Goal: Transaction & Acquisition: Purchase product/service

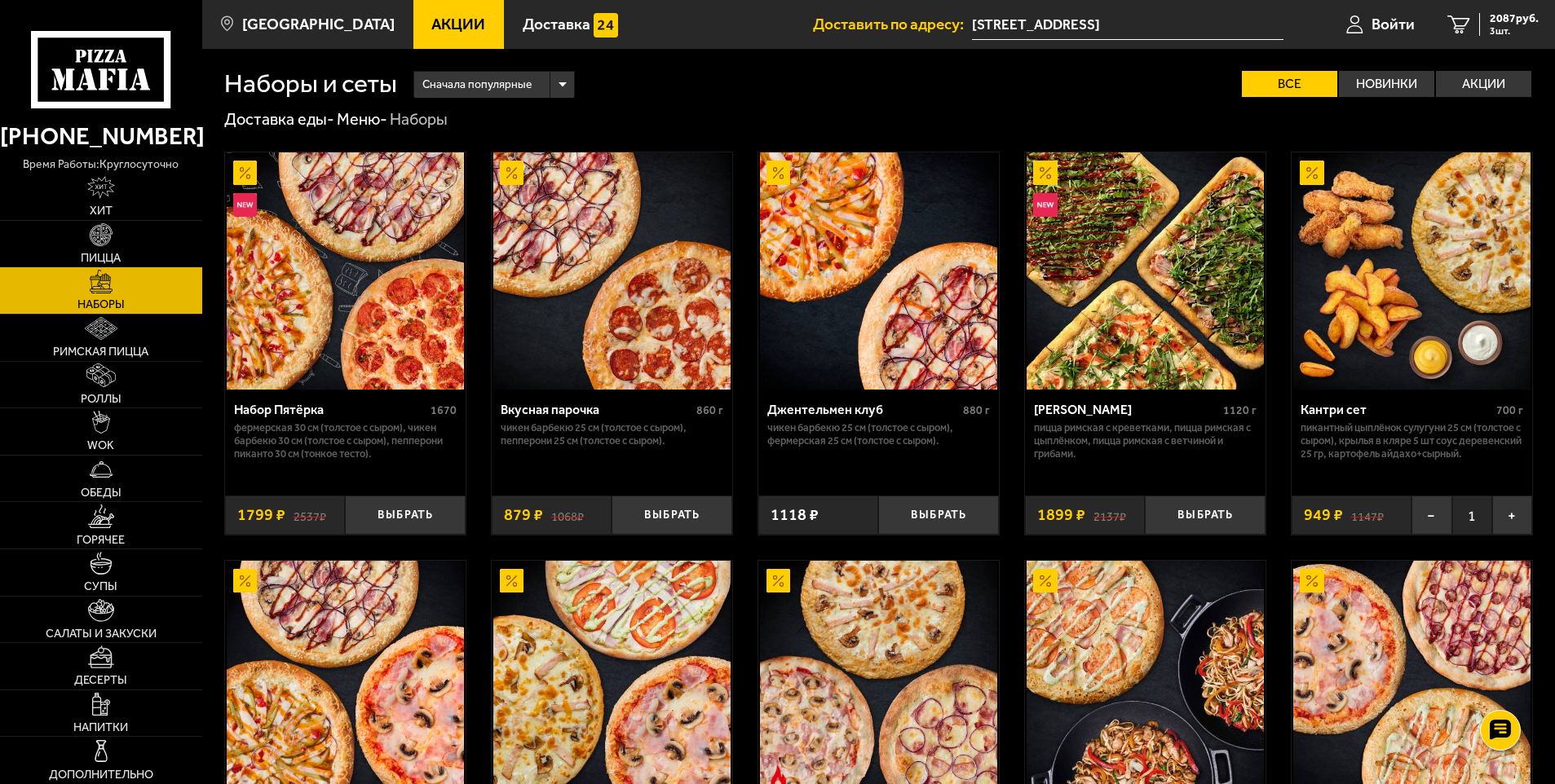
click at [87, 286] on link "Наборы" at bounding box center [101, 290] width 202 height 47
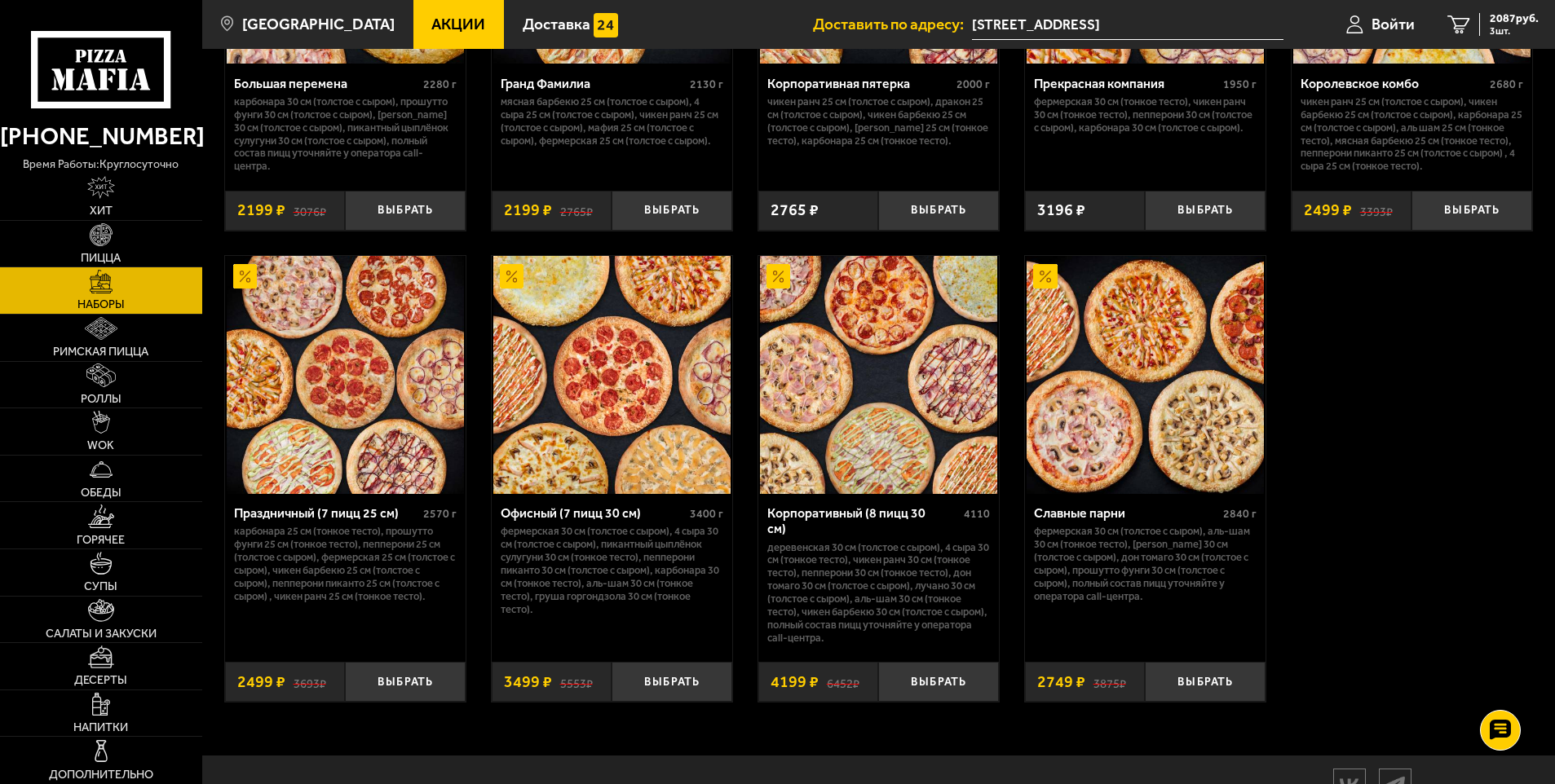
scroll to position [2446, 0]
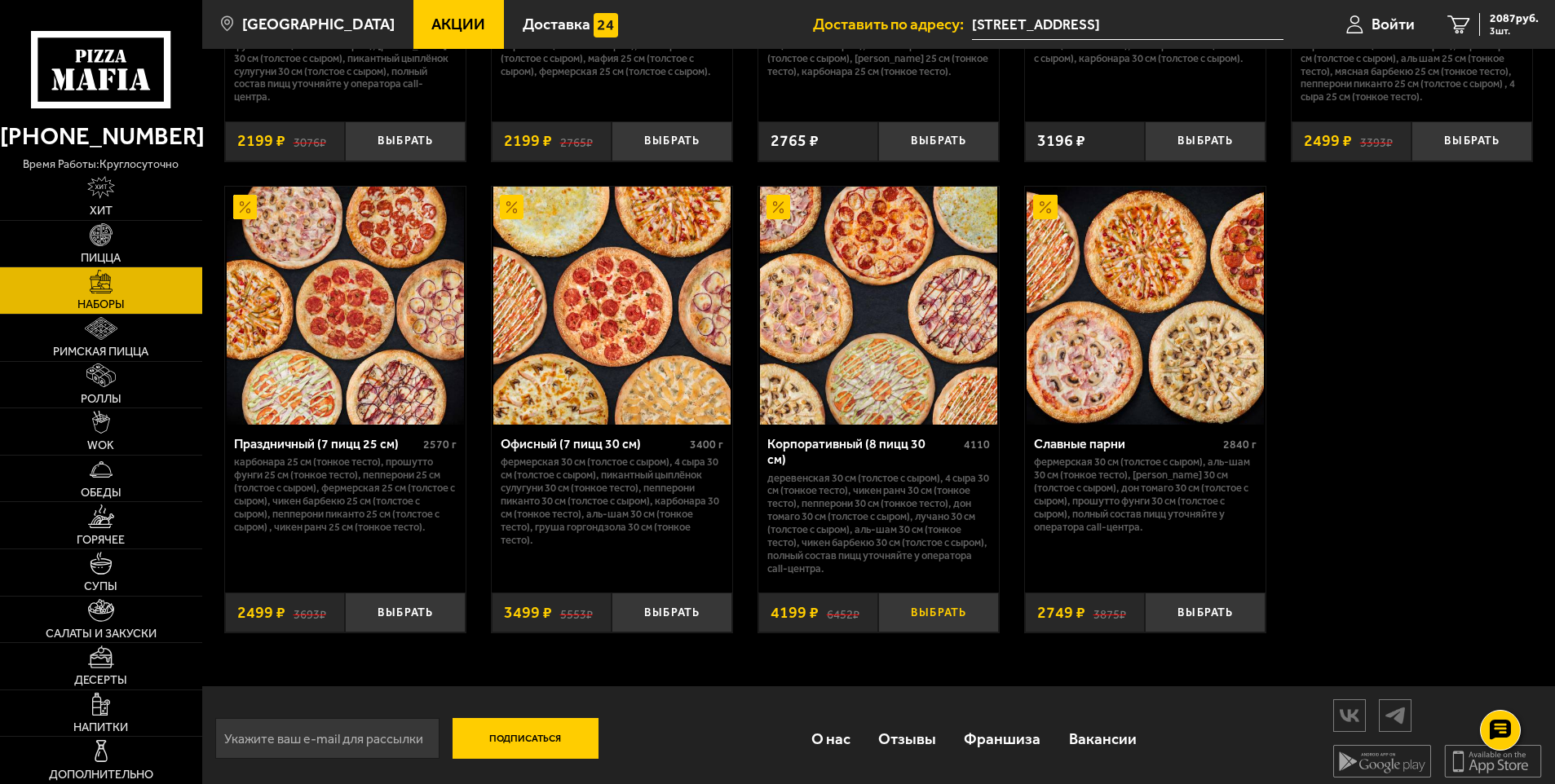
click at [933, 604] on button "Выбрать" at bounding box center [938, 613] width 121 height 40
click at [1245, 602] on button "Выбрать" at bounding box center [1205, 613] width 121 height 40
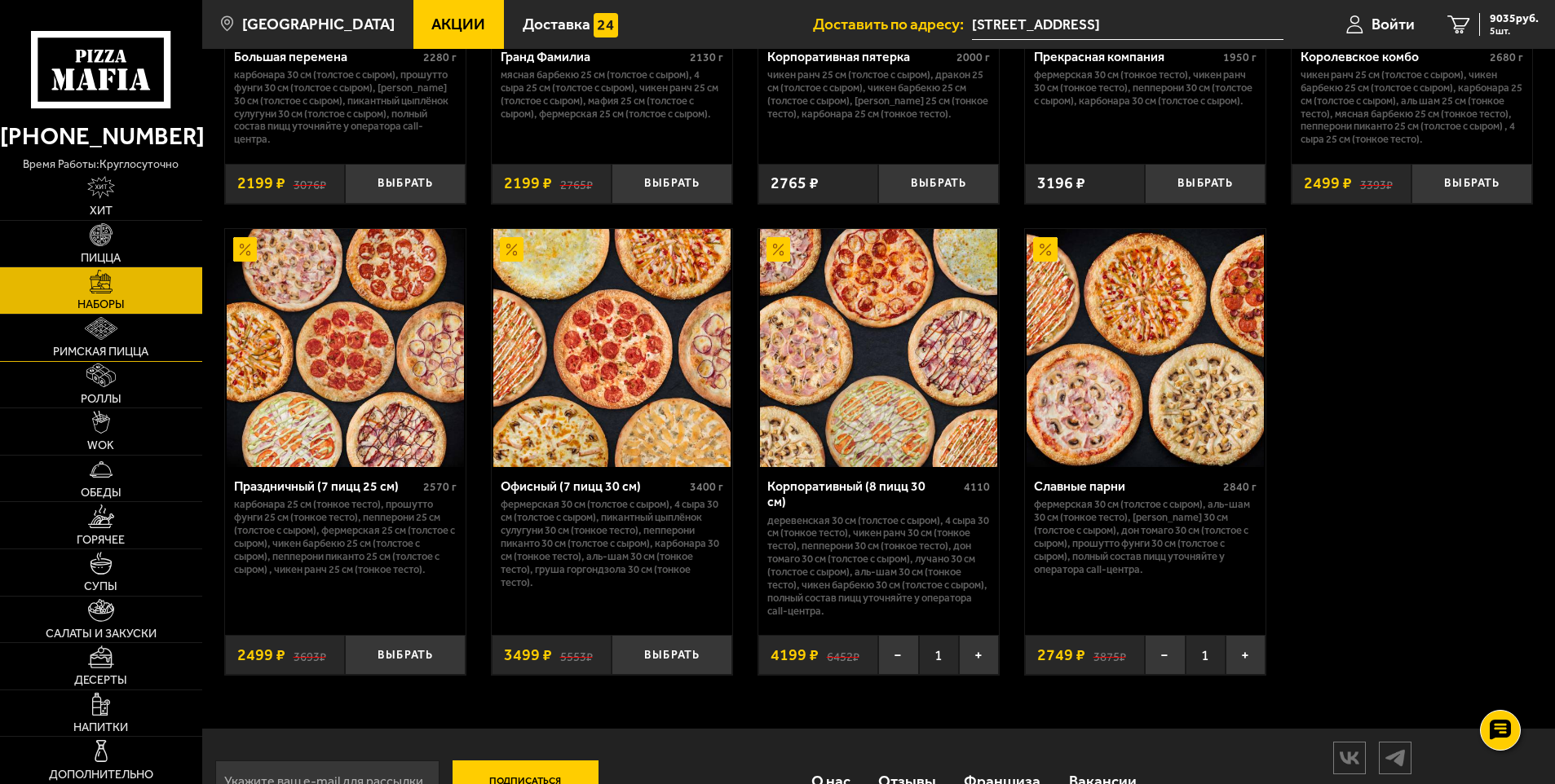
scroll to position [2364, 0]
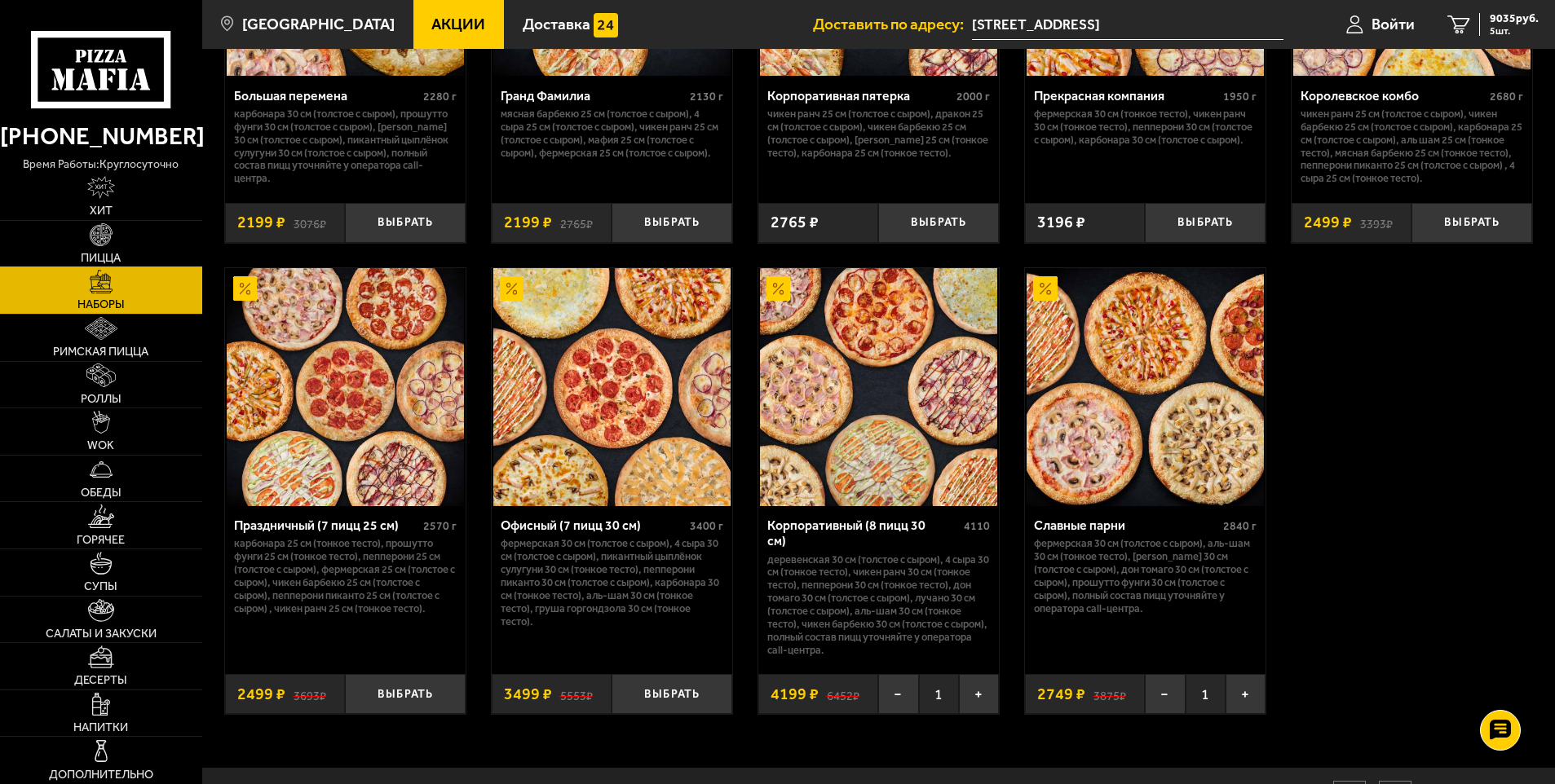
click at [129, 236] on link "Пицца" at bounding box center [101, 244] width 202 height 47
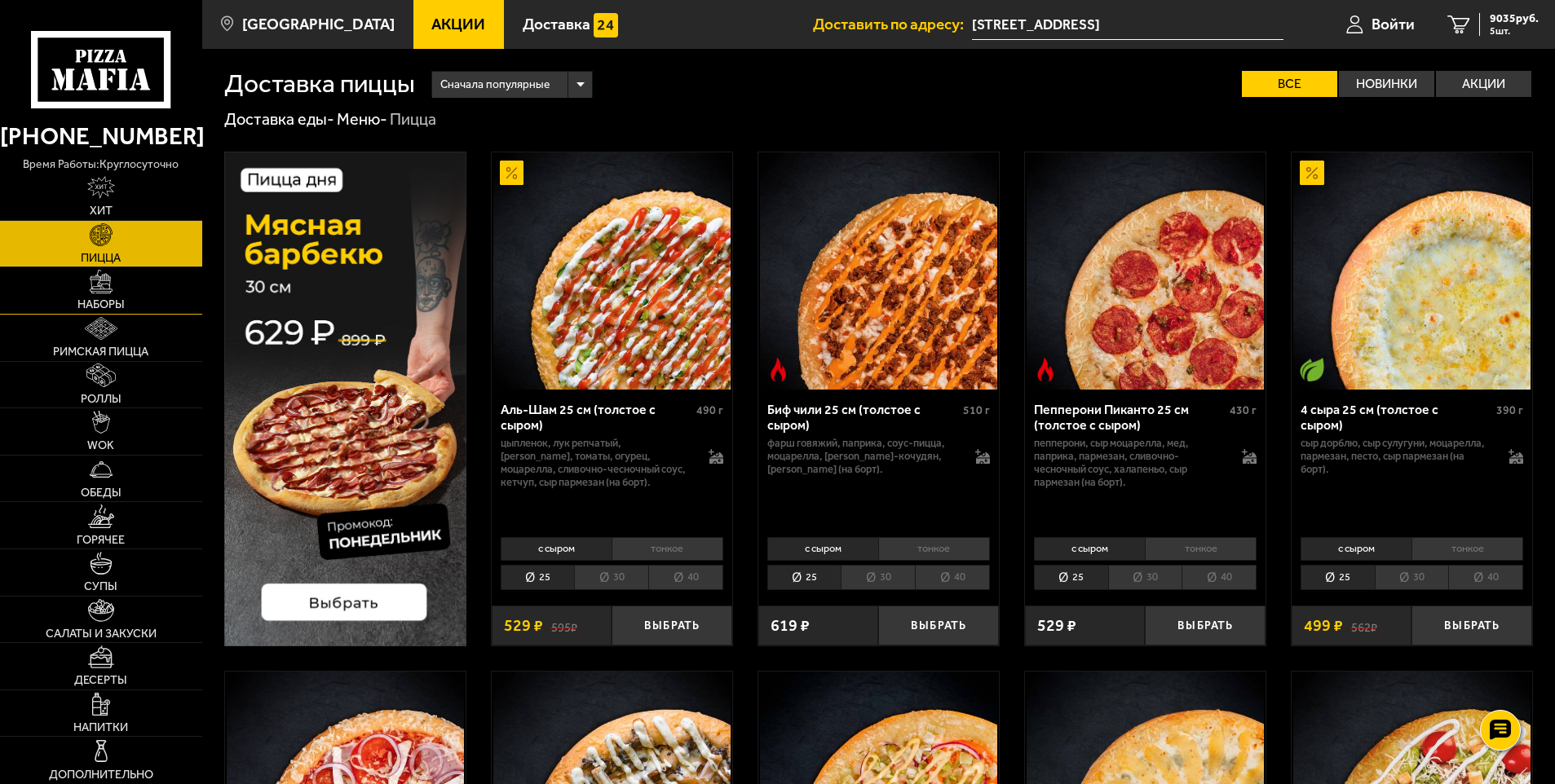
click at [118, 291] on link "Наборы" at bounding box center [101, 290] width 202 height 47
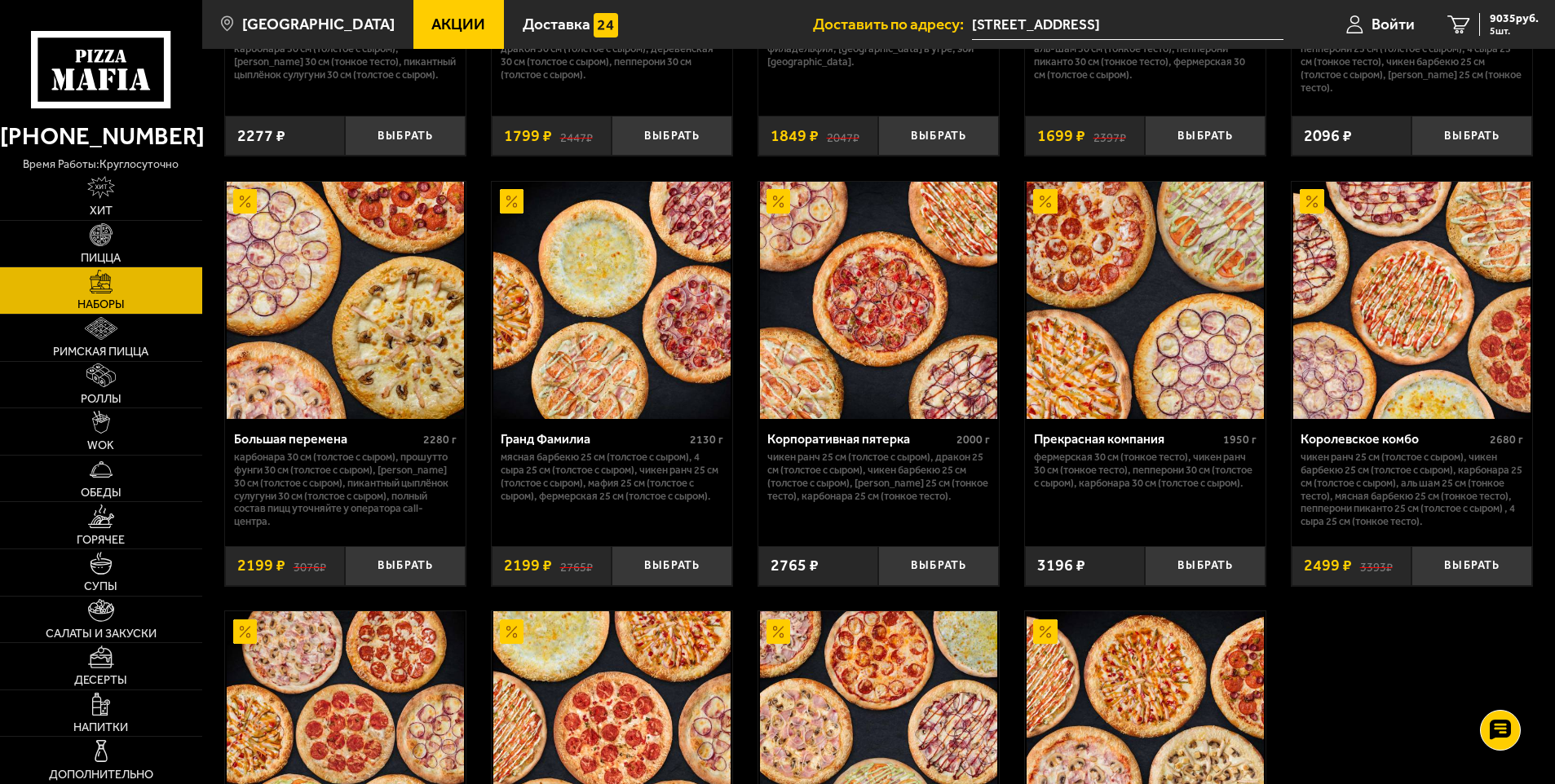
scroll to position [2446, 0]
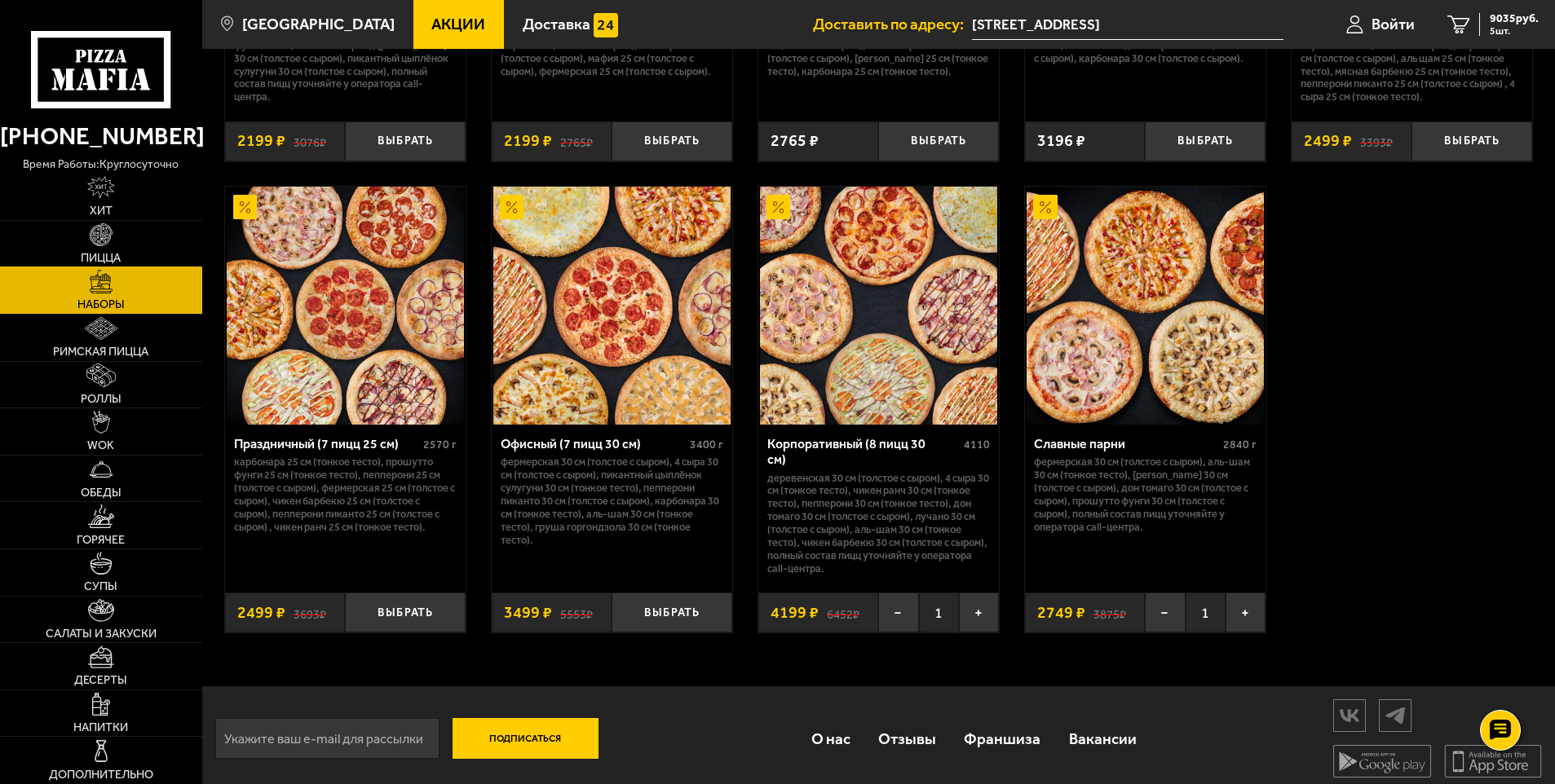
click at [125, 255] on link "Пицца" at bounding box center [101, 244] width 202 height 47
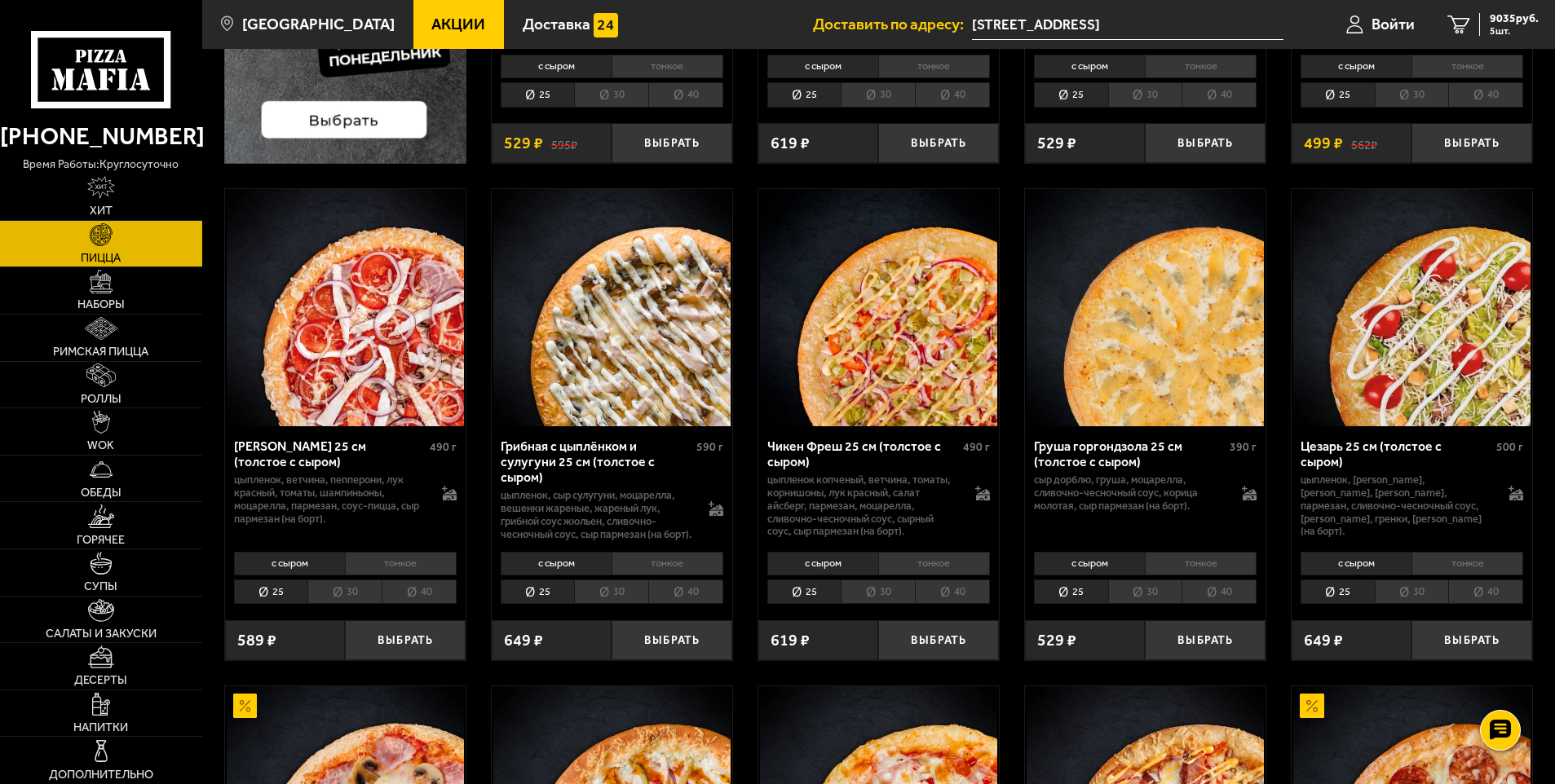
scroll to position [489, 0]
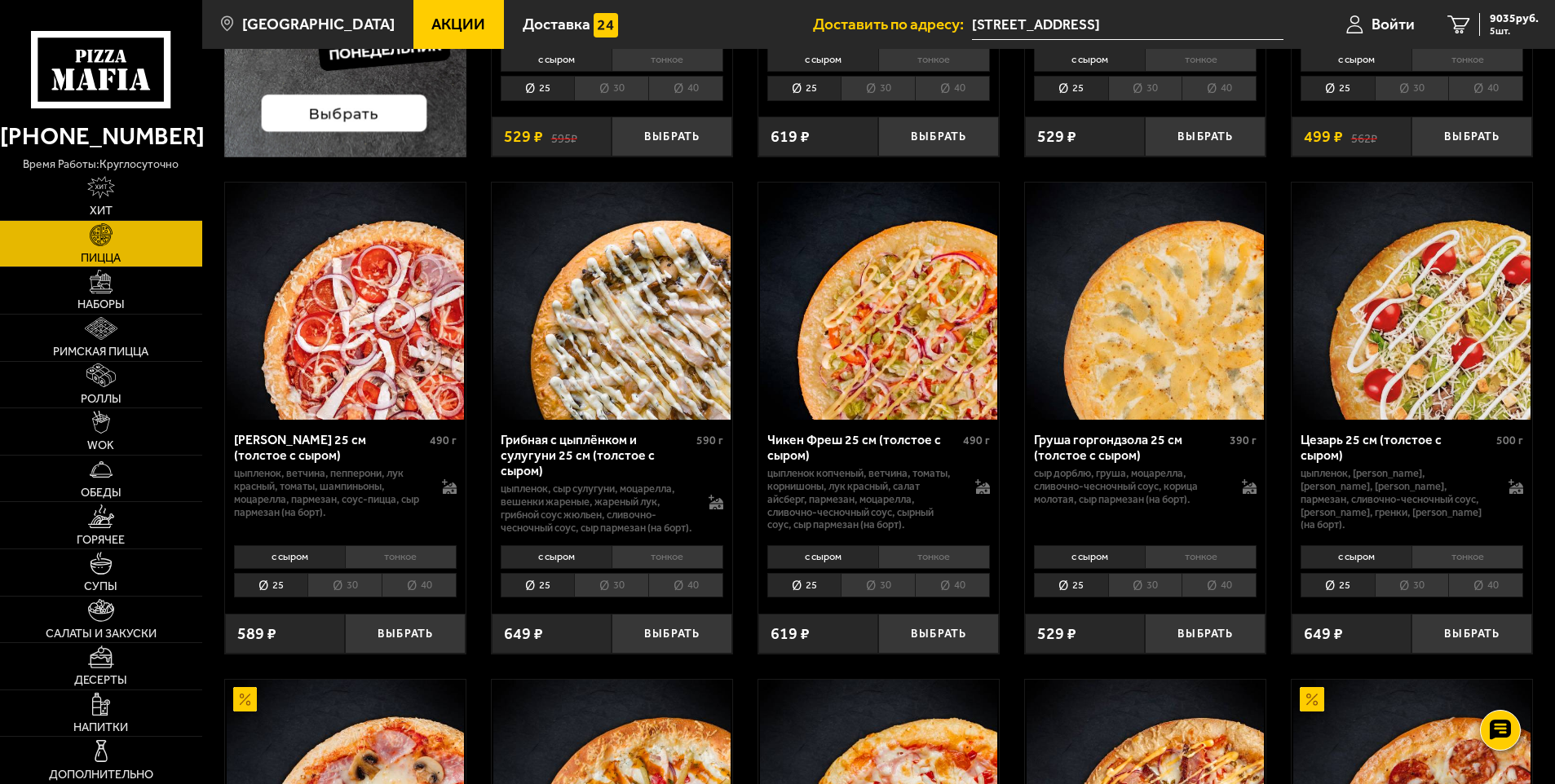
click at [683, 568] on li "тонкое" at bounding box center [668, 556] width 112 height 22
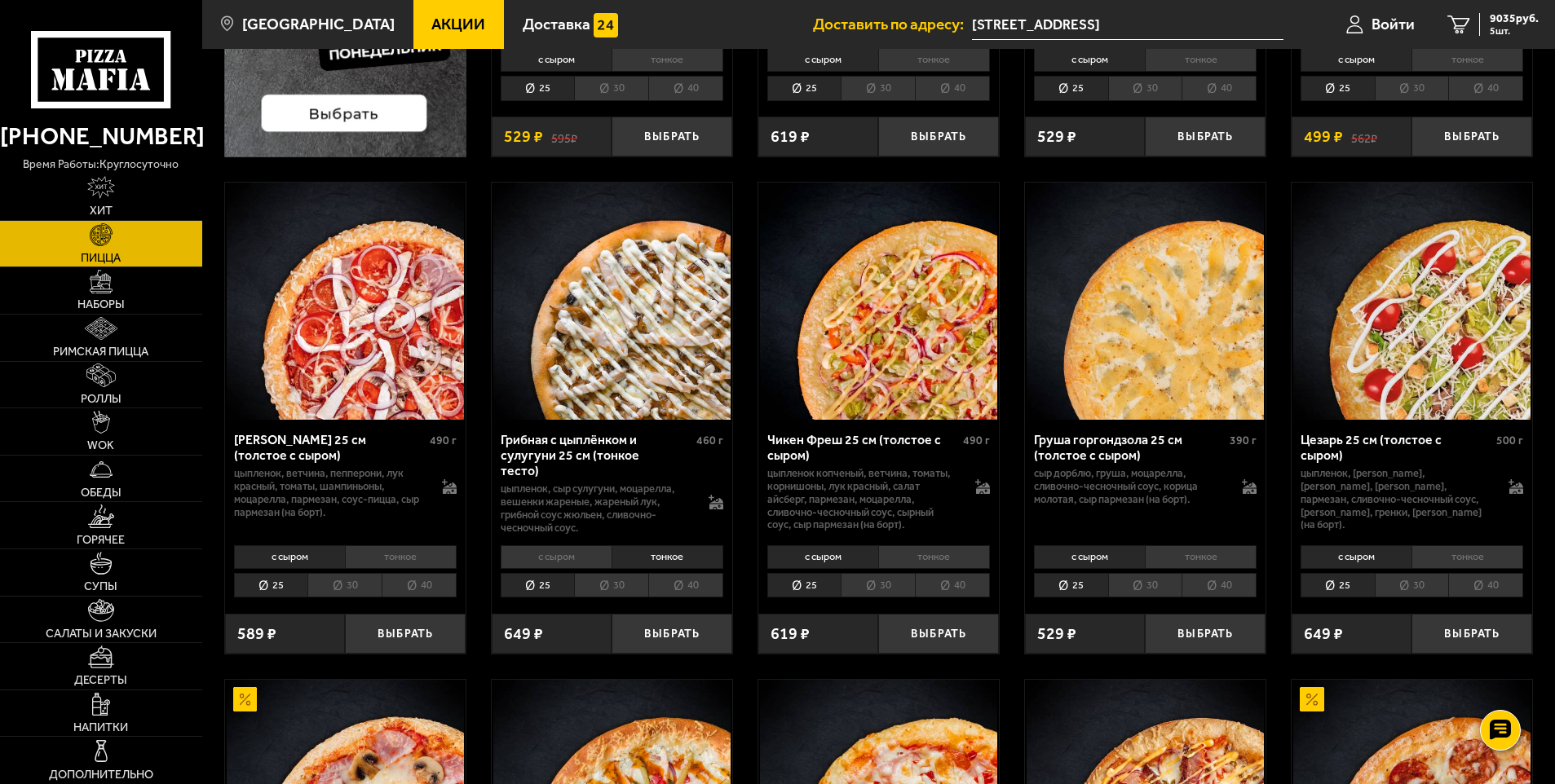
click at [613, 585] on li "30" at bounding box center [611, 586] width 74 height 25
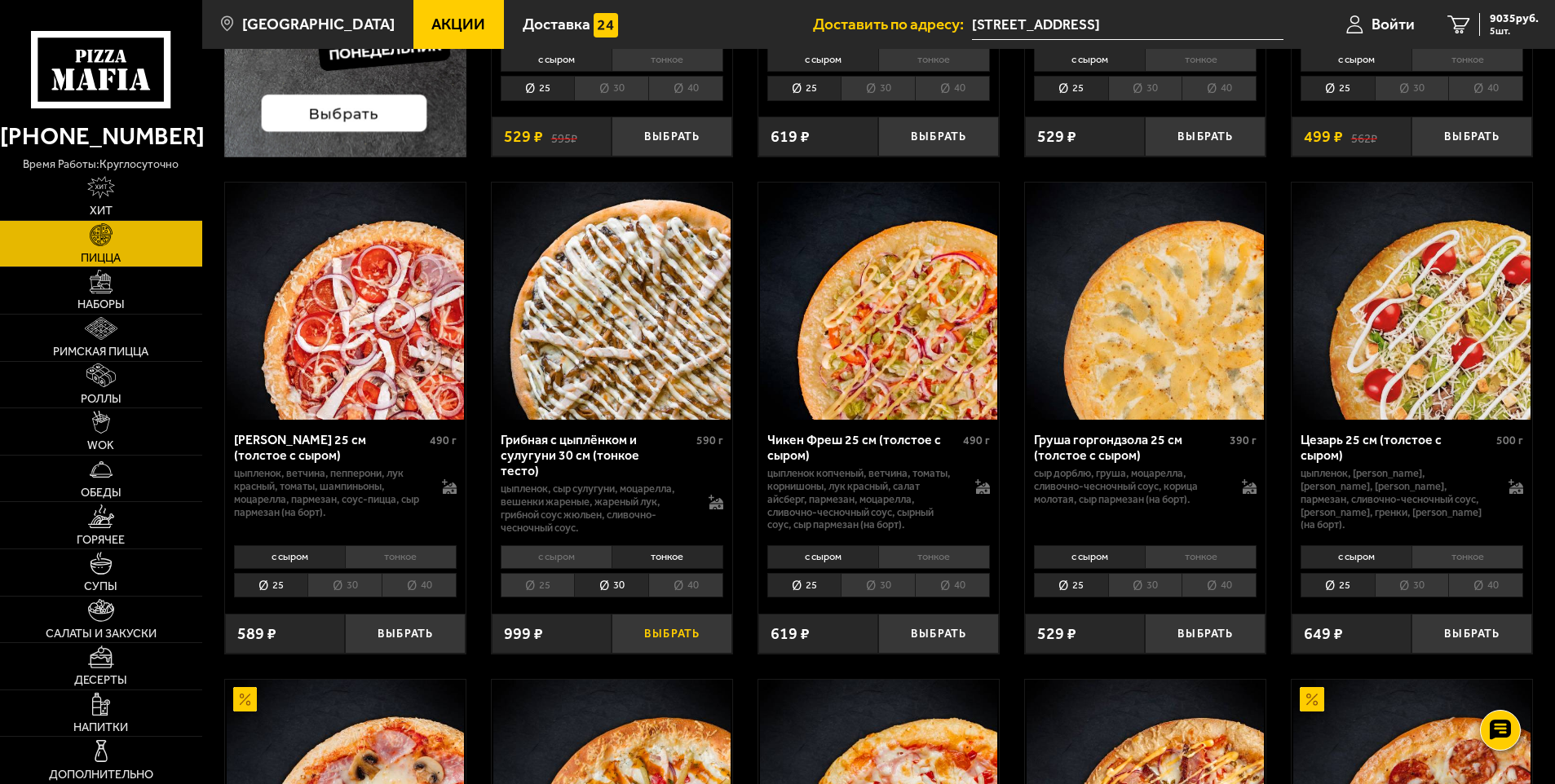
click at [664, 628] on button "Выбрать" at bounding box center [672, 634] width 121 height 40
click at [536, 587] on li "25" at bounding box center [537, 586] width 74 height 25
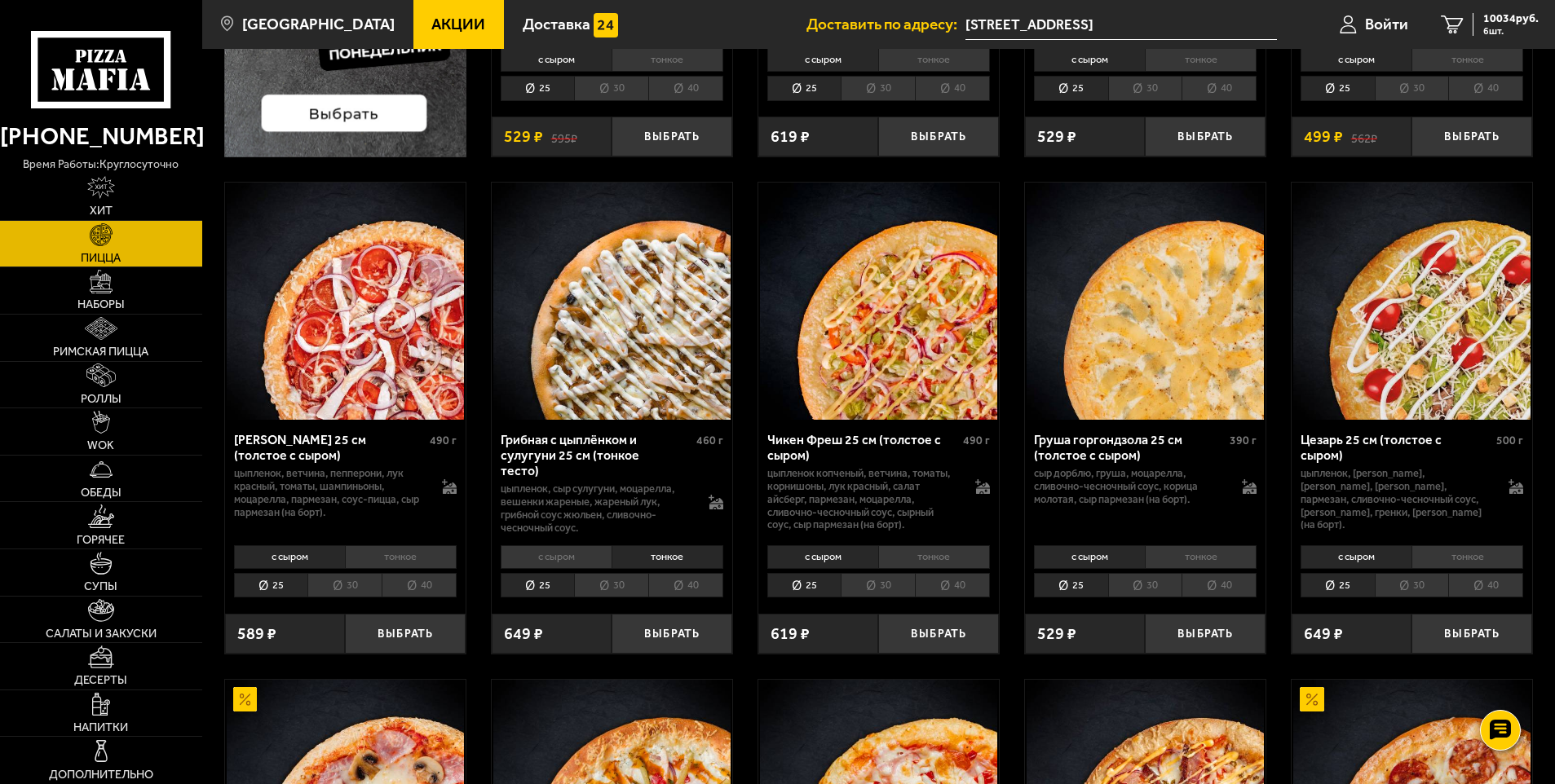
click at [624, 583] on li "30" at bounding box center [611, 586] width 74 height 25
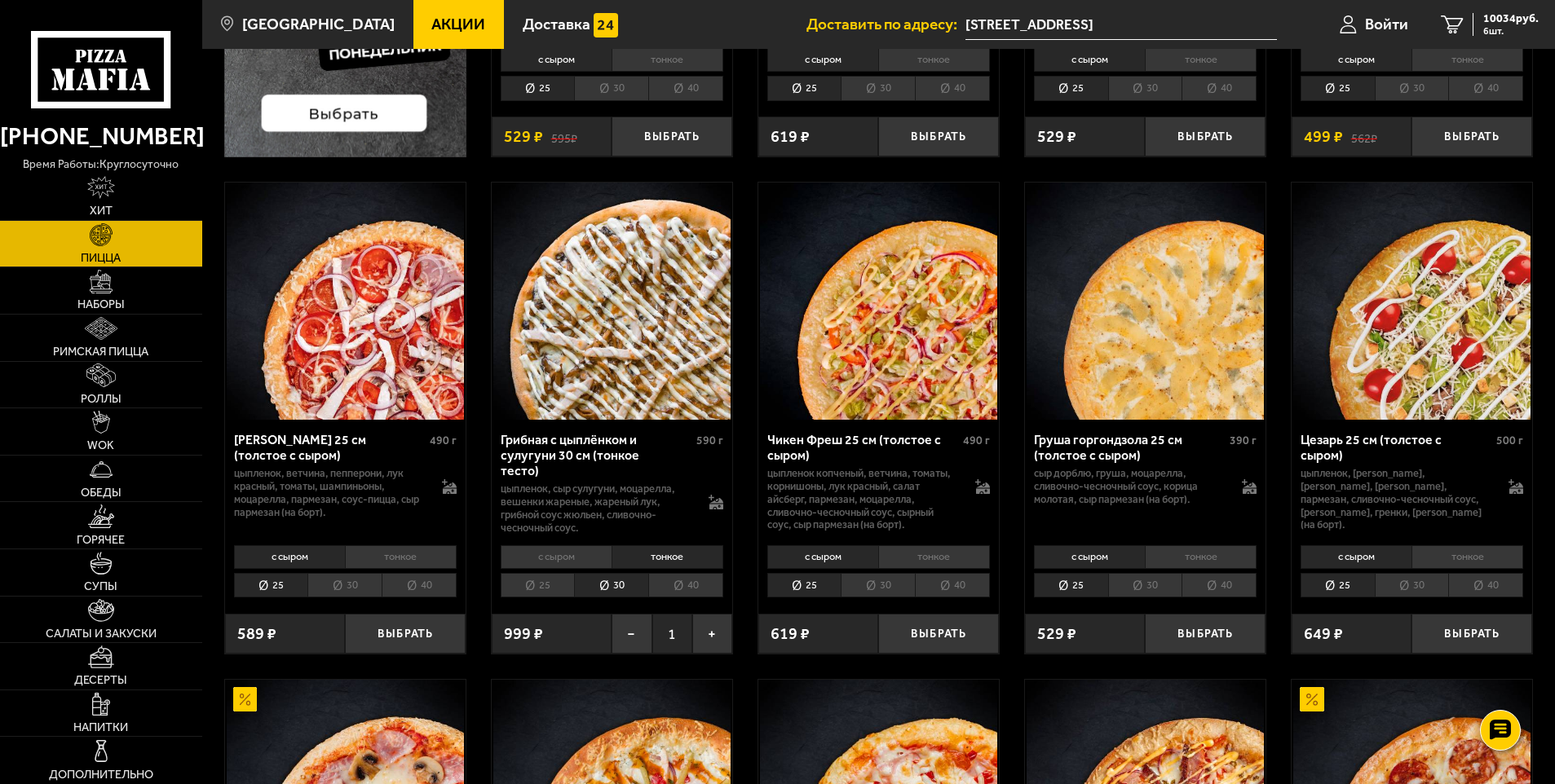
click at [360, 576] on li "30" at bounding box center [344, 586] width 74 height 25
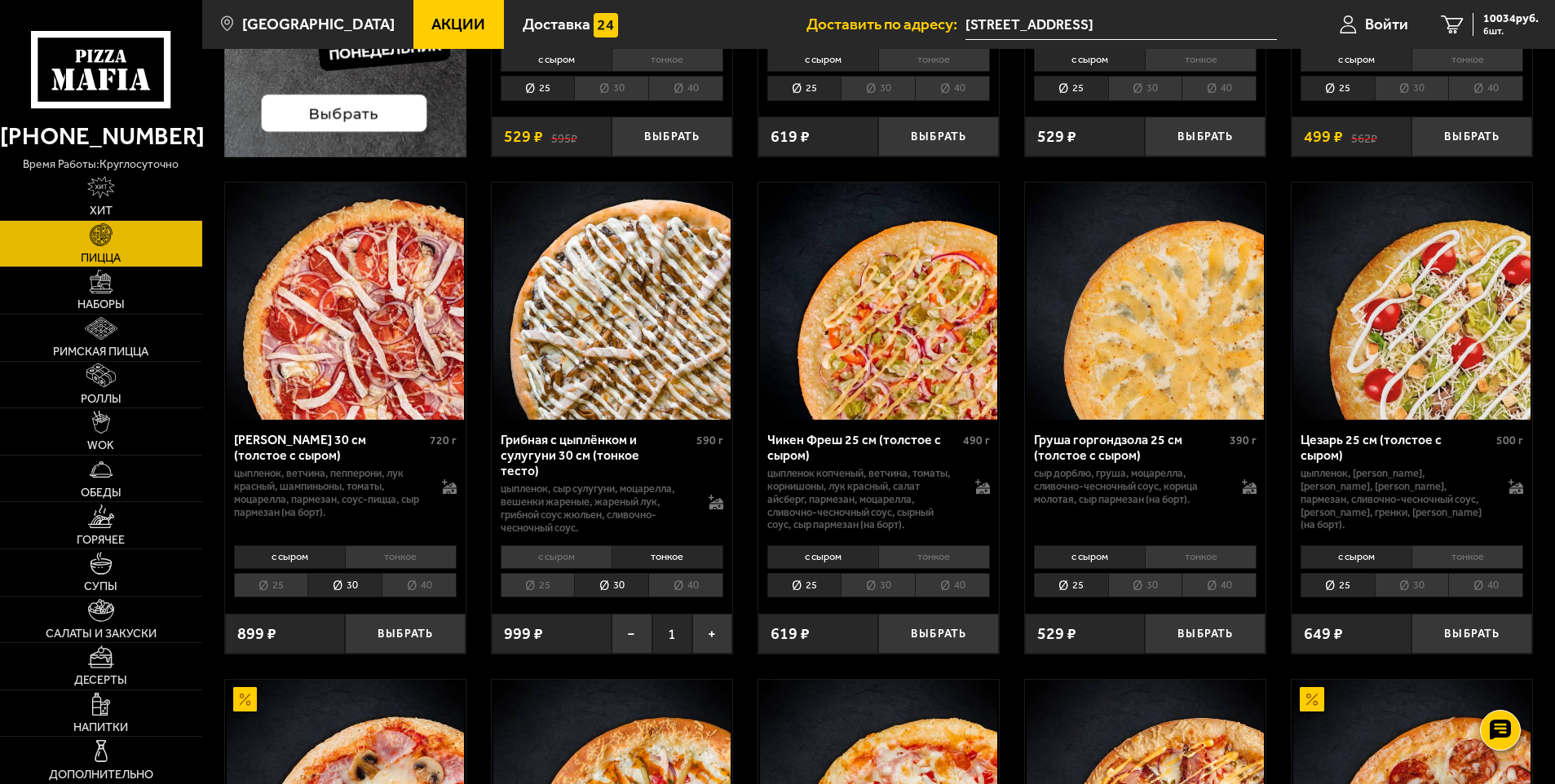
click at [275, 584] on li "25" at bounding box center [271, 586] width 74 height 25
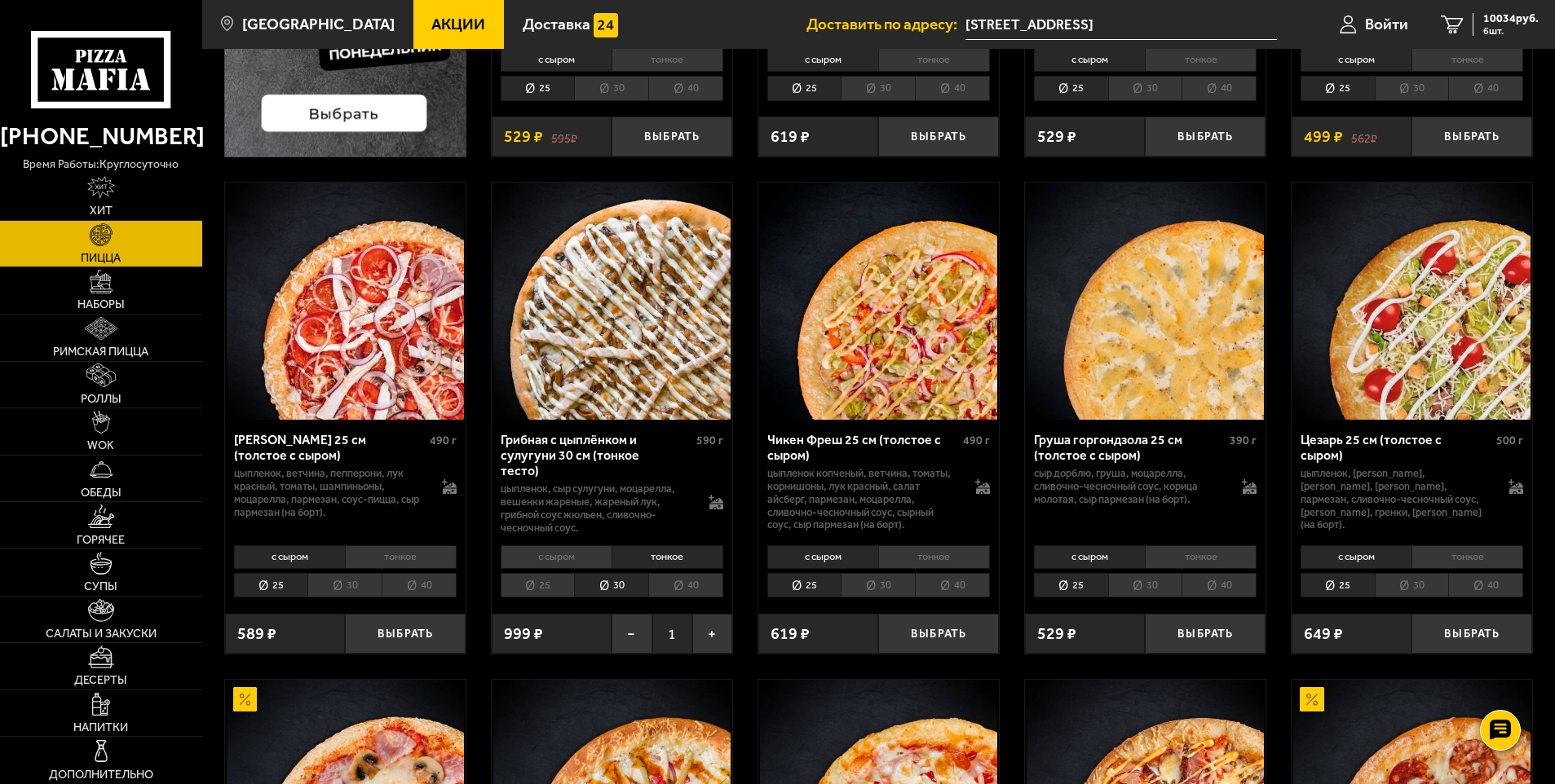
click at [338, 583] on li "30" at bounding box center [344, 586] width 74 height 25
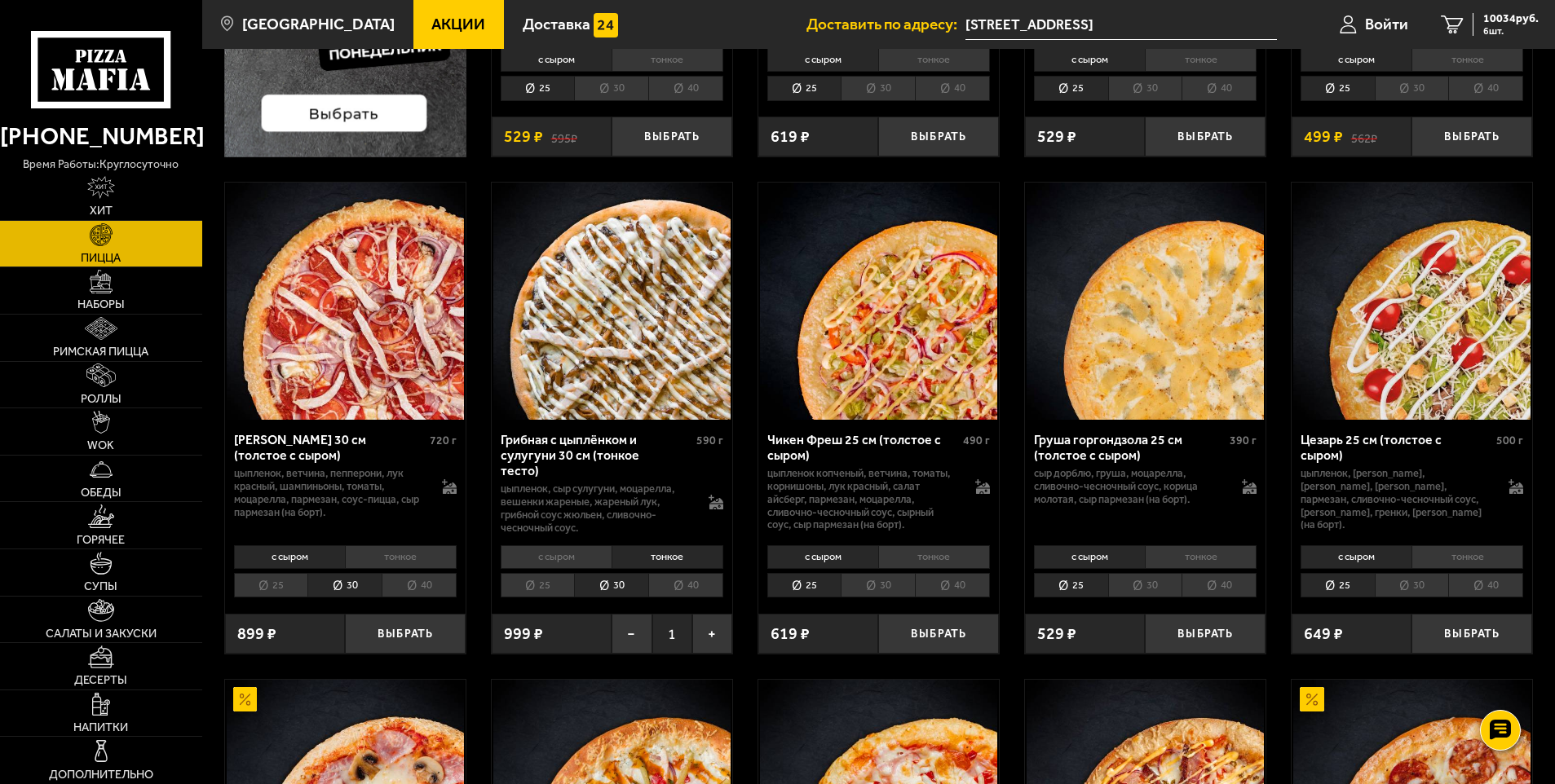
click at [271, 580] on li "25" at bounding box center [271, 586] width 74 height 25
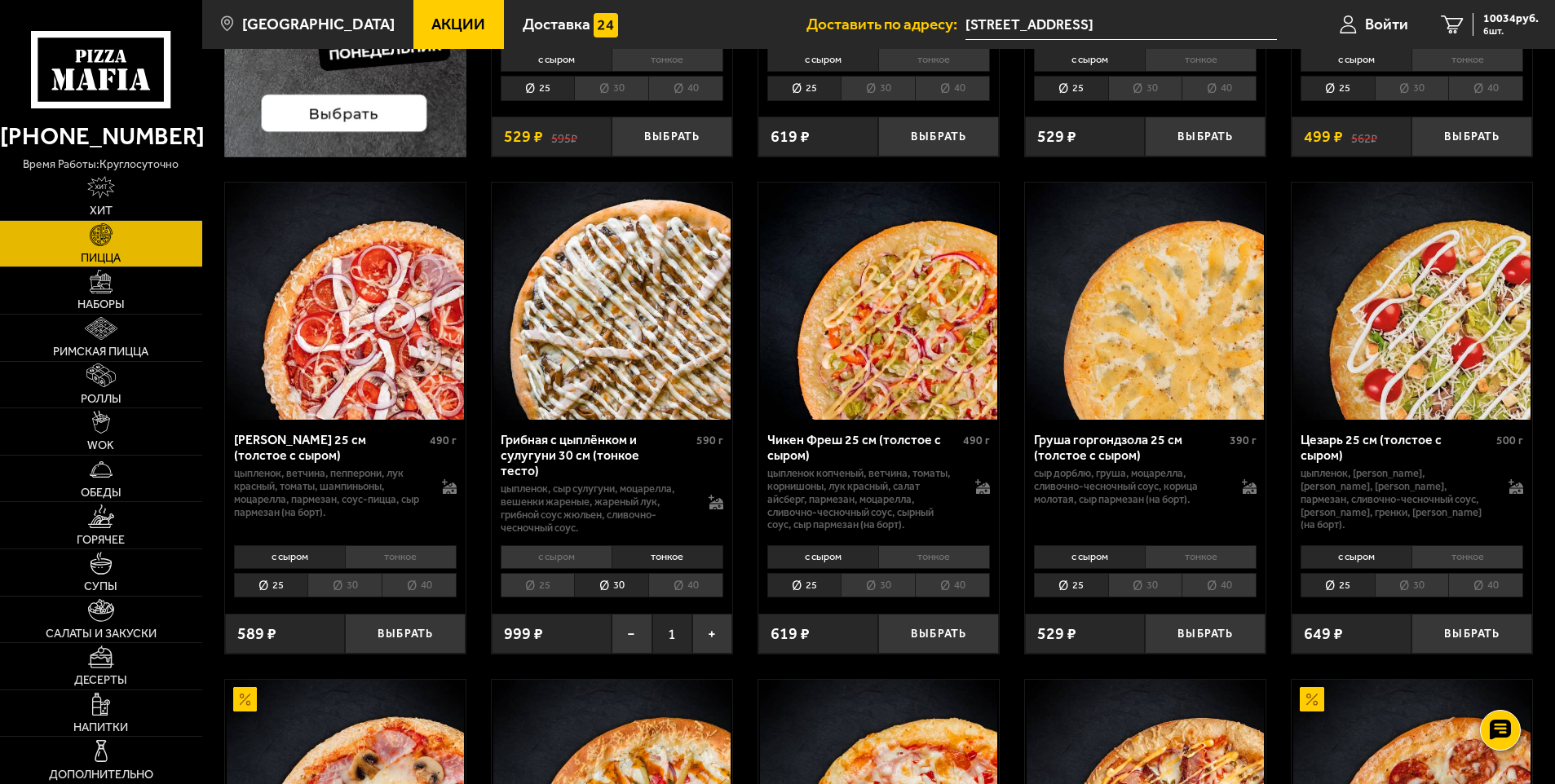
click at [529, 579] on li "25" at bounding box center [537, 586] width 74 height 25
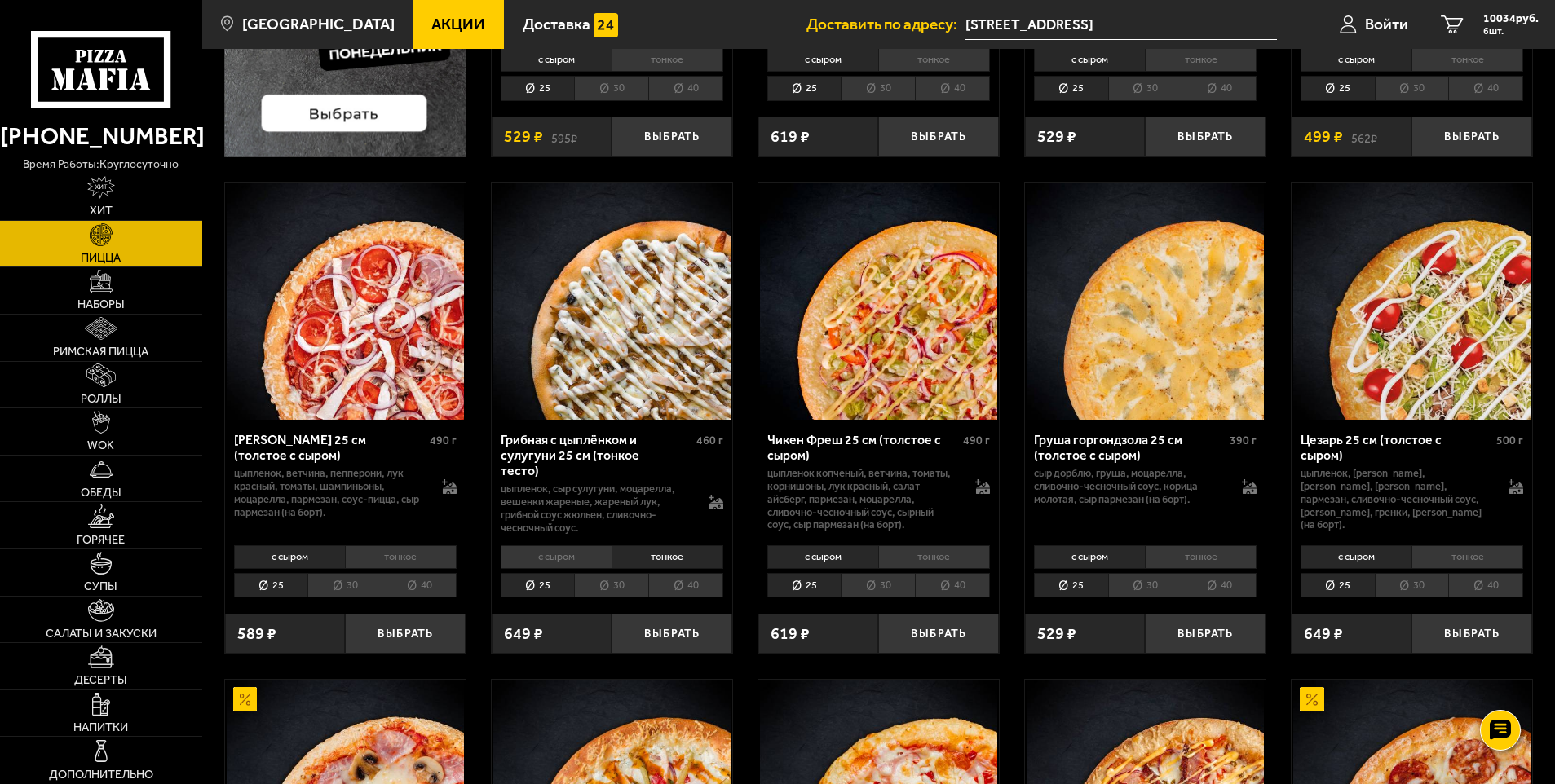
click at [635, 586] on li "30" at bounding box center [611, 586] width 74 height 25
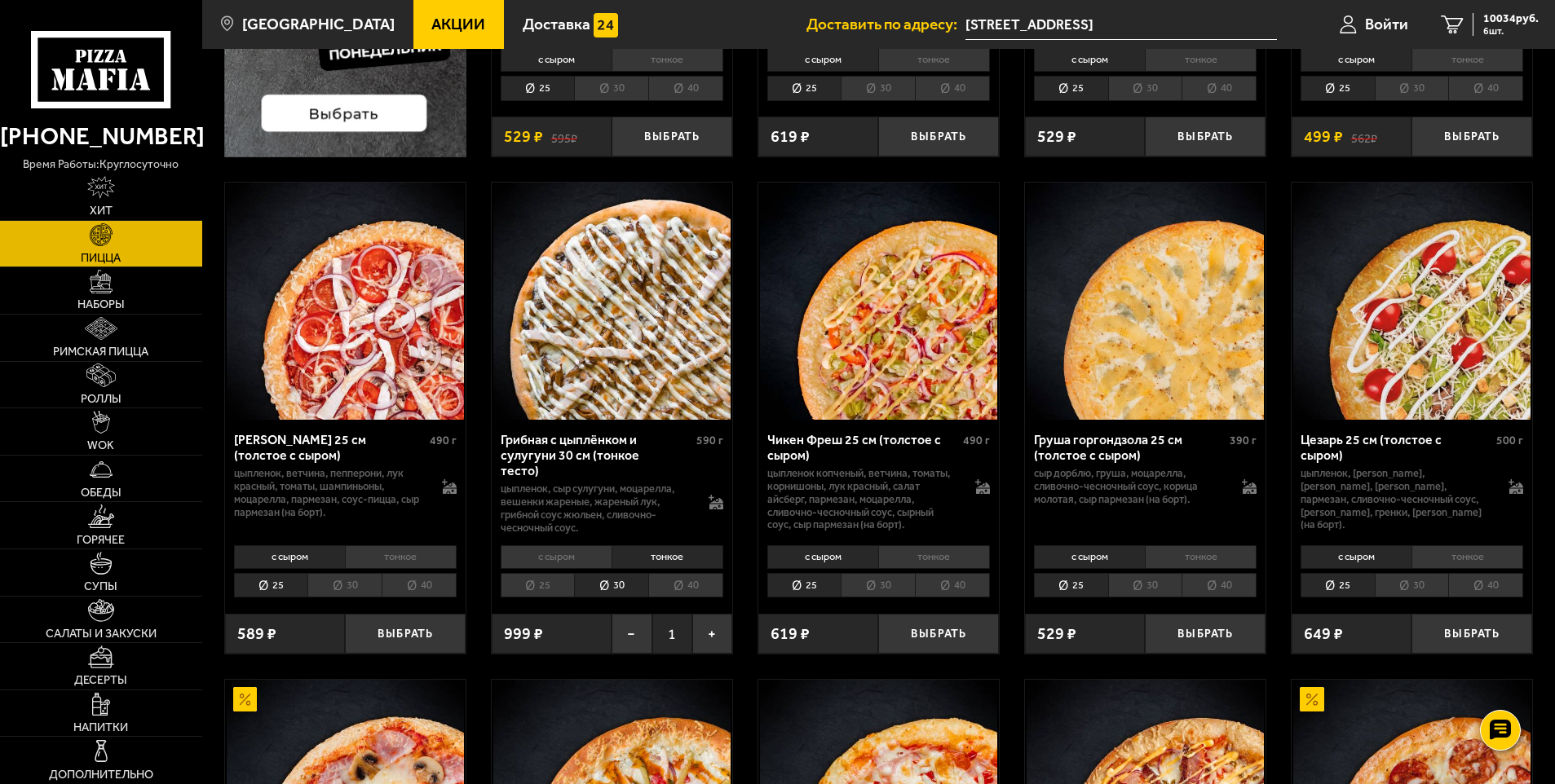
click at [550, 588] on li "25" at bounding box center [537, 586] width 74 height 25
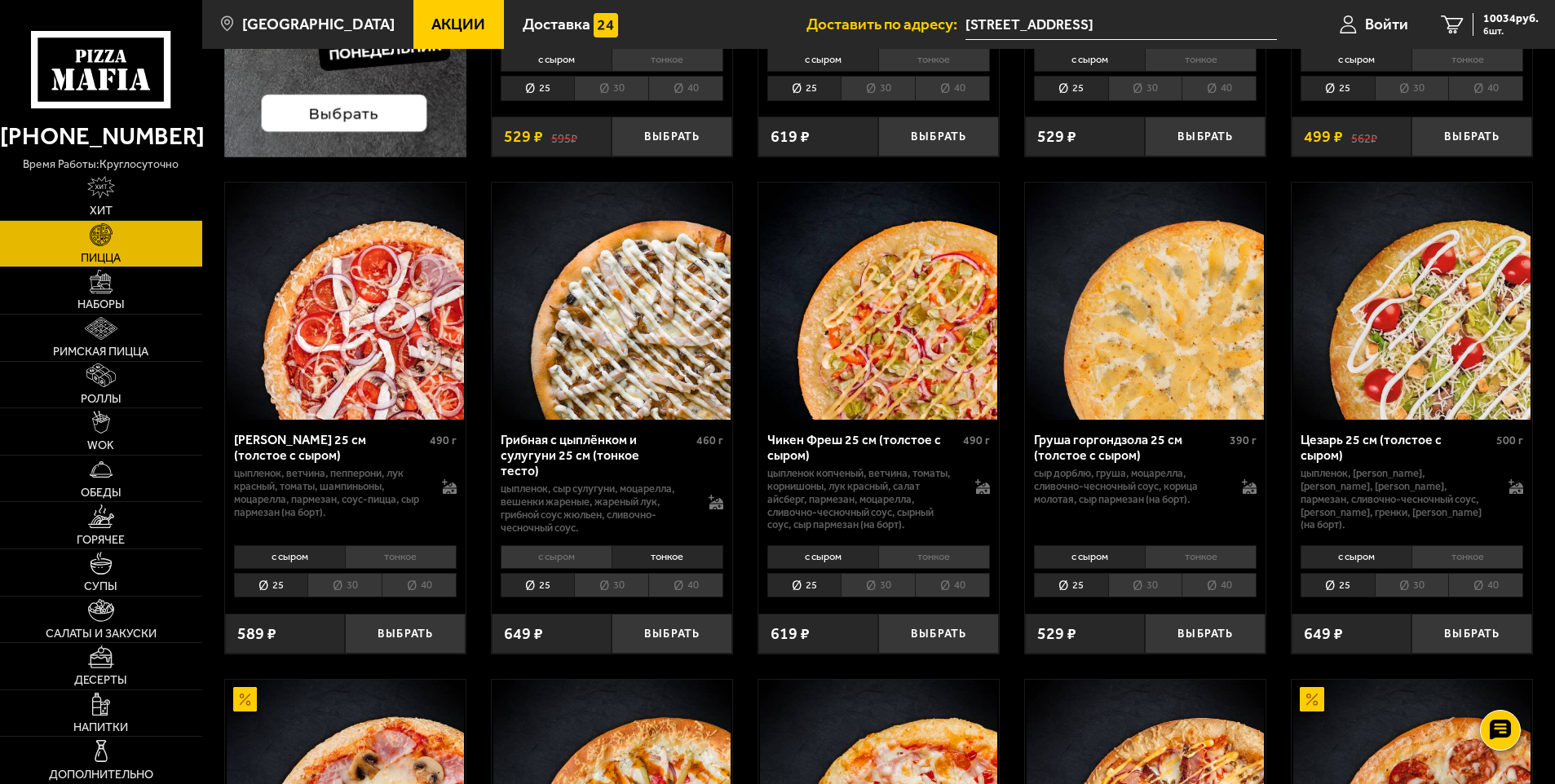
click at [355, 550] on li "тонкое" at bounding box center [400, 556] width 112 height 22
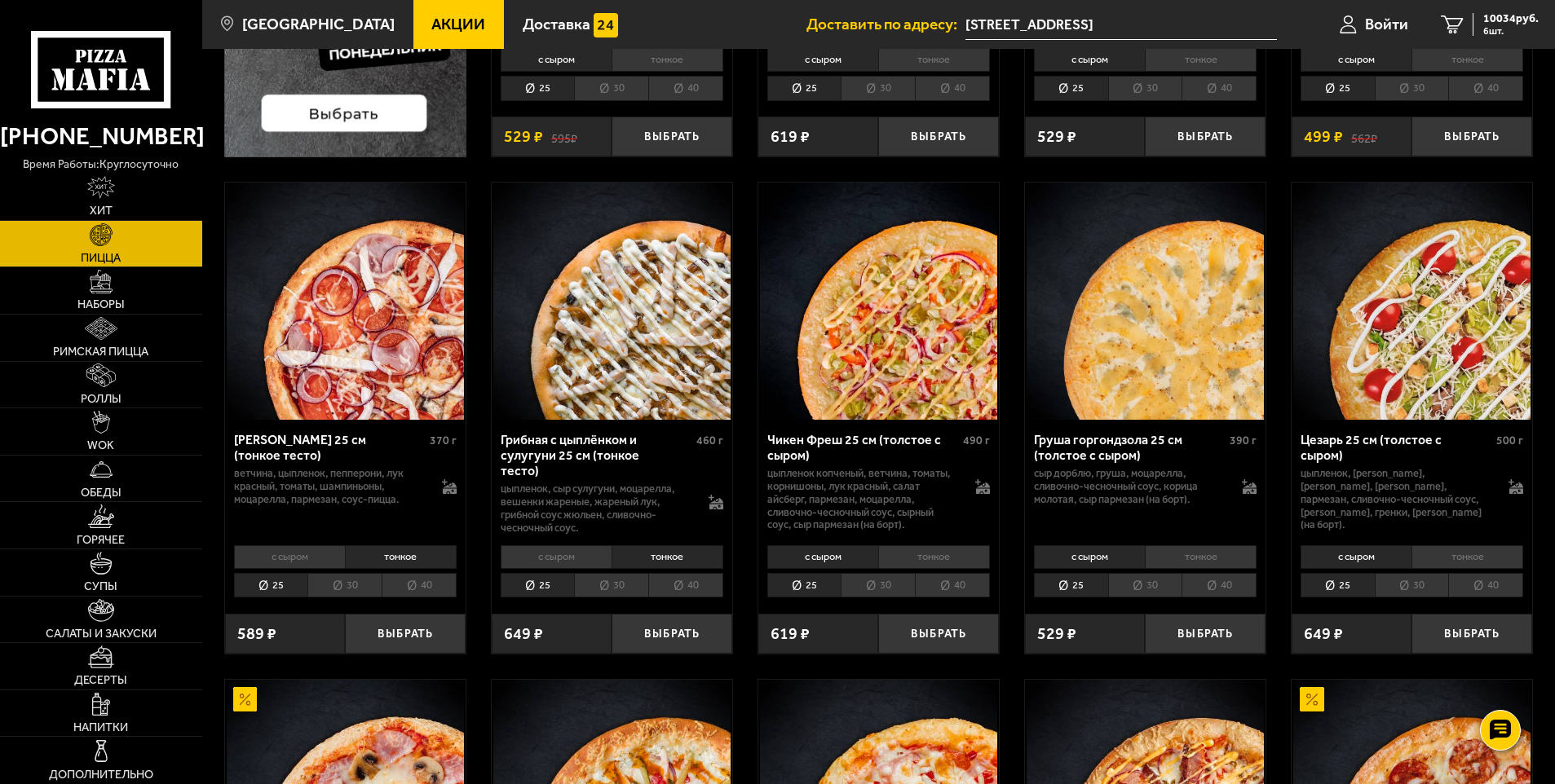
click at [341, 582] on li "30" at bounding box center [344, 586] width 74 height 25
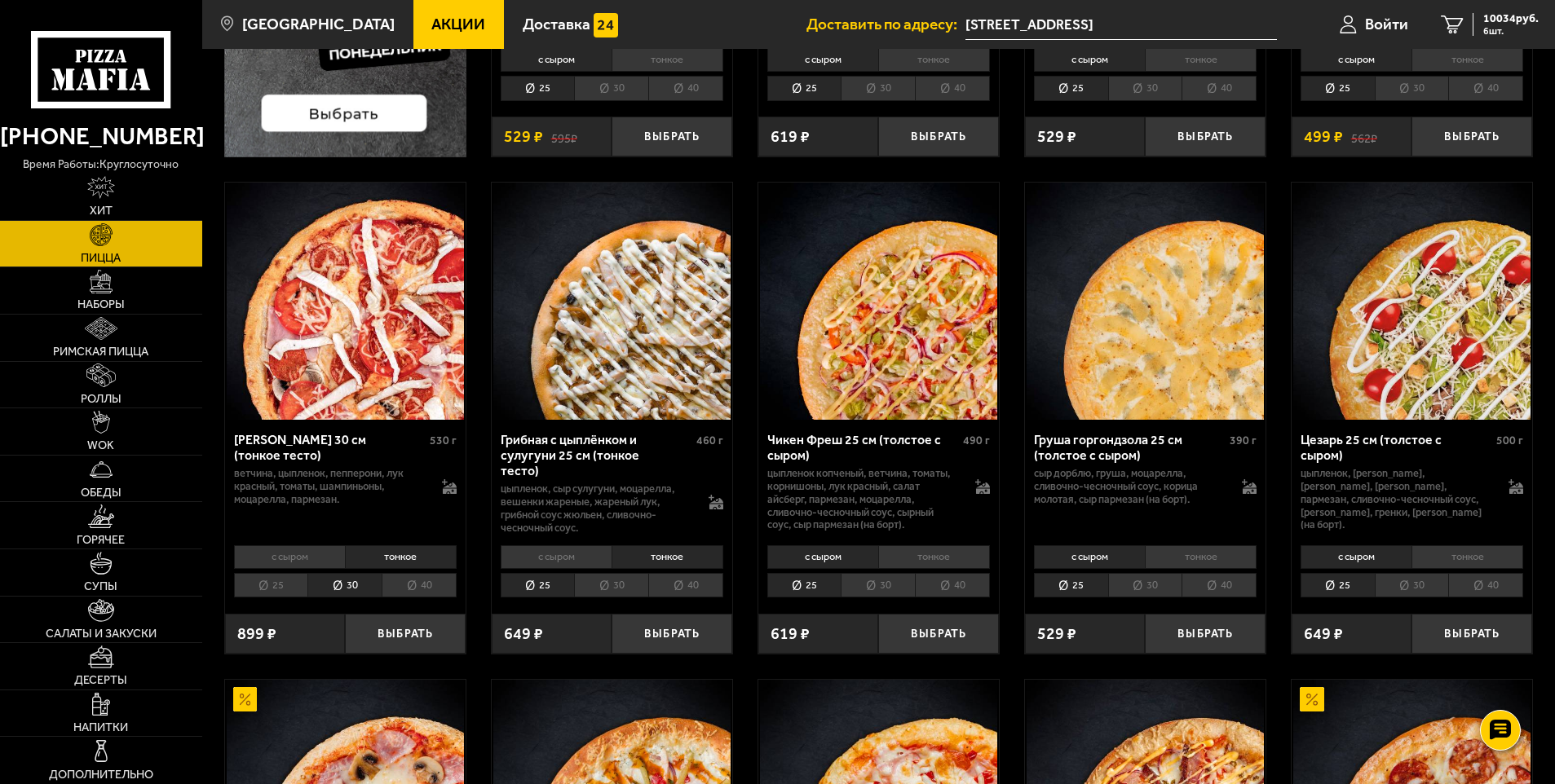
click at [270, 582] on li "25" at bounding box center [271, 586] width 74 height 25
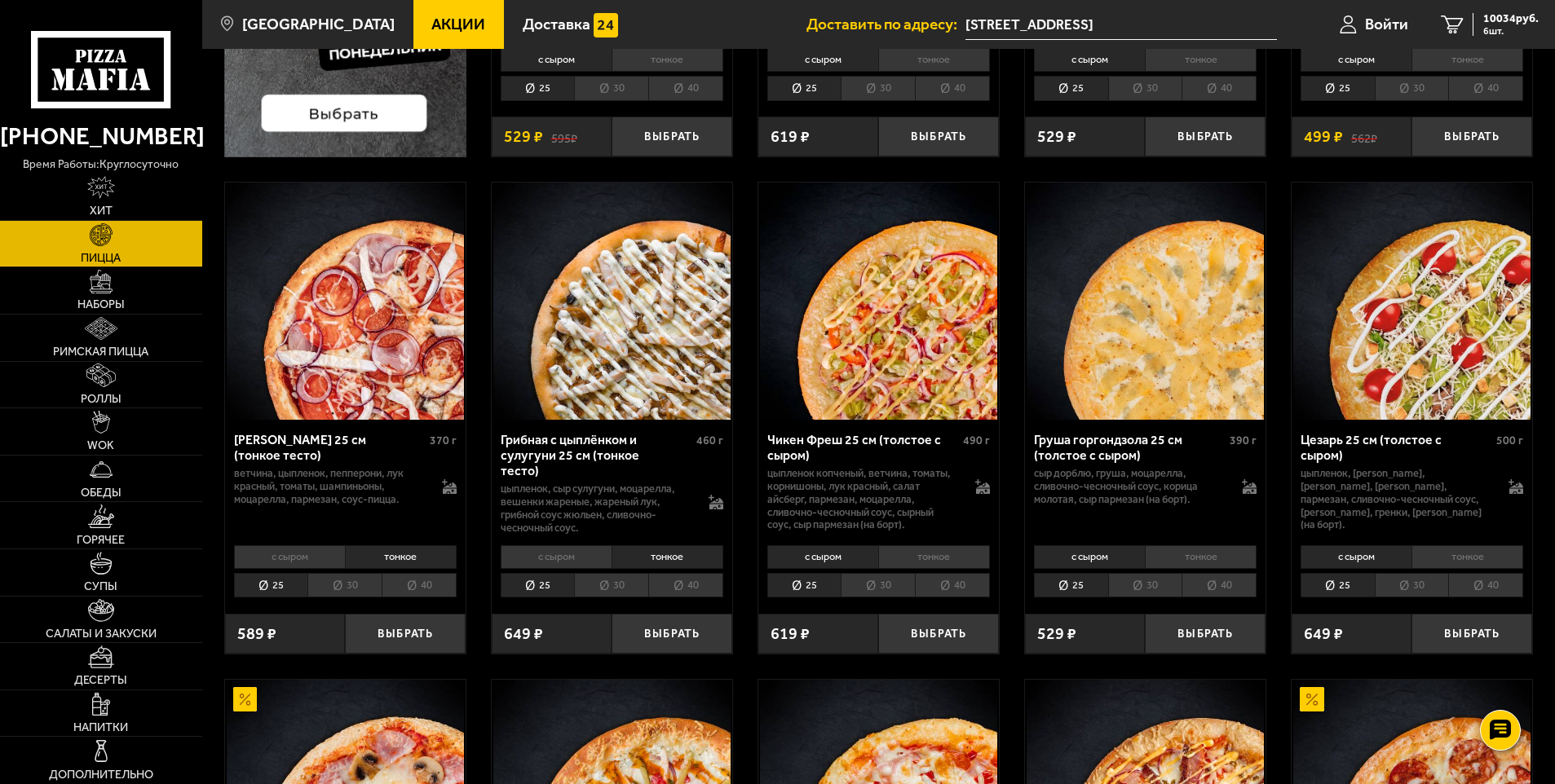
click at [299, 545] on li "с сыром" at bounding box center [289, 556] width 111 height 22
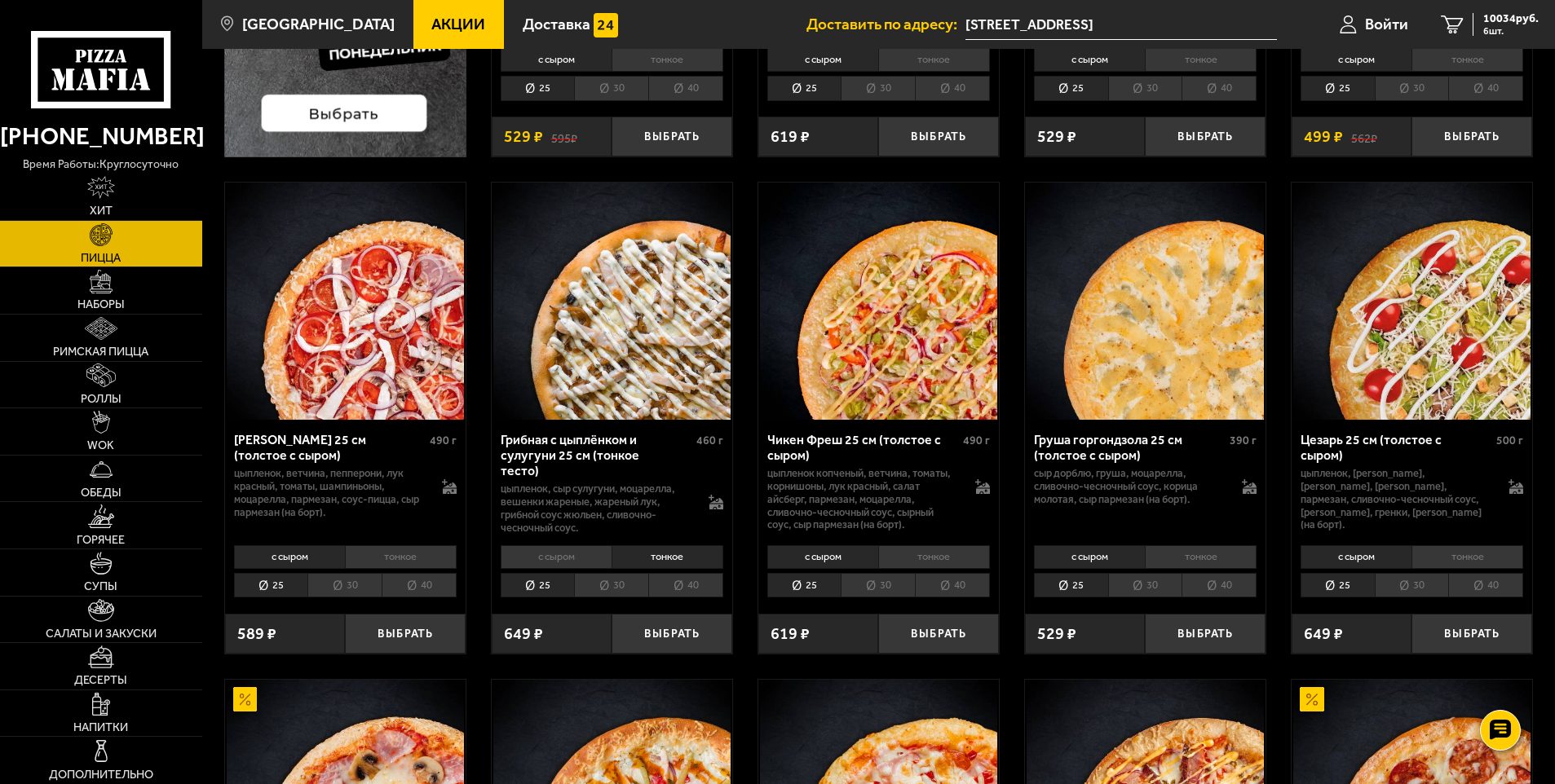
click at [391, 545] on li "тонкое" at bounding box center [400, 556] width 112 height 22
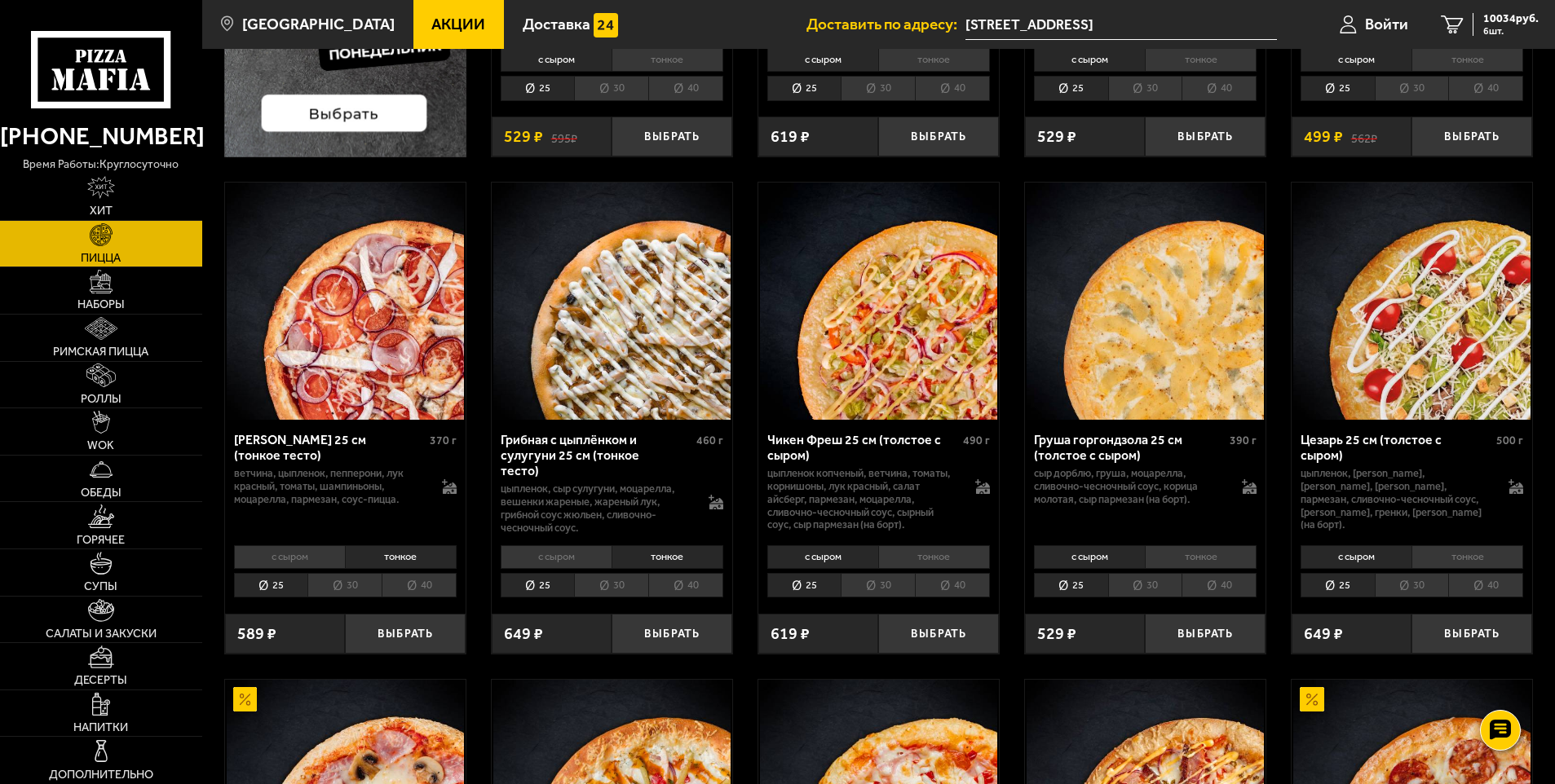
click at [289, 543] on div "с сыром тонкое 25 30 40 Топпинги" at bounding box center [345, 570] width 241 height 62
click at [293, 550] on li "с сыром" at bounding box center [289, 556] width 111 height 22
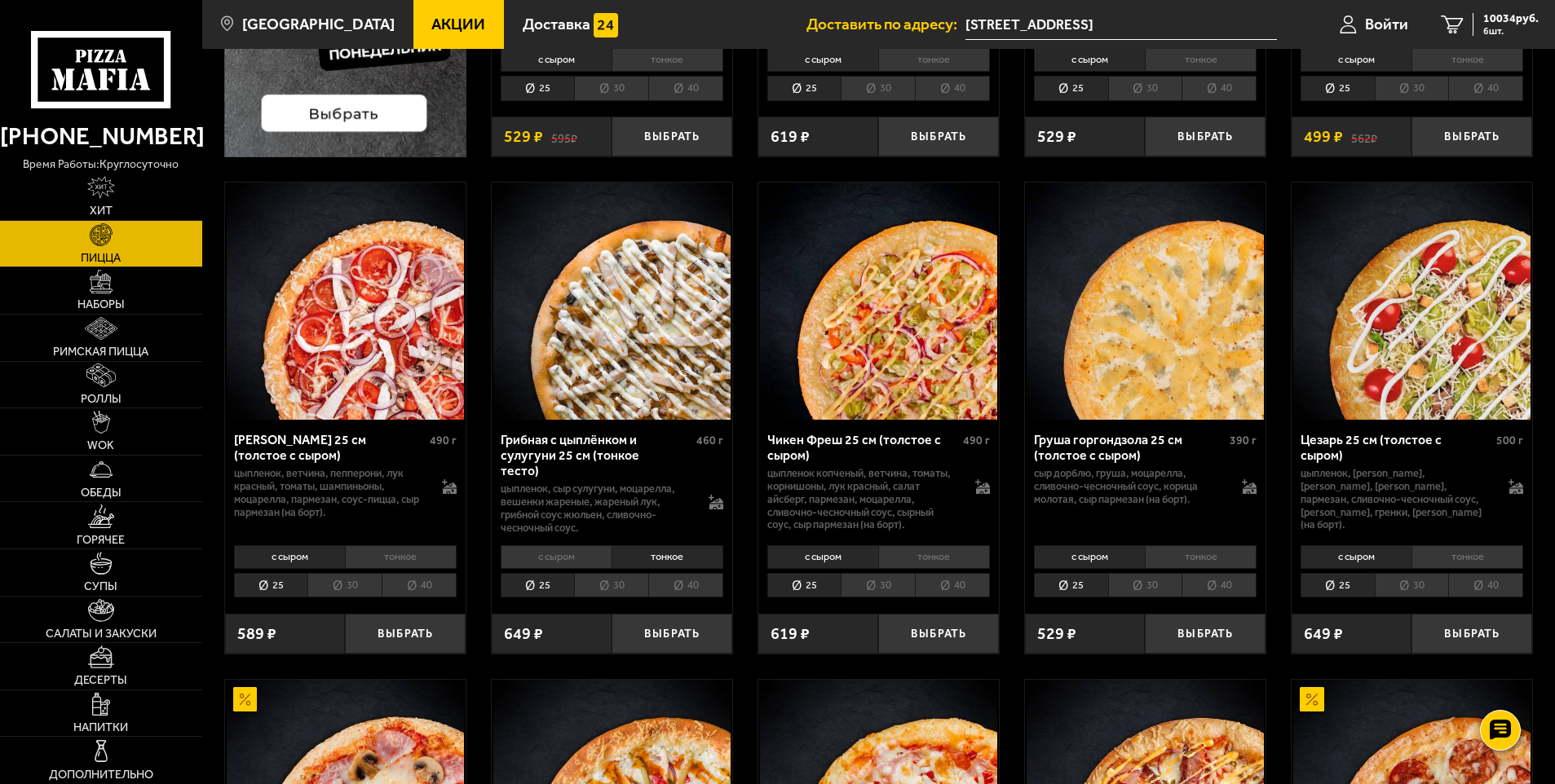
click at [355, 573] on li "30" at bounding box center [344, 586] width 74 height 25
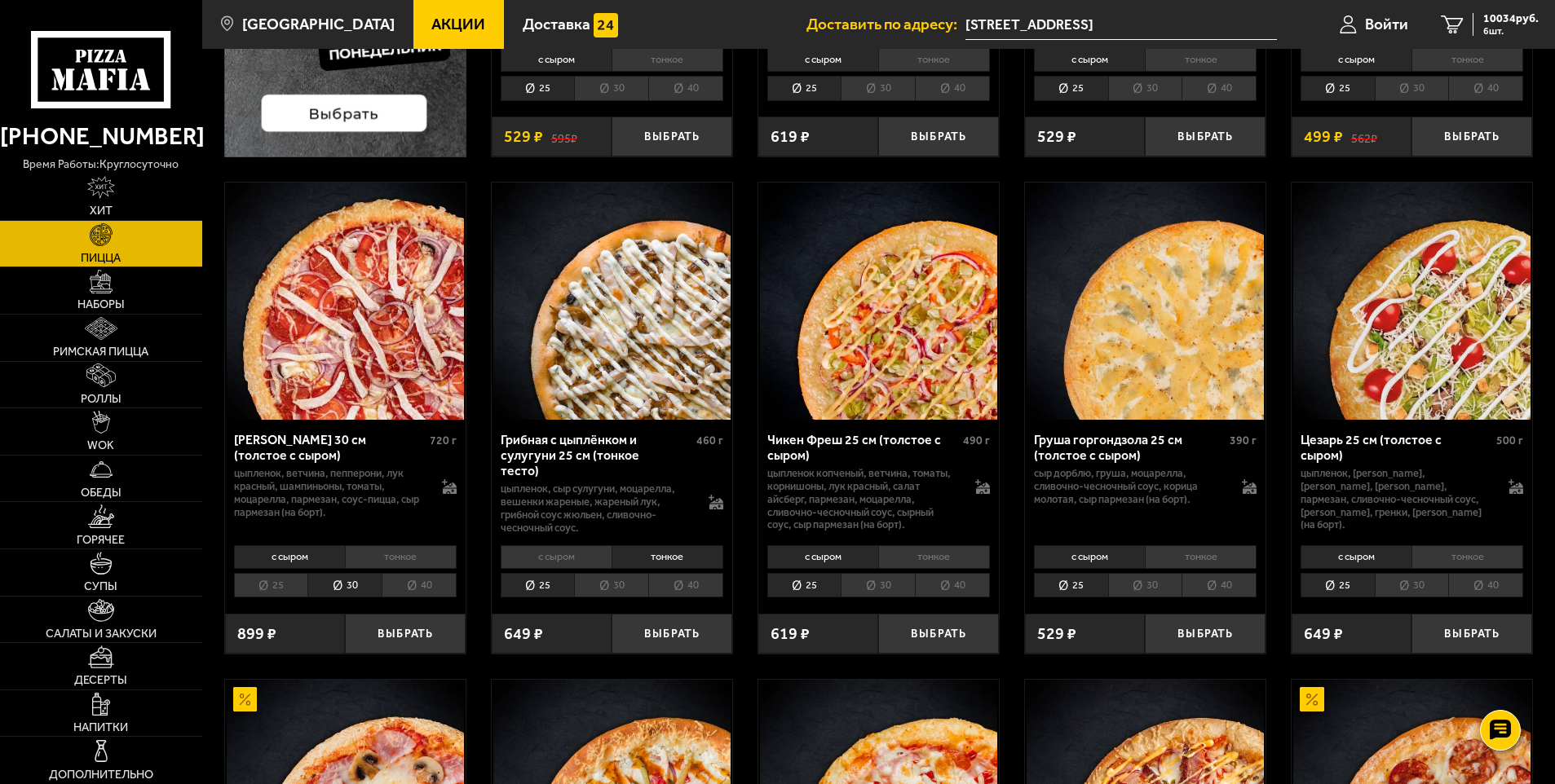
click at [279, 580] on li "25" at bounding box center [271, 586] width 74 height 25
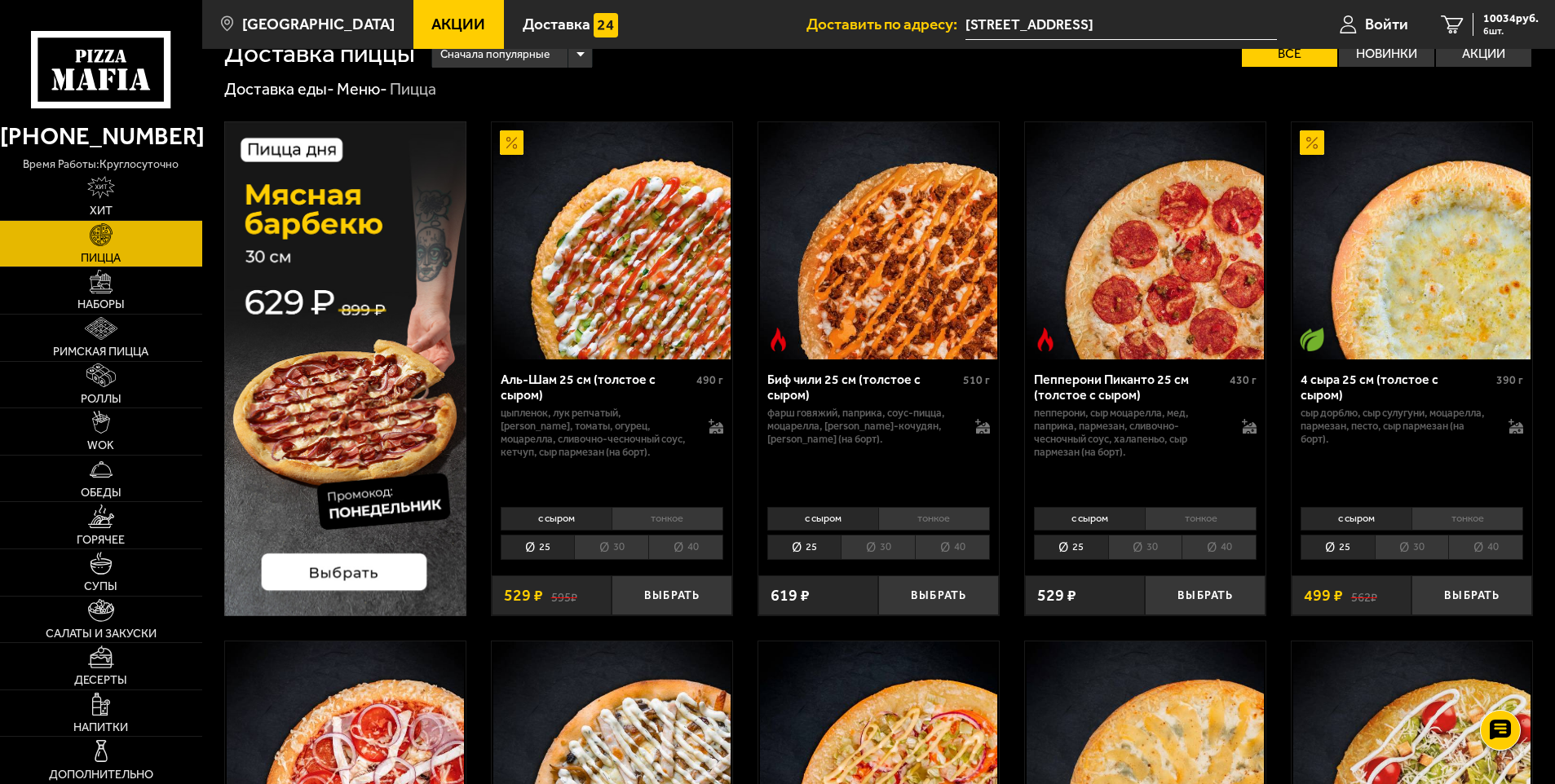
scroll to position [0, 0]
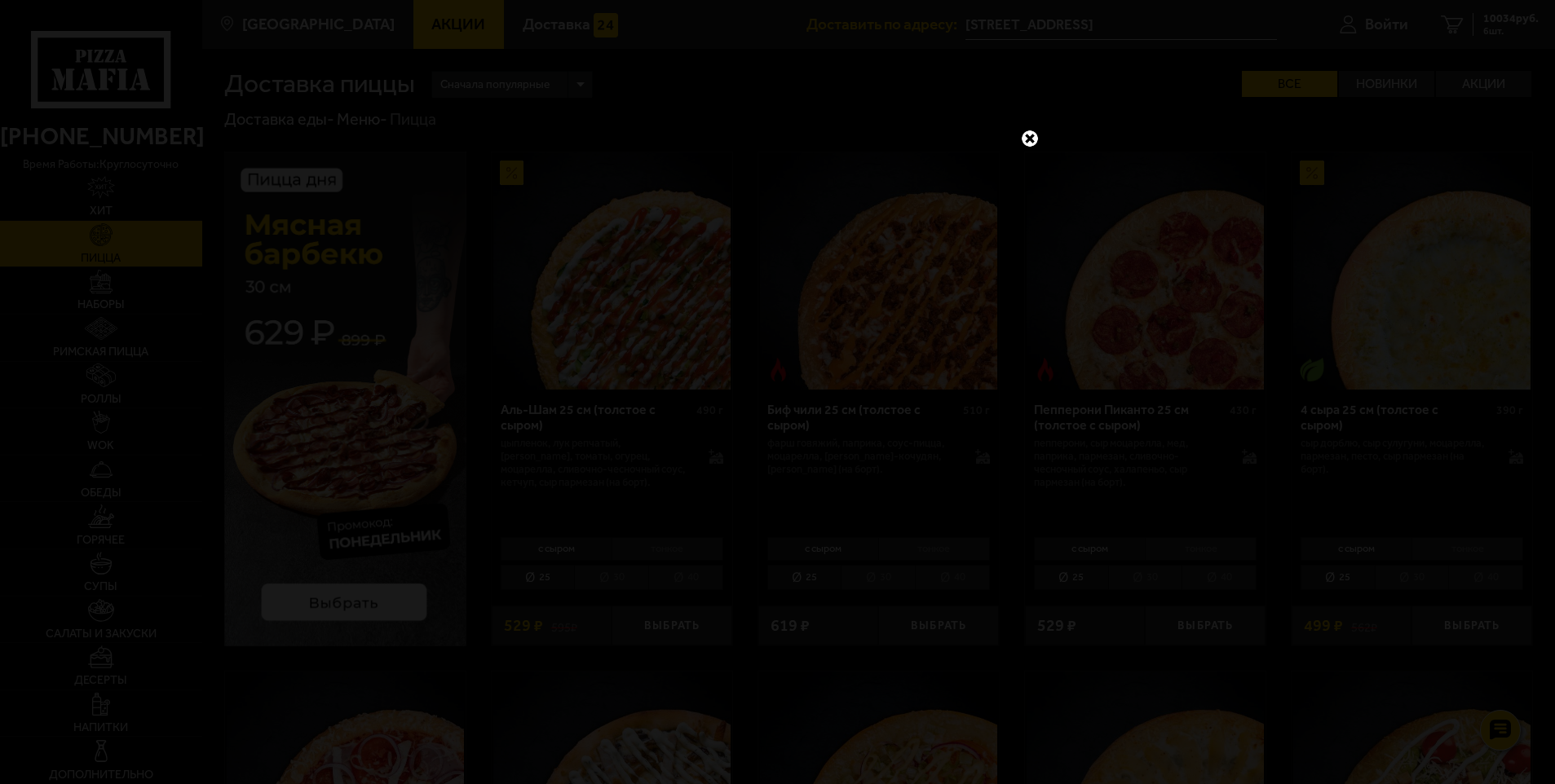
click at [1032, 138] on link at bounding box center [1029, 138] width 21 height 21
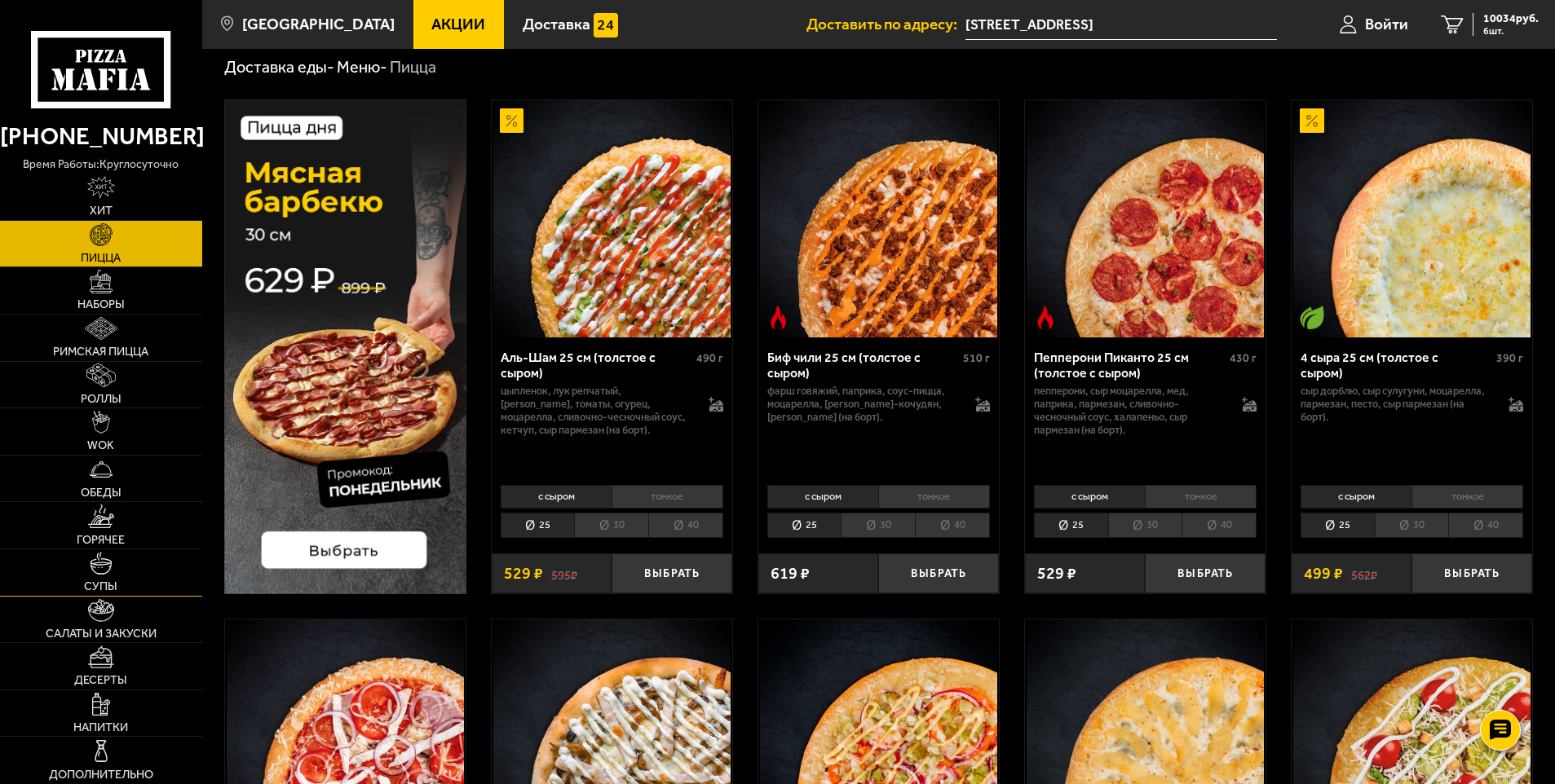
scroll to position [82, 0]
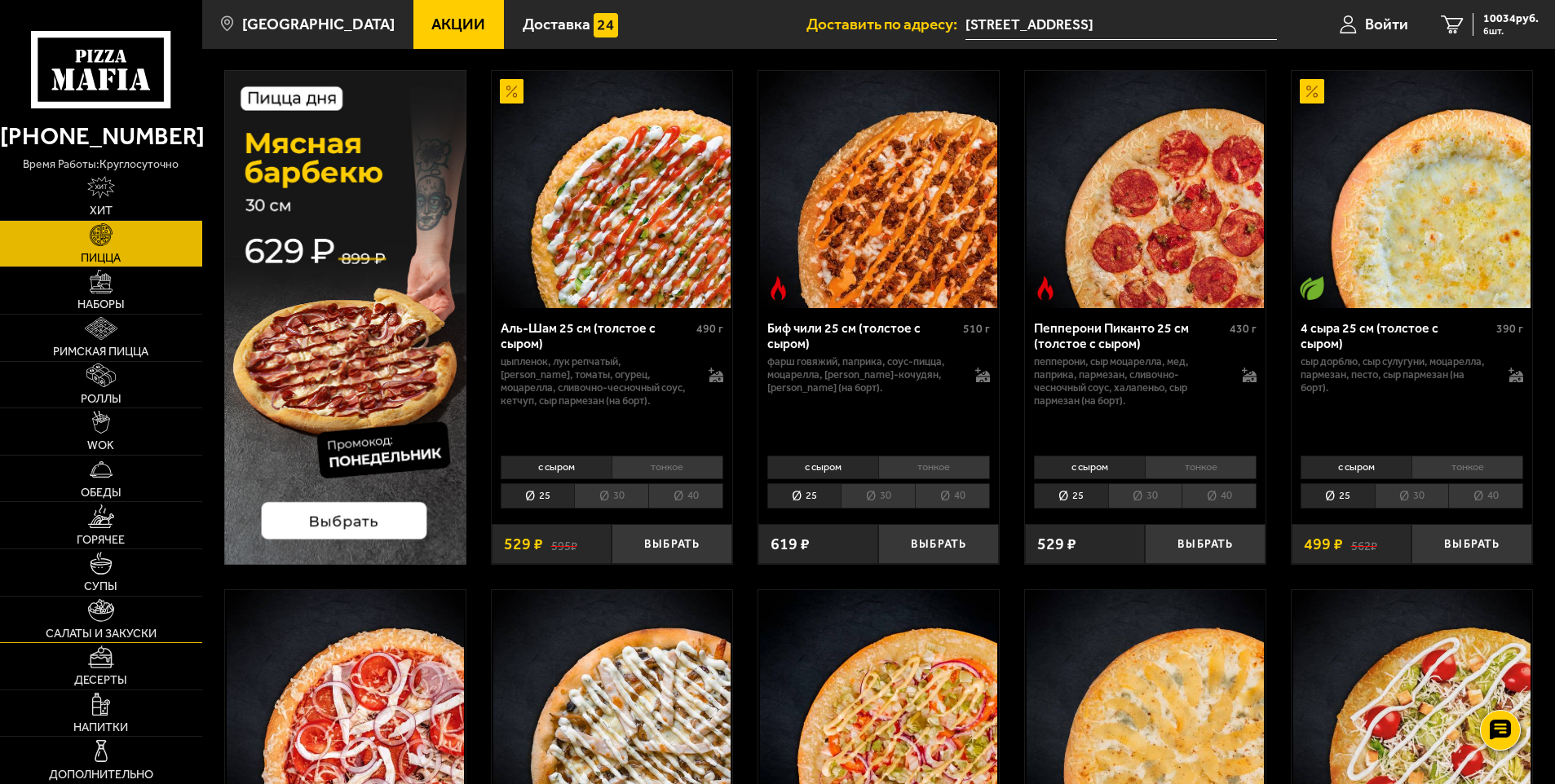
click at [115, 611] on link "Салаты и закуски" at bounding box center [101, 620] width 202 height 47
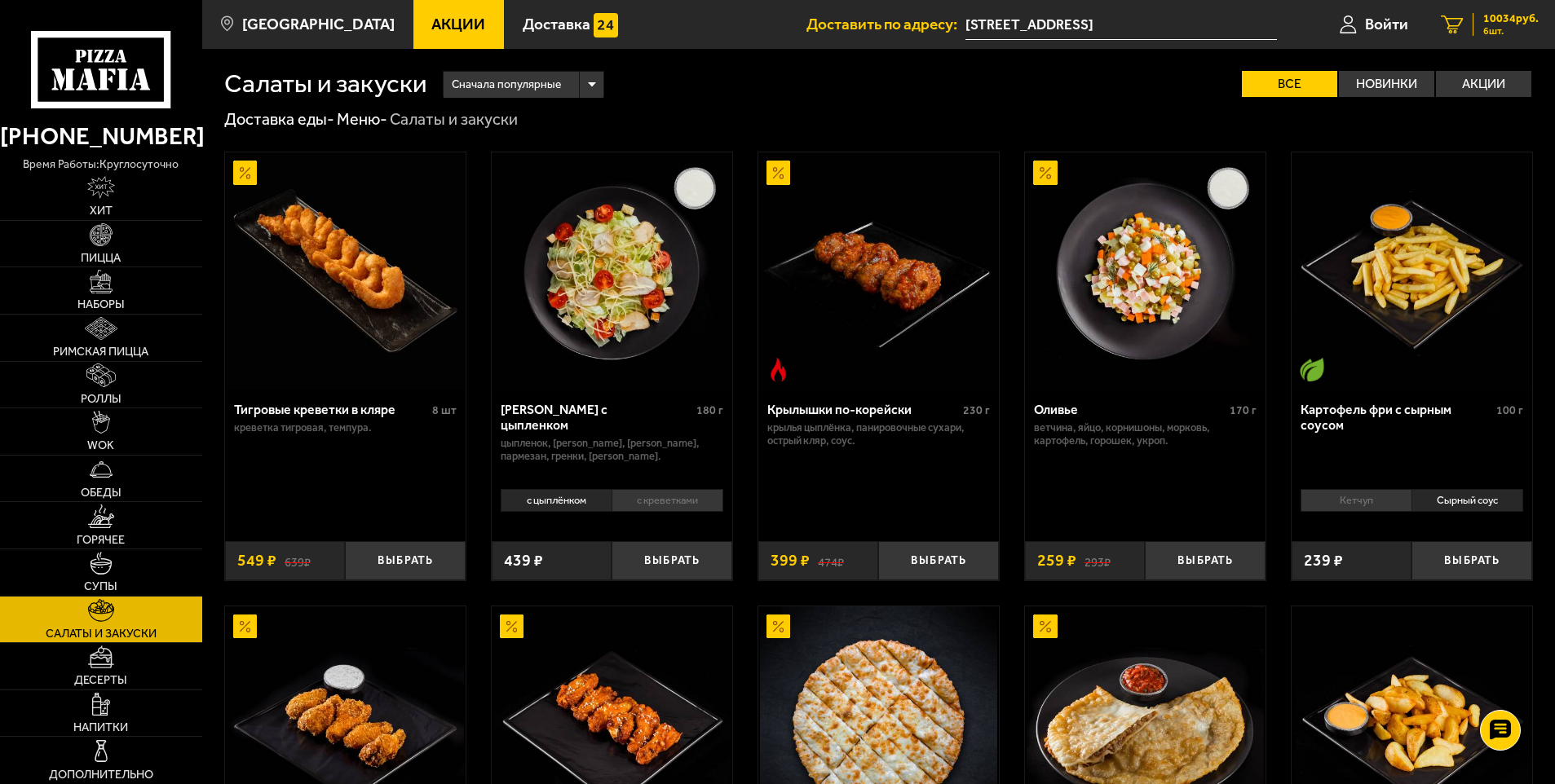
click at [1498, 23] on span "10034 руб." at bounding box center [1511, 19] width 56 height 12
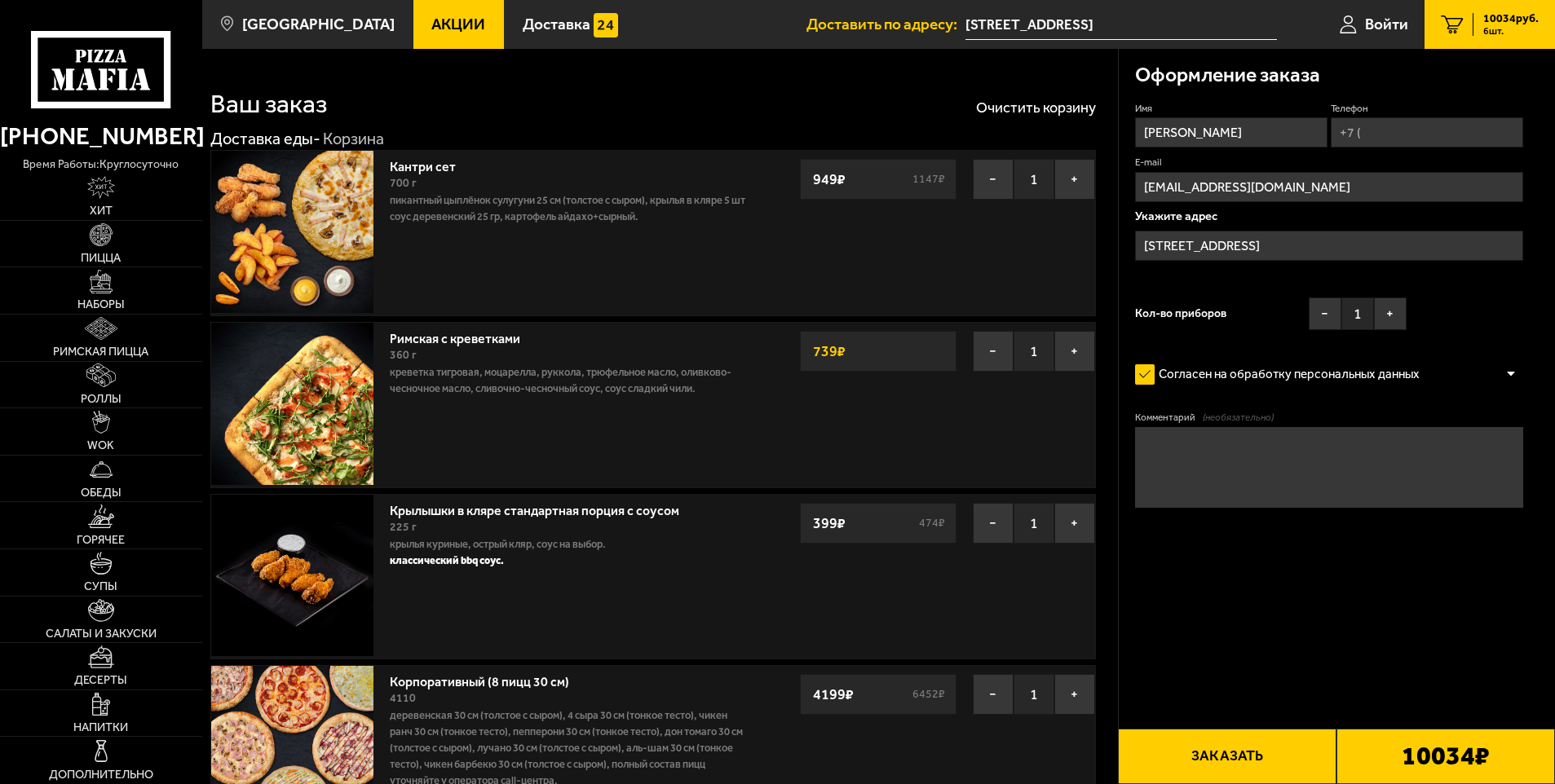
type input "[STREET_ADDRESS]"
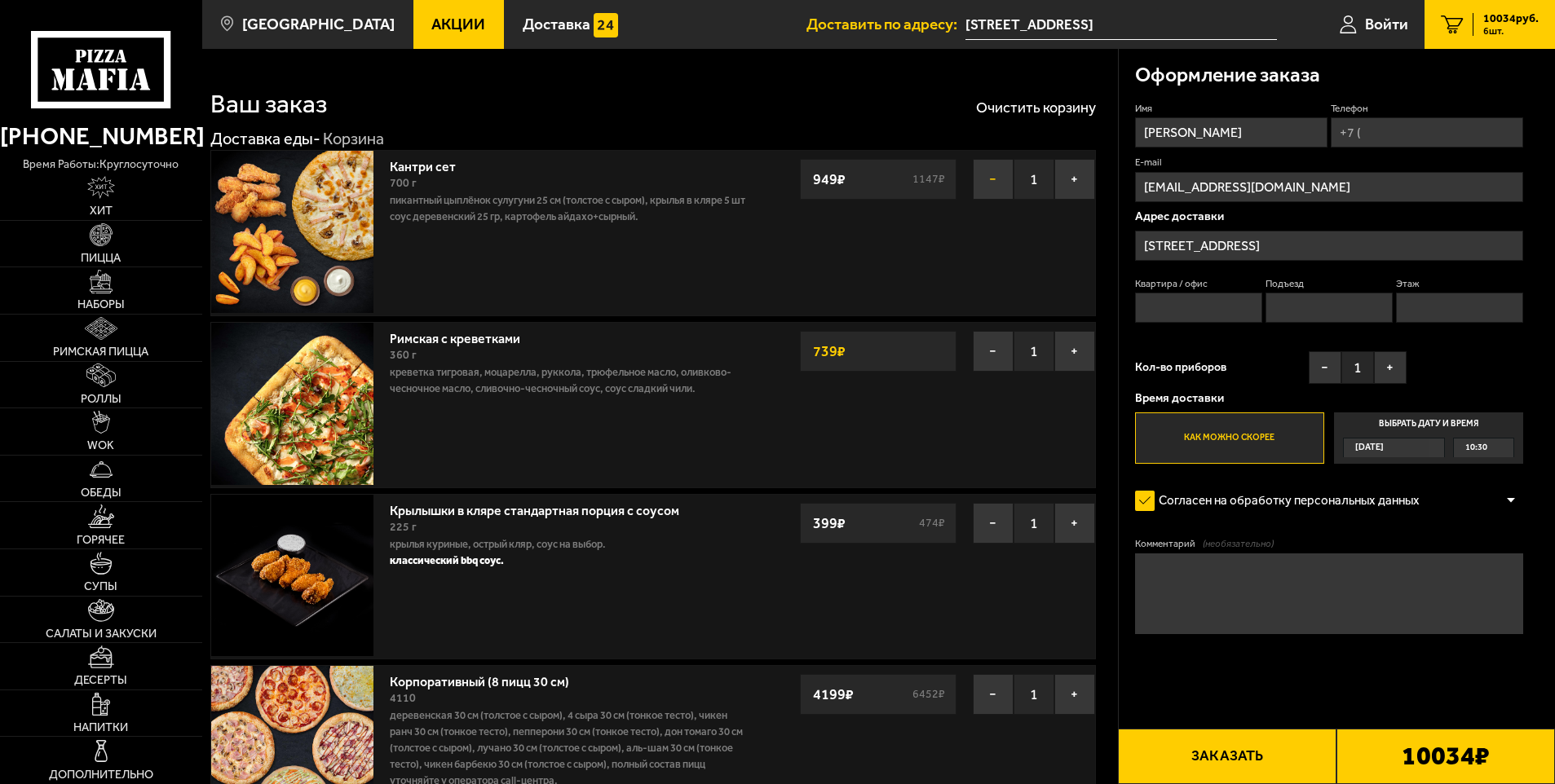
click at [998, 169] on button "−" at bounding box center [993, 179] width 41 height 41
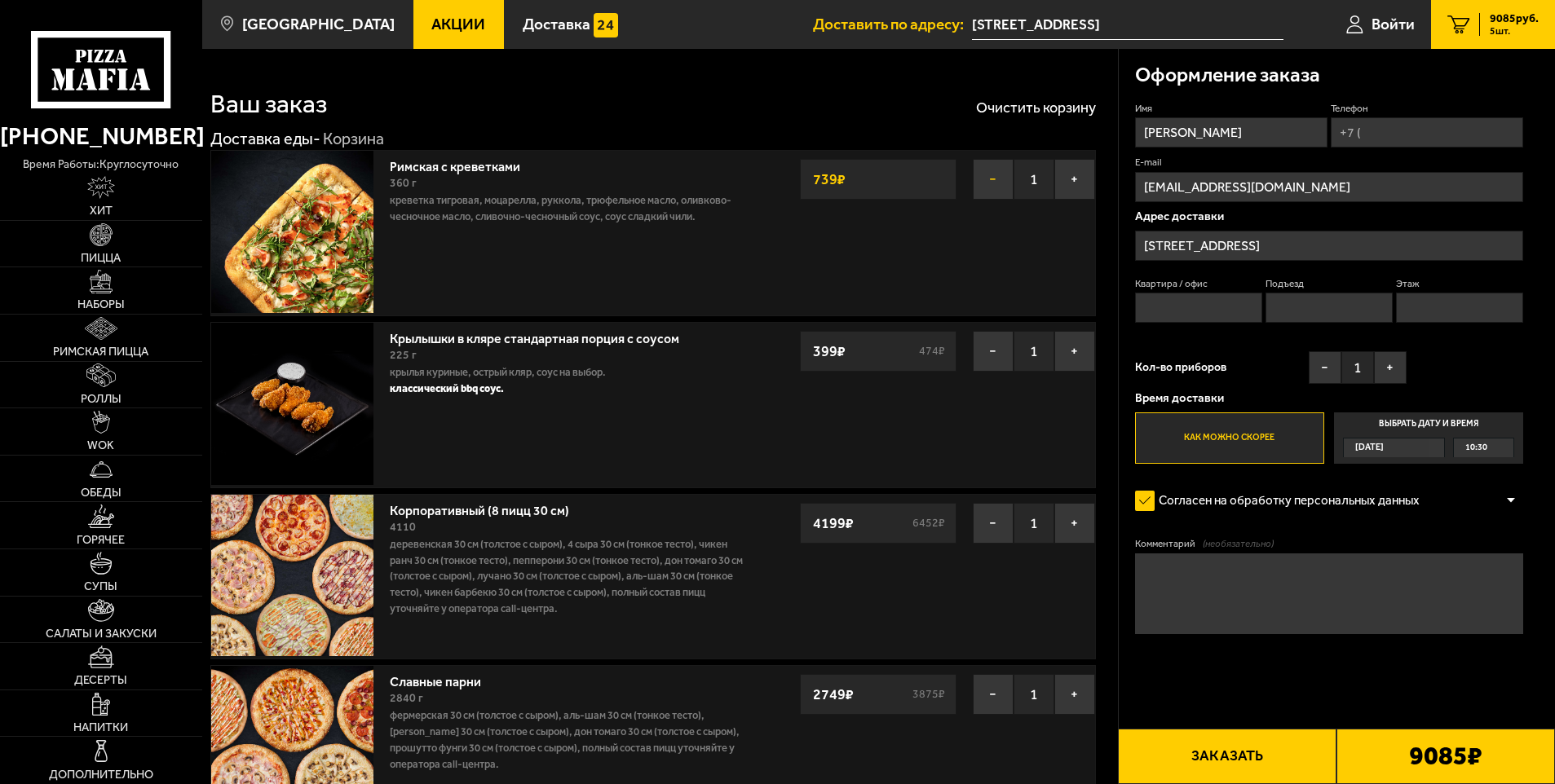
click at [996, 179] on button "−" at bounding box center [993, 179] width 41 height 41
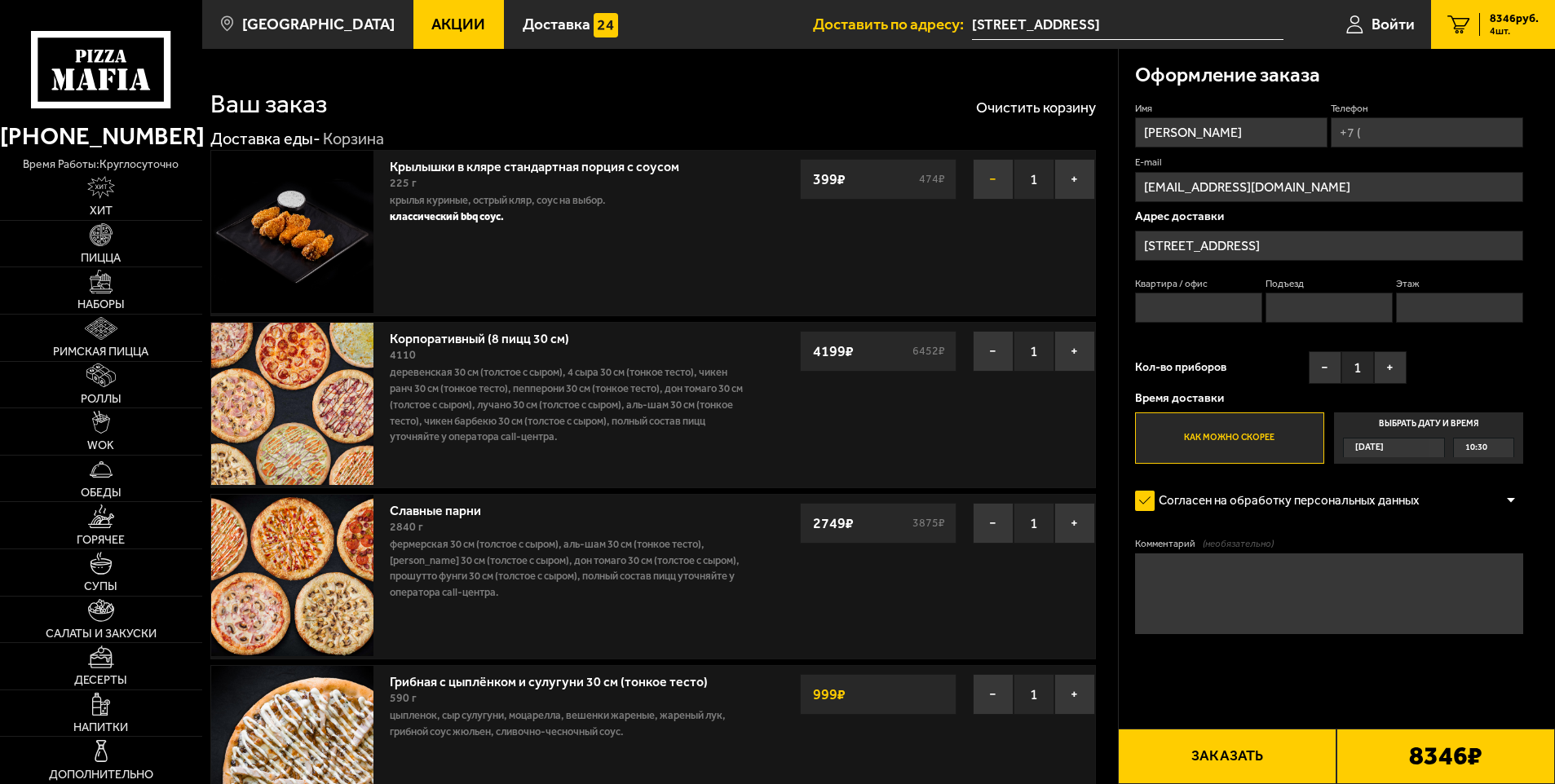
click at [995, 179] on button "−" at bounding box center [993, 179] width 41 height 41
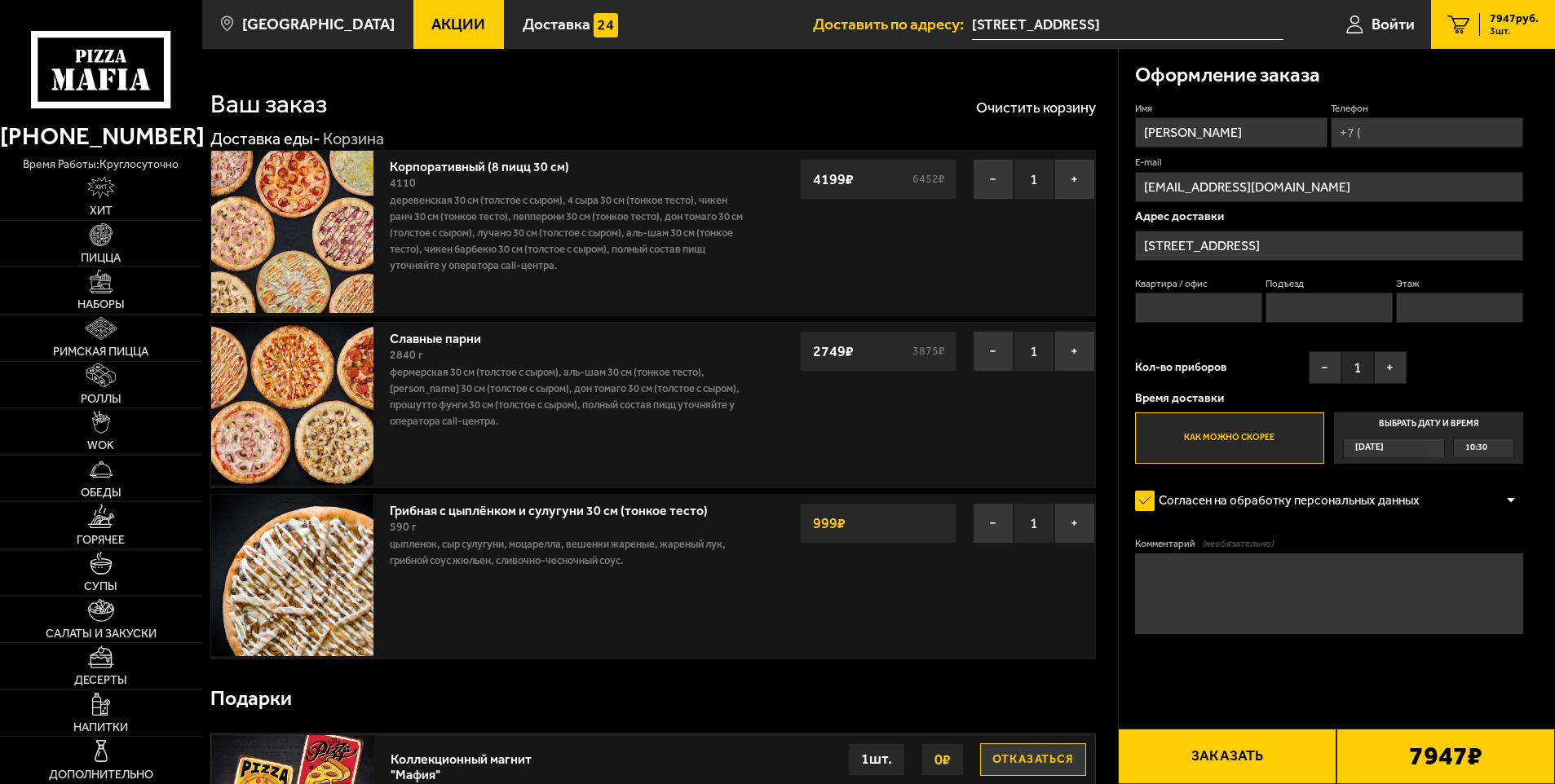
drag, startPoint x: 659, startPoint y: 229, endPoint x: 666, endPoint y: 247, distance: 19.3
drag, startPoint x: 666, startPoint y: 247, endPoint x: 623, endPoint y: 230, distance: 46.2
click at [623, 230] on p "Деревенская 30 см (толстое с сыром), 4 сыра 30 см (тонкое тесто), Чикен Ранч 30…" at bounding box center [569, 232] width 360 height 81
click at [110, 290] on img at bounding box center [101, 280] width 22 height 22
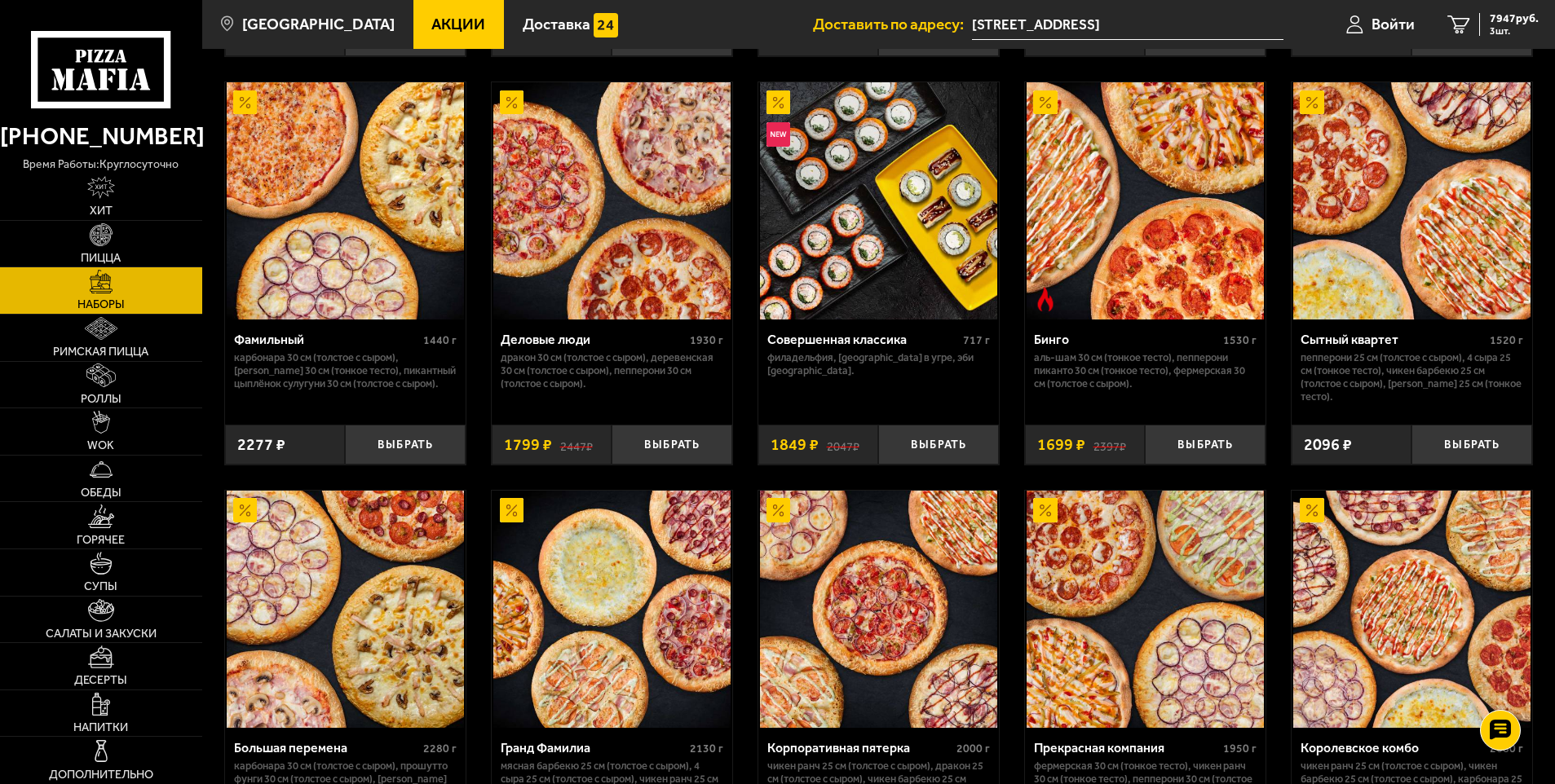
scroll to position [2364, 0]
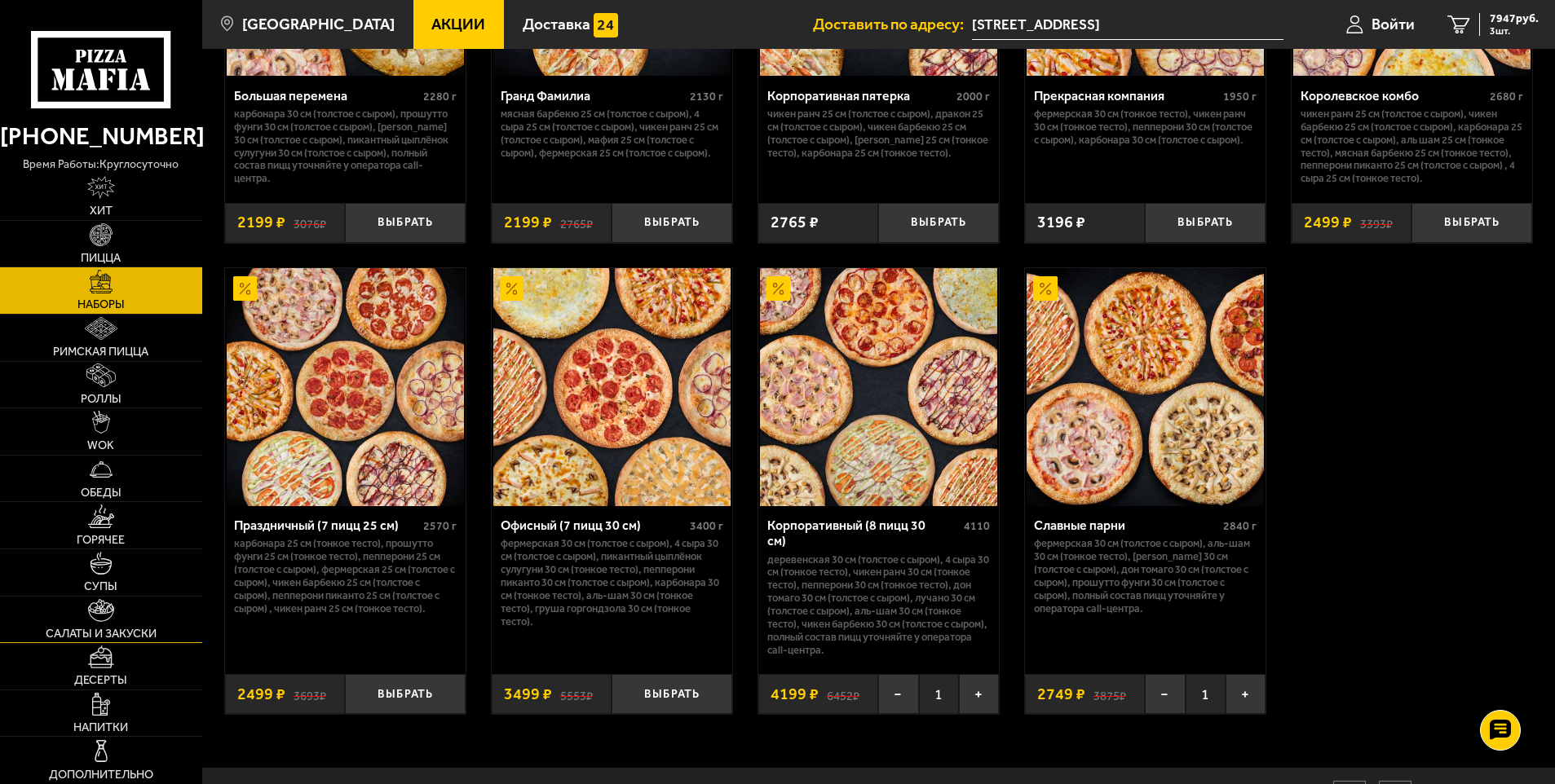
click at [126, 604] on link "Салаты и закуски" at bounding box center [101, 620] width 202 height 47
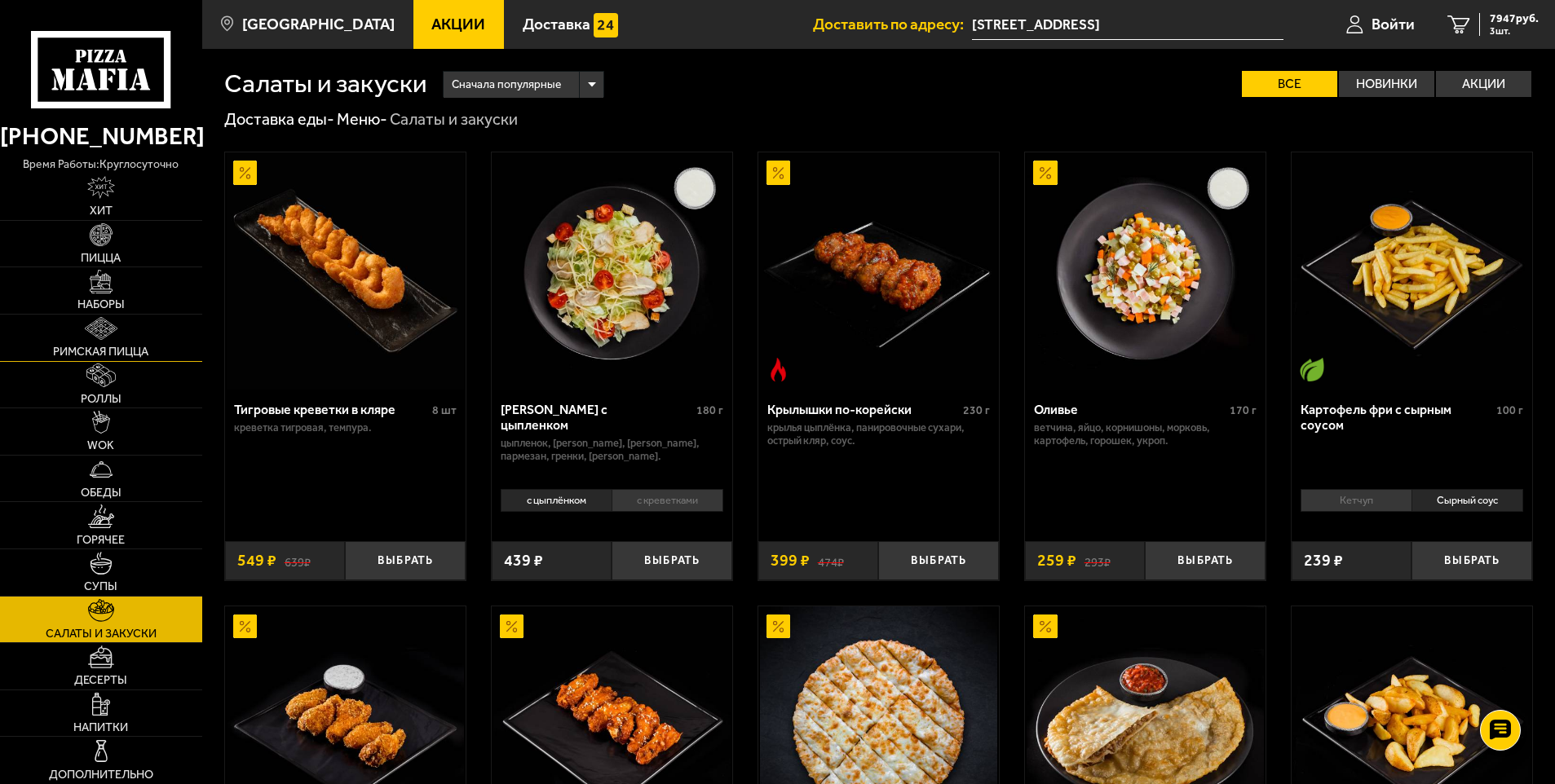
click at [126, 354] on span "Римская пицца" at bounding box center [101, 352] width 96 height 12
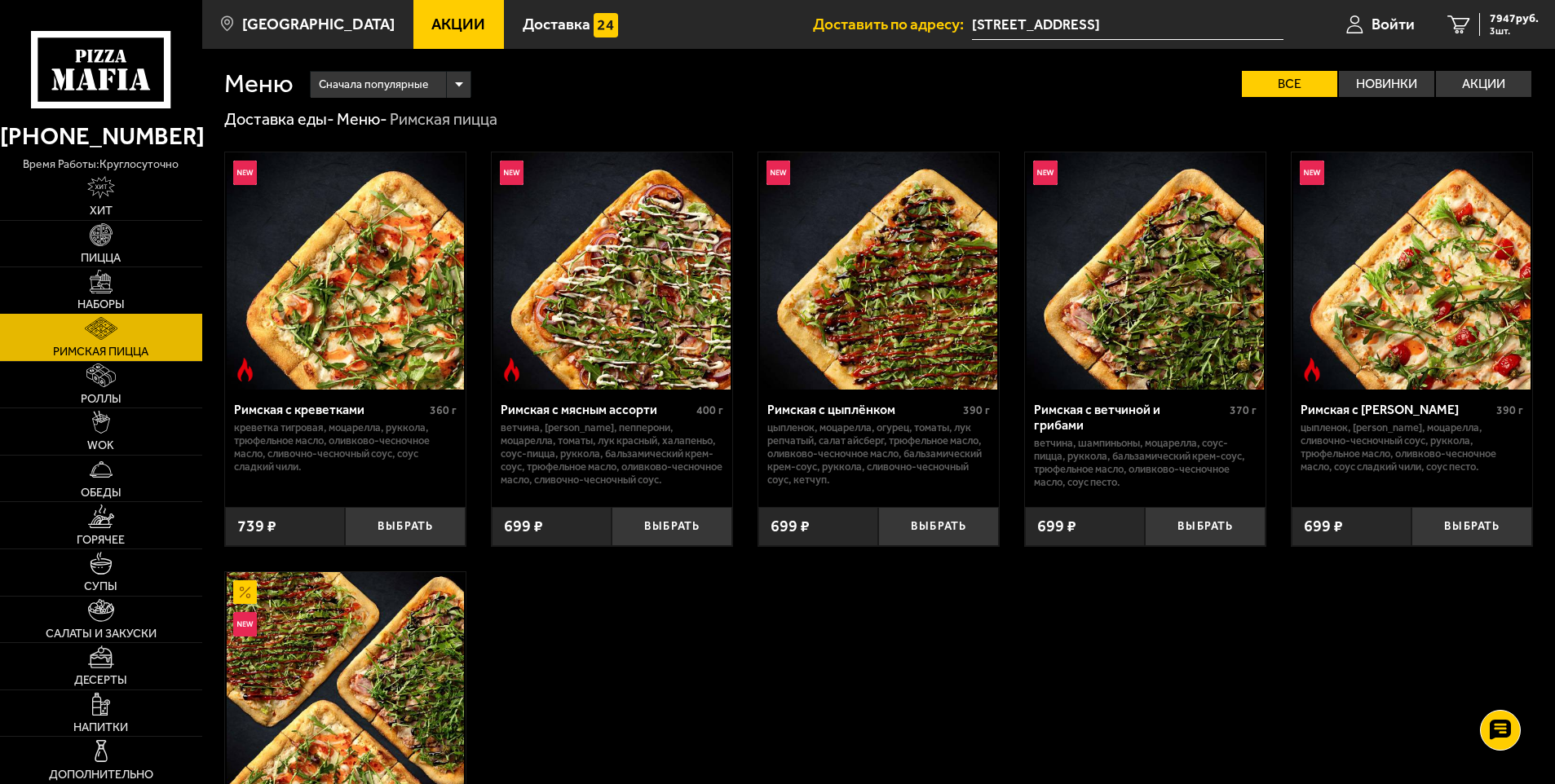
click at [109, 285] on img at bounding box center [101, 280] width 22 height 22
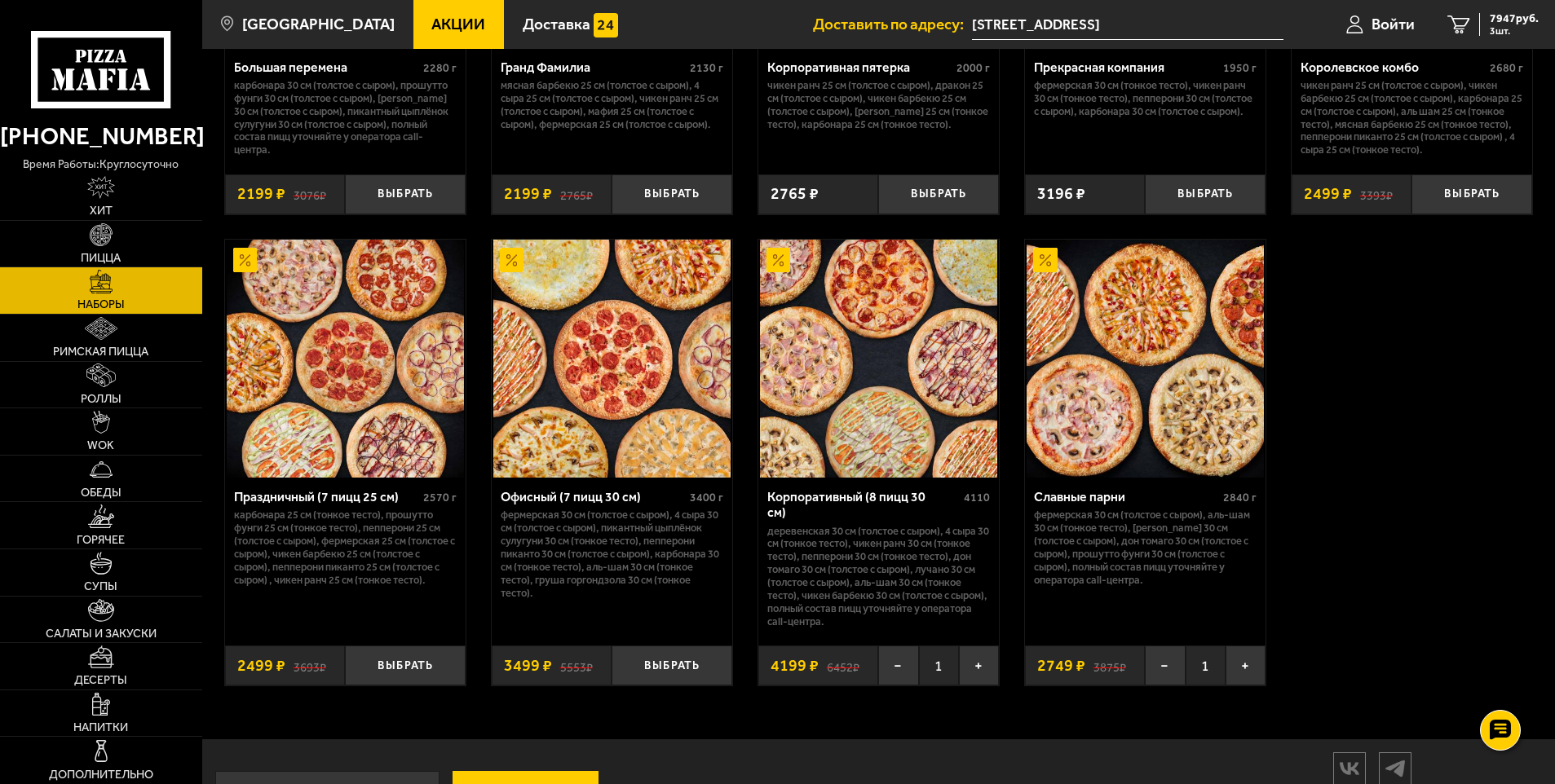
scroll to position [2364, 0]
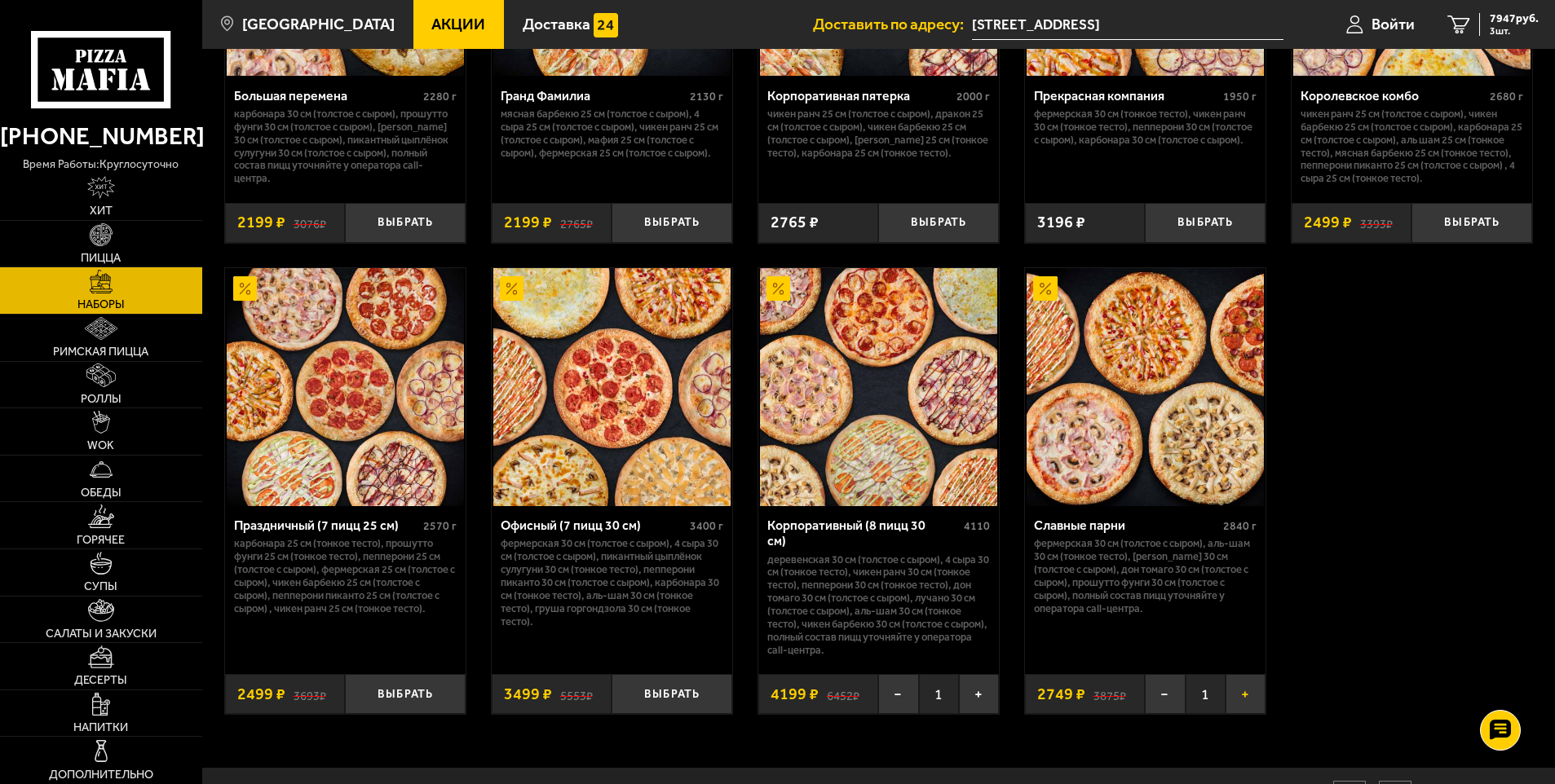
click at [1236, 684] on button "+" at bounding box center [1245, 694] width 40 height 40
click at [1496, 26] on span "4 шт." at bounding box center [1511, 31] width 56 height 10
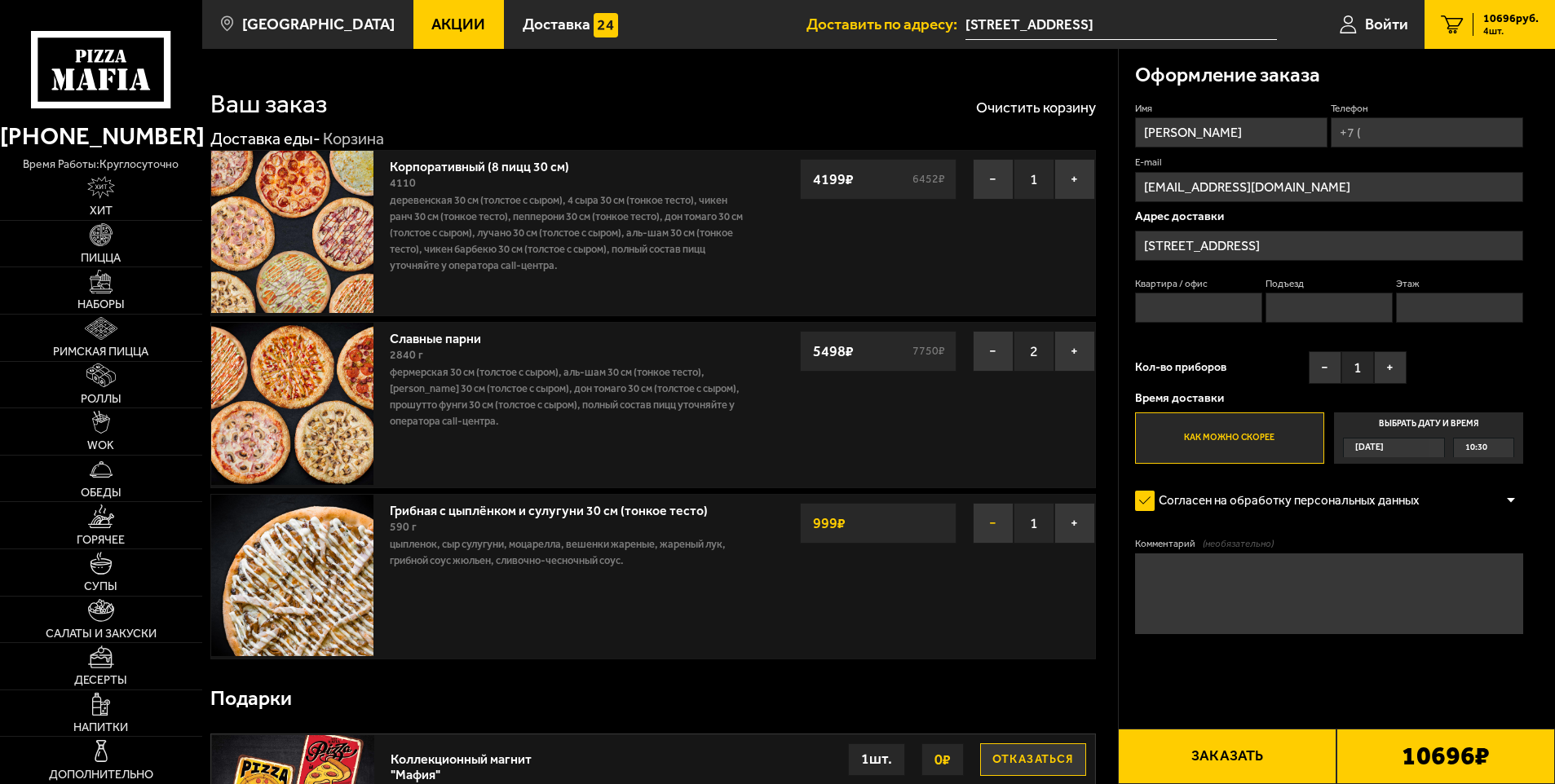
click at [1011, 523] on button "−" at bounding box center [993, 523] width 41 height 41
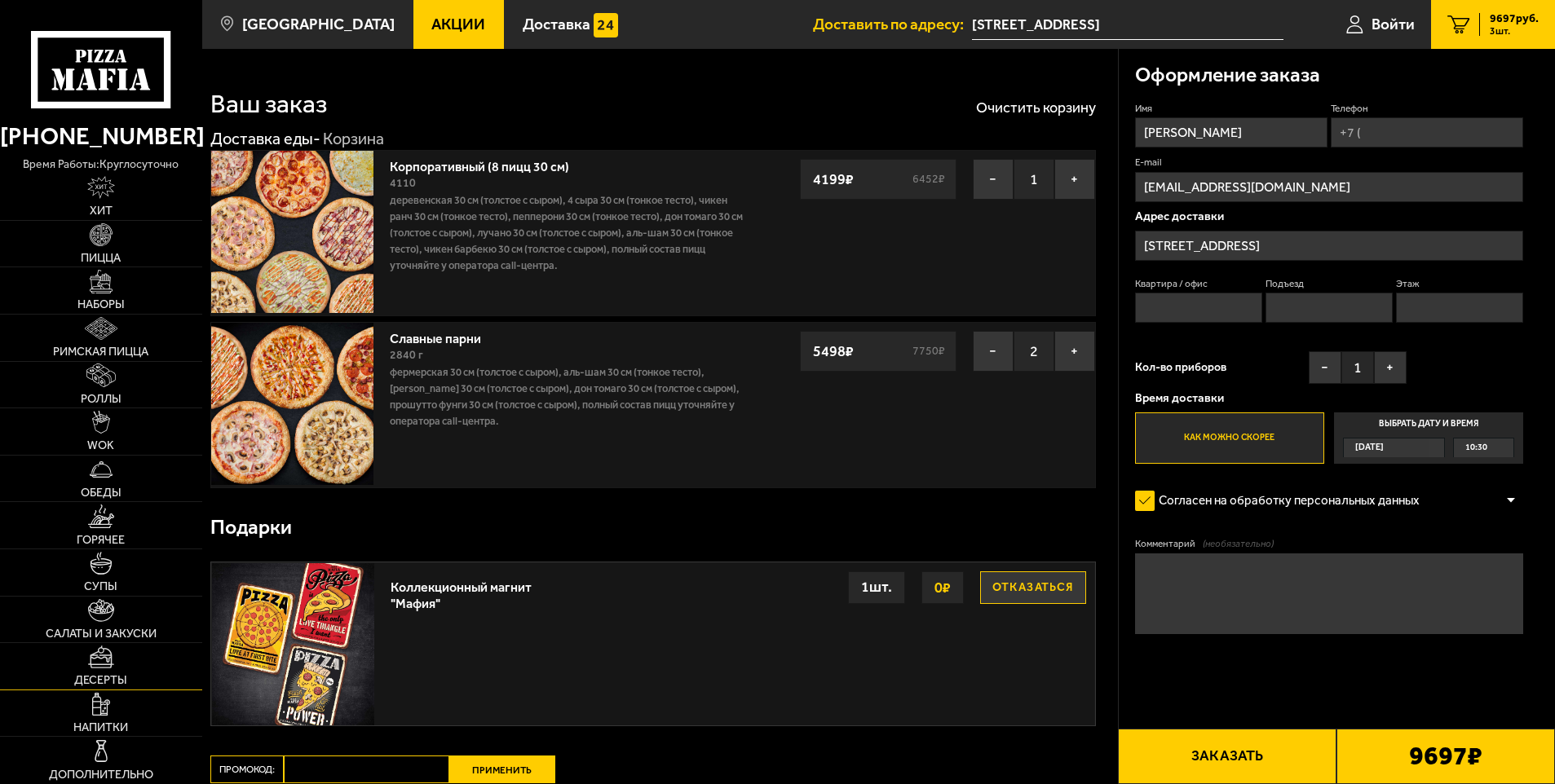
drag, startPoint x: 92, startPoint y: 622, endPoint x: 98, endPoint y: 659, distance: 37.5
click at [91, 621] on link "Салаты и закуски" at bounding box center [101, 620] width 202 height 47
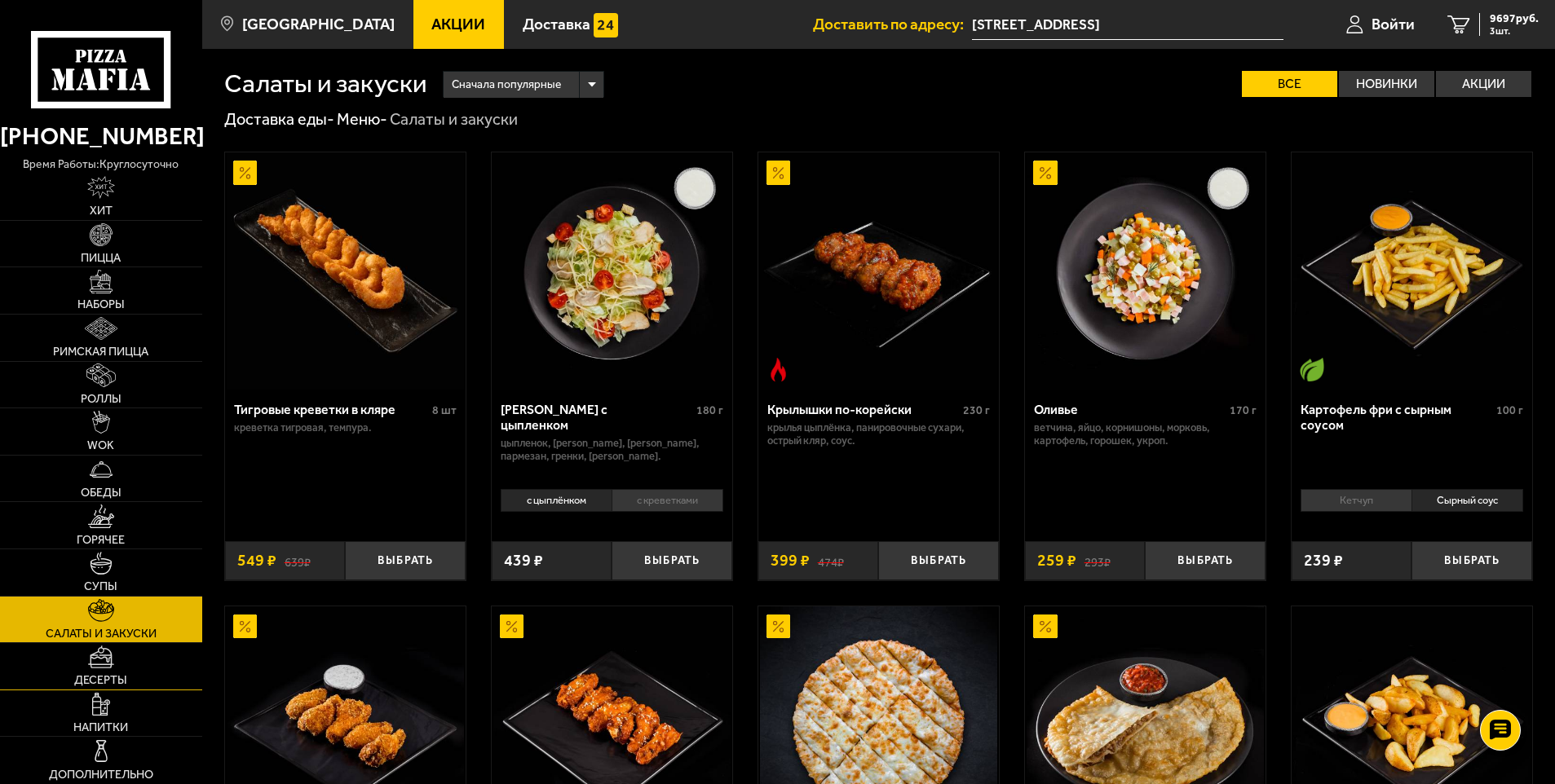
click at [100, 661] on img at bounding box center [101, 657] width 26 height 22
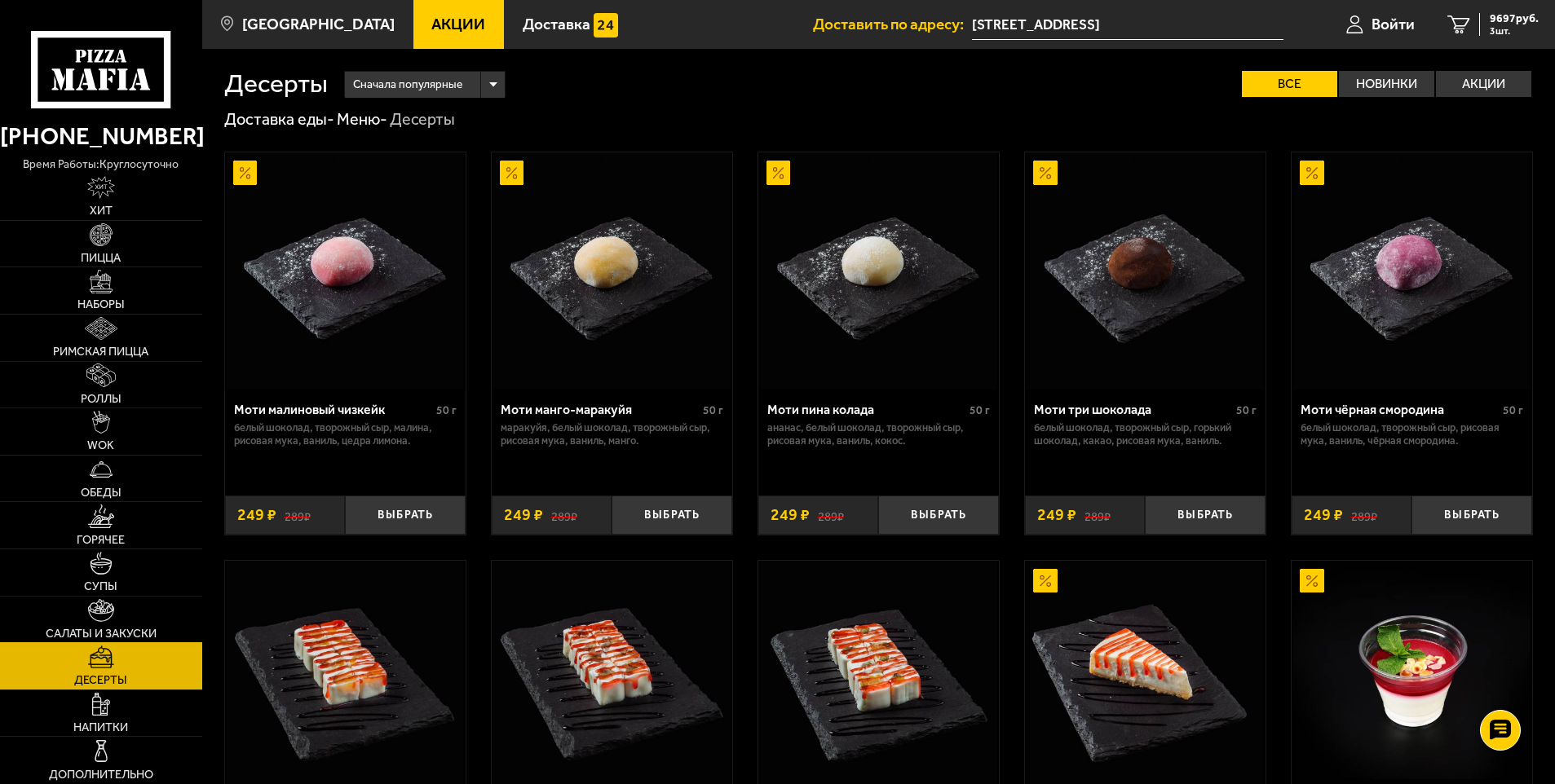
click at [104, 628] on span "Салаты и закуски" at bounding box center [101, 634] width 111 height 12
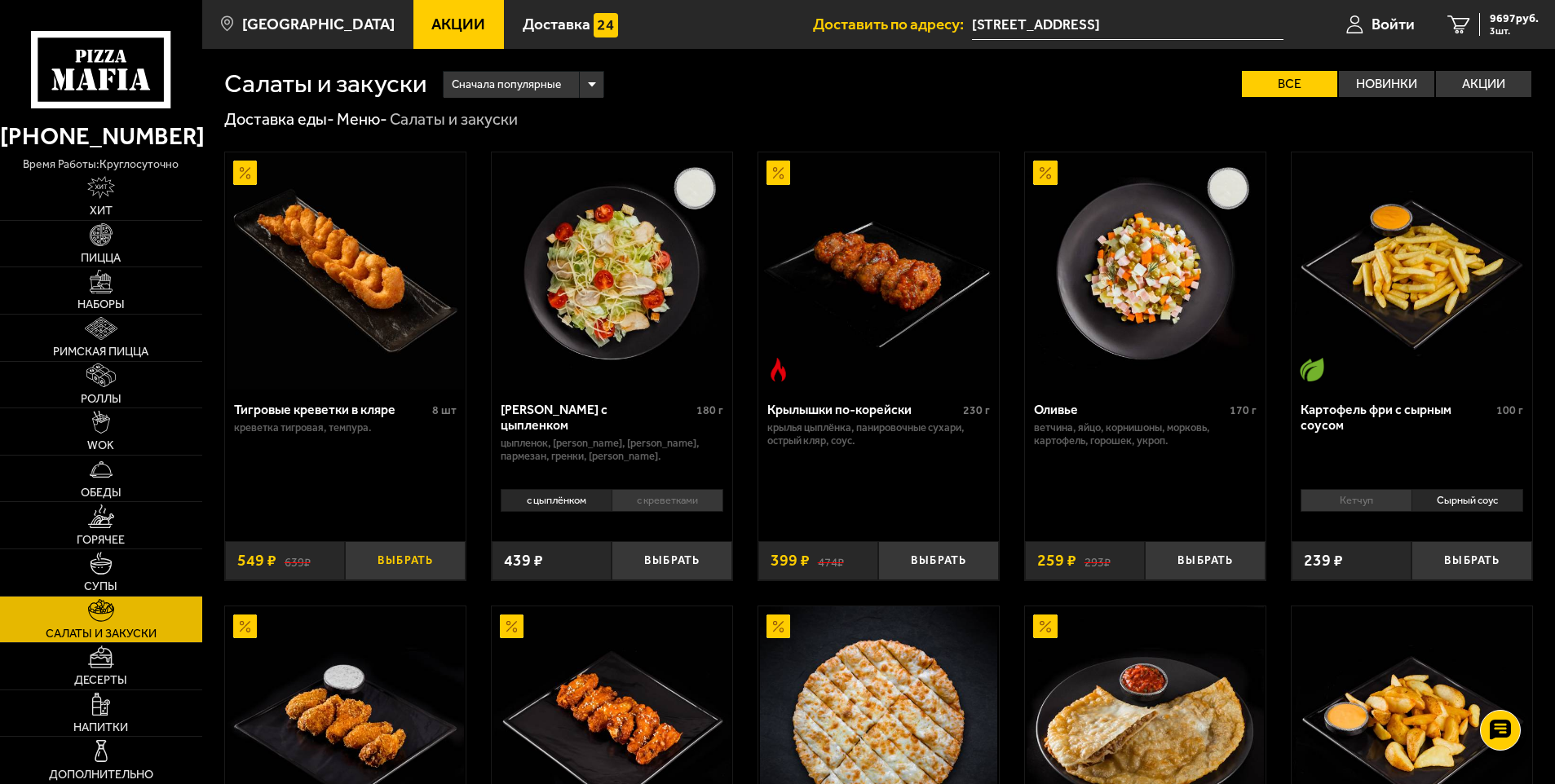
click at [419, 570] on button "Выбрать" at bounding box center [405, 561] width 121 height 40
click at [460, 553] on button "+" at bounding box center [445, 561] width 40 height 40
click at [456, 555] on button "+" at bounding box center [445, 561] width 40 height 40
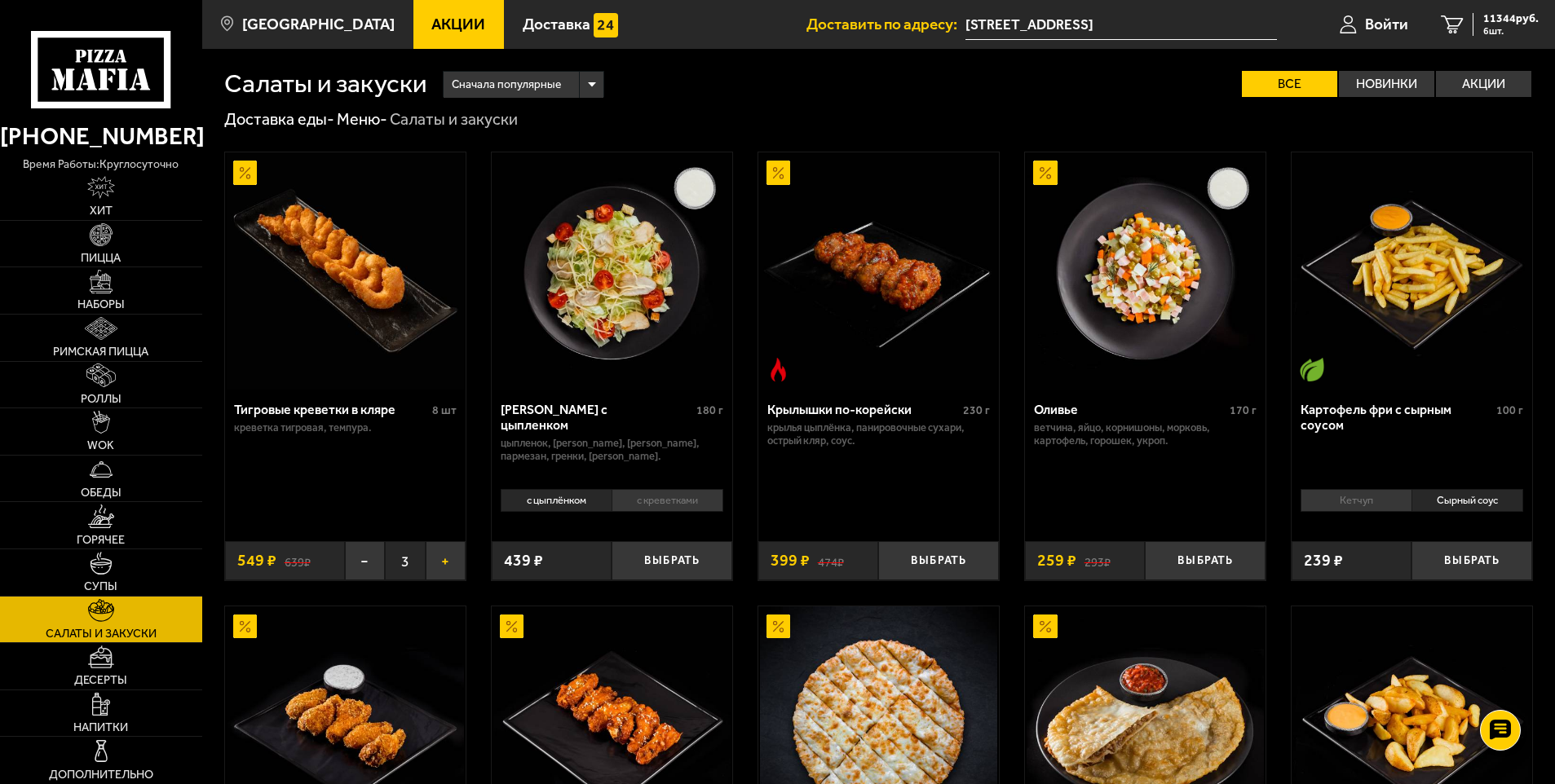
click at [452, 559] on button "+" at bounding box center [445, 561] width 40 height 40
click at [1498, 23] on span "12442 руб." at bounding box center [1511, 19] width 56 height 12
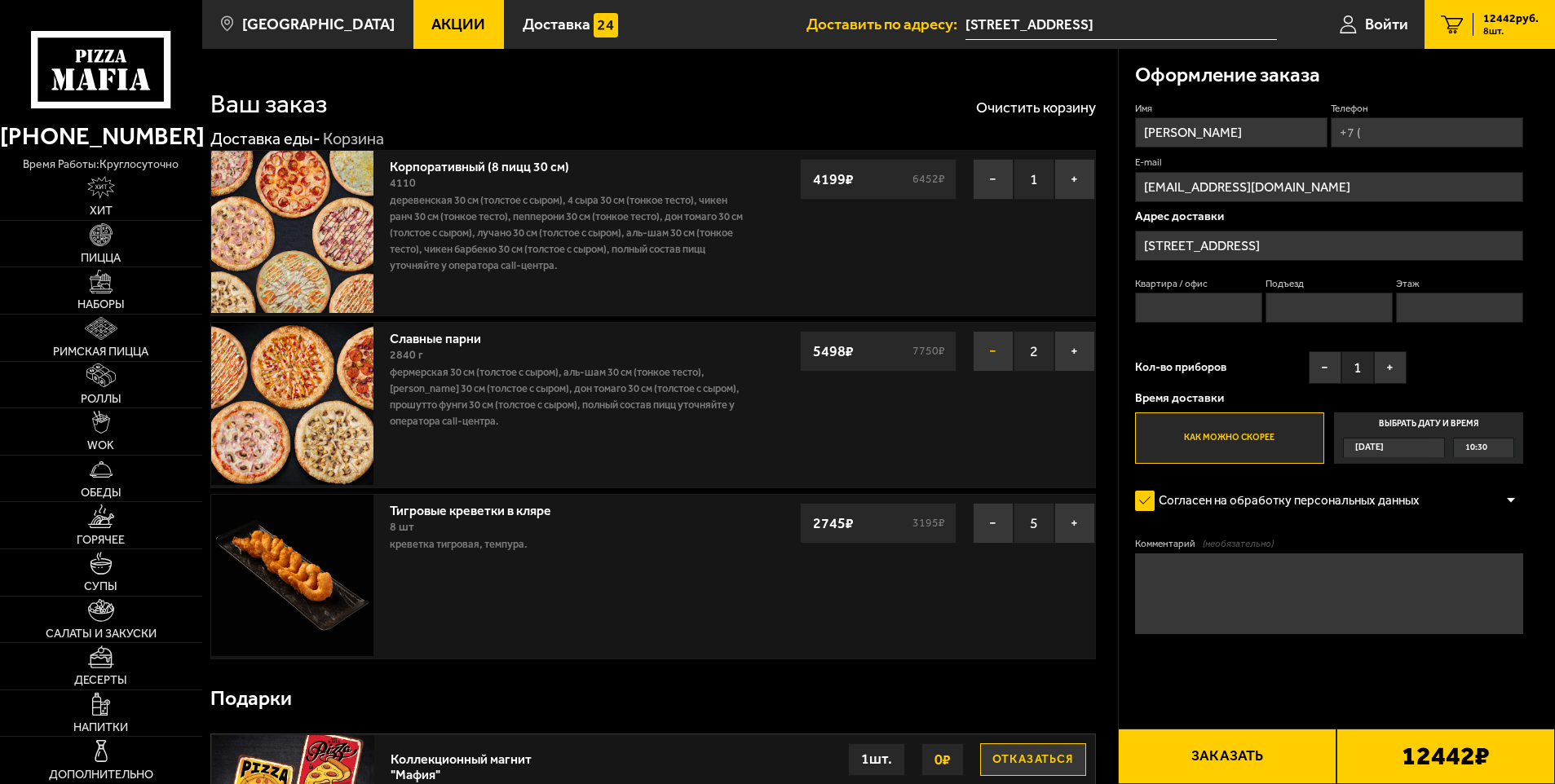
click at [1001, 353] on button "−" at bounding box center [993, 351] width 41 height 41
click at [1474, 450] on span "10:30" at bounding box center [1476, 448] width 22 height 19
click at [0, 0] on input "Выбрать дату и время [DATE] 10:30" at bounding box center [0, 0] width 0 height 0
click at [1406, 445] on div "[DATE]" at bounding box center [1386, 448] width 85 height 19
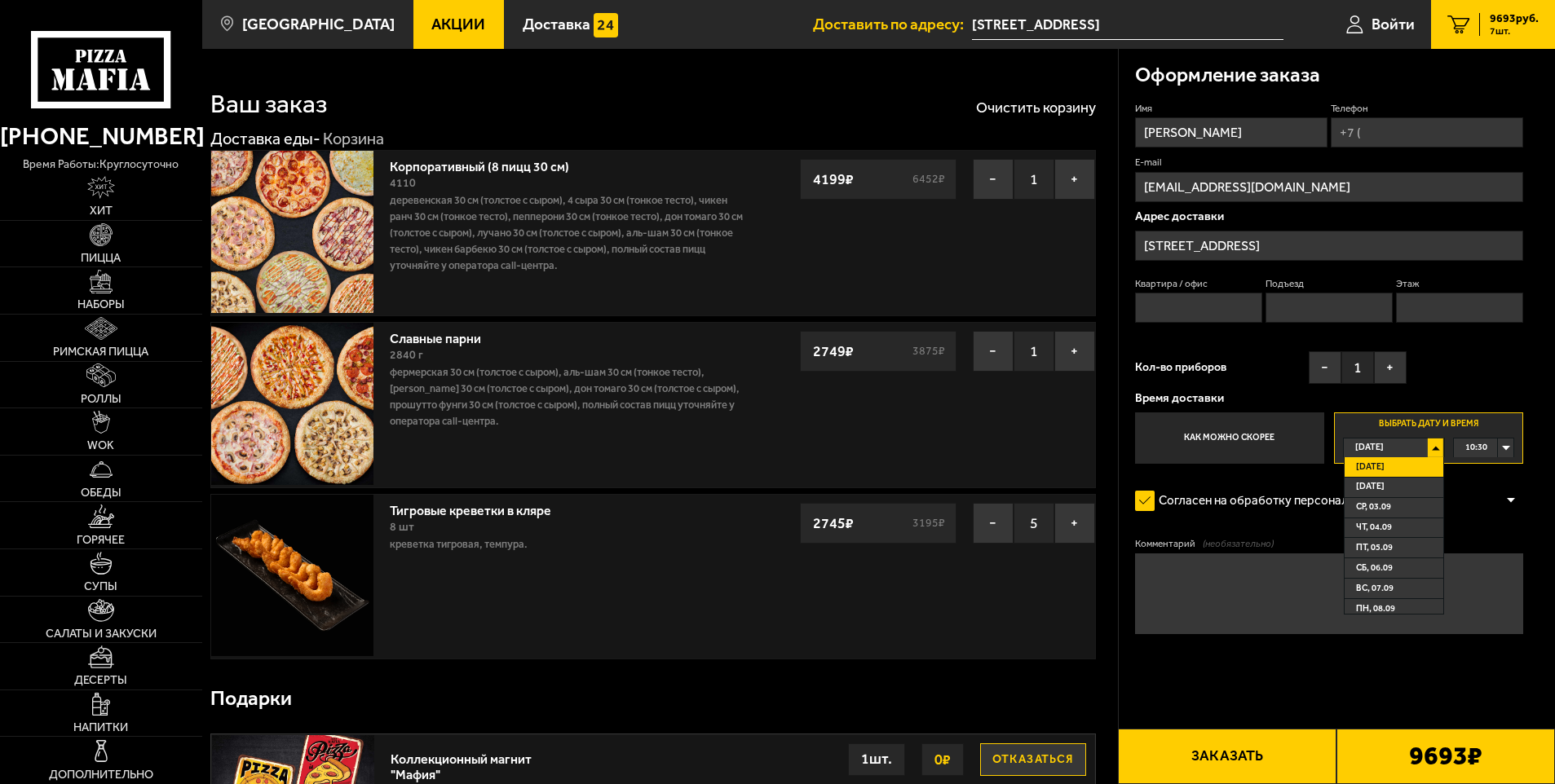
click at [1402, 466] on li "[DATE]" at bounding box center [1394, 468] width 100 height 20
click at [1498, 447] on div "10:30" at bounding box center [1484, 448] width 60 height 19
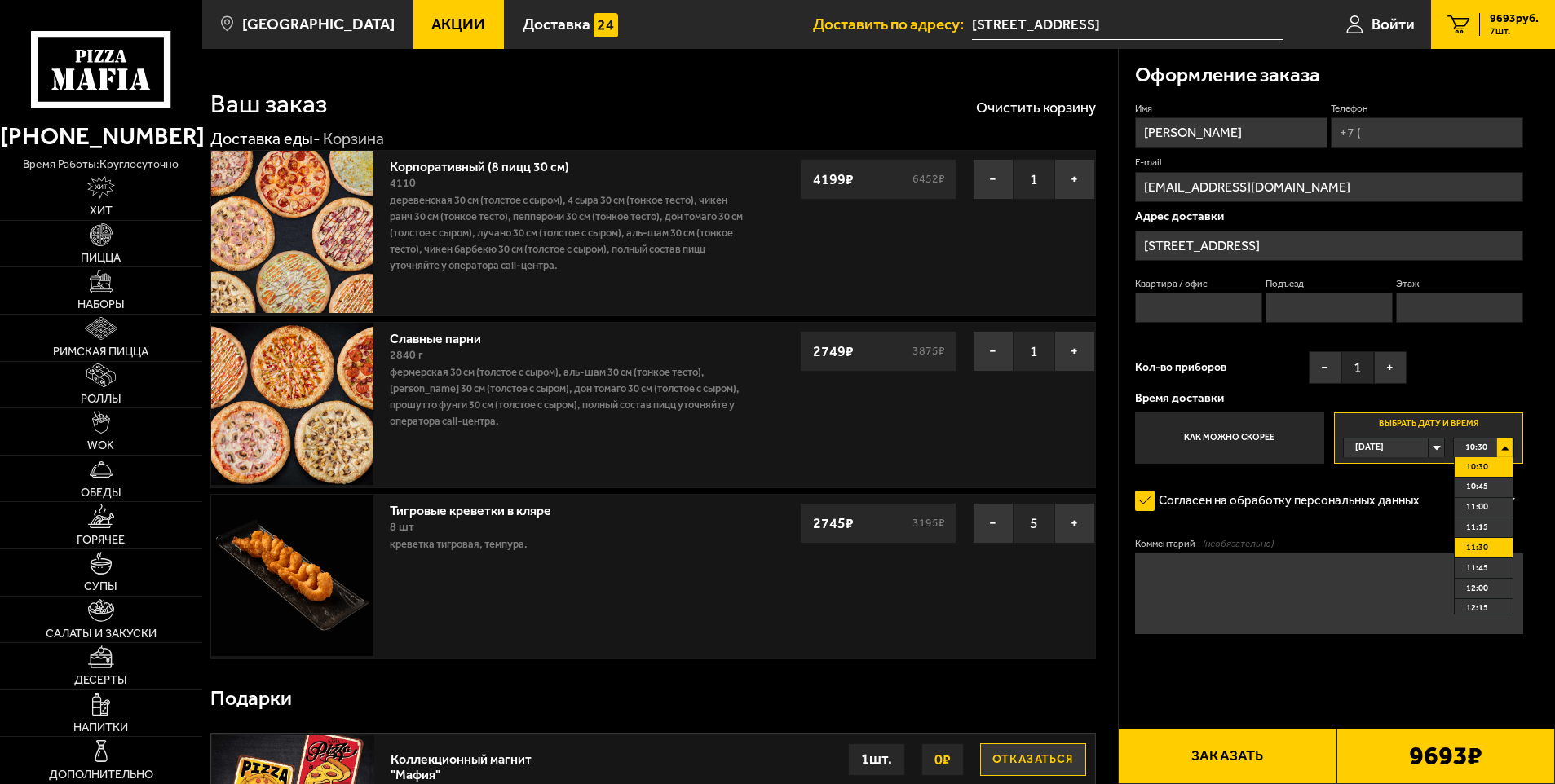
click at [1493, 548] on li "11:30" at bounding box center [1484, 548] width 58 height 20
click at [1340, 243] on input "[STREET_ADDRESS]" at bounding box center [1329, 246] width 389 height 30
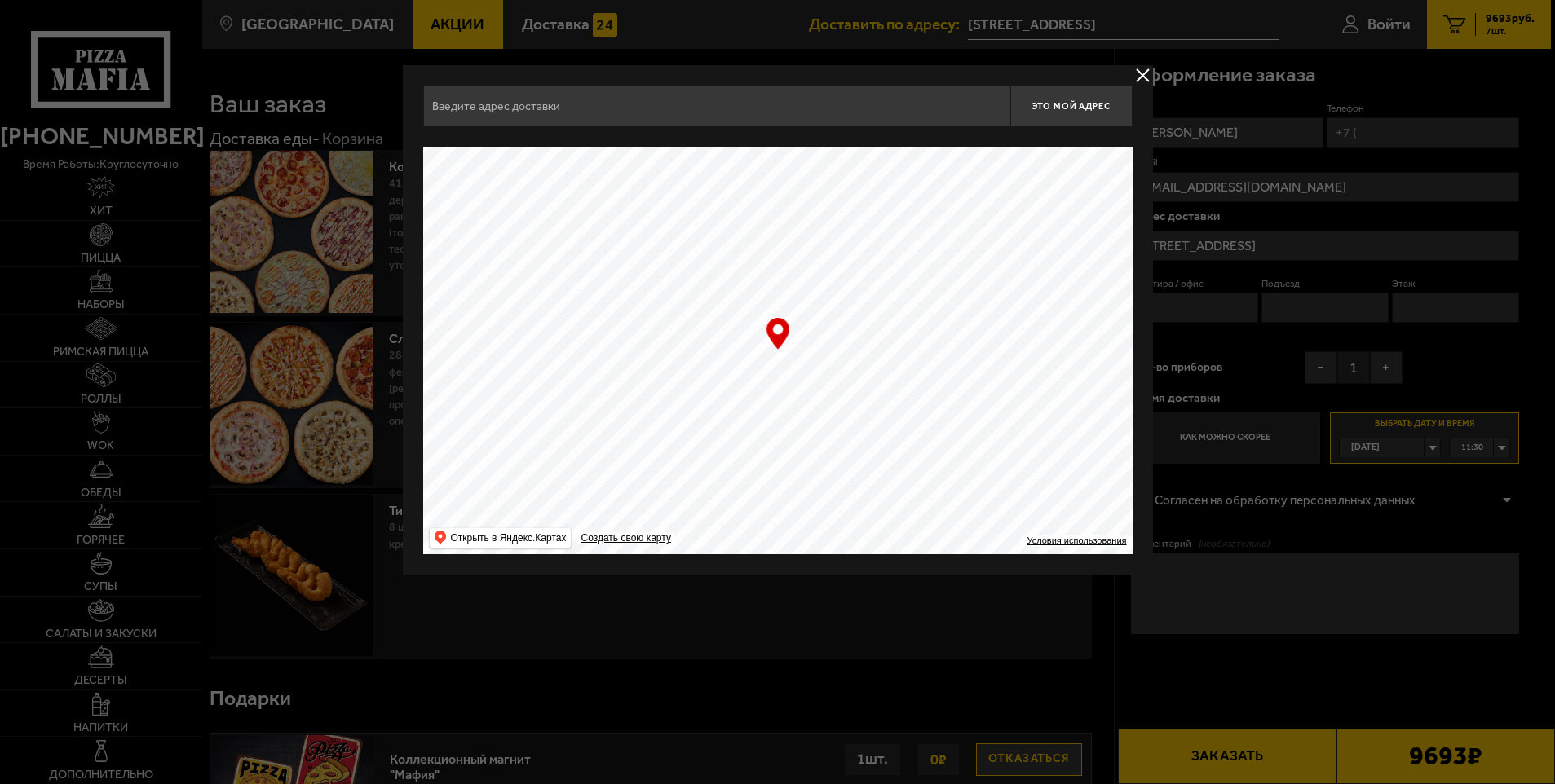
type input "[STREET_ADDRESS]"
drag, startPoint x: 965, startPoint y: 401, endPoint x: 975, endPoint y: 283, distance: 118.4
click at [973, 267] on ymaps at bounding box center [779, 350] width 709 height 408
drag, startPoint x: 986, startPoint y: 412, endPoint x: 926, endPoint y: 312, distance: 116.6
click at [926, 312] on ymaps at bounding box center [779, 350] width 709 height 408
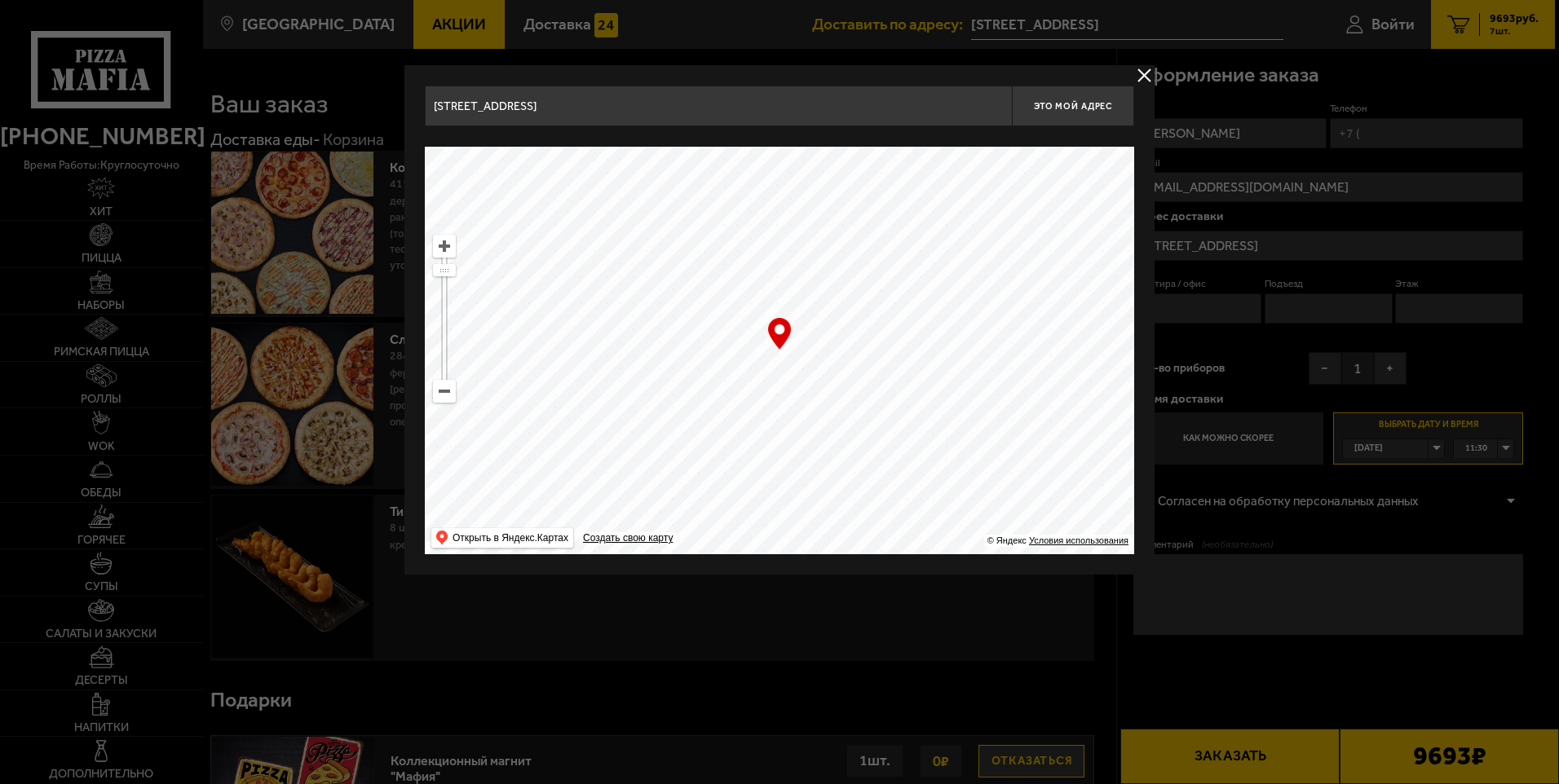
type input "[STREET_ADDRESS]"
drag, startPoint x: 931, startPoint y: 360, endPoint x: 895, endPoint y: 251, distance: 114.8
click at [896, 262] on ymaps at bounding box center [779, 350] width 709 height 408
type input "[STREET_ADDRESS]"
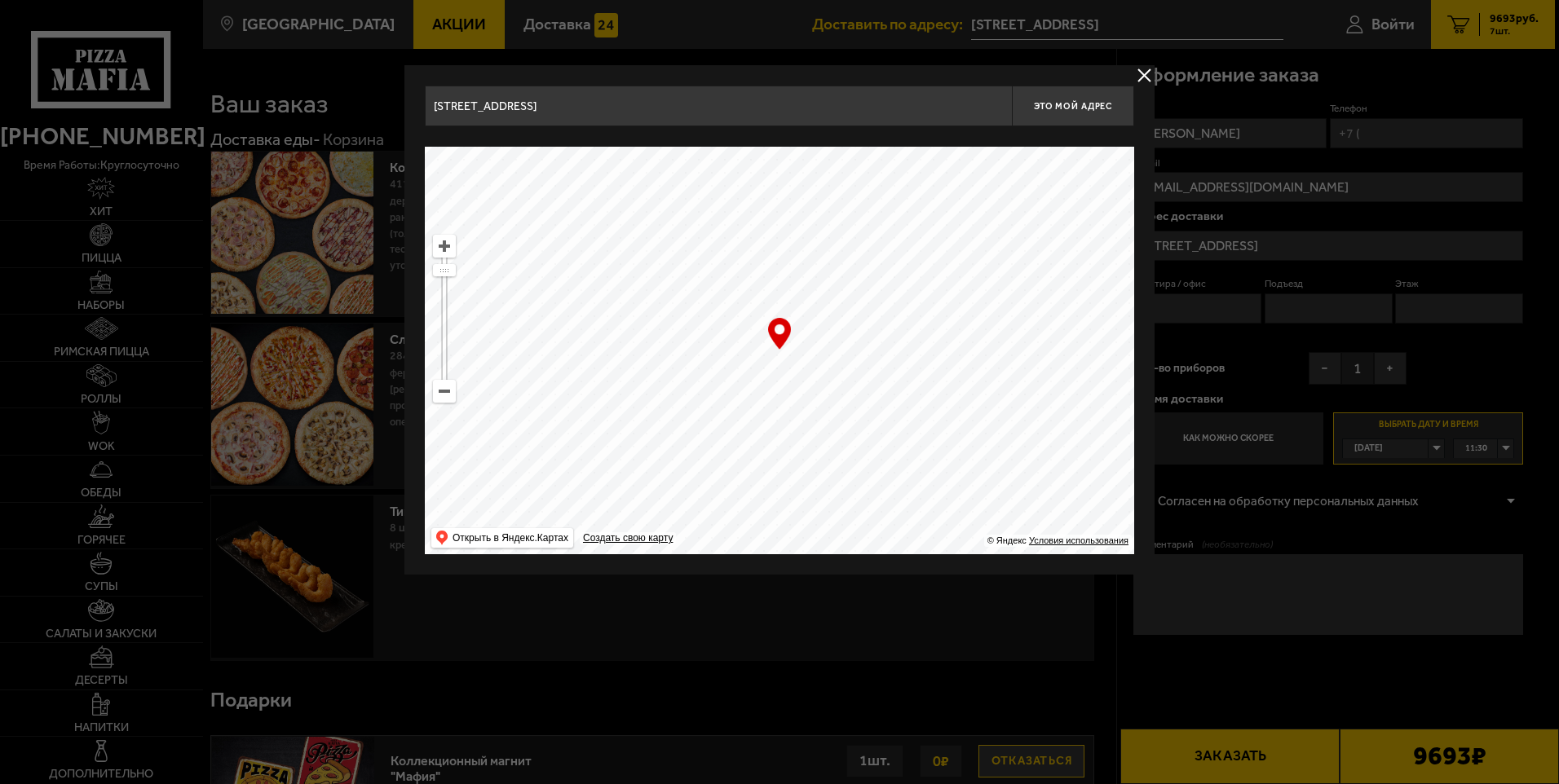
type input "[STREET_ADDRESS]"
drag, startPoint x: 992, startPoint y: 311, endPoint x: 969, endPoint y: 248, distance: 67.1
click at [969, 248] on ymaps at bounding box center [779, 350] width 709 height 408
type input "[STREET_ADDRESS]"
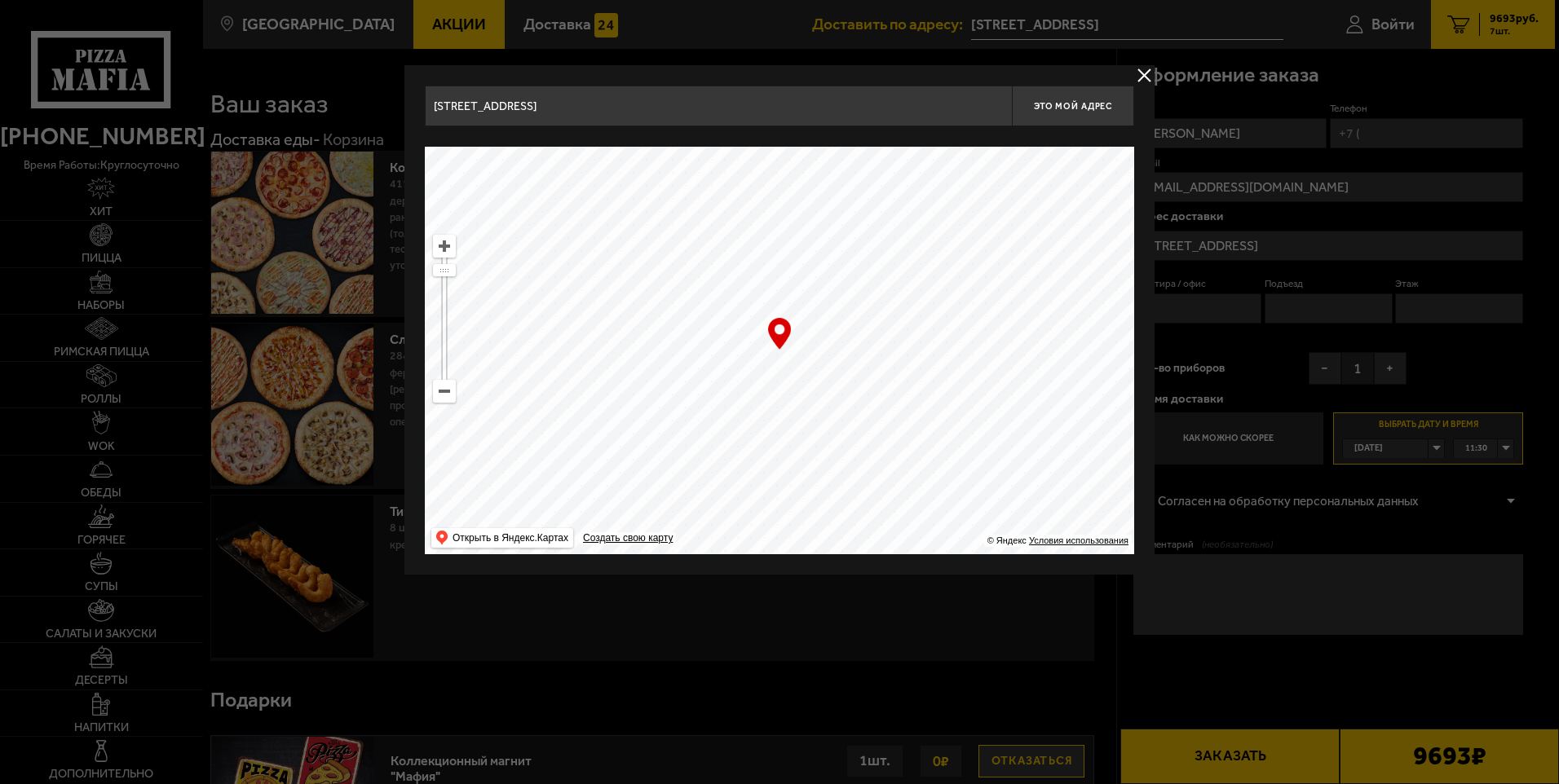
drag, startPoint x: 930, startPoint y: 343, endPoint x: 636, endPoint y: 468, distance: 319.5
click at [639, 467] on ymaps at bounding box center [779, 350] width 709 height 408
drag, startPoint x: 887, startPoint y: 398, endPoint x: 1023, endPoint y: 270, distance: 186.8
click at [1023, 249] on ymaps at bounding box center [779, 350] width 709 height 408
type input "[STREET_ADDRESS][PERSON_NAME]"
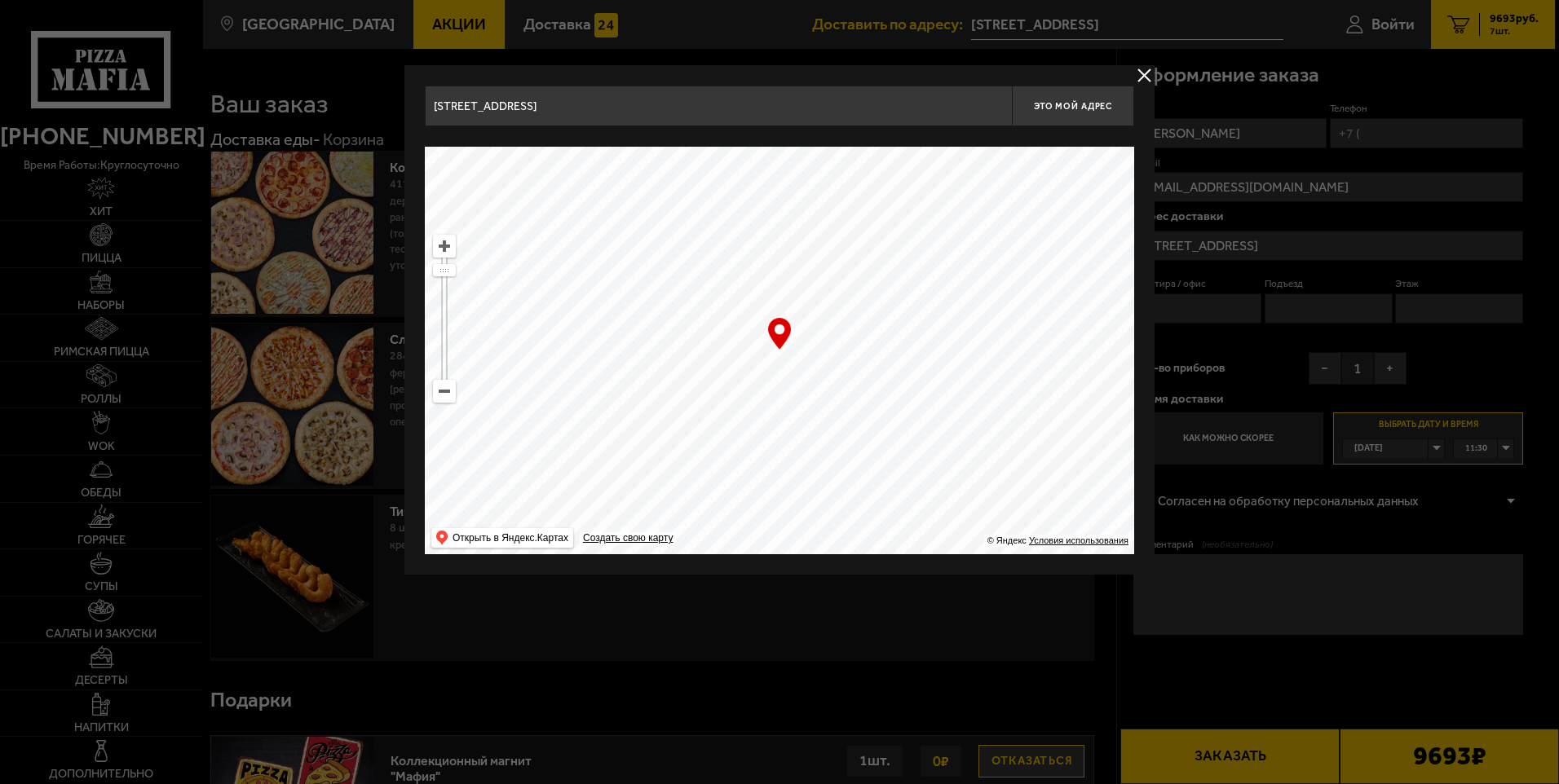
type input "[STREET_ADDRESS][PERSON_NAME]"
click at [762, 157] on ymaps at bounding box center [779, 350] width 709 height 408
drag, startPoint x: 948, startPoint y: 406, endPoint x: 925, endPoint y: 356, distance: 55.0
click at [954, 380] on ymaps at bounding box center [779, 350] width 709 height 408
type input "[GEOGRAPHIC_DATA][STREET_ADDRESS]"
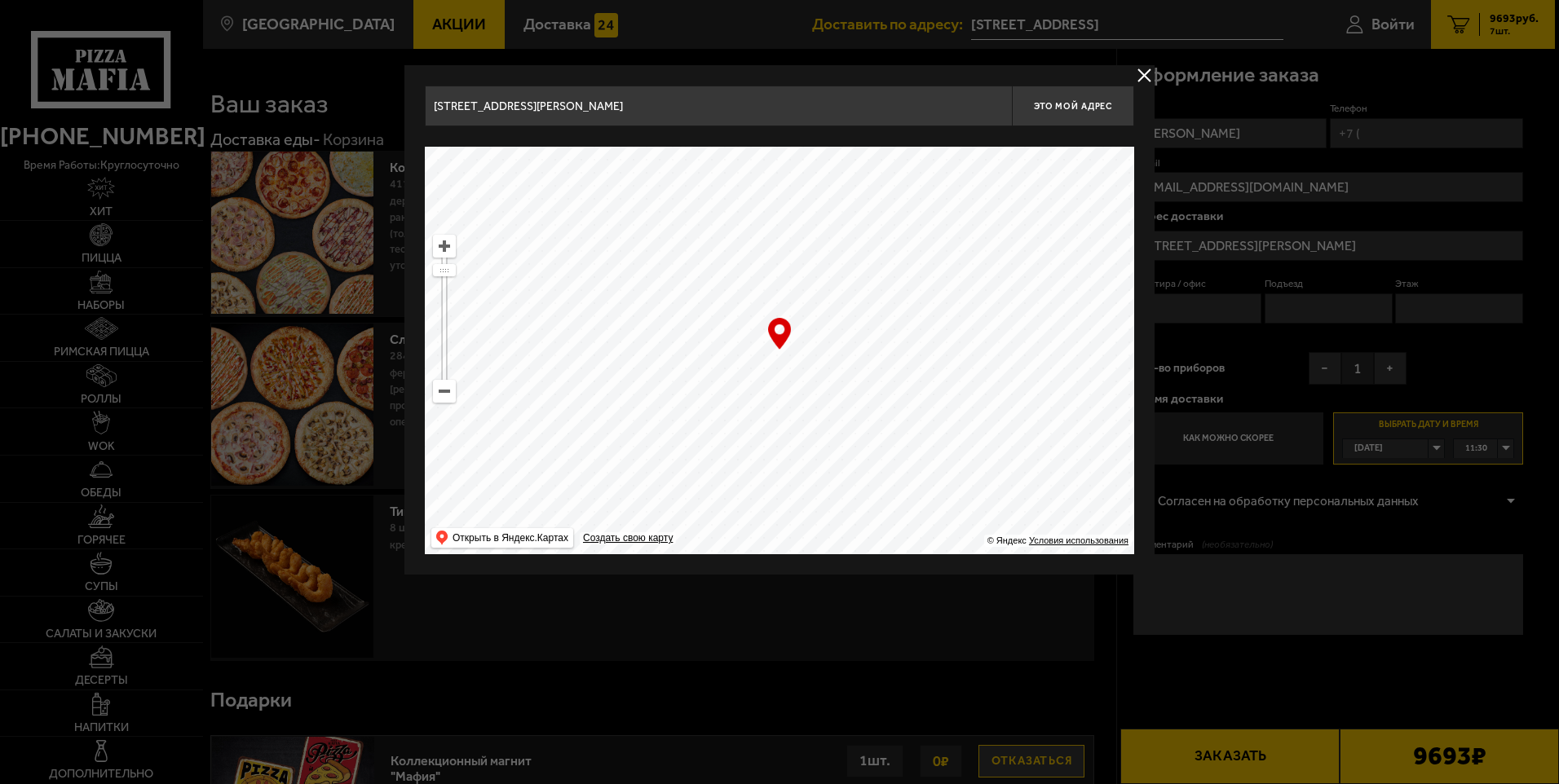
type input "[GEOGRAPHIC_DATA][STREET_ADDRESS]"
type input "[STREET_ADDRESS]"
drag, startPoint x: 897, startPoint y: 361, endPoint x: 773, endPoint y: 280, distance: 148.1
click at [762, 261] on ymaps at bounding box center [779, 350] width 709 height 408
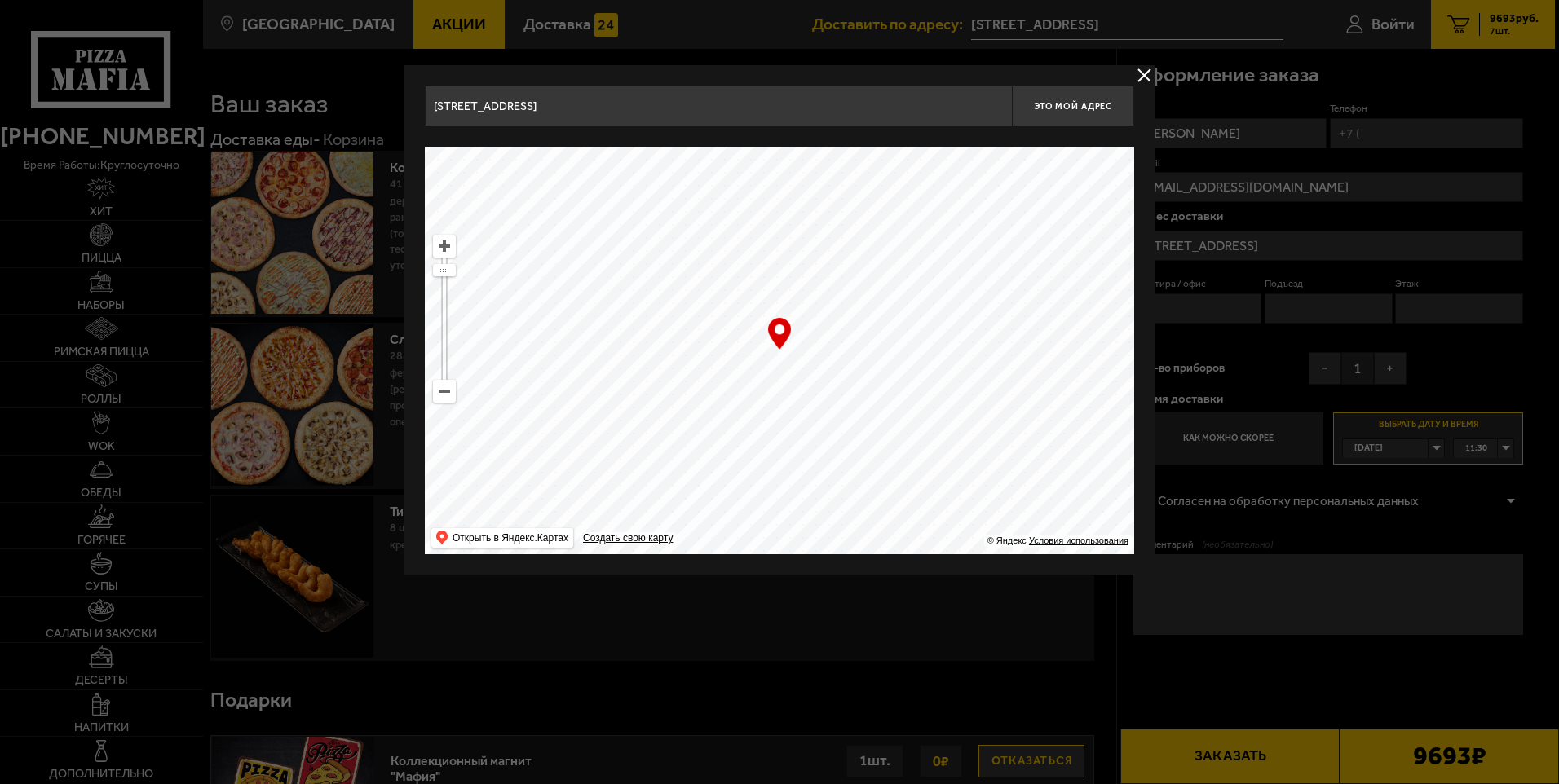
type input "[STREET_ADDRESS]"
drag, startPoint x: 952, startPoint y: 368, endPoint x: 976, endPoint y: 362, distance: 24.7
click at [971, 294] on ymaps at bounding box center [779, 350] width 709 height 408
type input "[STREET_ADDRESS]"
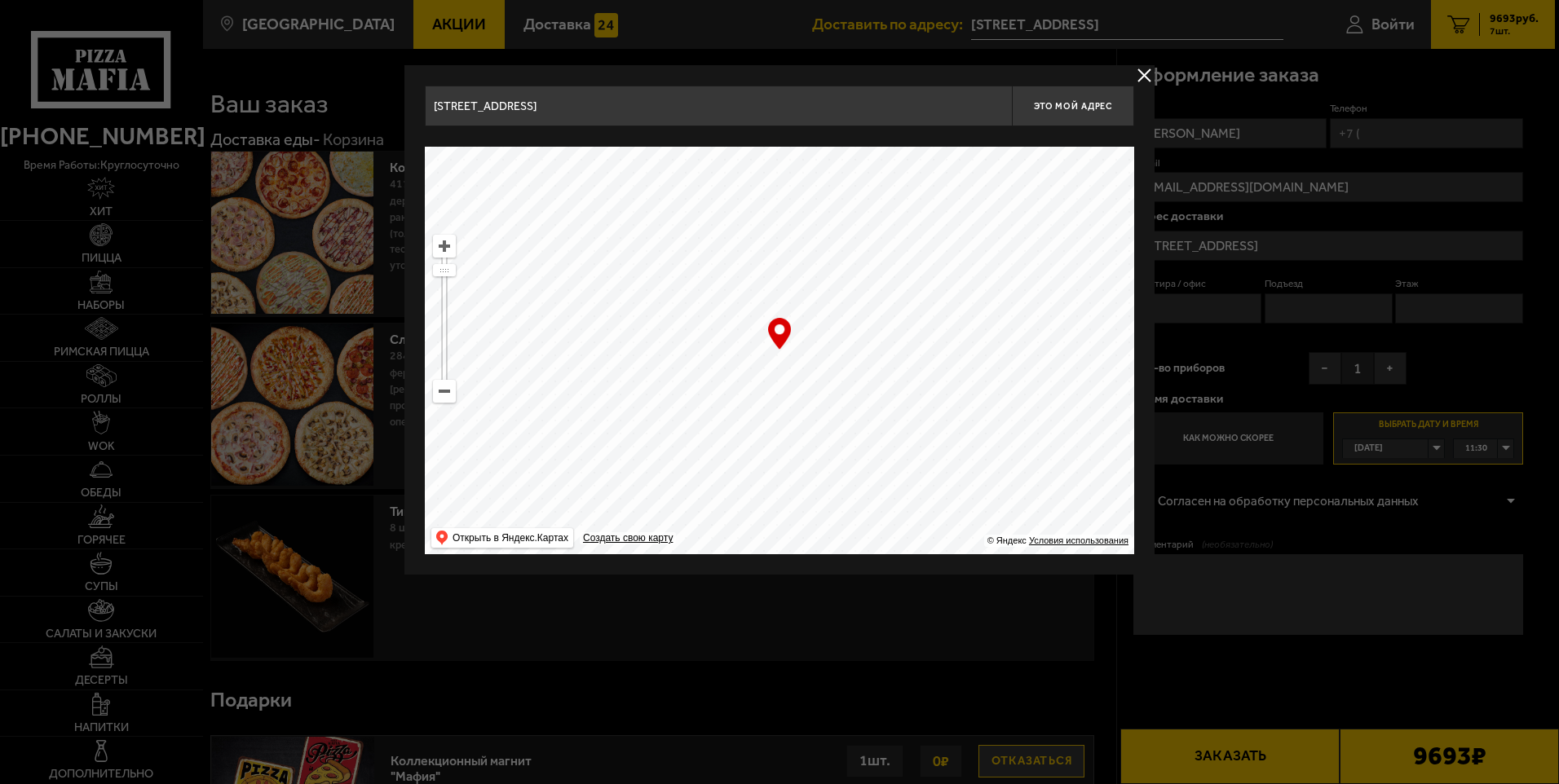
type input "[STREET_ADDRESS]"
drag, startPoint x: 976, startPoint y: 365, endPoint x: 959, endPoint y: 535, distance: 170.8
click at [959, 531] on ymaps at bounding box center [779, 350] width 709 height 408
drag, startPoint x: 980, startPoint y: 397, endPoint x: 990, endPoint y: 507, distance: 110.5
click at [990, 507] on ymaps at bounding box center [779, 350] width 709 height 408
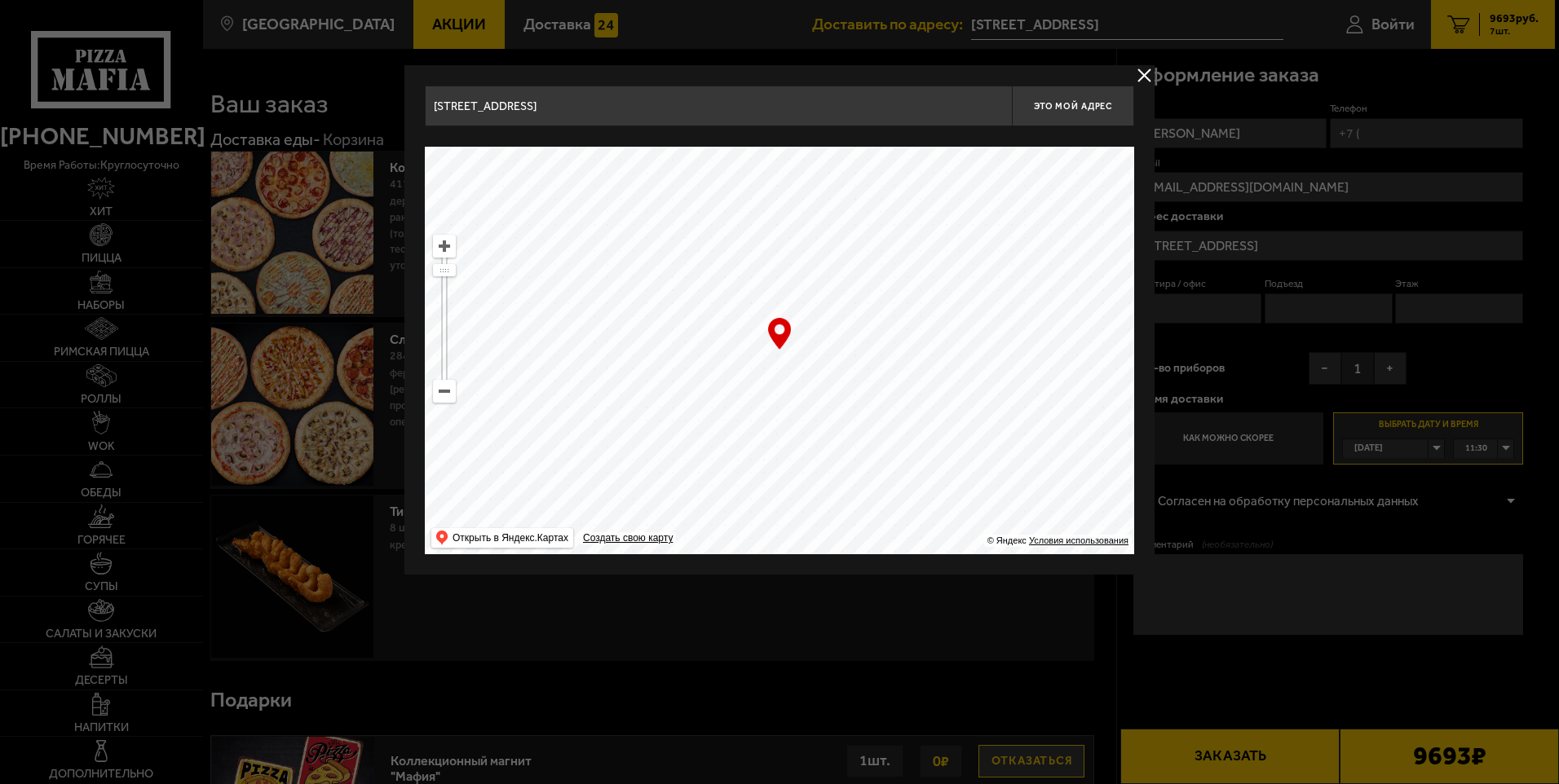
type input "[STREET_ADDRESS]"
drag, startPoint x: 974, startPoint y: 270, endPoint x: 1054, endPoint y: 451, distance: 197.9
click at [1054, 451] on ymaps at bounding box center [779, 350] width 709 height 408
type input "[STREET_ADDRESS]"
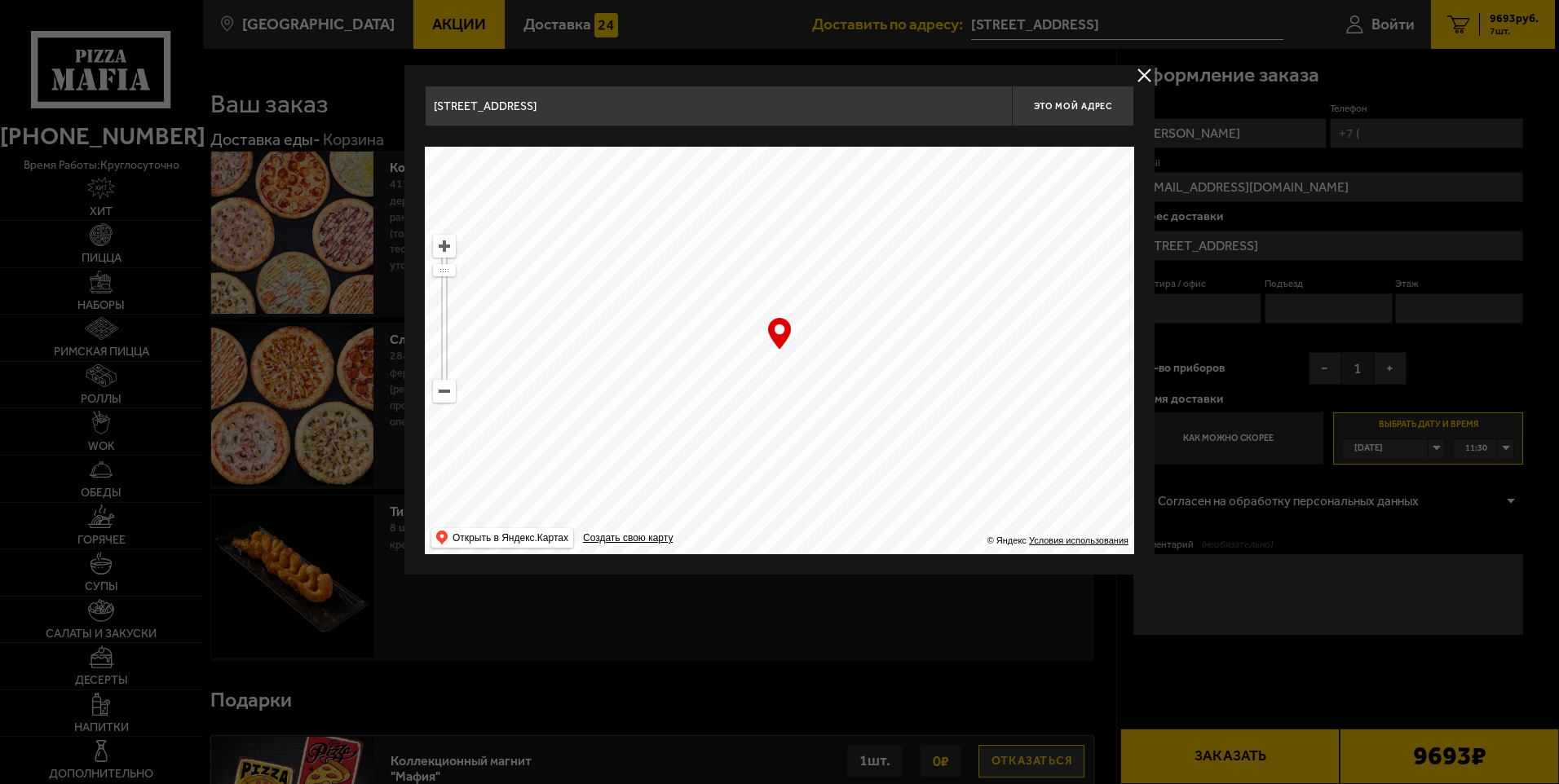
type input "[STREET_ADDRESS]"
drag, startPoint x: 856, startPoint y: 285, endPoint x: 908, endPoint y: 489, distance: 210.5
click at [910, 489] on ymaps at bounding box center [779, 350] width 709 height 408
drag, startPoint x: 960, startPoint y: 309, endPoint x: 970, endPoint y: 219, distance: 90.6
click at [1009, 178] on ymaps at bounding box center [779, 350] width 709 height 408
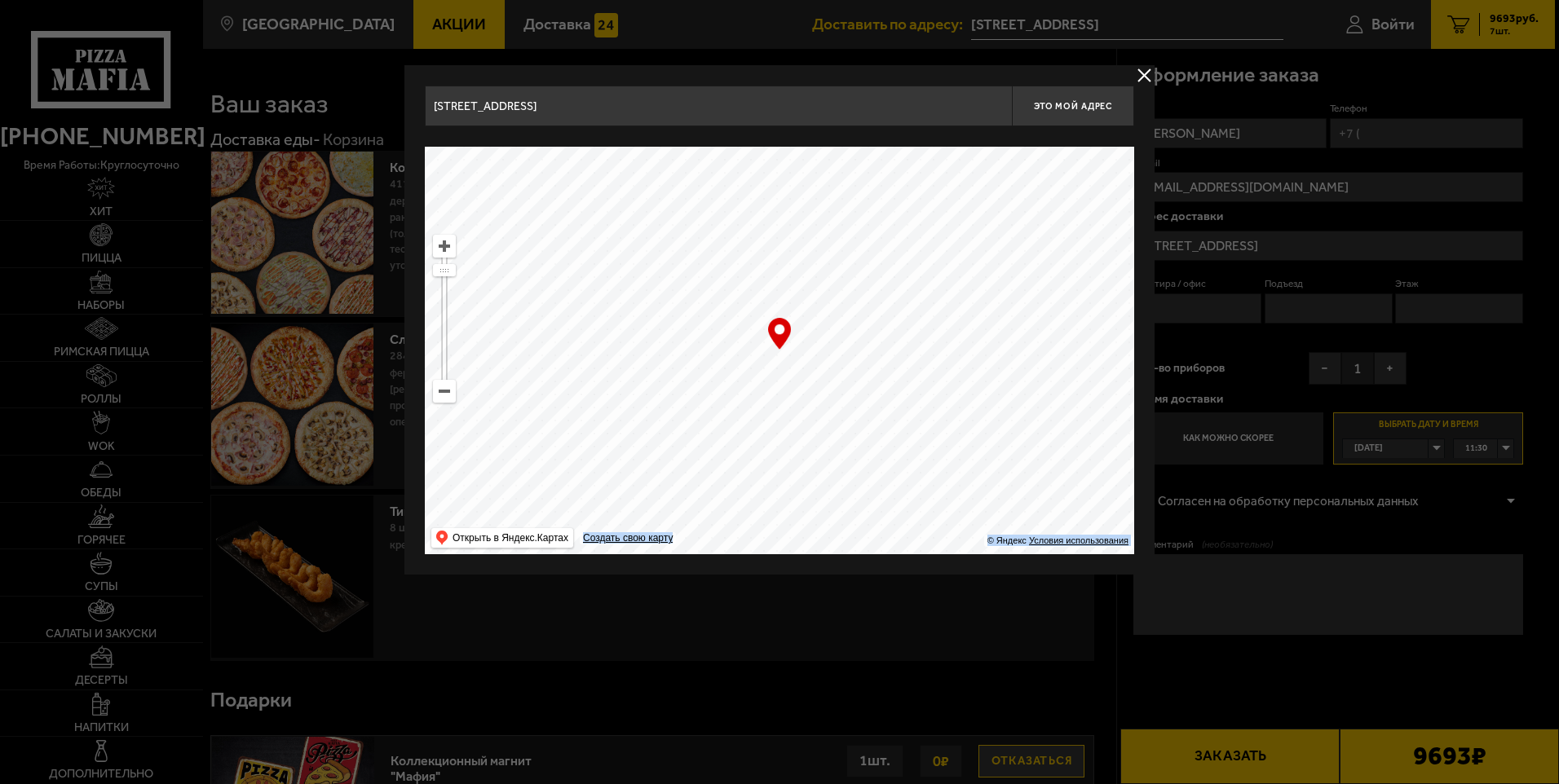
drag, startPoint x: 775, startPoint y: 327, endPoint x: 821, endPoint y: 352, distance: 52.4
click at [821, 352] on div "… © Яндекс Условия использования Открыть в Яндекс.Картах Создать свою карту" at bounding box center [779, 350] width 709 height 408
drag, startPoint x: 821, startPoint y: 352, endPoint x: 814, endPoint y: 297, distance: 55.4
click at [814, 297] on ymaps at bounding box center [779, 350] width 709 height 408
click at [947, 348] on ymaps at bounding box center [779, 350] width 709 height 408
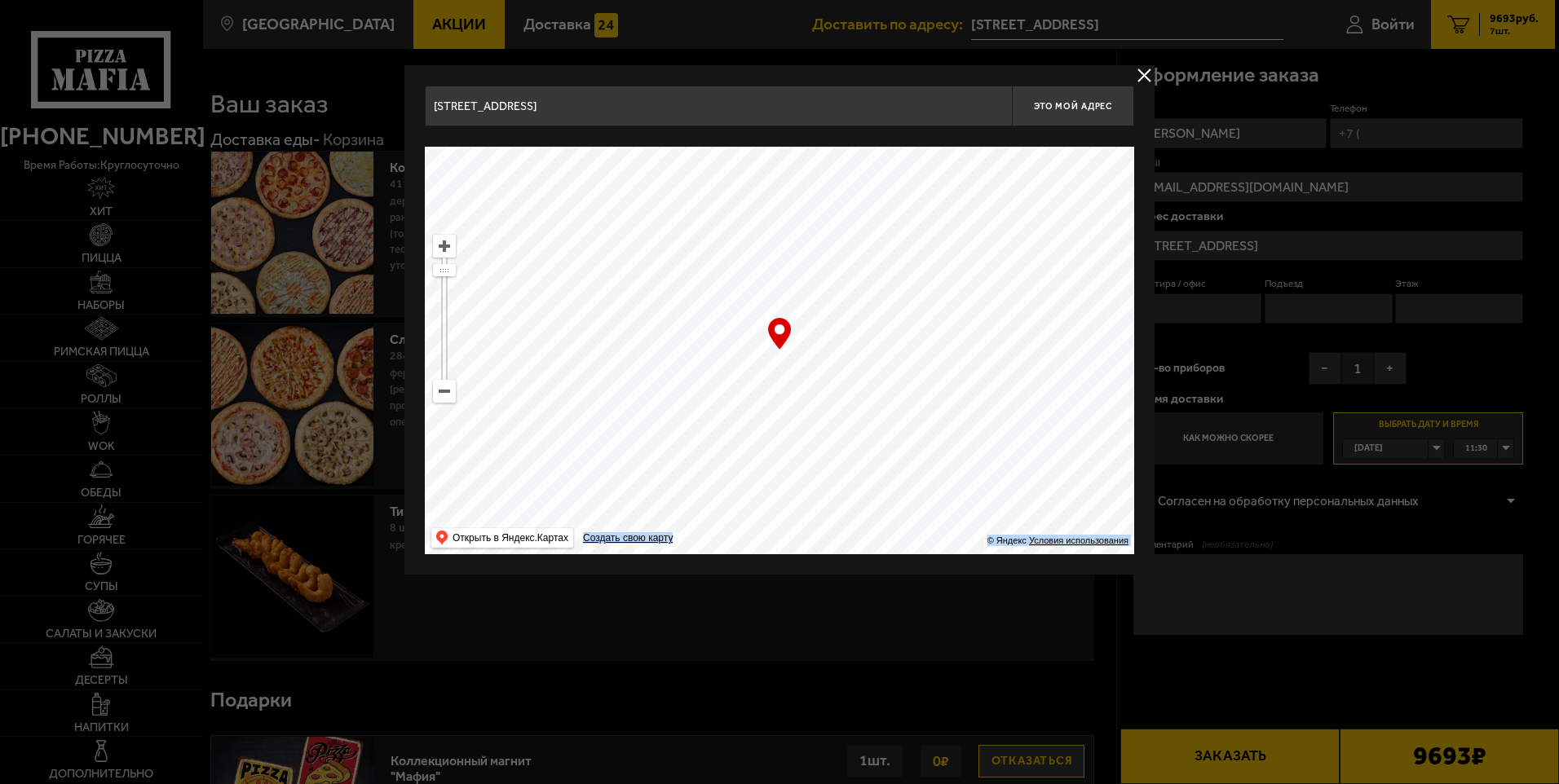
type input "[STREET_ADDRESS][PERSON_NAME]"
click at [912, 334] on ymaps at bounding box center [779, 350] width 709 height 408
drag, startPoint x: 941, startPoint y: 351, endPoint x: 802, endPoint y: 168, distance: 229.8
click at [802, 168] on ymaps at bounding box center [779, 350] width 709 height 408
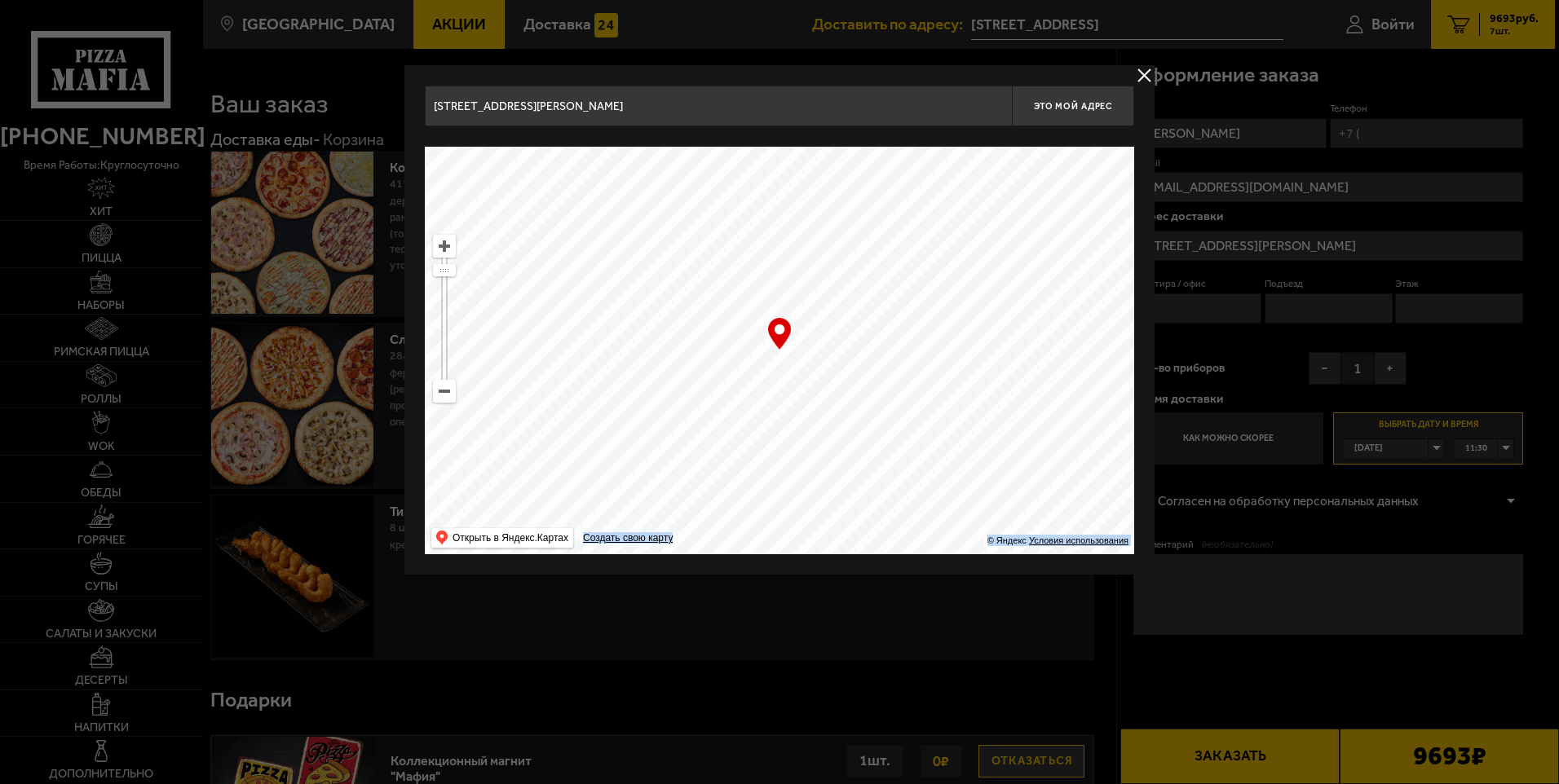
drag, startPoint x: 956, startPoint y: 379, endPoint x: 944, endPoint y: 232, distance: 147.5
click at [949, 248] on ymaps at bounding box center [779, 350] width 709 height 408
drag, startPoint x: 1032, startPoint y: 329, endPoint x: 1053, endPoint y: 256, distance: 76.0
click at [1065, 256] on ymaps at bounding box center [779, 350] width 709 height 408
type input "[STREET_ADDRESS]"
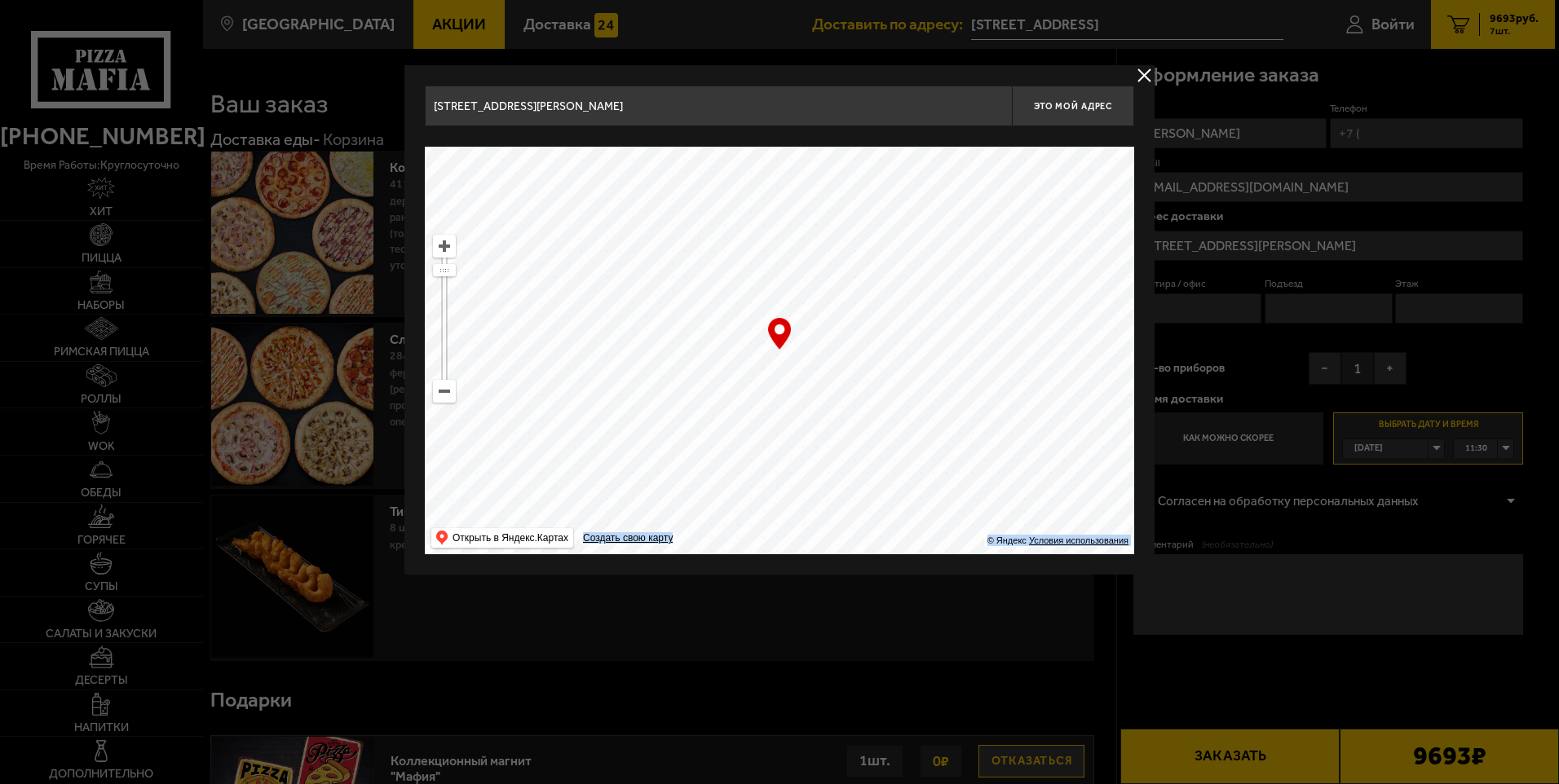
type input "[STREET_ADDRESS]"
drag, startPoint x: 1000, startPoint y: 385, endPoint x: 817, endPoint y: 202, distance: 258.8
click at [824, 208] on ymaps at bounding box center [779, 350] width 709 height 408
drag, startPoint x: 972, startPoint y: 399, endPoint x: 692, endPoint y: 386, distance: 280.3
click at [649, 373] on ymaps at bounding box center [779, 350] width 709 height 408
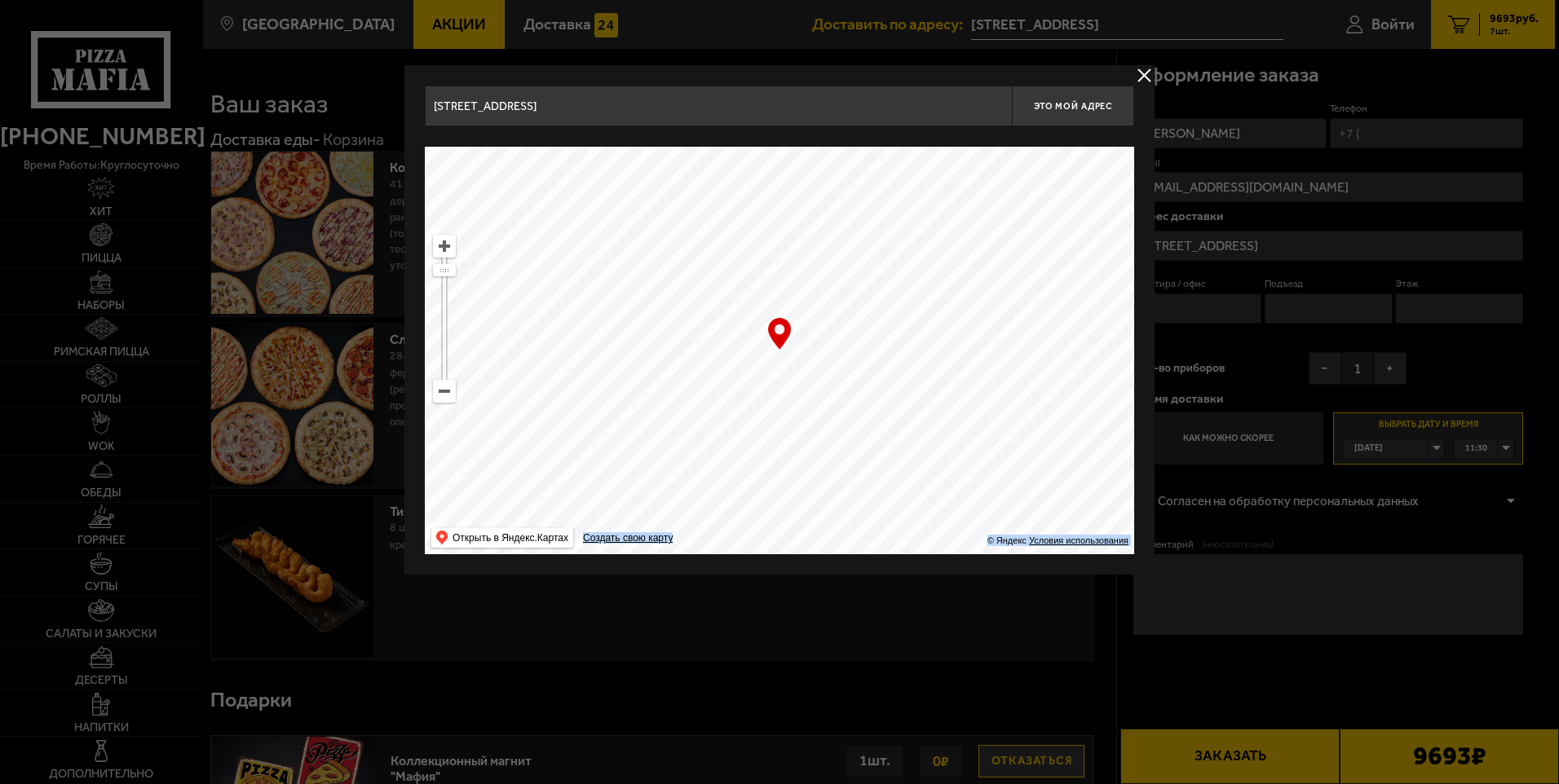
drag, startPoint x: 991, startPoint y: 434, endPoint x: 685, endPoint y: 495, distance: 312.0
click at [685, 495] on ymaps at bounding box center [779, 350] width 709 height 408
drag, startPoint x: 856, startPoint y: 447, endPoint x: 681, endPoint y: 503, distance: 183.7
click at [687, 523] on ymaps at bounding box center [779, 350] width 709 height 408
drag, startPoint x: 1002, startPoint y: 391, endPoint x: 620, endPoint y: 384, distance: 382.1
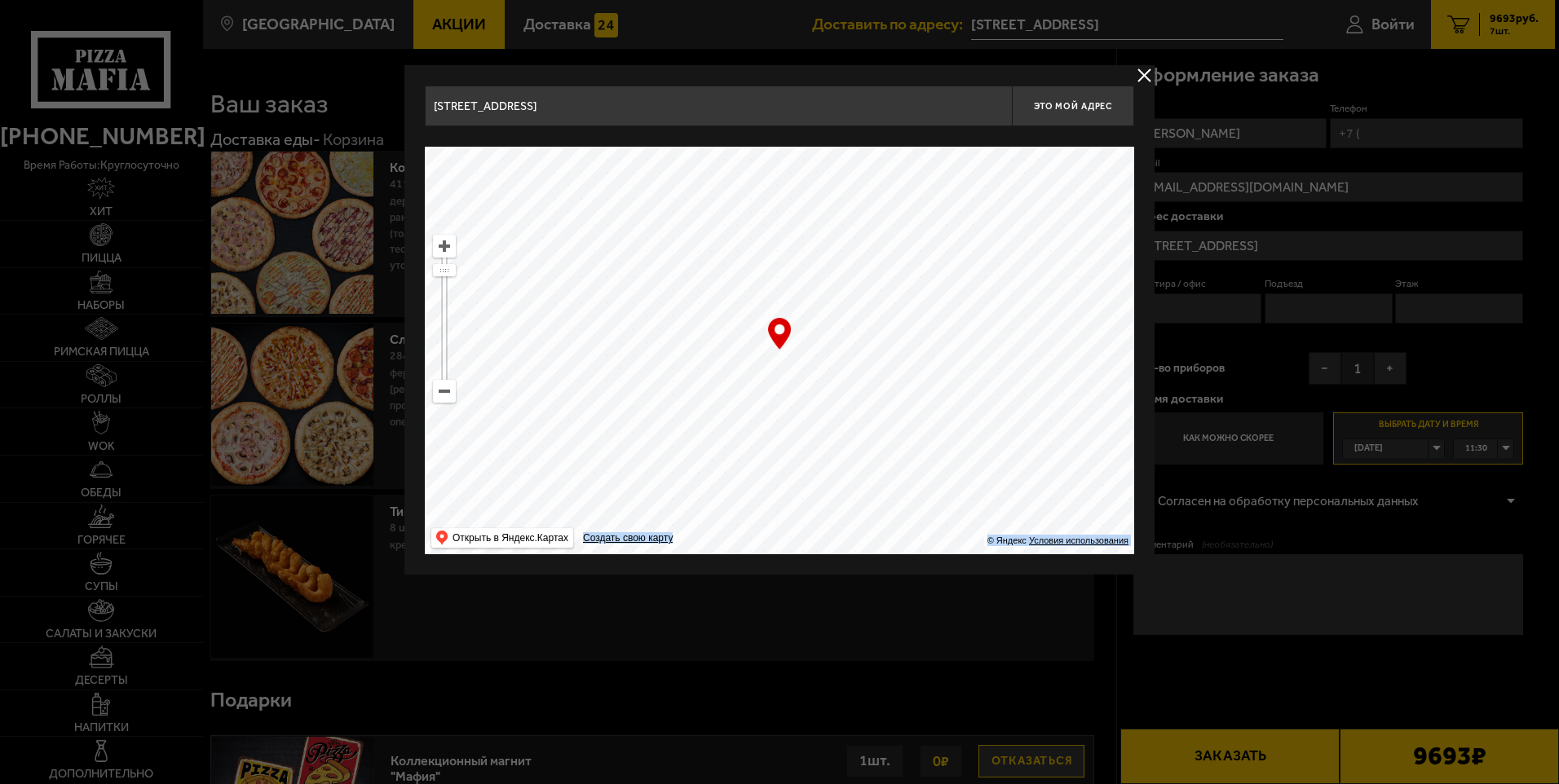
click at [633, 385] on ymaps at bounding box center [779, 350] width 709 height 408
drag, startPoint x: 1000, startPoint y: 268, endPoint x: 1013, endPoint y: 186, distance: 83.0
click at [1011, 198] on ymaps at bounding box center [779, 350] width 709 height 408
type input "[STREET_ADDRESS]"
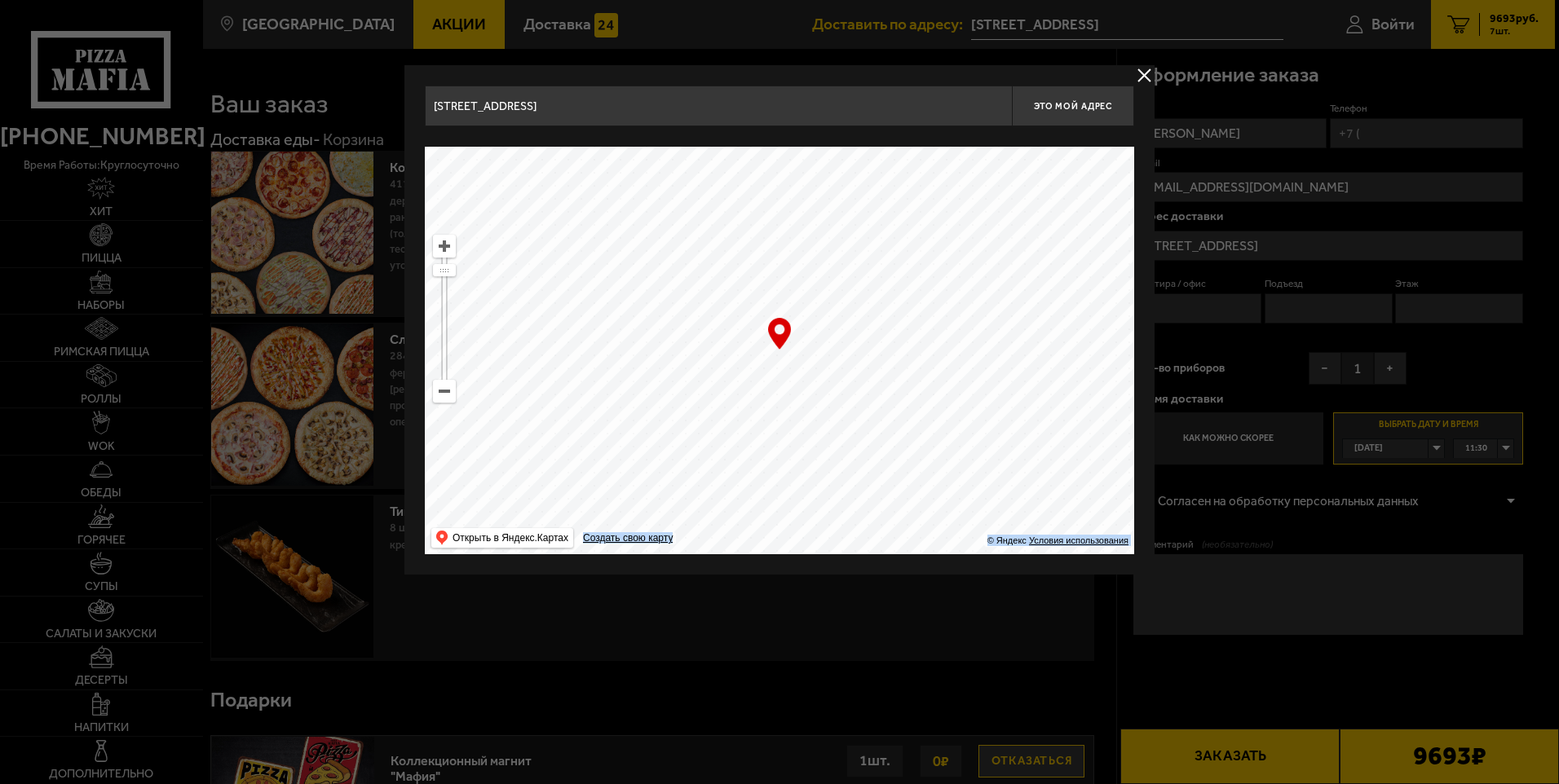
drag, startPoint x: 1040, startPoint y: 343, endPoint x: 1022, endPoint y: 355, distance: 21.6
click at [1065, 245] on ymaps at bounding box center [779, 350] width 709 height 408
type input "[PERSON_NAME][STREET_ADDRESS]"
drag, startPoint x: 1004, startPoint y: 394, endPoint x: 1007, endPoint y: 310, distance: 84.1
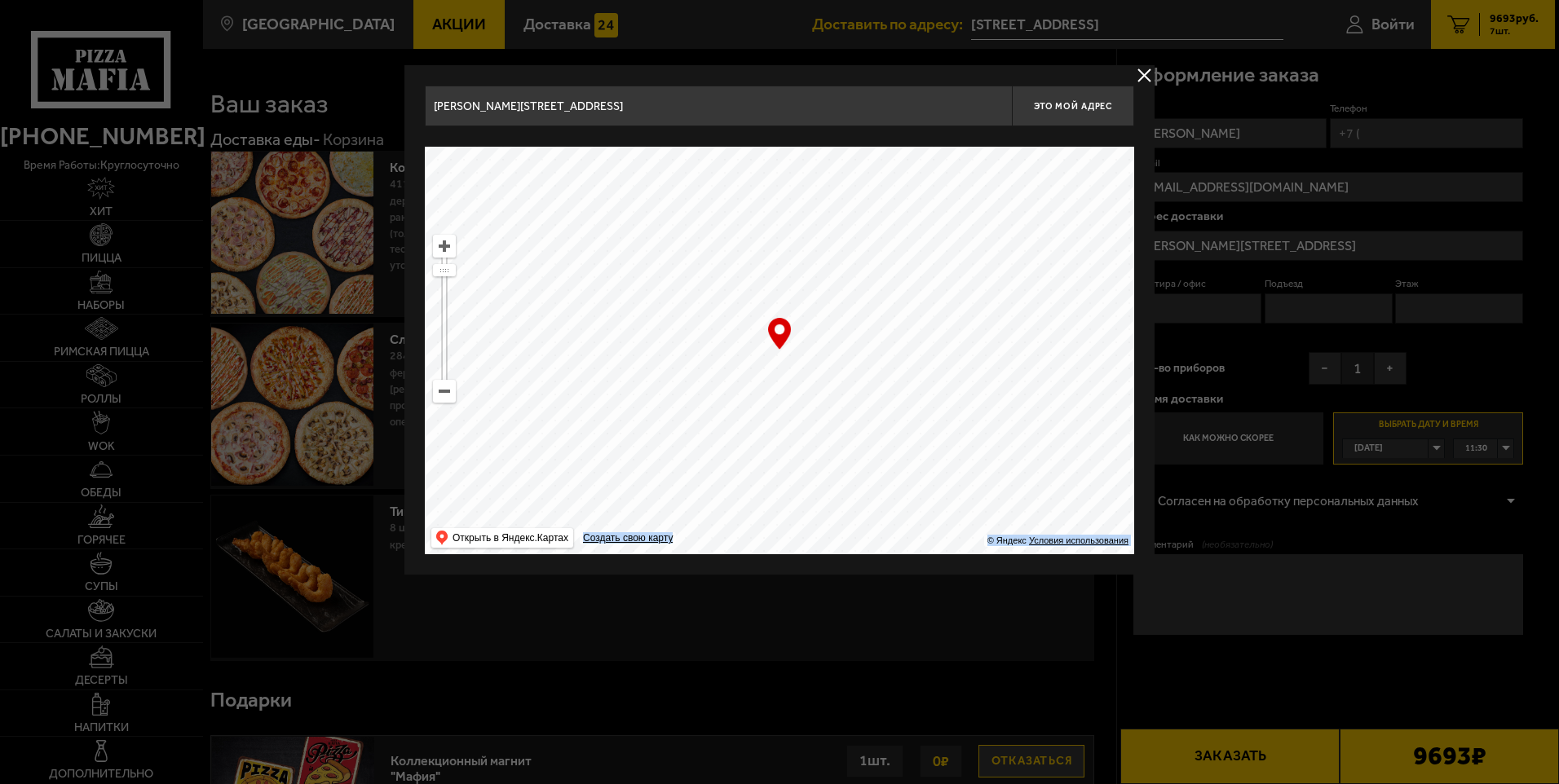
click at [1007, 310] on ymaps at bounding box center [779, 350] width 709 height 408
type input "[STREET_ADDRESS]"
drag, startPoint x: 697, startPoint y: 393, endPoint x: 709, endPoint y: 305, distance: 88.8
click at [662, 298] on ymaps at bounding box center [779, 350] width 709 height 408
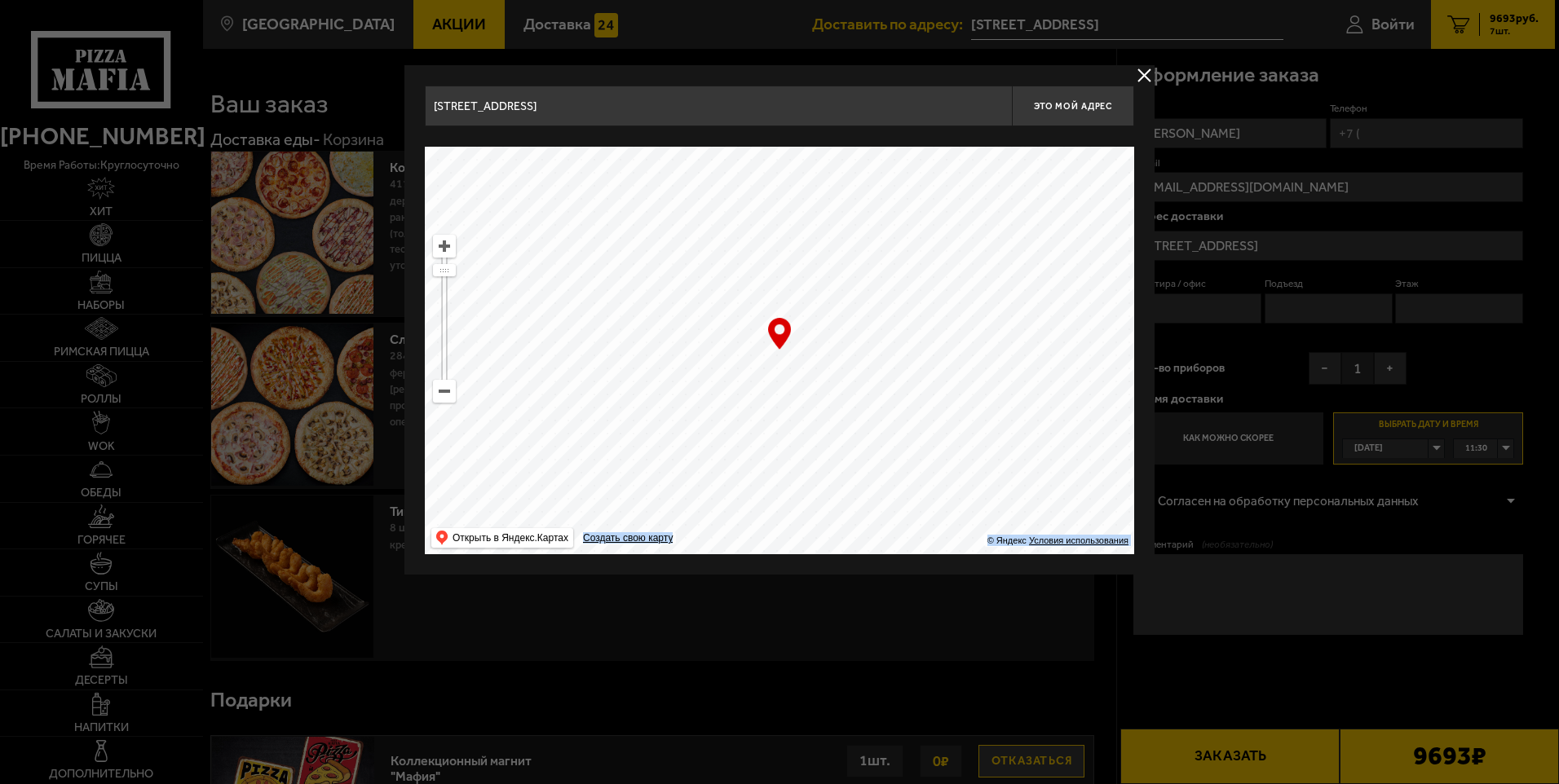
drag, startPoint x: 900, startPoint y: 404, endPoint x: 1020, endPoint y: 311, distance: 151.8
click at [1020, 311] on ymaps at bounding box center [779, 350] width 709 height 408
drag, startPoint x: 969, startPoint y: 422, endPoint x: 946, endPoint y: 308, distance: 116.3
click at [946, 308] on ymaps at bounding box center [779, 350] width 709 height 408
type input "[STREET_ADDRESS]"
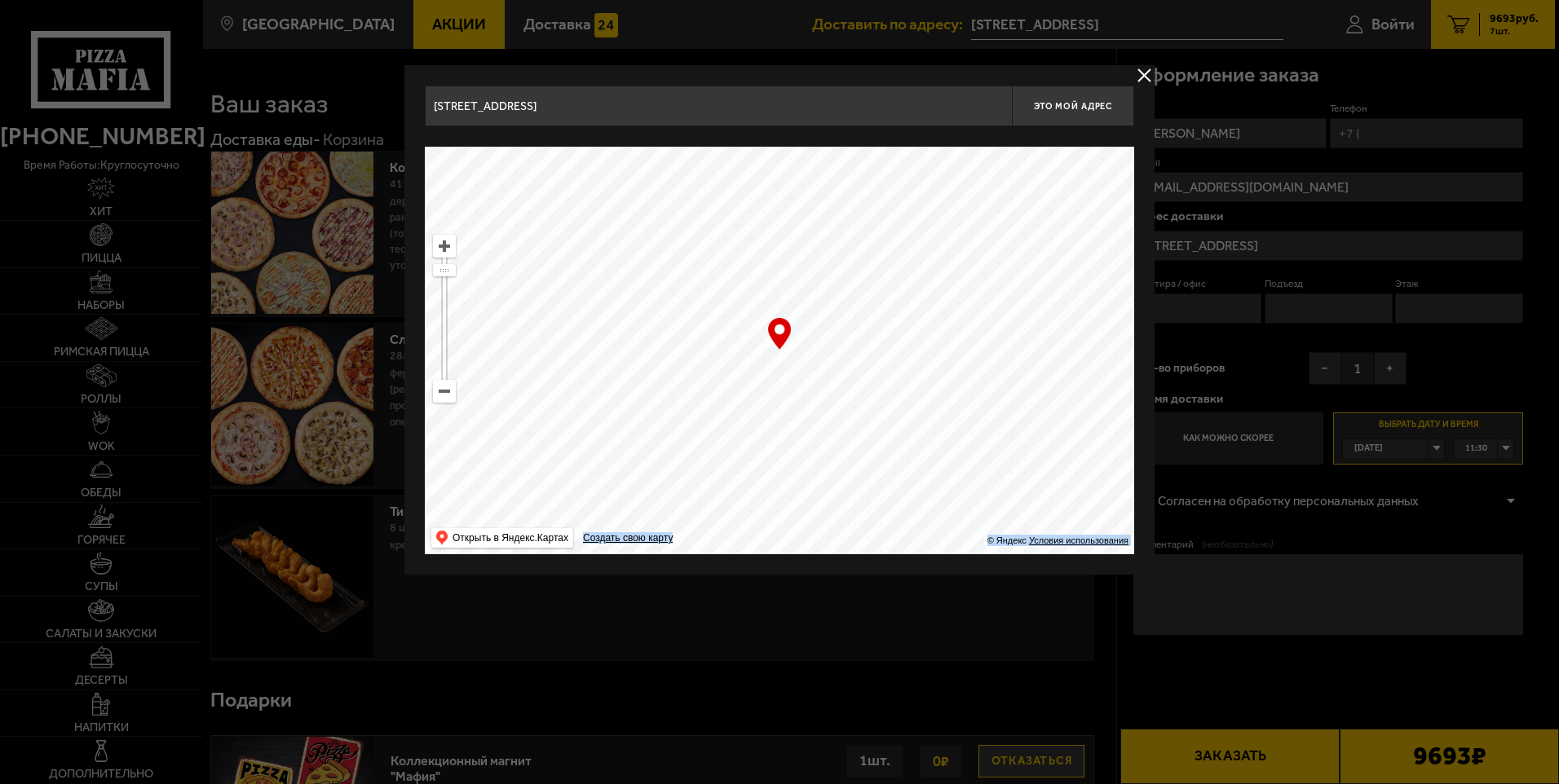
type input "[STREET_ADDRESS]"
drag
click at [990, 316] on ymaps at bounding box center [779, 350] width 709 height 408
type input "[STREET_ADDRESS]"
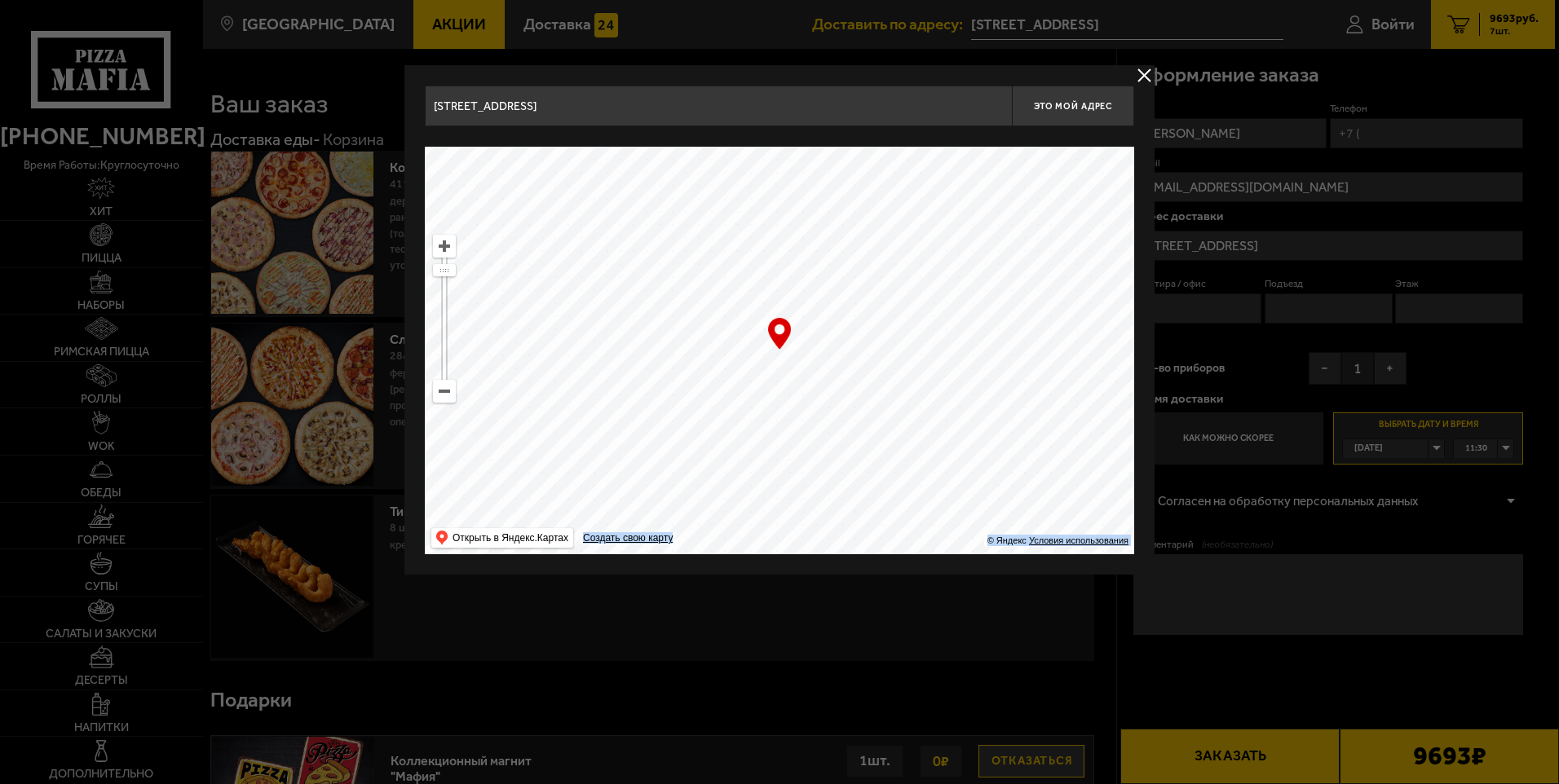
click at [953, 251] on ymaps at bounding box center [779, 350] width 709 height 408
click at [1144, 82] on button "delivery type" at bounding box center [1144, 75] width 20 height 20
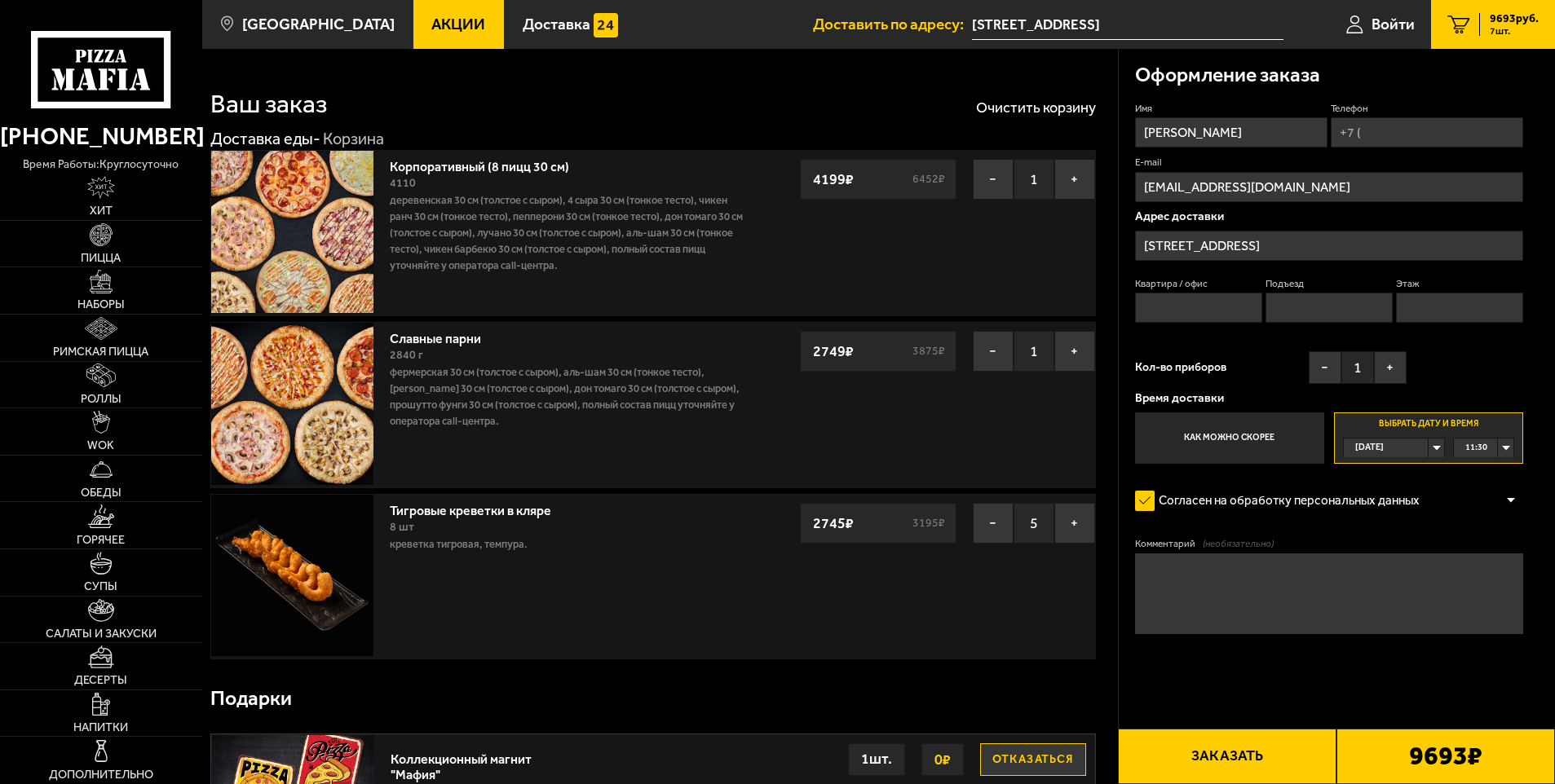
click at [1358, 242] on input "[STREET_ADDRESS]" at bounding box center [1329, 246] width 389 height 30
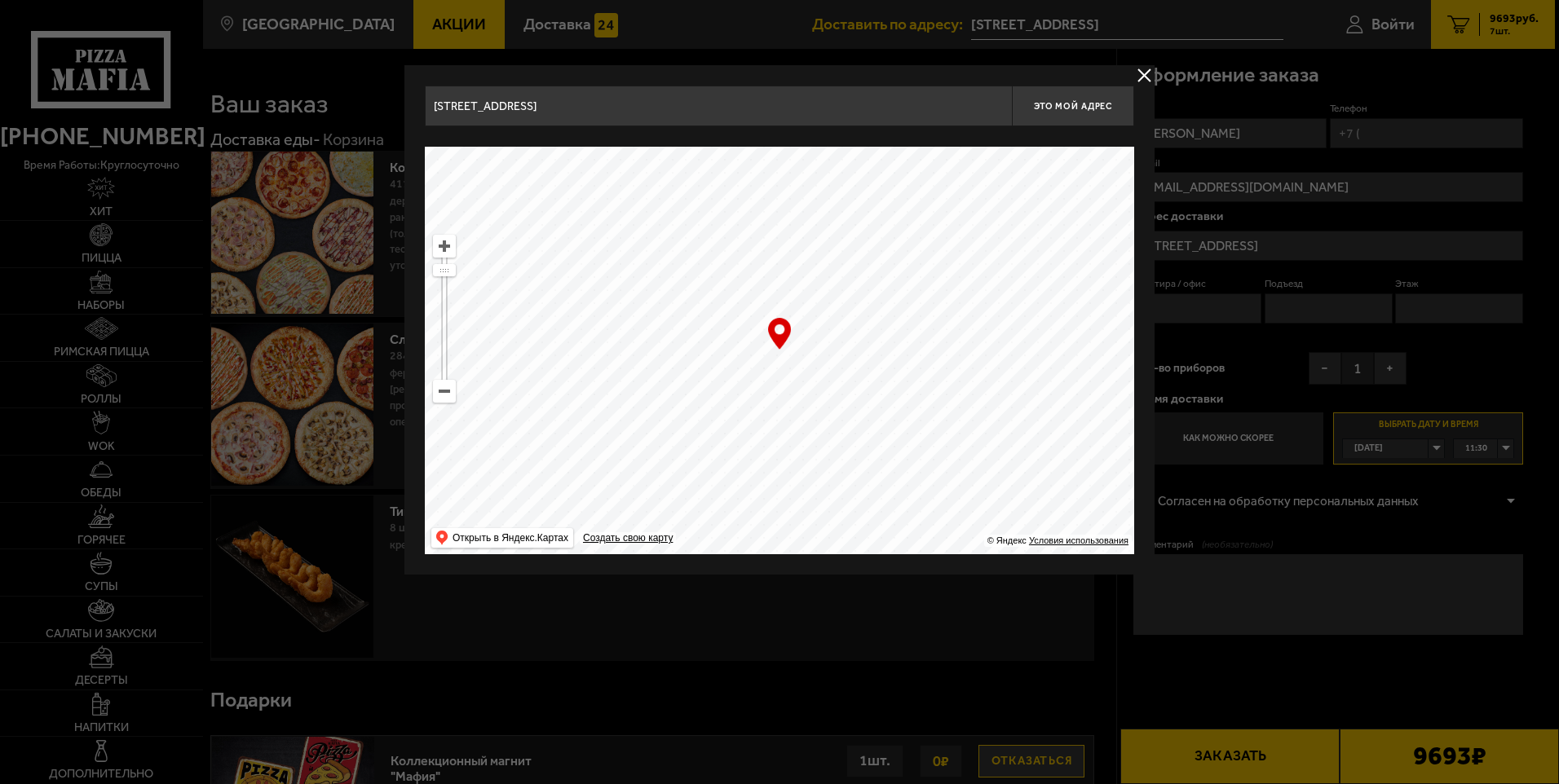
click at [795, 243] on ymaps at bounding box center [779, 350] width 709 height 408
click at [948, 257] on ymaps at bounding box center [779, 350] width 709 height 408
click at [909, 238] on ymaps at bounding box center [779, 350] width 709 height 408
click at [664, 109] on input "[STREET_ADDRESS]" at bounding box center [717, 106] width 587 height 41
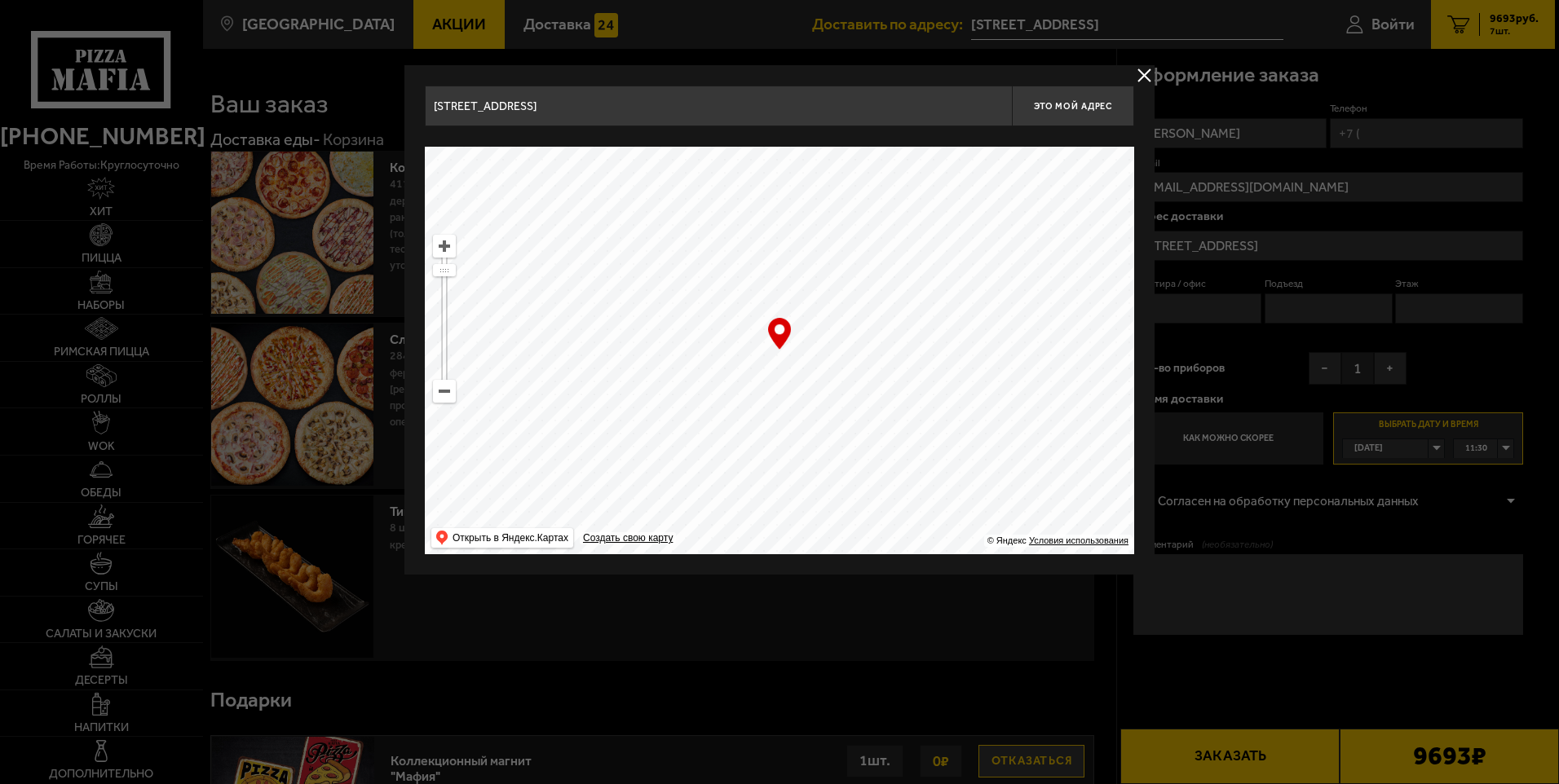
click at [664, 109] on input "[STREET_ADDRESS]" at bounding box center [717, 106] width 587 height 41
type input "P"
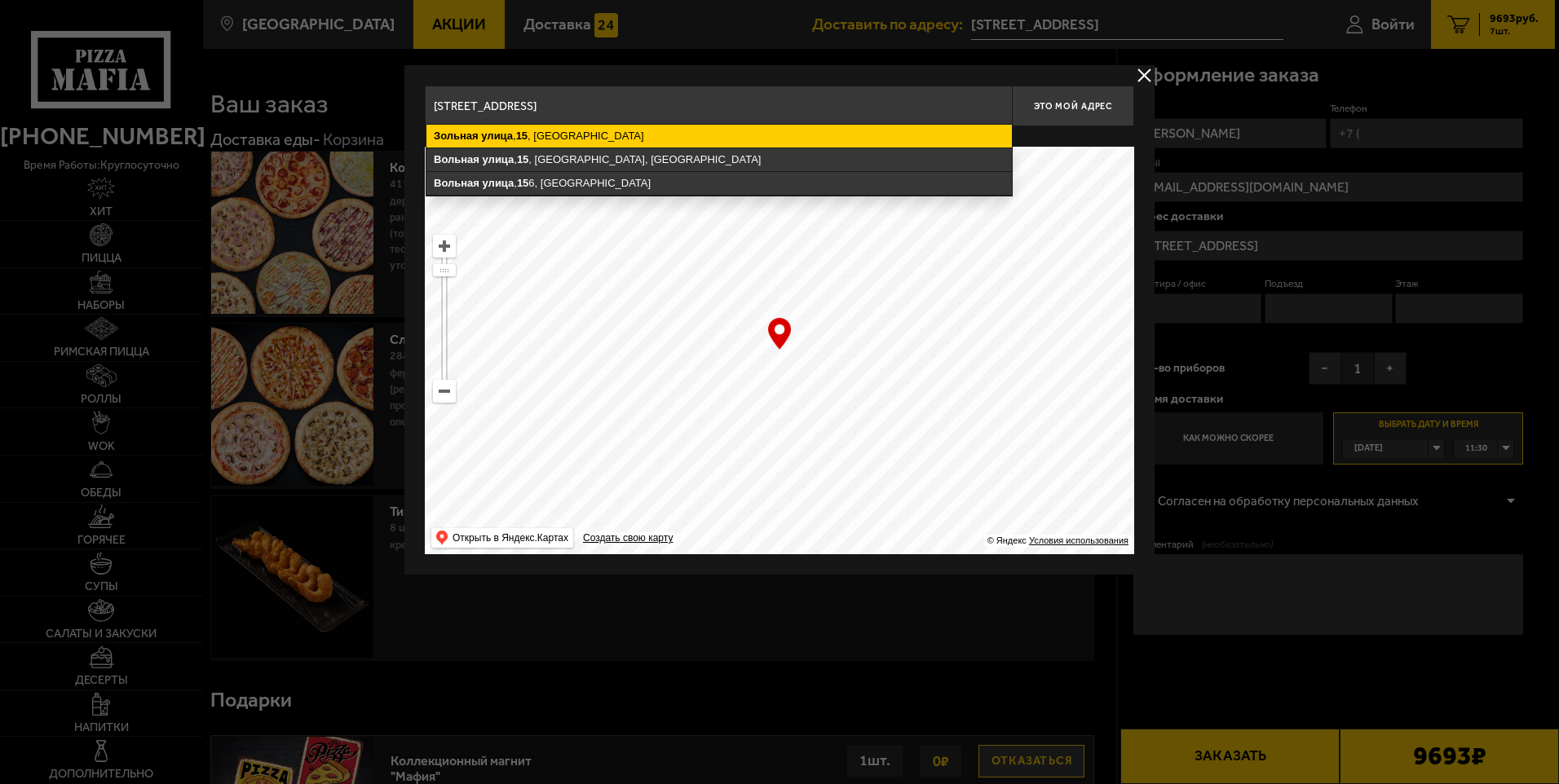
click at [664, 140] on ymaps "[STREET_ADDRESS]" at bounding box center [718, 136] width 585 height 22
type input "[STREET_ADDRESS]"
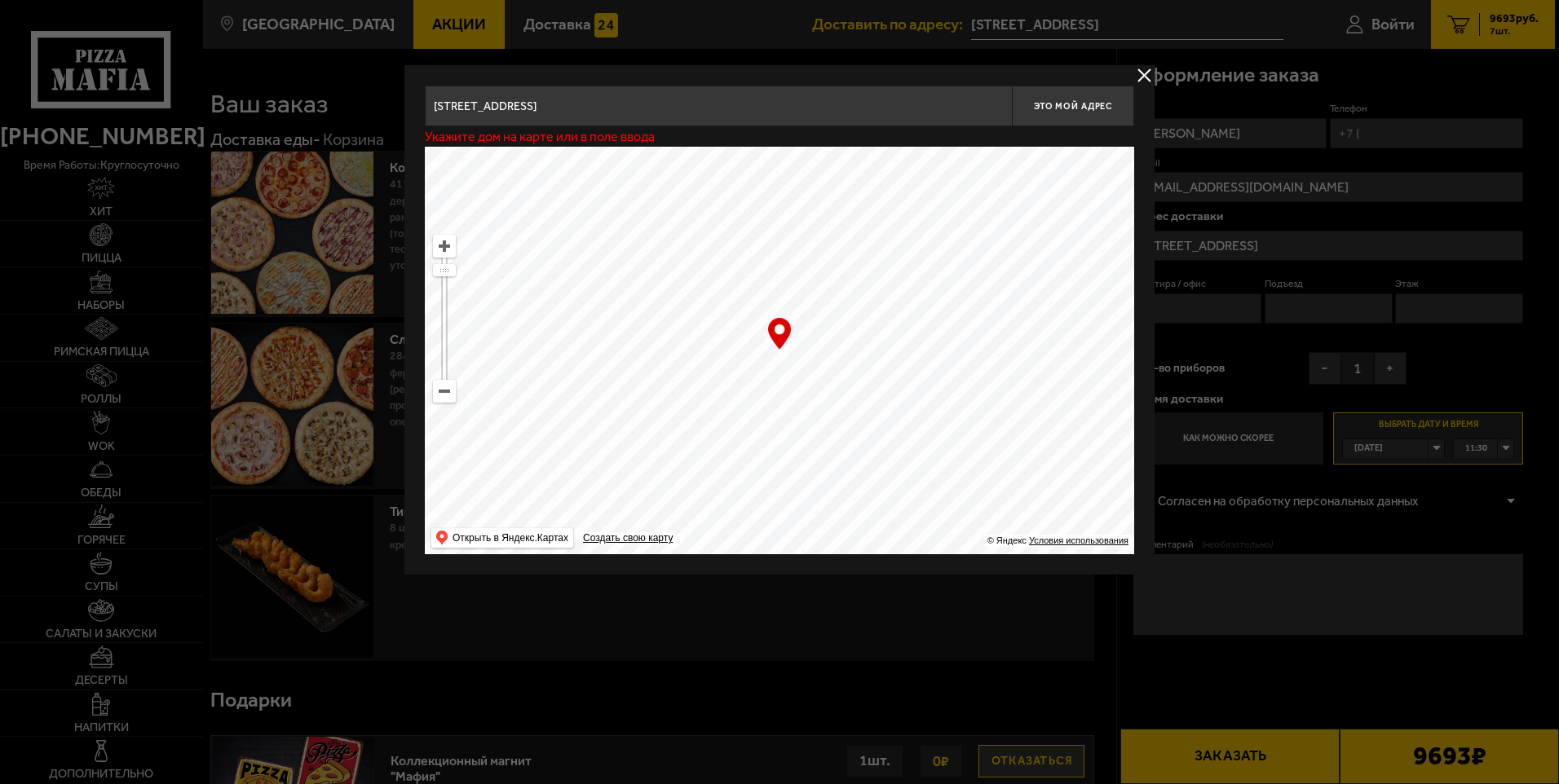
type input "[STREET_ADDRESS]"
click at [1089, 107] on span "Это мой адрес" at bounding box center [1073, 106] width 78 height 11
type input "[STREET_ADDRESS]"
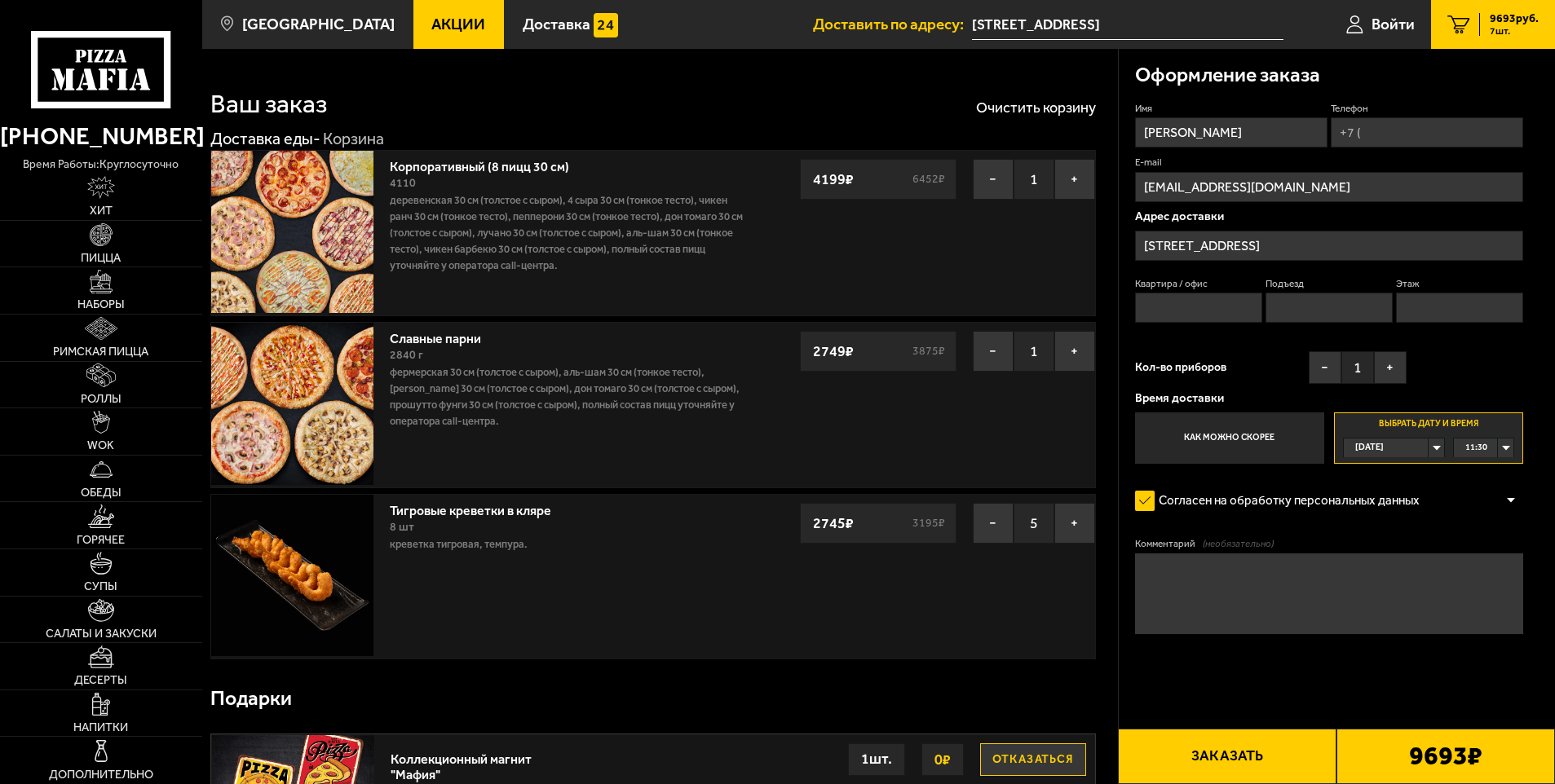
click at [1210, 299] on input "Квартира / офис" at bounding box center [1200, 308] width 128 height 30
click at [1319, 315] on input "Подъезд" at bounding box center [1329, 308] width 128 height 30
click at [1464, 310] on input "Этаж" at bounding box center [1460, 308] width 128 height 30
click at [1073, 310] on div "Корпоративный (8 пицц 30 см) 4110 Деревенская 30 см (толстое с сыром), 4 сыра 3…" at bounding box center [653, 233] width 886 height 166
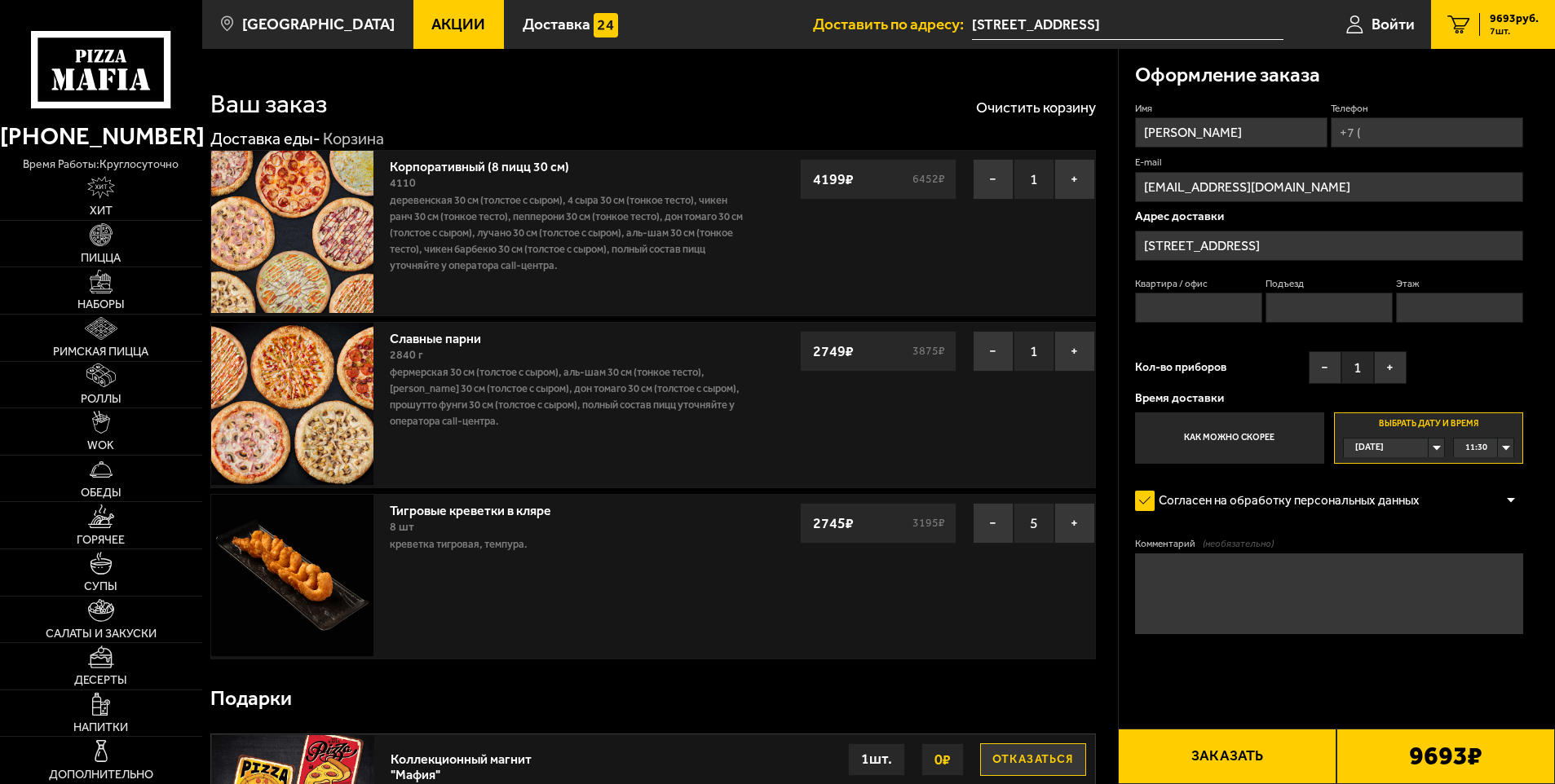
click at [1161, 307] on input "Квартира / офис" at bounding box center [1200, 308] width 128 height 30
type input "-"
click at [1269, 316] on input "Подъезд" at bounding box center [1329, 308] width 128 height 30
type input "-"
click at [1461, 313] on input "Этаж" at bounding box center [1460, 308] width 128 height 30
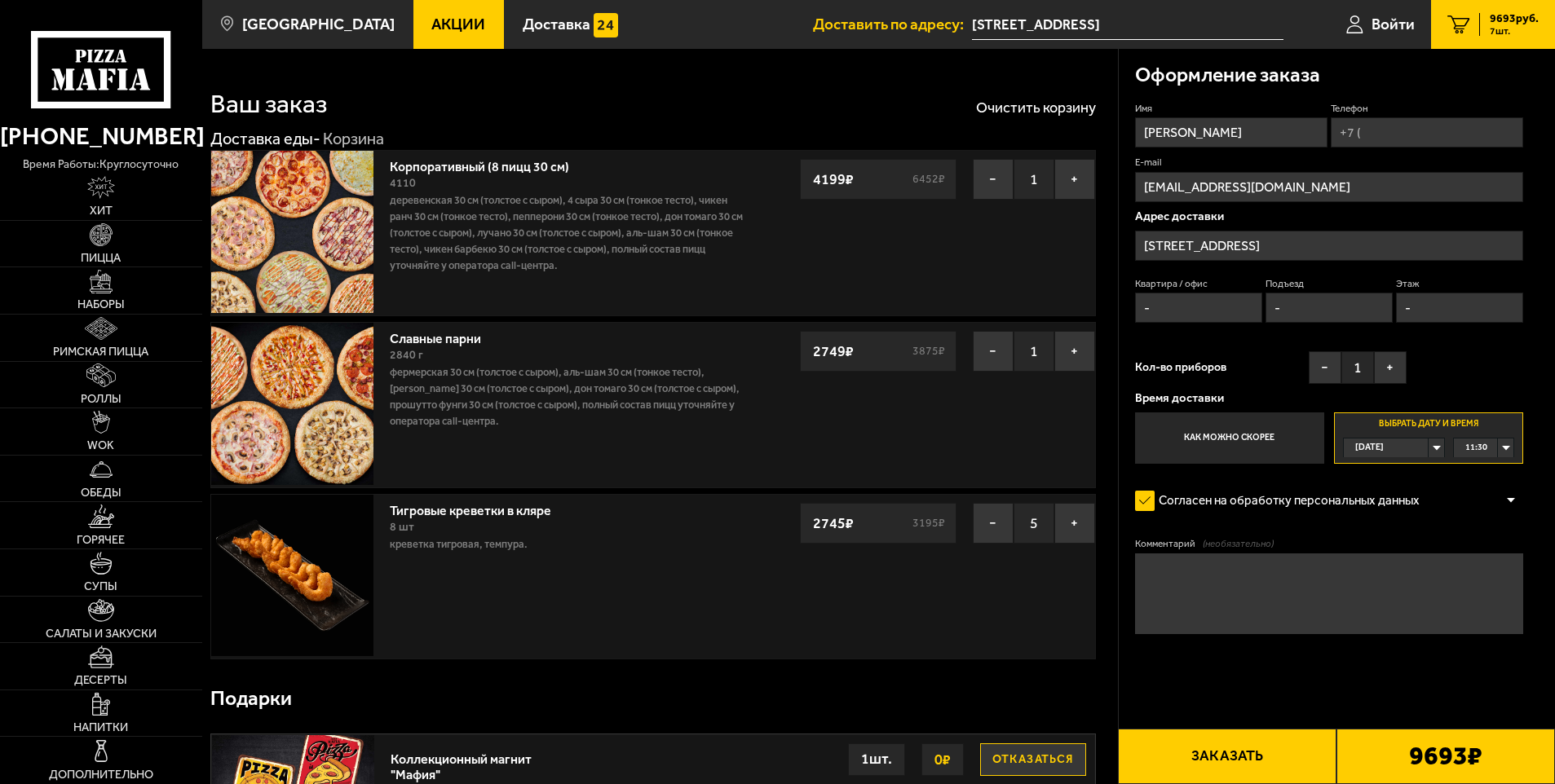
type input "-"
click at [1244, 580] on textarea "Комментарий (необязательно)" at bounding box center [1329, 593] width 389 height 81
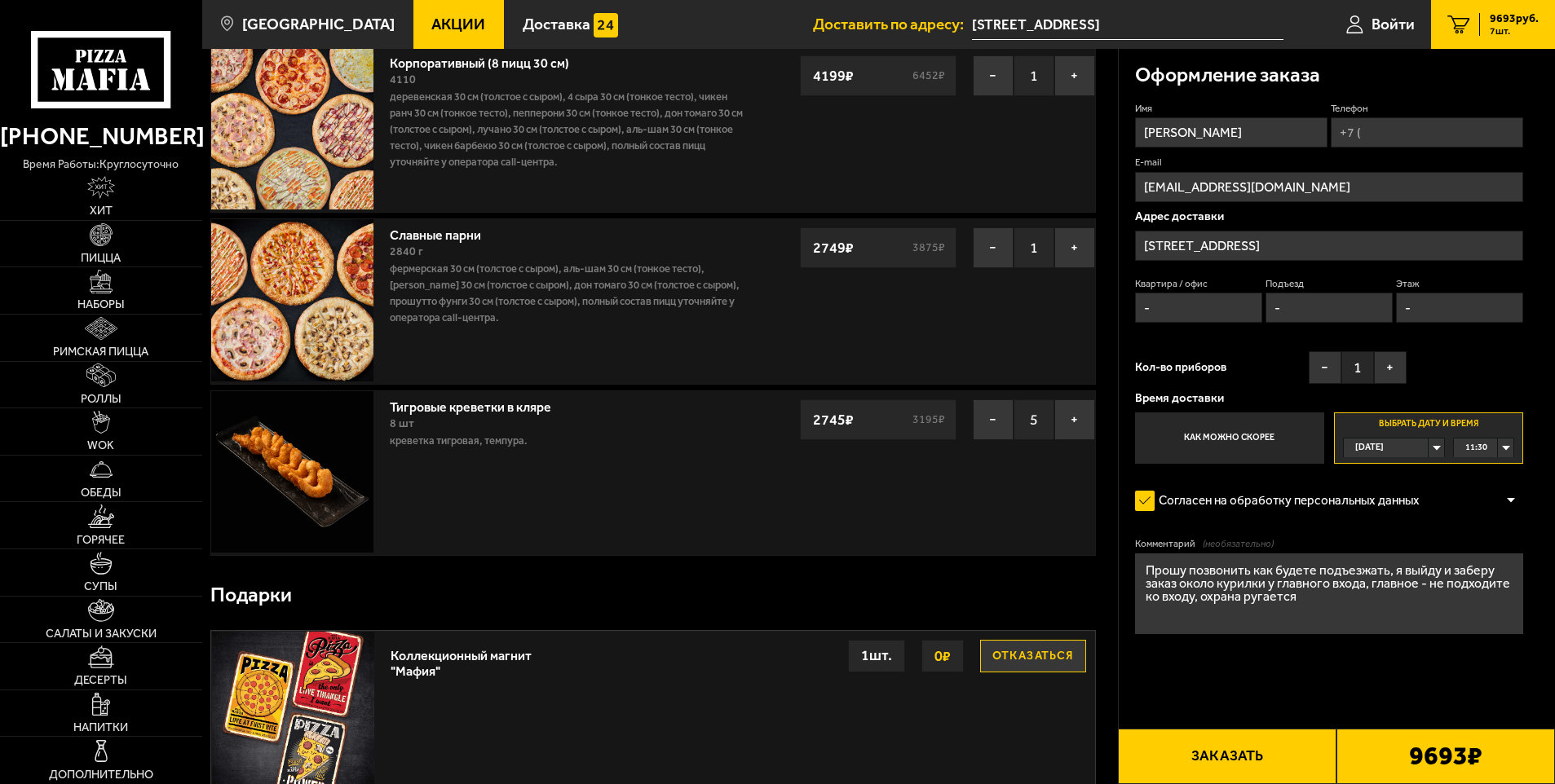
scroll to position [99, 0]
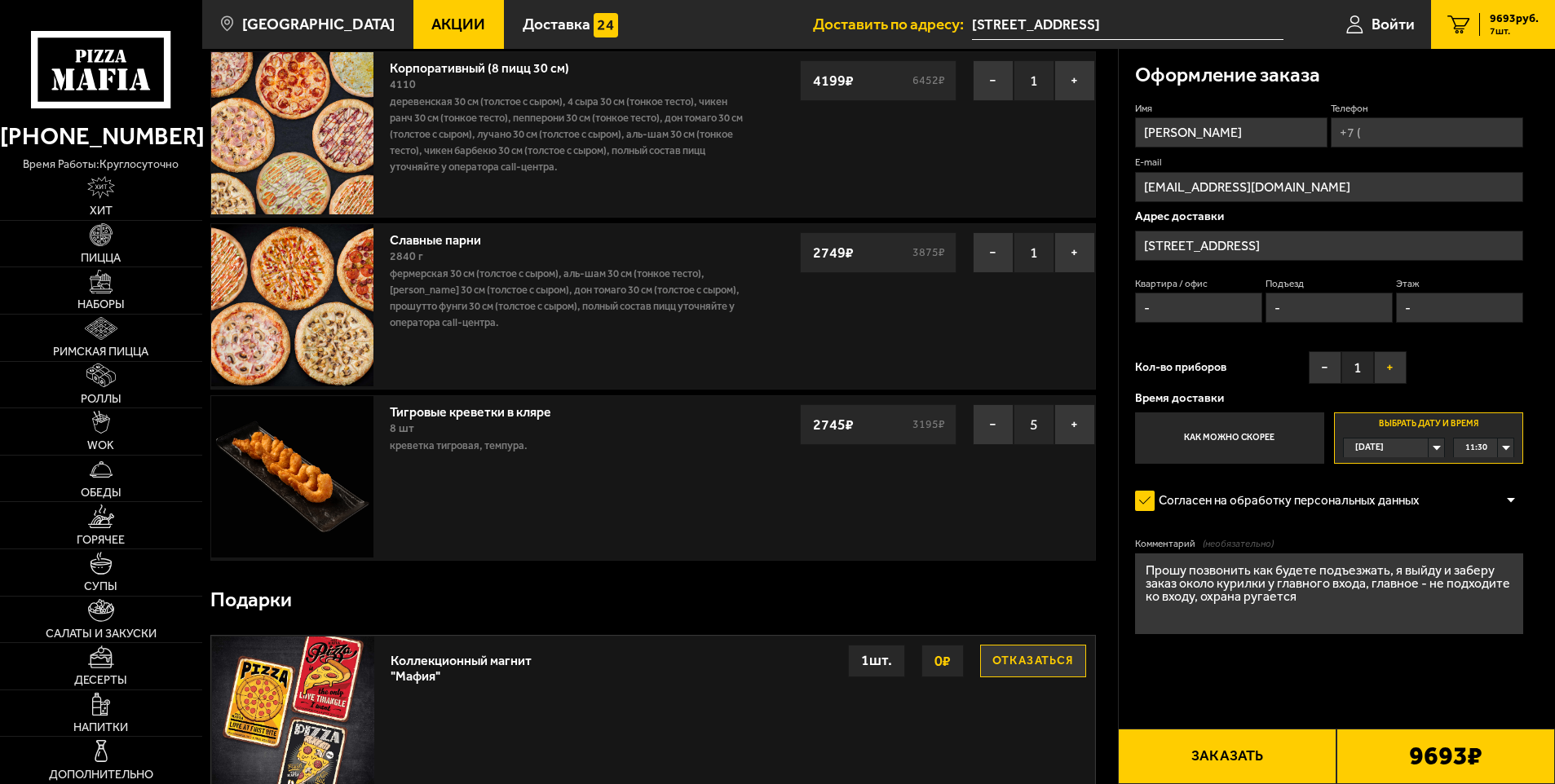
type textarea "Прошу позвонить как будете подъезжать, я выйду и заберу заказ около курилки у г…"
click at [1389, 364] on button "+" at bounding box center [1390, 367] width 32 height 32
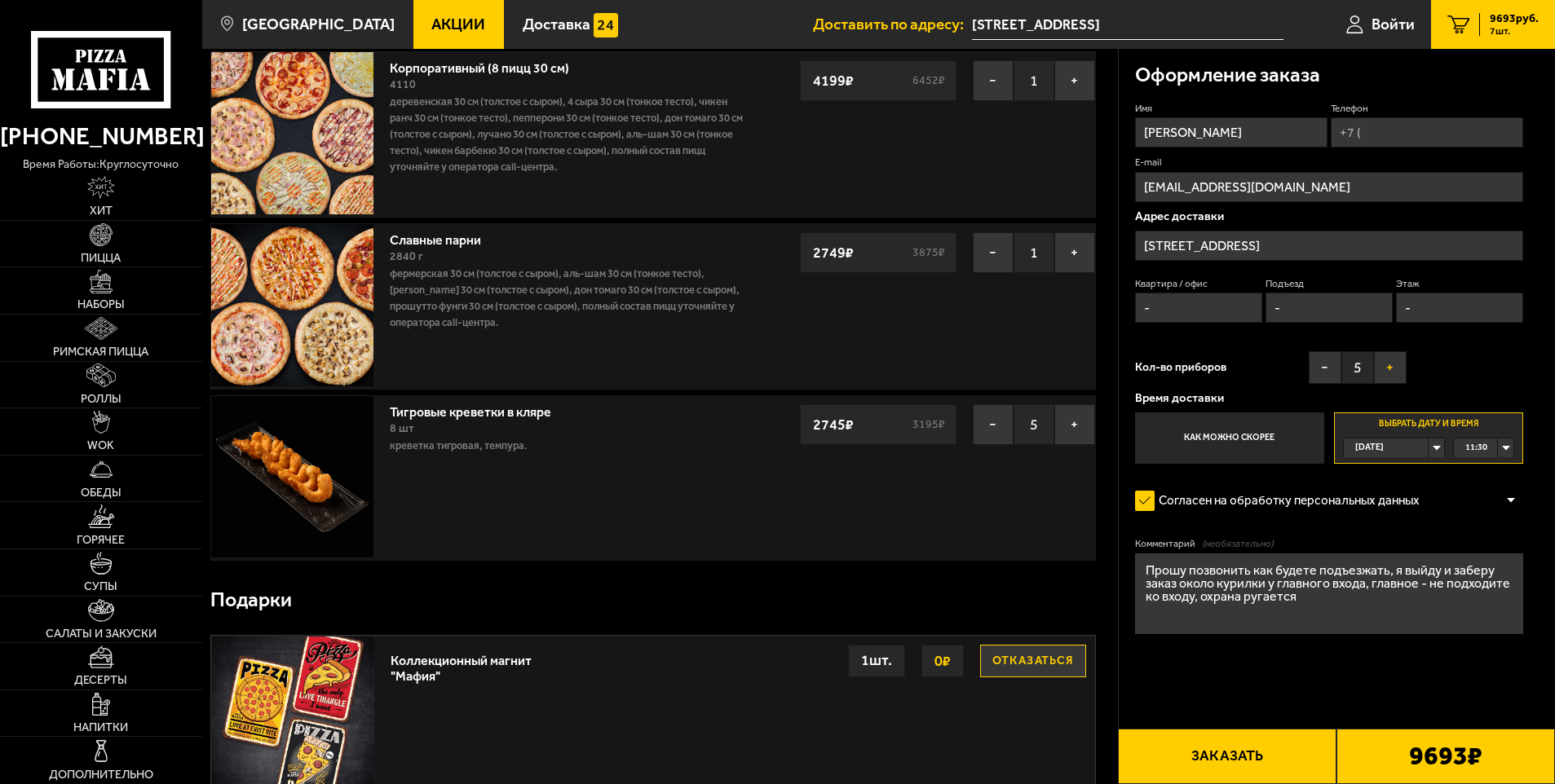
click at [1389, 364] on button "+" at bounding box center [1390, 367] width 32 height 32
click at [1311, 368] on button "−" at bounding box center [1324, 367] width 32 height 32
click at [1381, 365] on button "+" at bounding box center [1390, 367] width 32 height 32
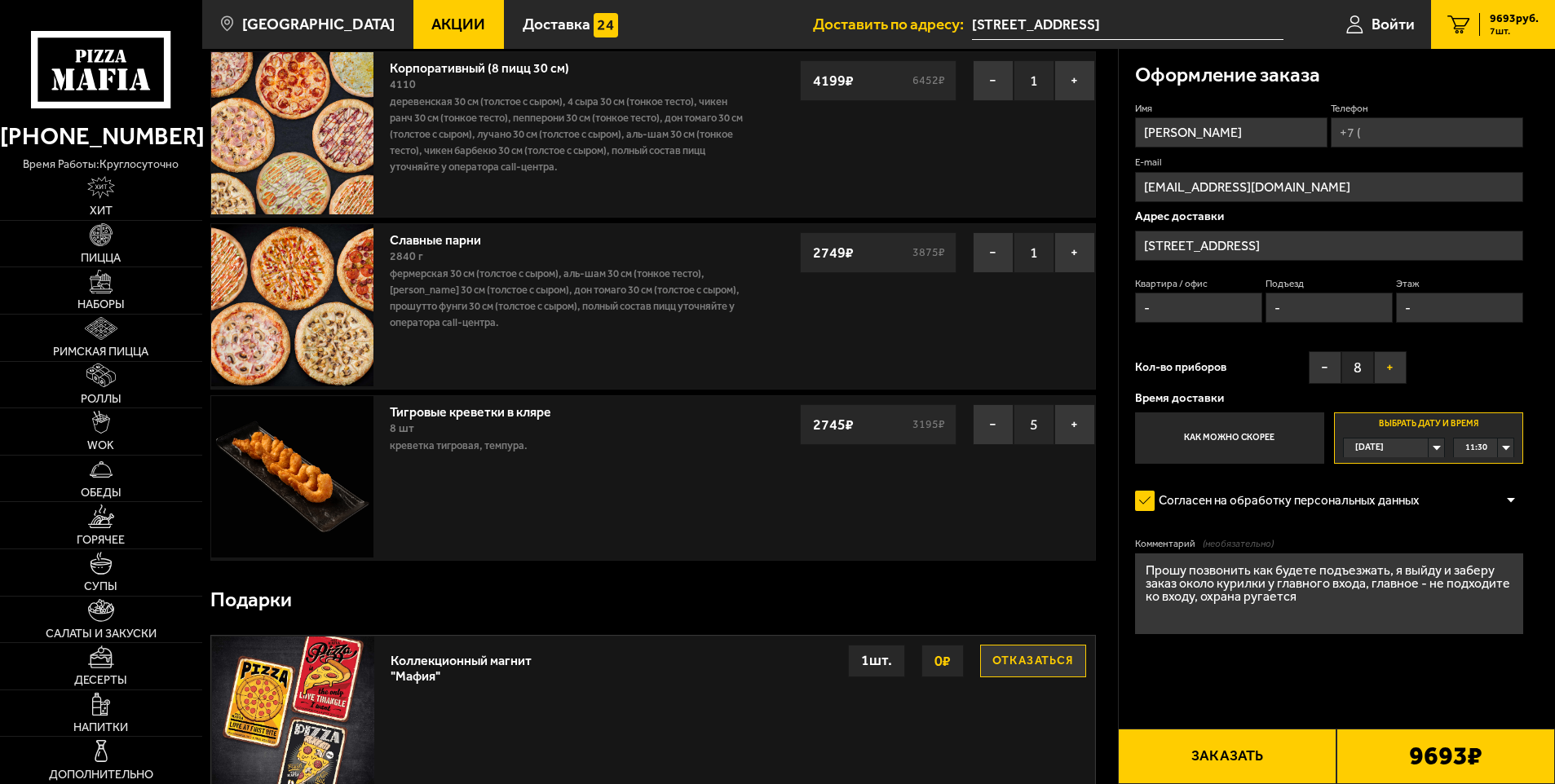
click at [1381, 365] on button "+" at bounding box center [1390, 367] width 32 height 32
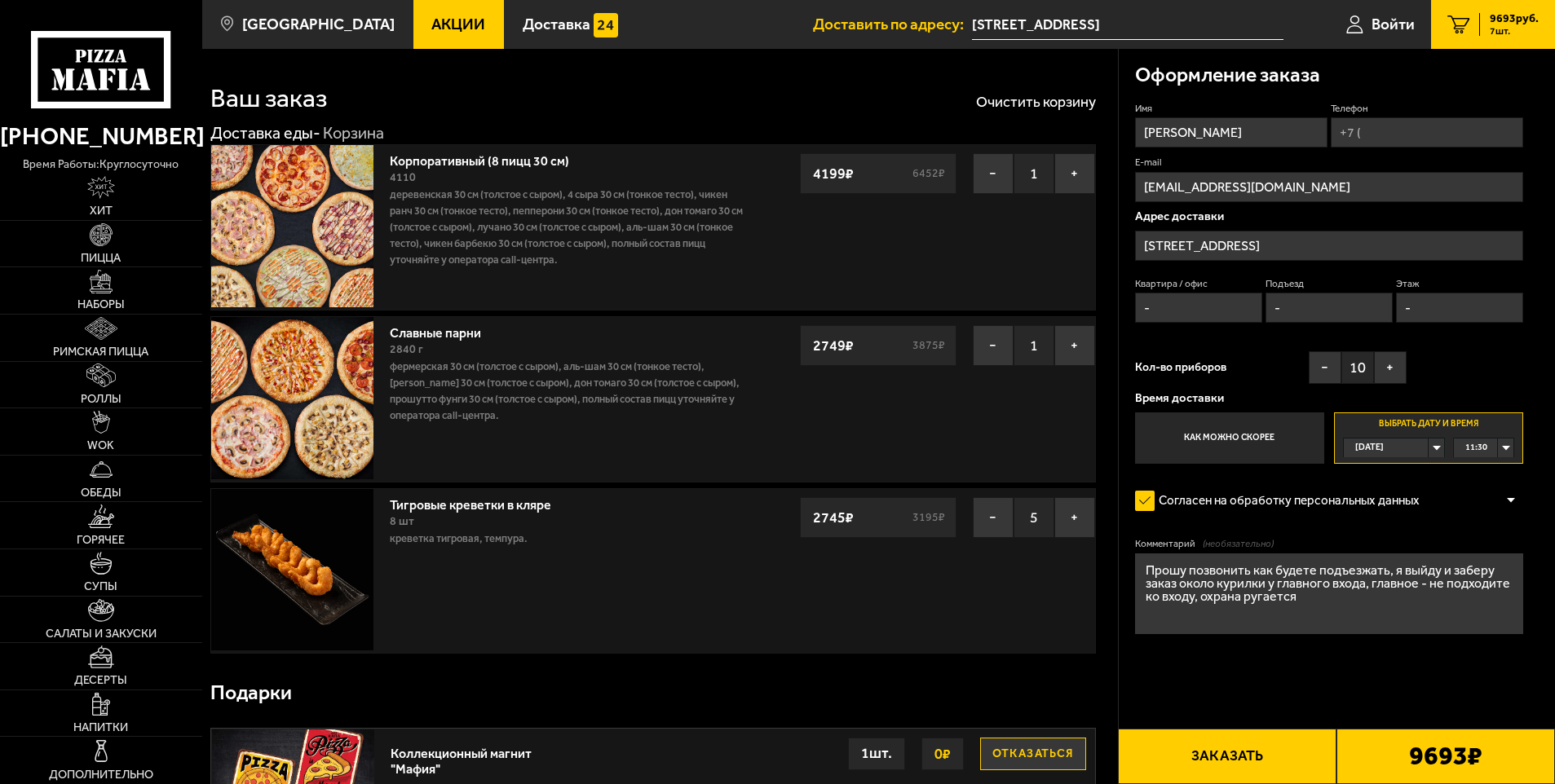
scroll to position [0, 0]
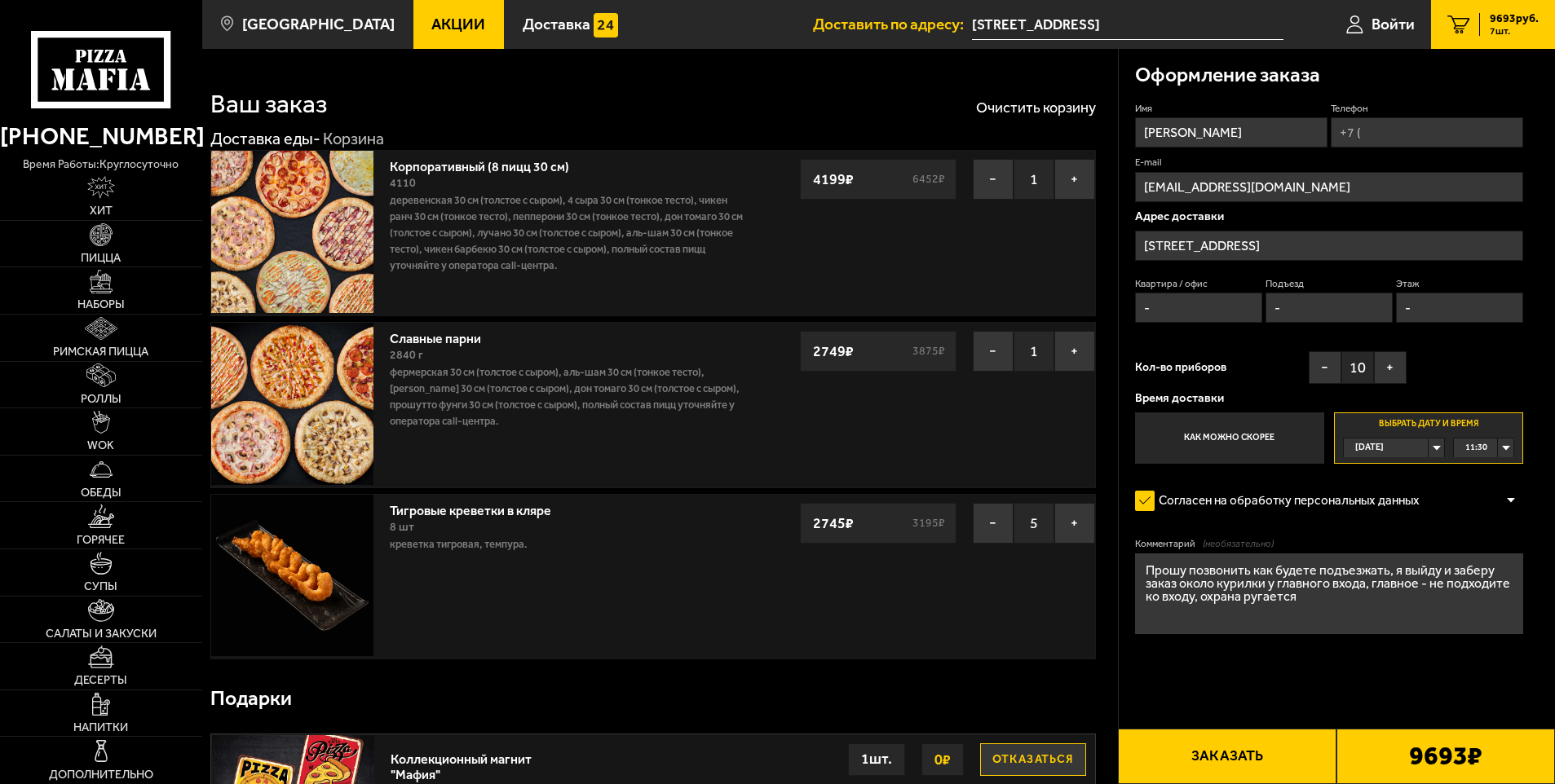
drag, startPoint x: 1417, startPoint y: 151, endPoint x: 1407, endPoint y: 139, distance: 15.6
click at [1415, 150] on div "Имя [PERSON_NAME] Телефон E-mail [EMAIL_ADDRESS][DOMAIN_NAME] Адрес [GEOGRAPHIC…" at bounding box center [1329, 283] width 389 height 363
click at [1406, 138] on input "Телефон" at bounding box center [1427, 132] width 192 height 30
type input "[PHONE_NUMBER]"
click at [1488, 109] on span "Применить скидку" at bounding box center [1467, 108] width 82 height 14
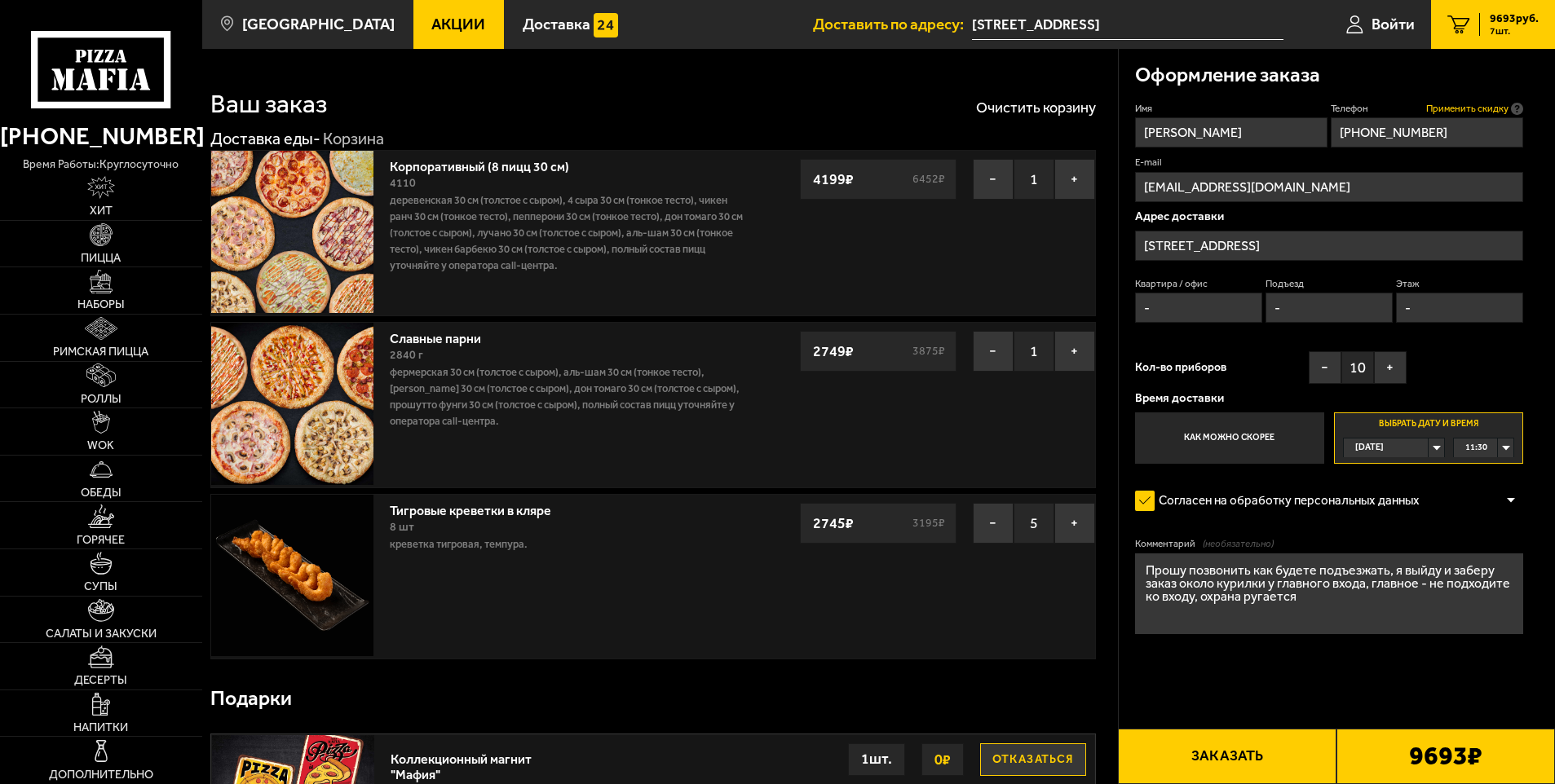
click at [1488, 109] on span "Применить скидку" at bounding box center [1467, 108] width 82 height 14
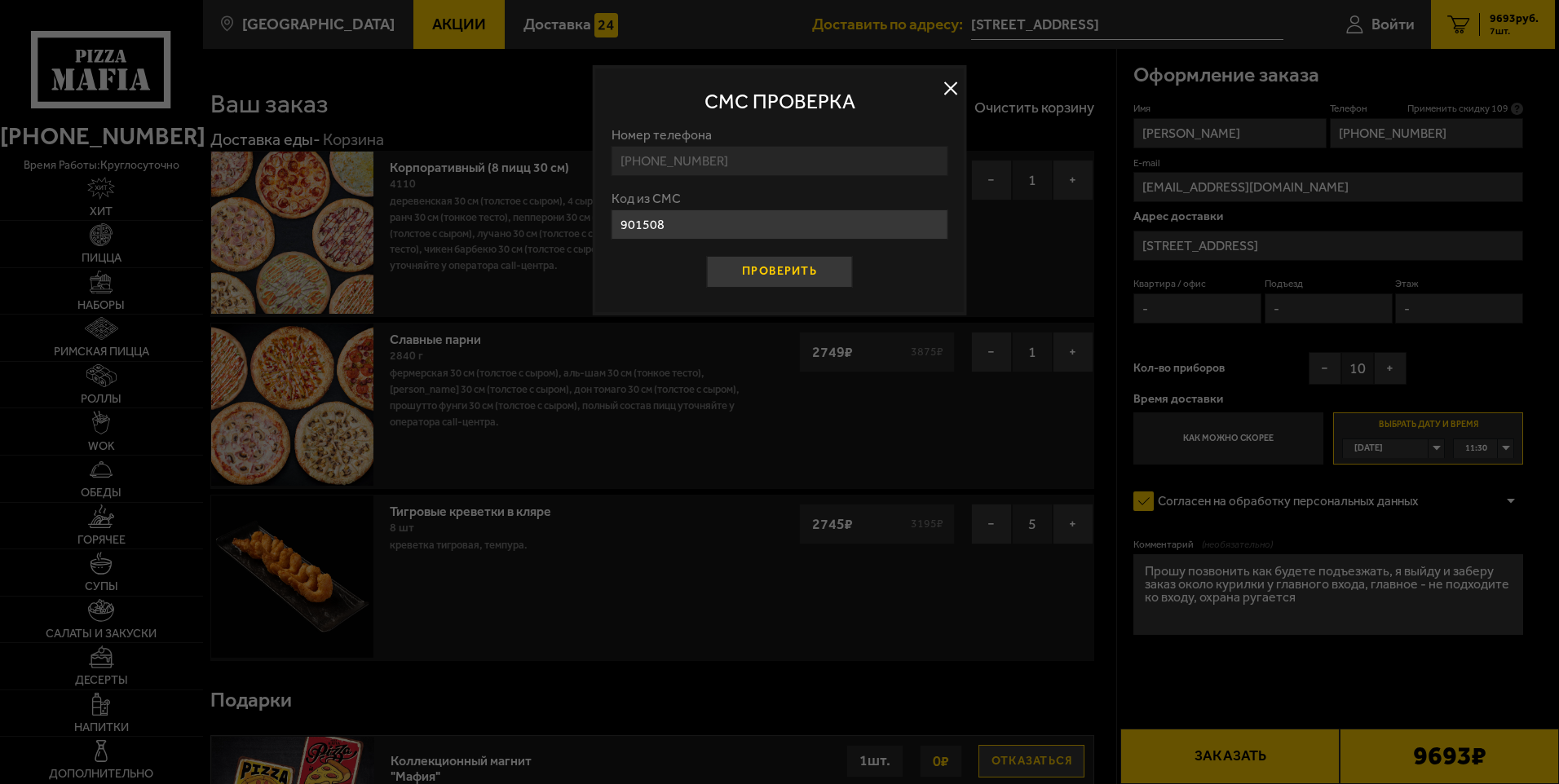
type input "901508"
click at [778, 269] on button "Проверить" at bounding box center [778, 272] width 146 height 32
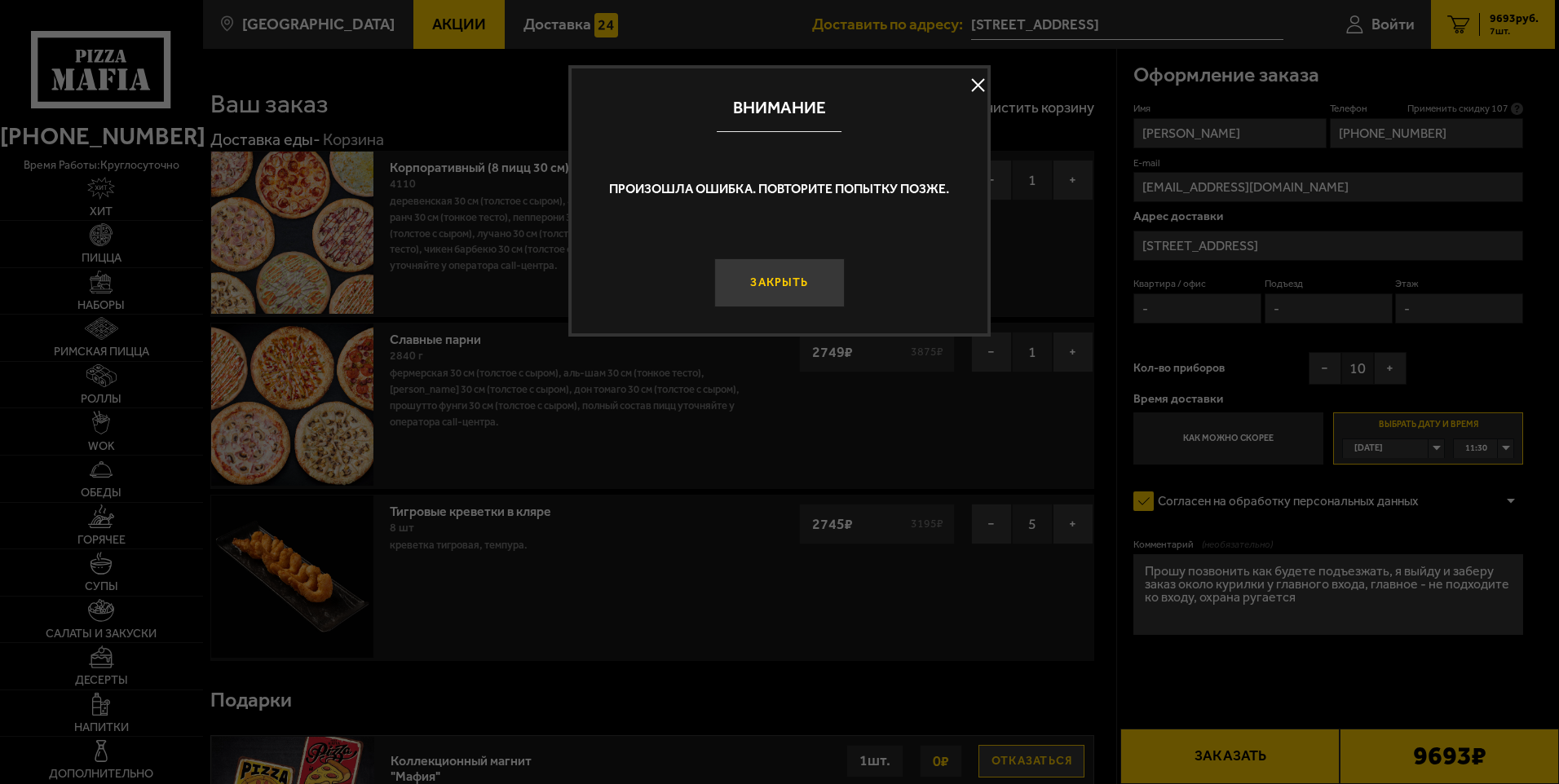
click at [797, 280] on button "Закрыть" at bounding box center [779, 283] width 130 height 49
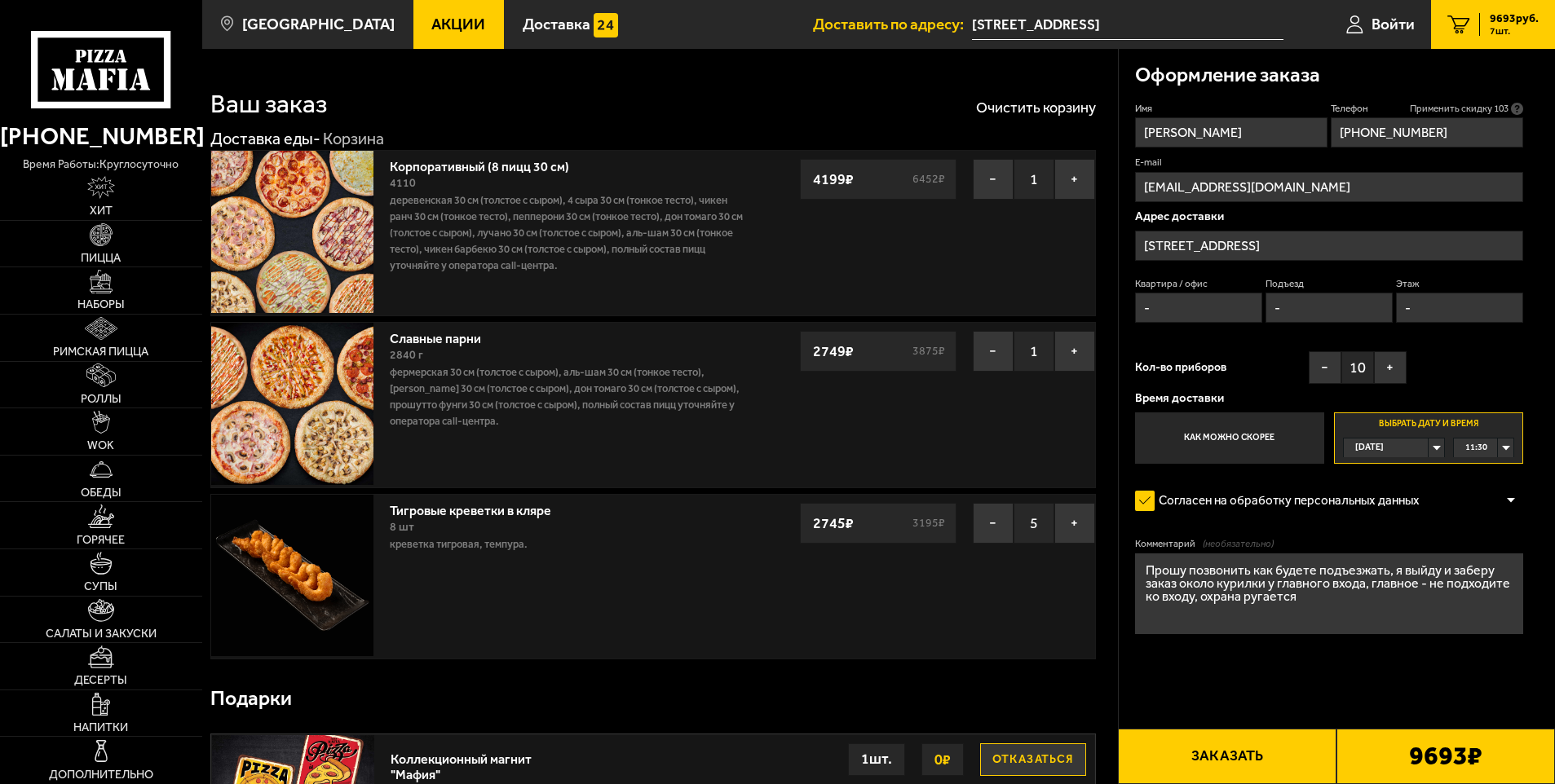
click at [1479, 107] on span "Применить скидку 103" at bounding box center [1459, 108] width 99 height 14
click at [1522, 107] on icon at bounding box center [1517, 108] width 12 height 12
click at [1522, 117] on input "[PHONE_NUMBER]" at bounding box center [1427, 132] width 192 height 30
click at [1460, 109] on span "Применить скидку 101" at bounding box center [1459, 108] width 99 height 14
click at [1441, 109] on span "Применить скидку 100" at bounding box center [1459, 108] width 99 height 14
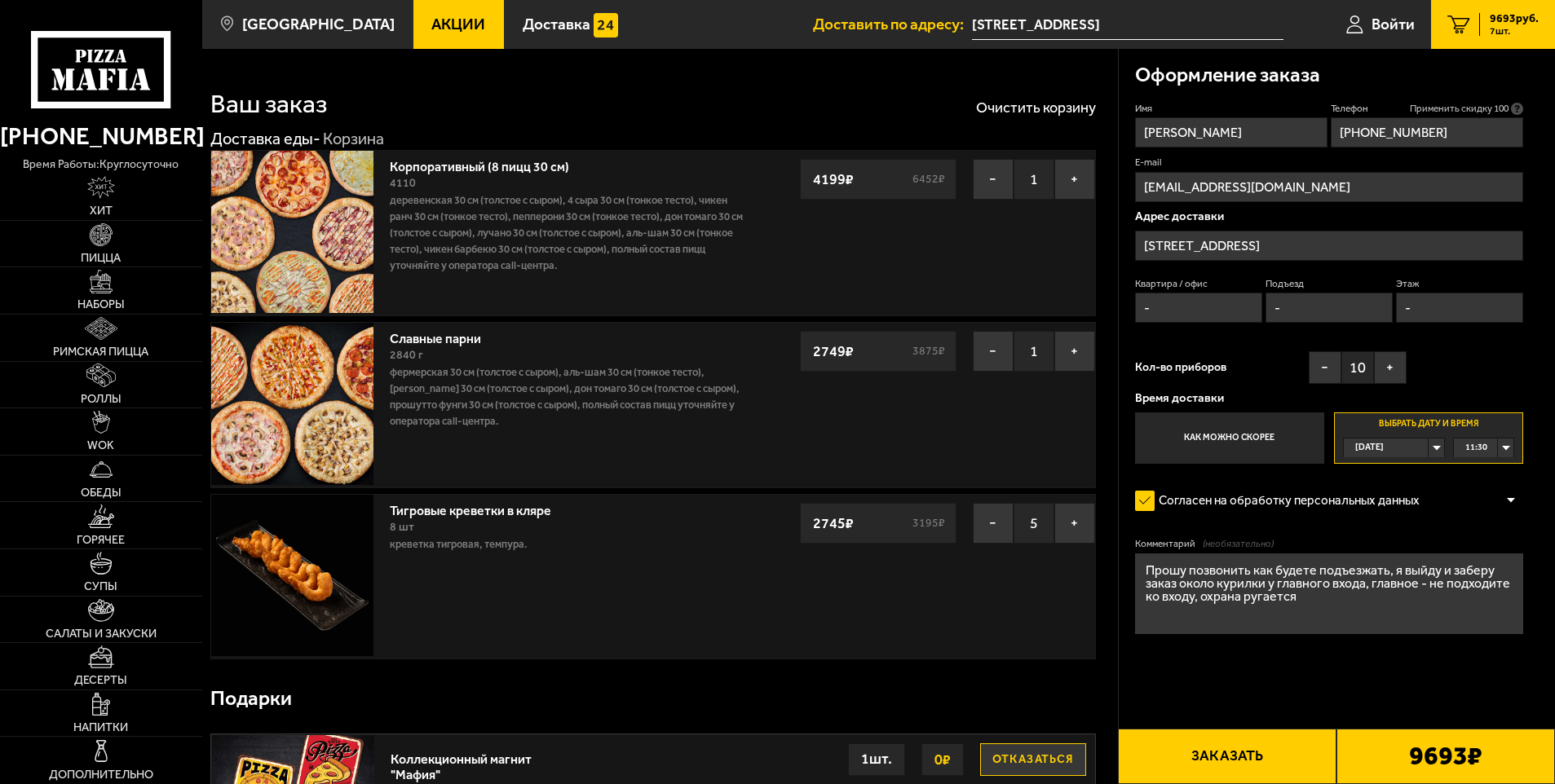
click at [1421, 109] on span "Применить скидку 100" at bounding box center [1459, 108] width 99 height 14
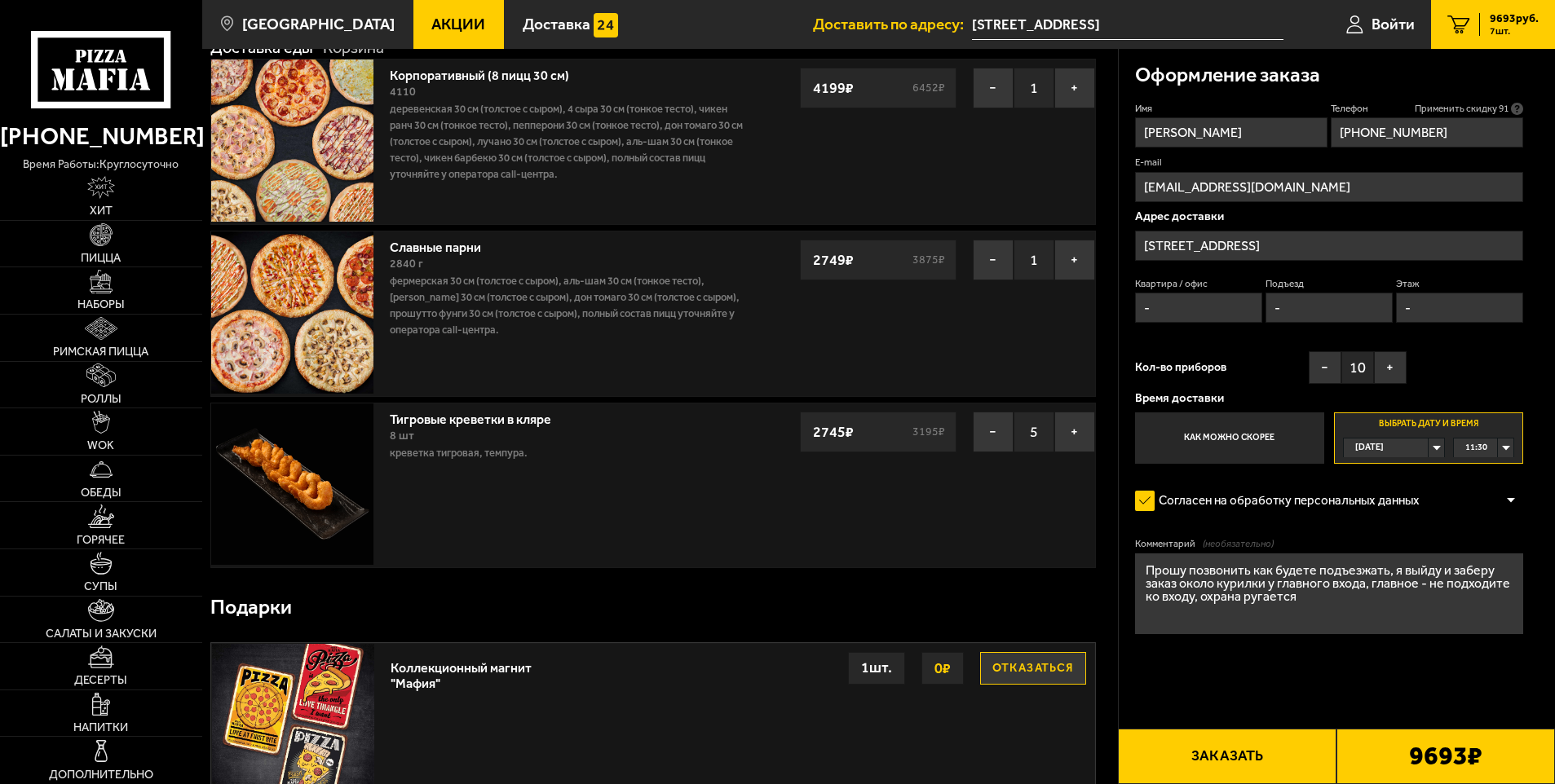
scroll to position [326, 0]
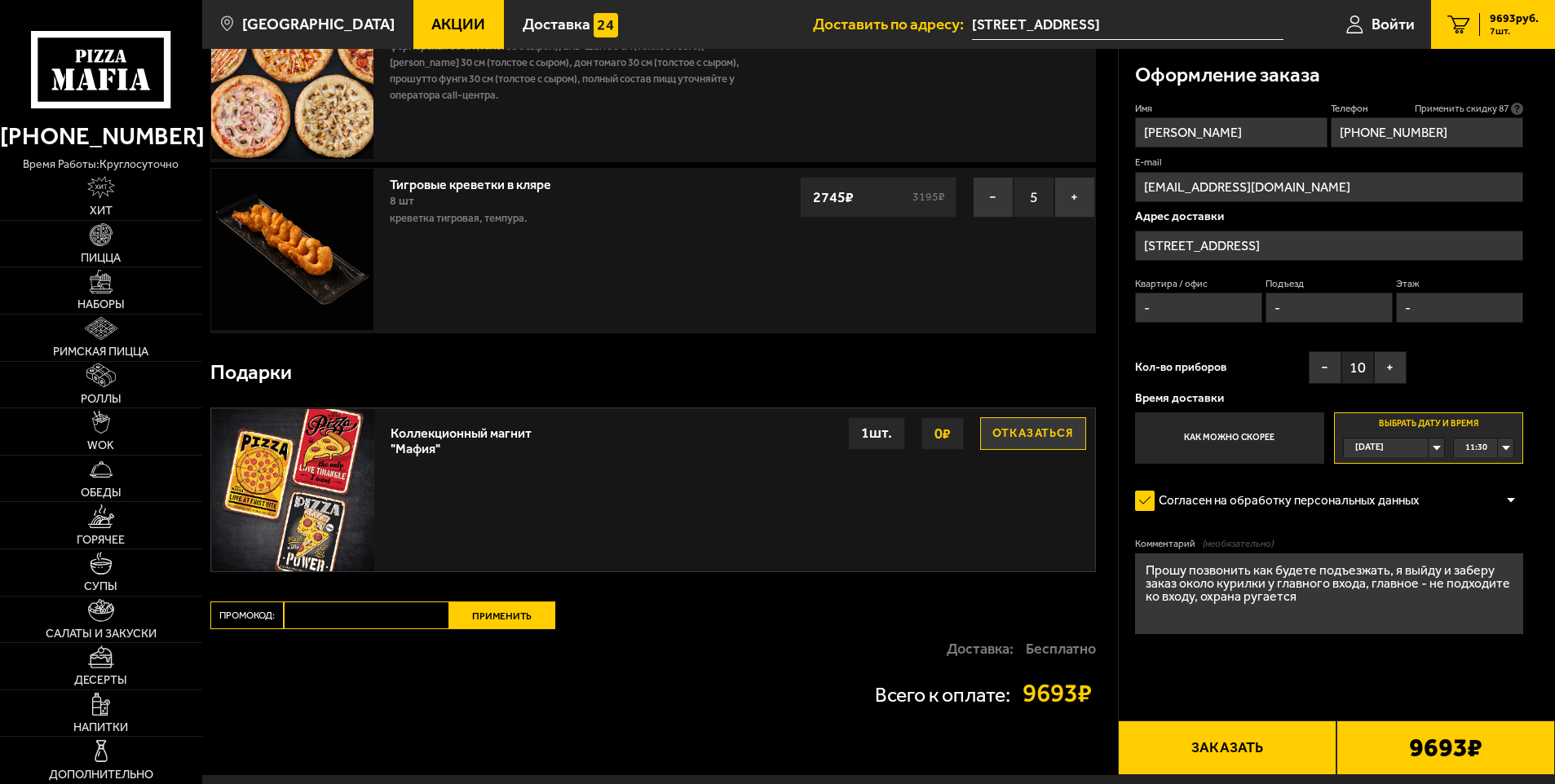
click at [1024, 434] on button "Отказаться" at bounding box center [1032, 434] width 106 height 32
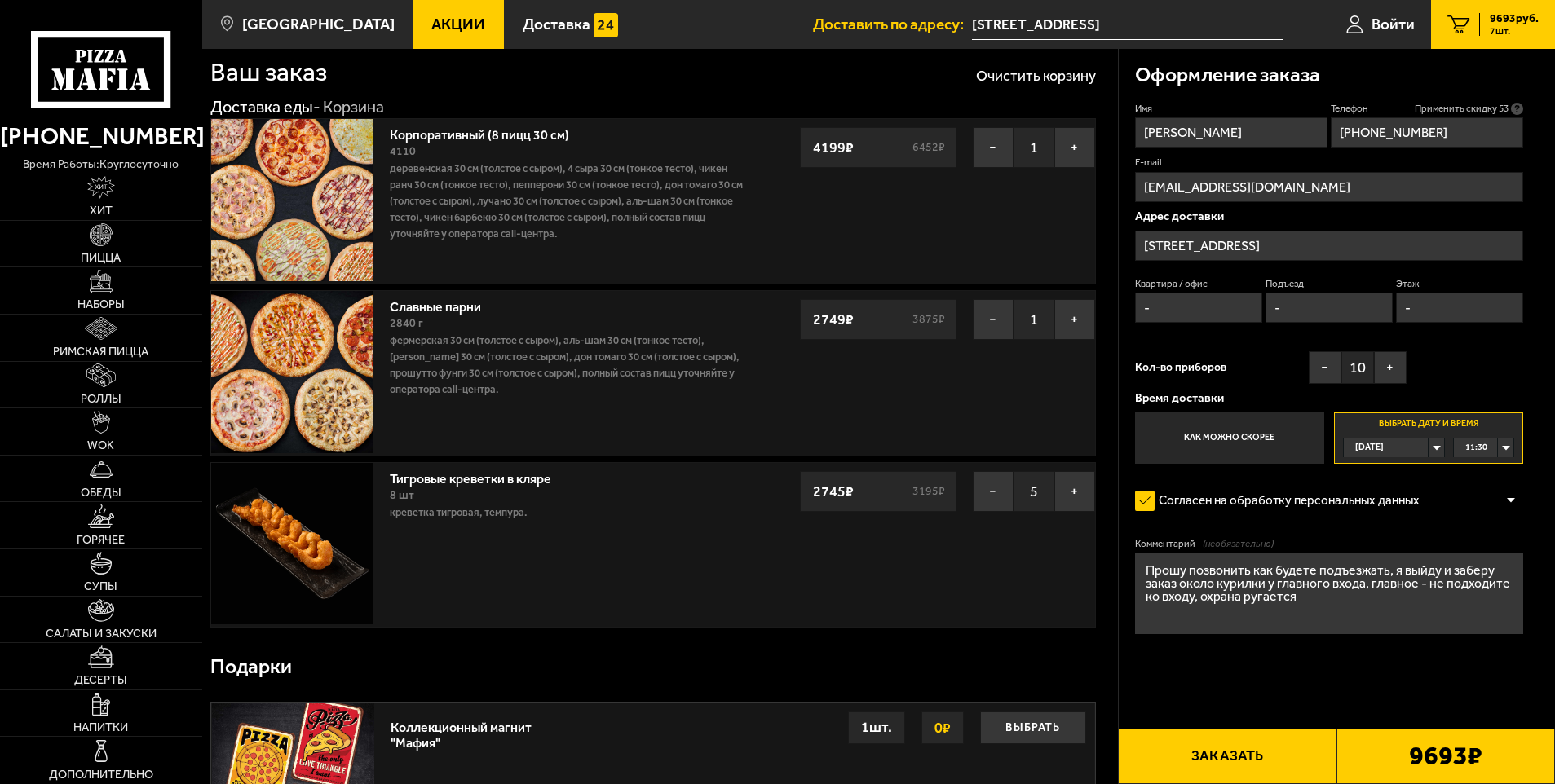
scroll to position [17, 0]
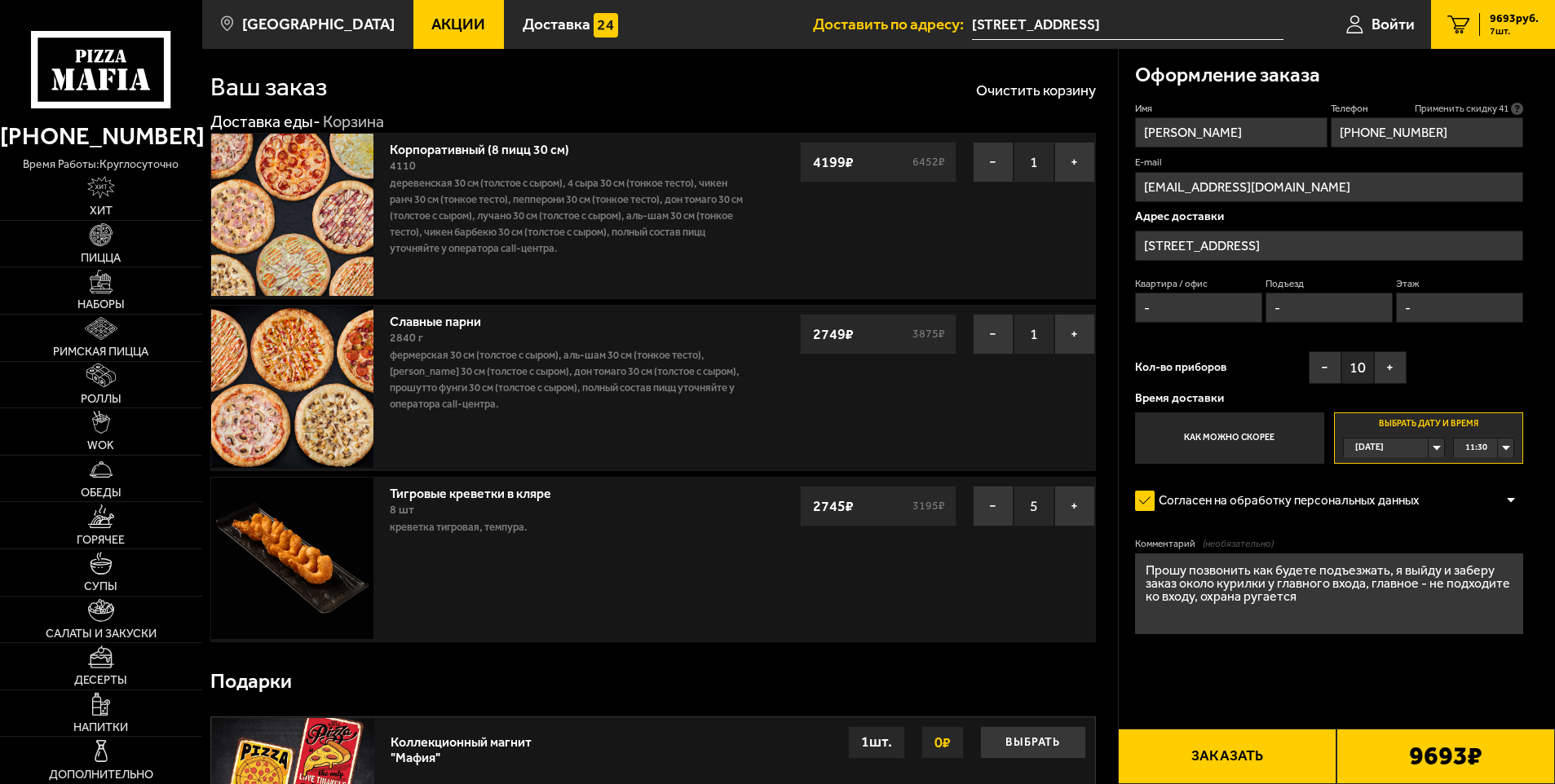
click at [1307, 751] on button "Заказать" at bounding box center [1227, 757] width 219 height 56
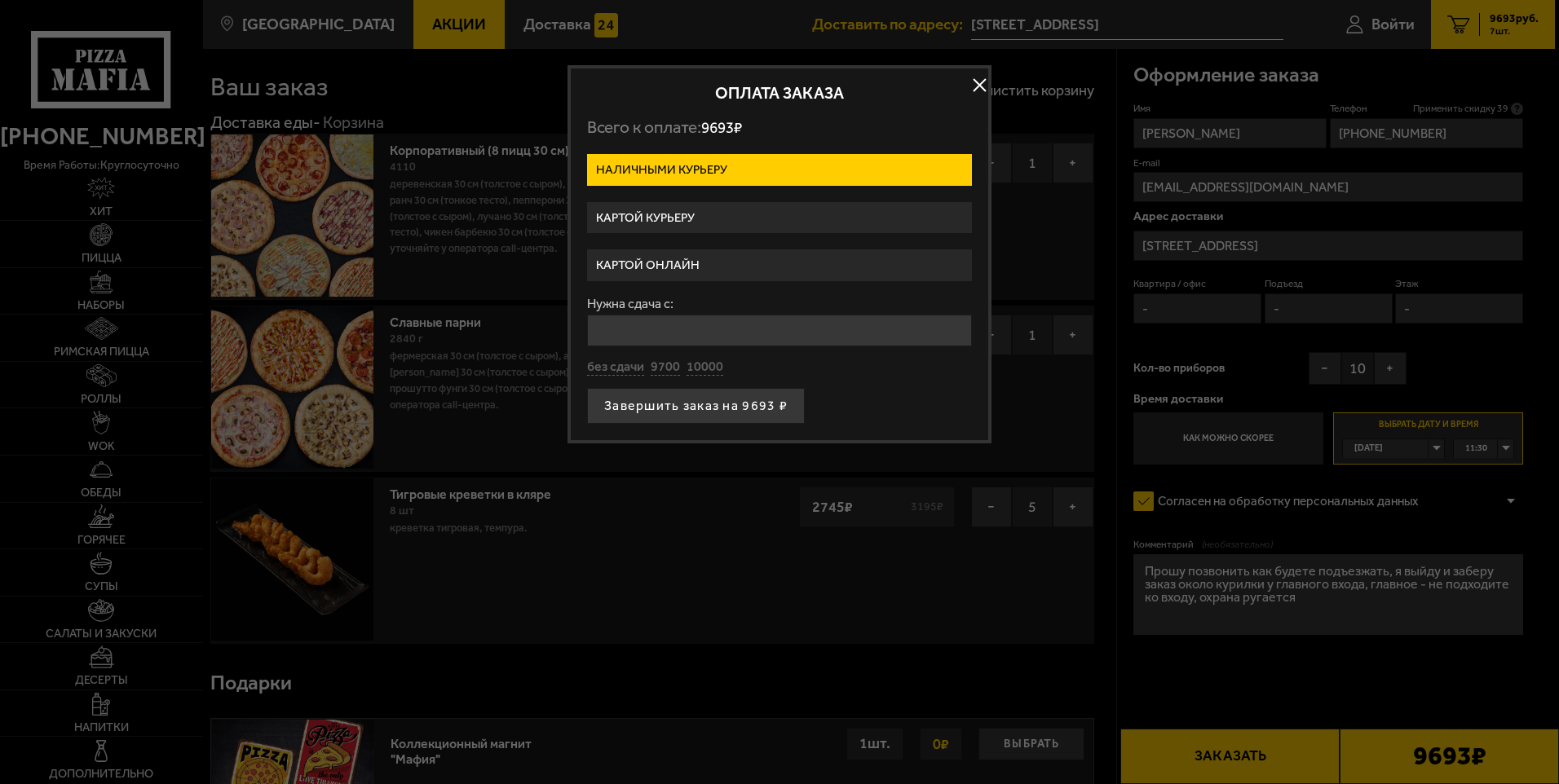
click at [678, 254] on label "Картой онлайн" at bounding box center [779, 265] width 385 height 32
click at [0, 0] on input "Картой онлайн" at bounding box center [0, 0] width 0 height 0
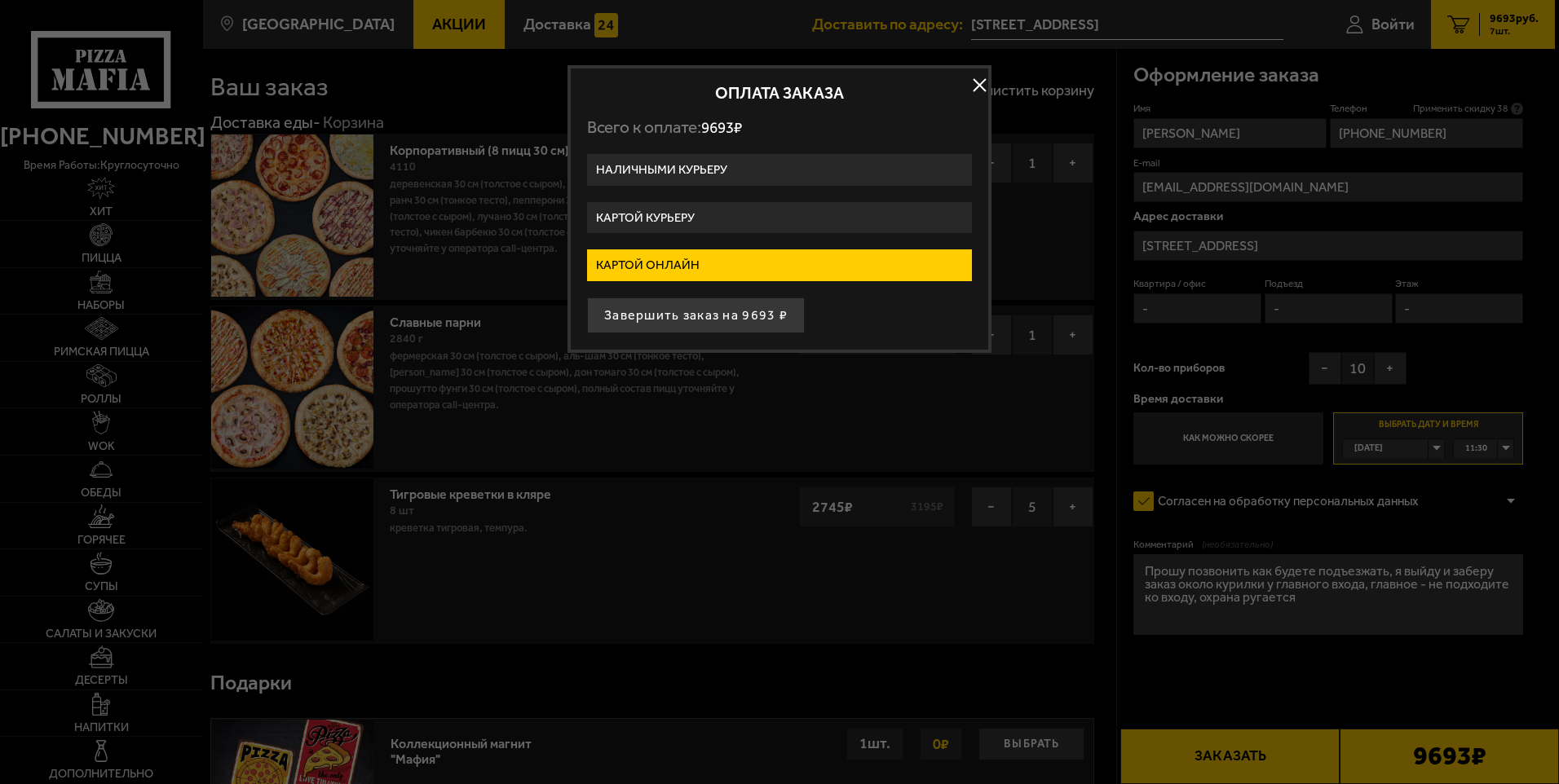
click at [677, 209] on label "Картой курьеру" at bounding box center [779, 218] width 385 height 32
click at [0, 0] on input "Картой курьеру" at bounding box center [0, 0] width 0 height 0
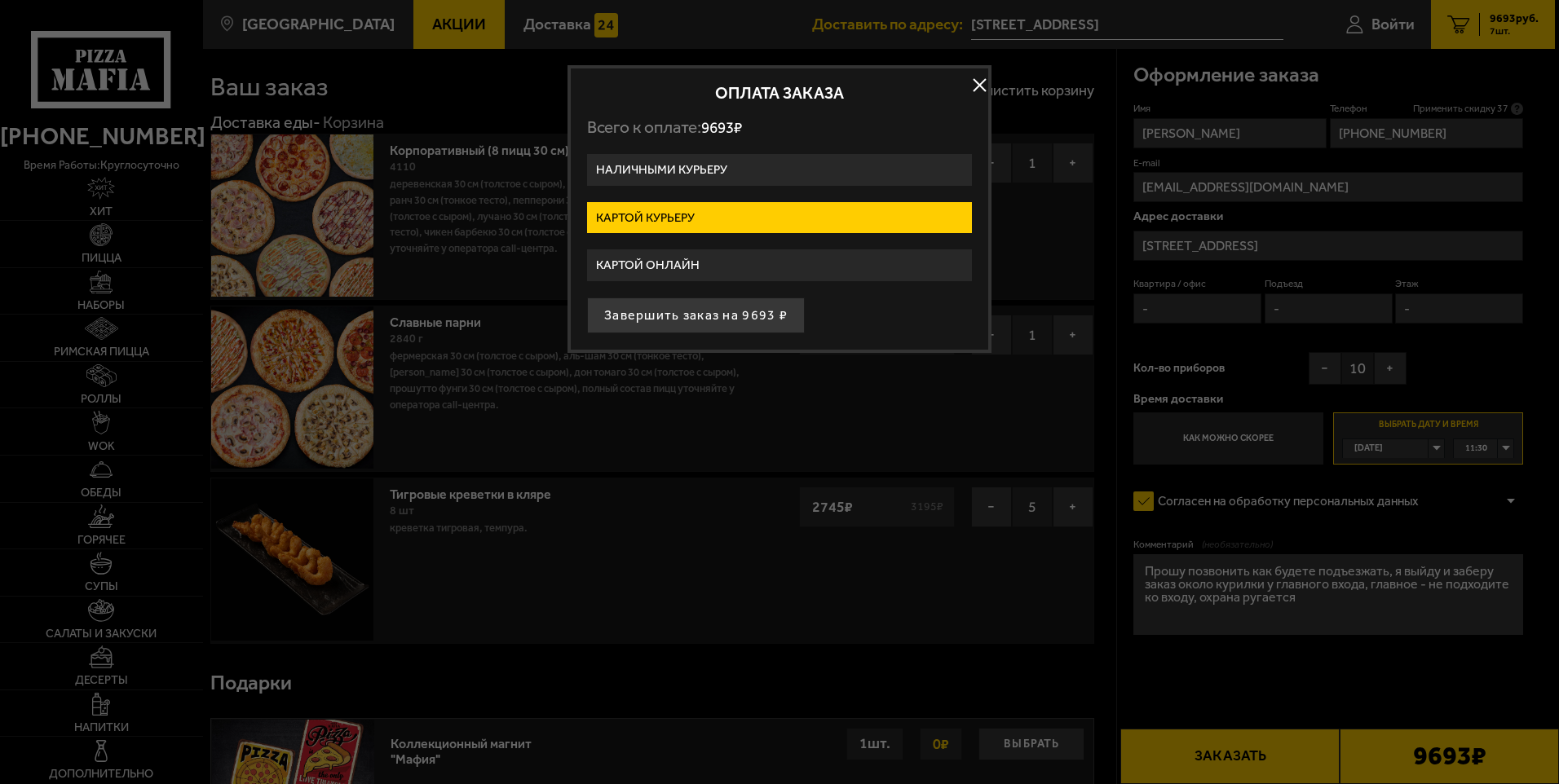
click at [716, 256] on label "Картой онлайн" at bounding box center [779, 265] width 385 height 32
click at [0, 0] on input "Картой онлайн" at bounding box center [0, 0] width 0 height 0
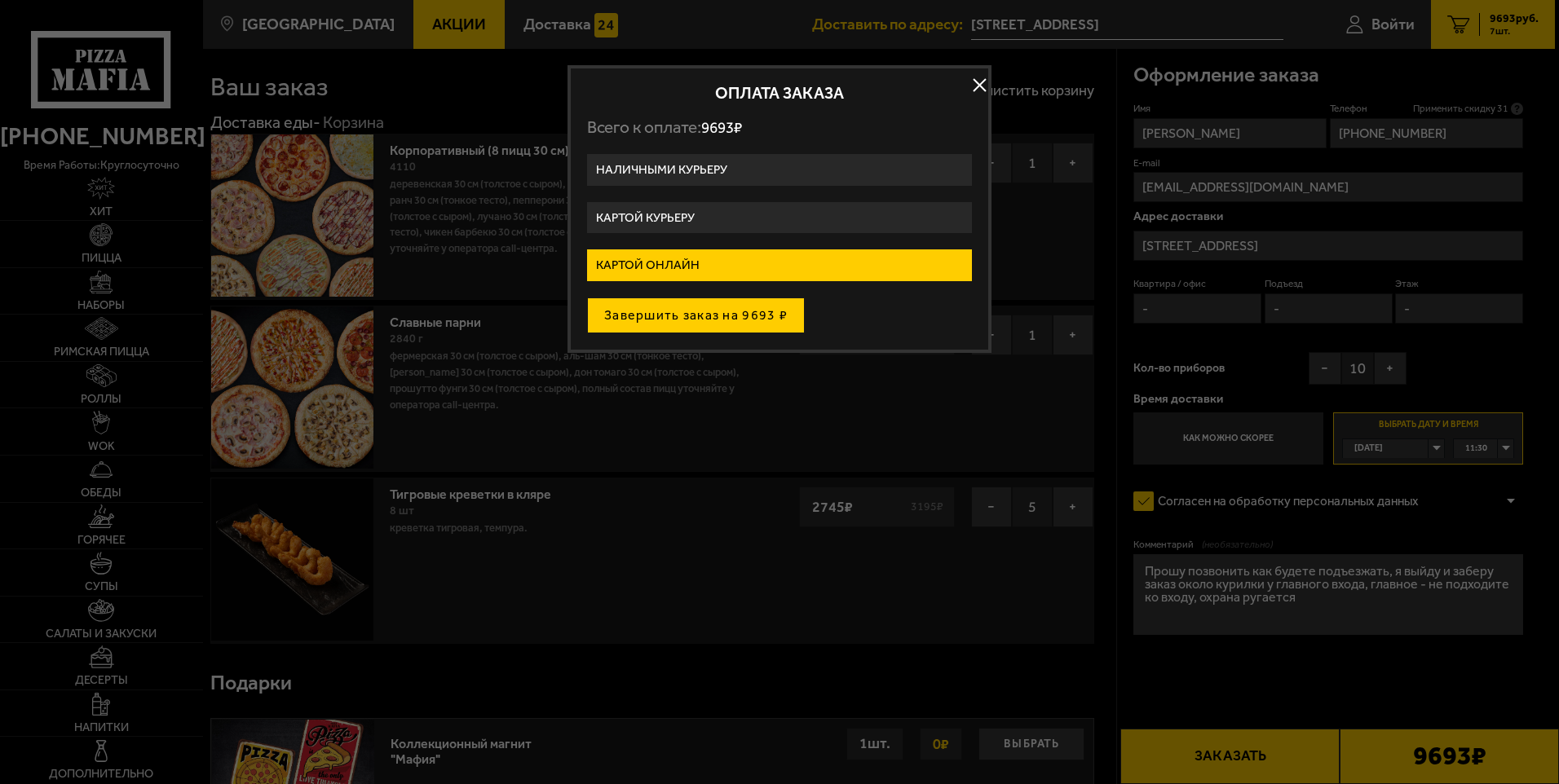
click at [735, 314] on button "Завершить заказ на 9693 ₽" at bounding box center [696, 315] width 218 height 36
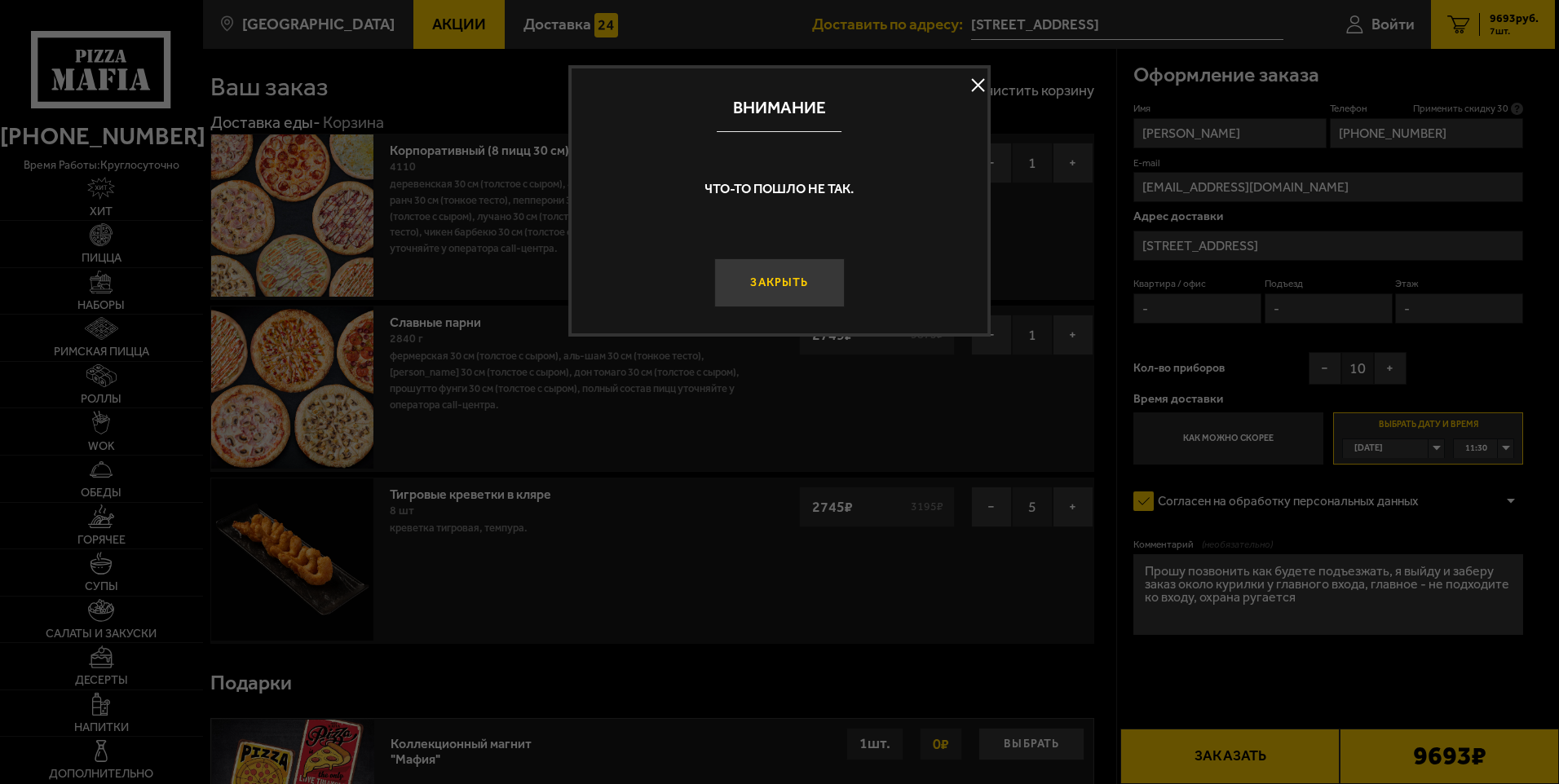
click at [798, 285] on button "Закрыть" at bounding box center [779, 283] width 130 height 49
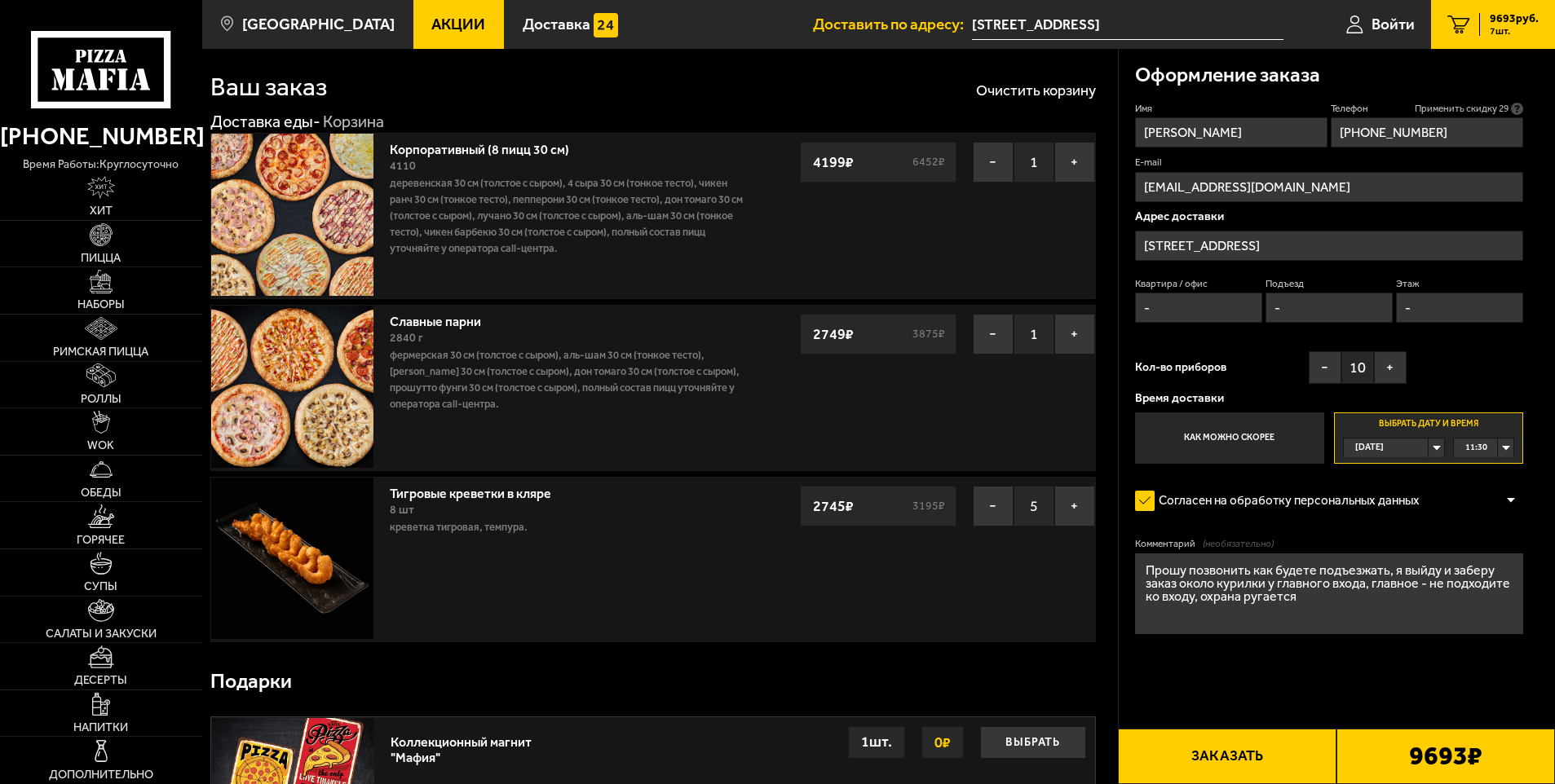
scroll to position [0, 0]
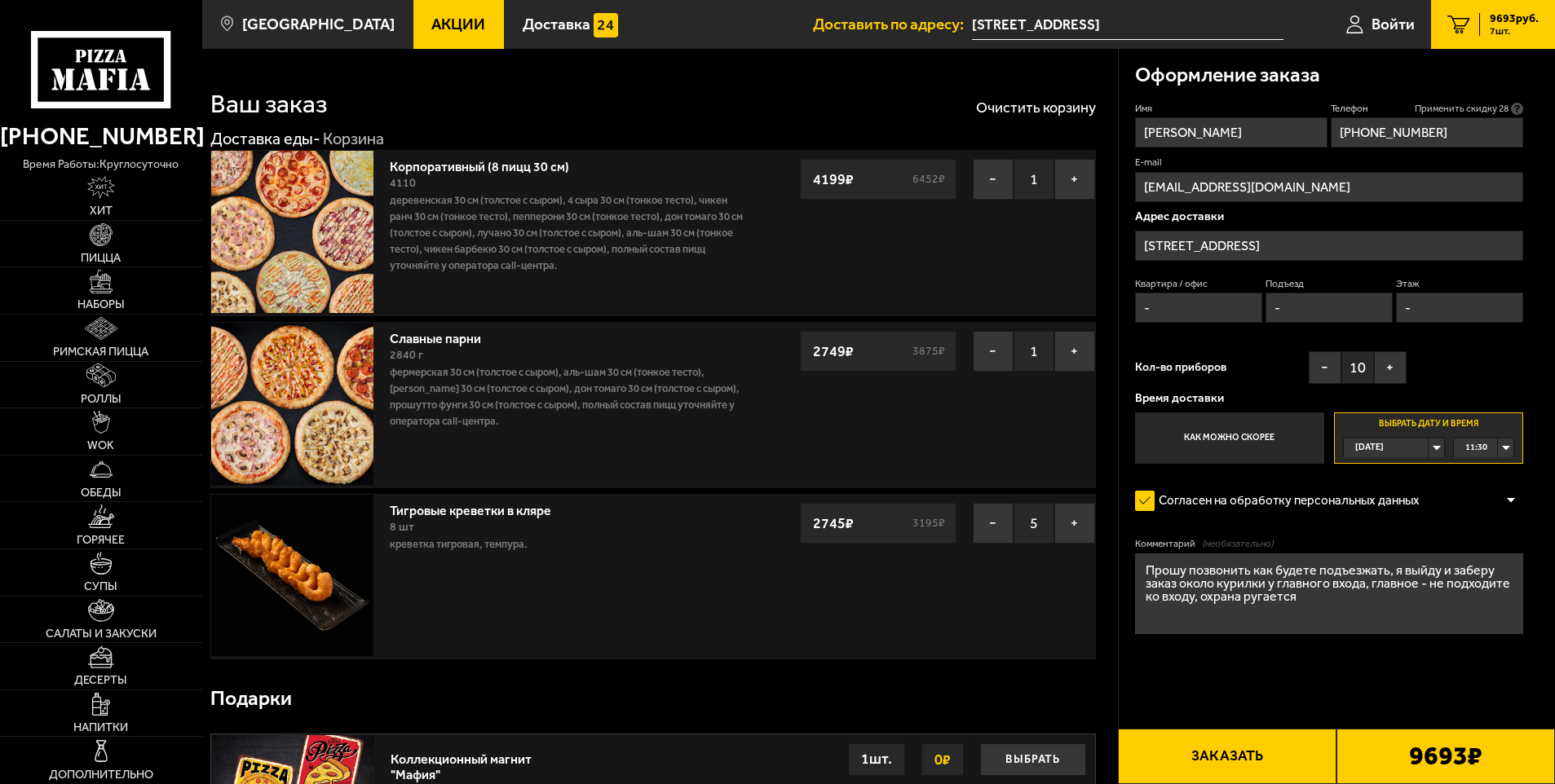
click at [1493, 102] on span "Применить скидку 28" at bounding box center [1462, 108] width 94 height 14
click at [1408, 26] on span "Войти" at bounding box center [1394, 24] width 43 height 16
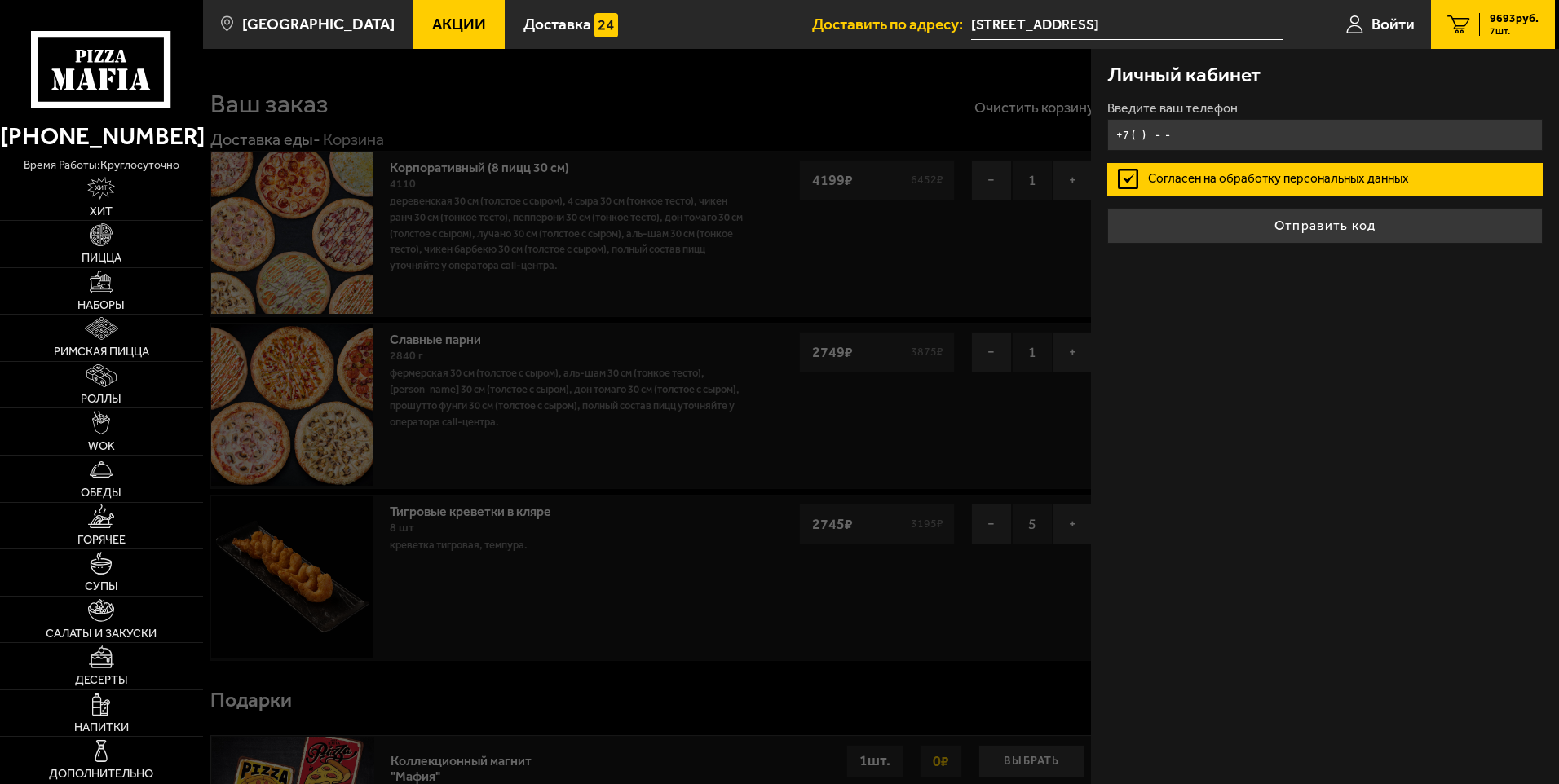
click at [1244, 134] on input "+7 ( ) - -" at bounding box center [1324, 135] width 435 height 32
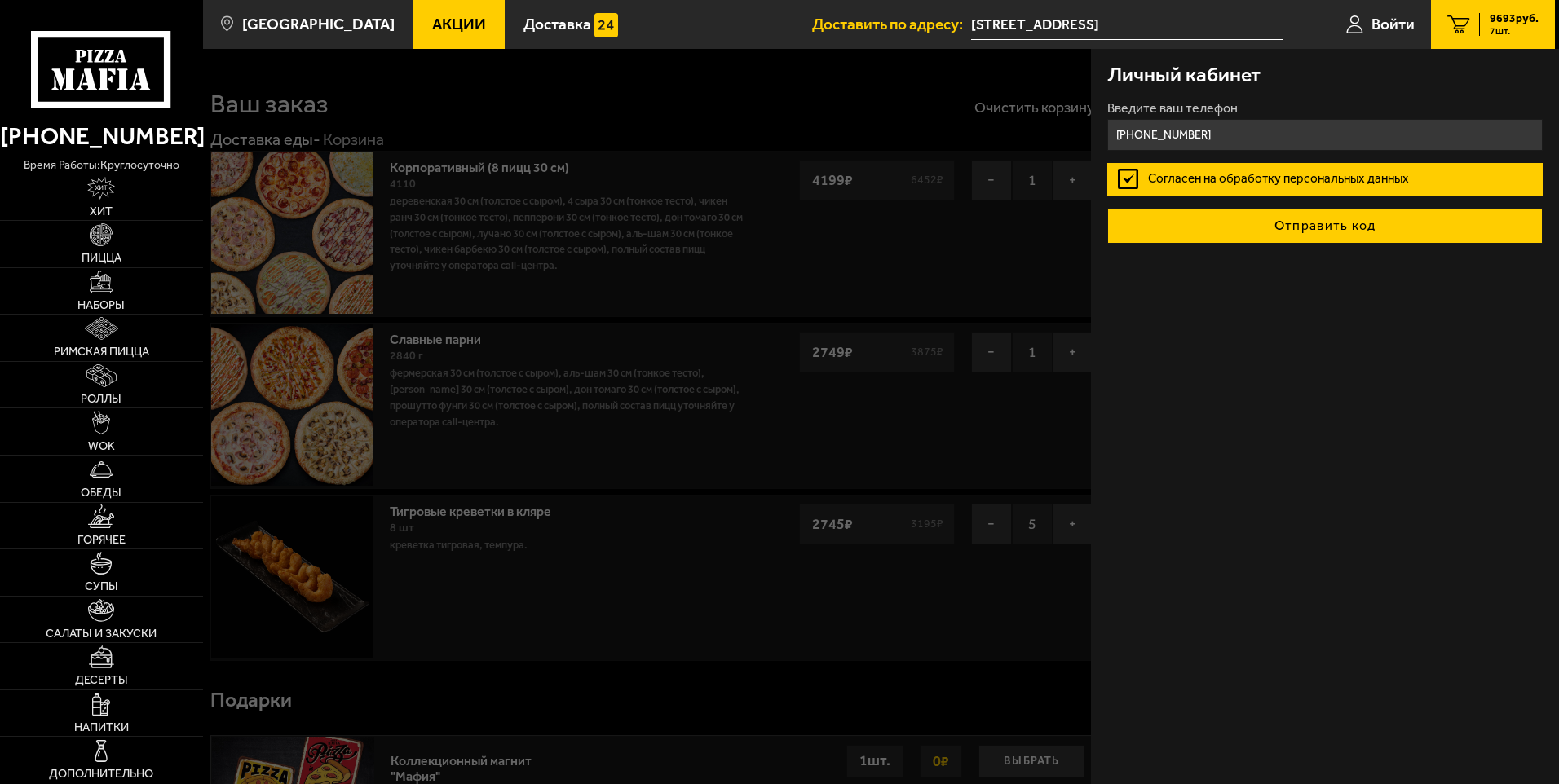
type input "[PHONE_NUMBER]"
click at [1275, 226] on button "Отправить код" at bounding box center [1324, 226] width 435 height 36
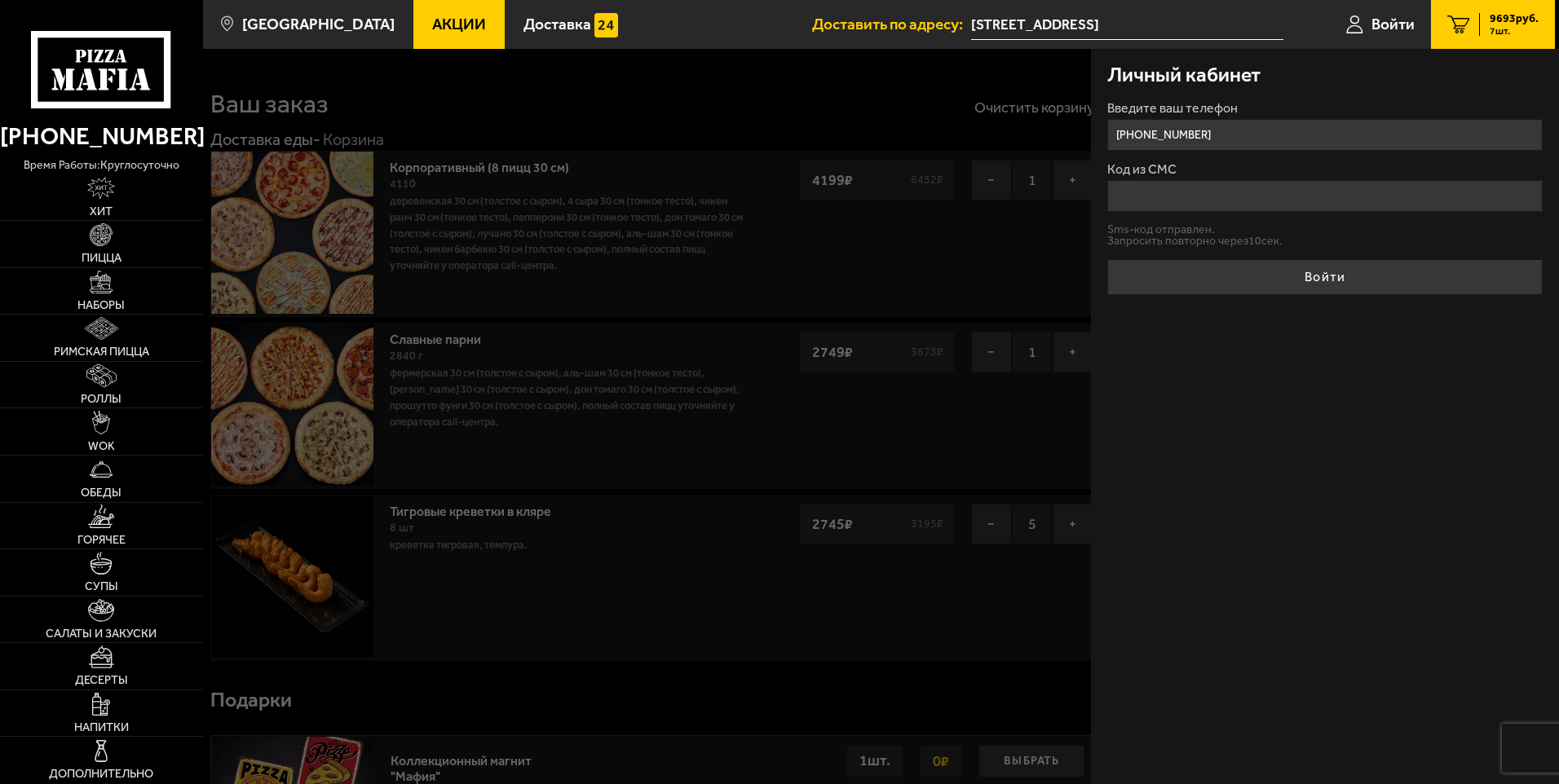
click at [1239, 196] on input "Код из СМС" at bounding box center [1324, 196] width 435 height 32
click at [1181, 196] on input "Код из СМС" at bounding box center [1324, 196] width 435 height 32
click at [1202, 207] on input "Код из СМС" at bounding box center [1324, 196] width 435 height 32
click at [1186, 235] on form "Введите ваш телефон [PHONE_NUMBER] Код из СМС Отправить sms-код Войти" at bounding box center [1324, 193] width 435 height 184
click at [1204, 201] on input "Код из СМС" at bounding box center [1324, 196] width 435 height 32
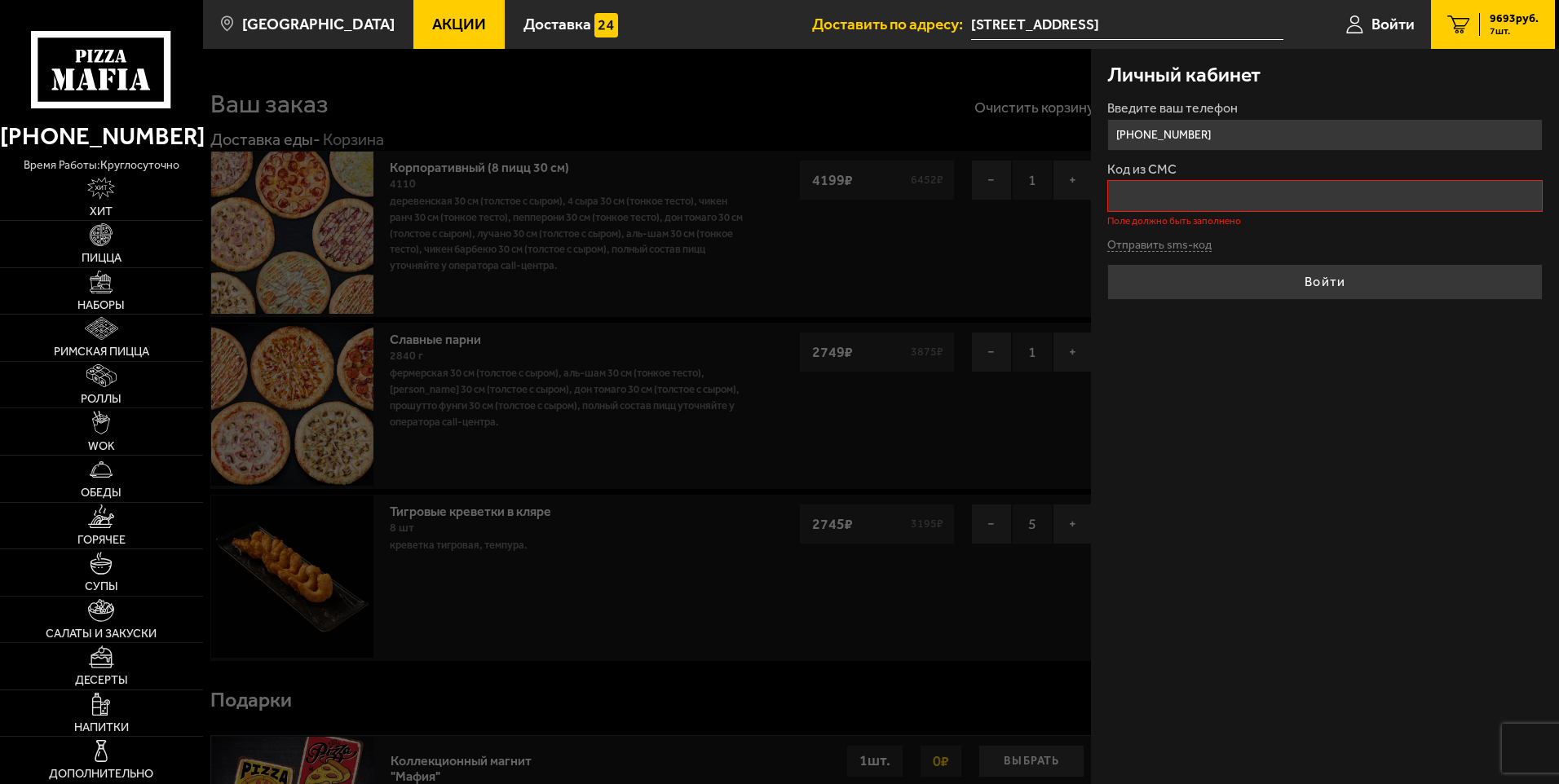
click at [1209, 201] on input "Код из СМС" at bounding box center [1324, 196] width 435 height 32
click at [1198, 209] on input "Код из СМС" at bounding box center [1324, 196] width 435 height 32
click at [1193, 216] on div "Код из СМС Поле должно быть заполнено" at bounding box center [1324, 194] width 435 height 62
drag, startPoint x: 1193, startPoint y: 216, endPoint x: 1149, endPoint y: 199, distance: 47.2
click at [1149, 199] on input "Код из СМС" at bounding box center [1324, 196] width 435 height 32
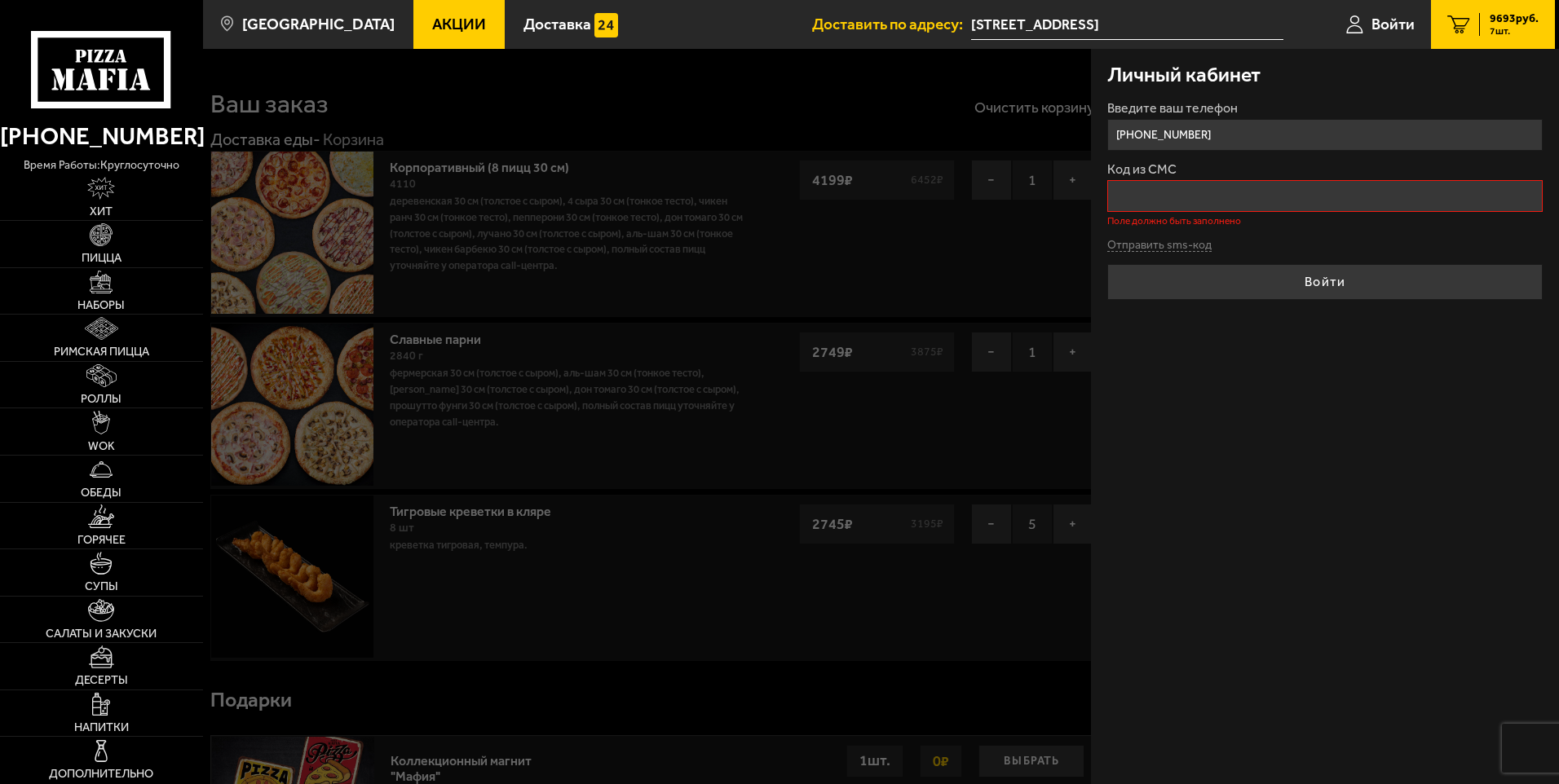
click at [997, 206] on div at bounding box center [982, 441] width 1559 height 784
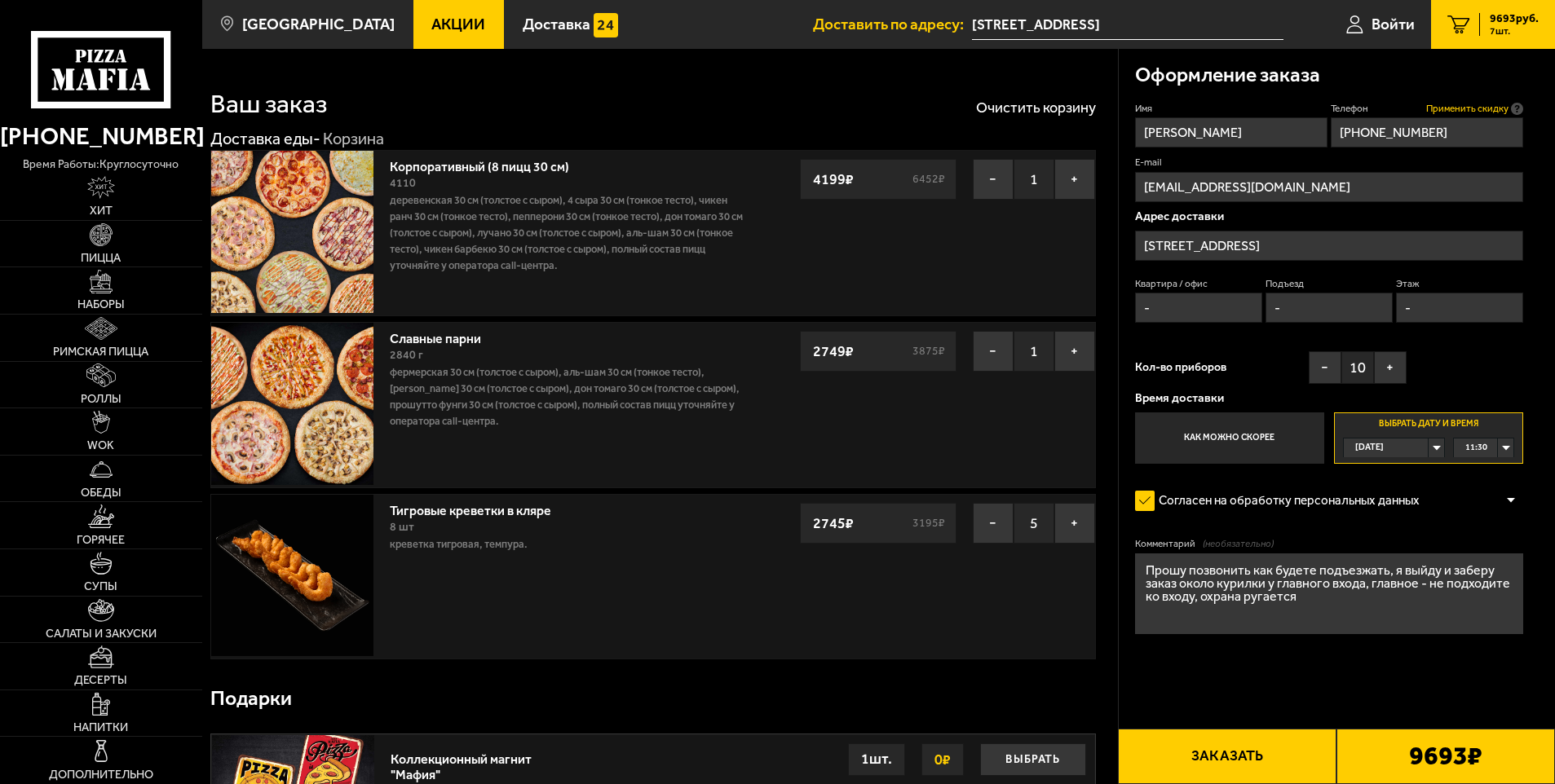
click at [1496, 106] on span "Применить скидку" at bounding box center [1467, 108] width 82 height 14
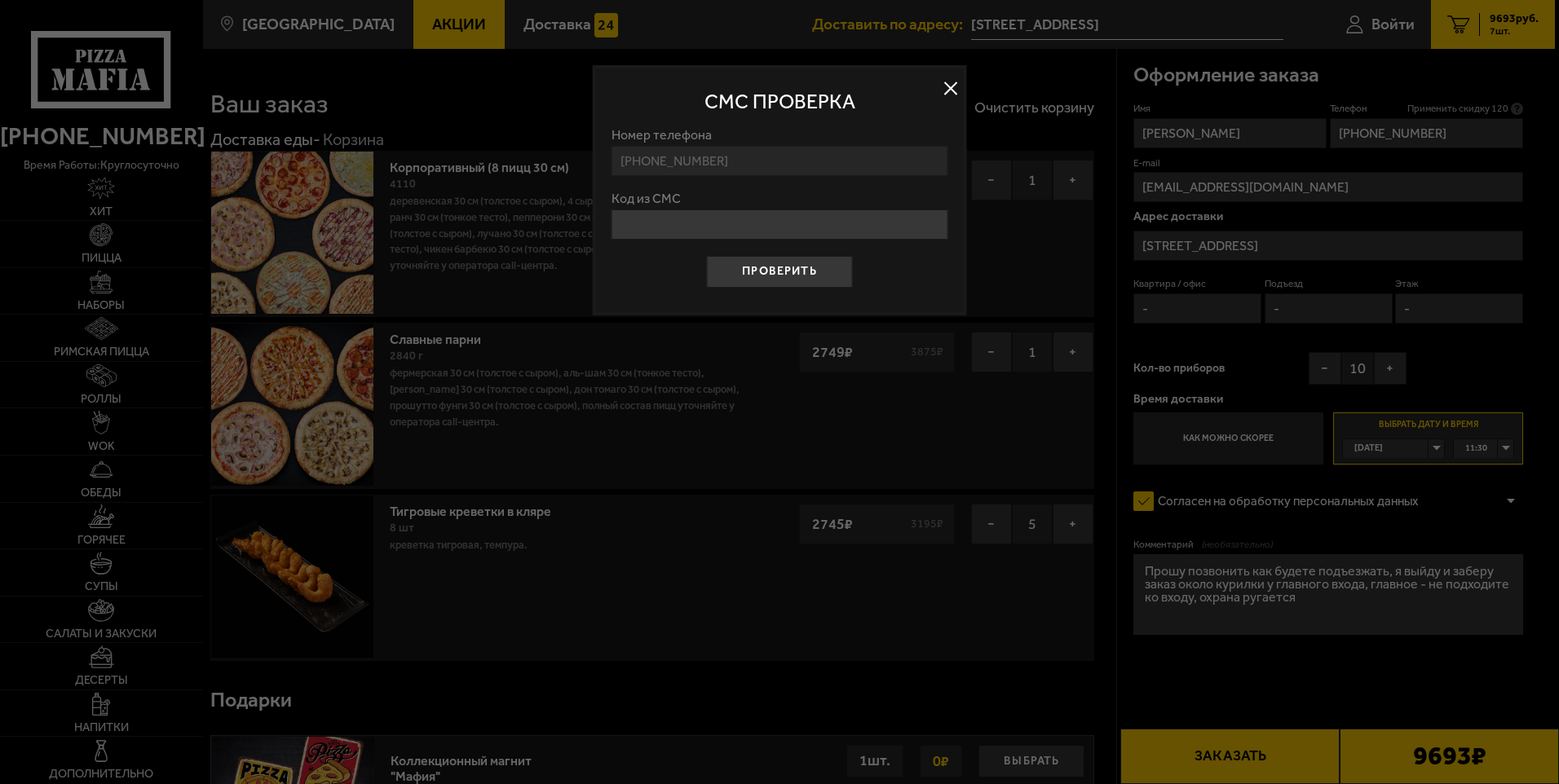
click at [666, 226] on input "Код из СМС" at bounding box center [780, 225] width 337 height 30
click at [675, 223] on input "Код из СМС" at bounding box center [780, 225] width 337 height 30
click at [673, 212] on input "Код из СМС" at bounding box center [780, 225] width 337 height 30
type input "624371"
click at [752, 263] on button "Проверить" at bounding box center [778, 272] width 146 height 32
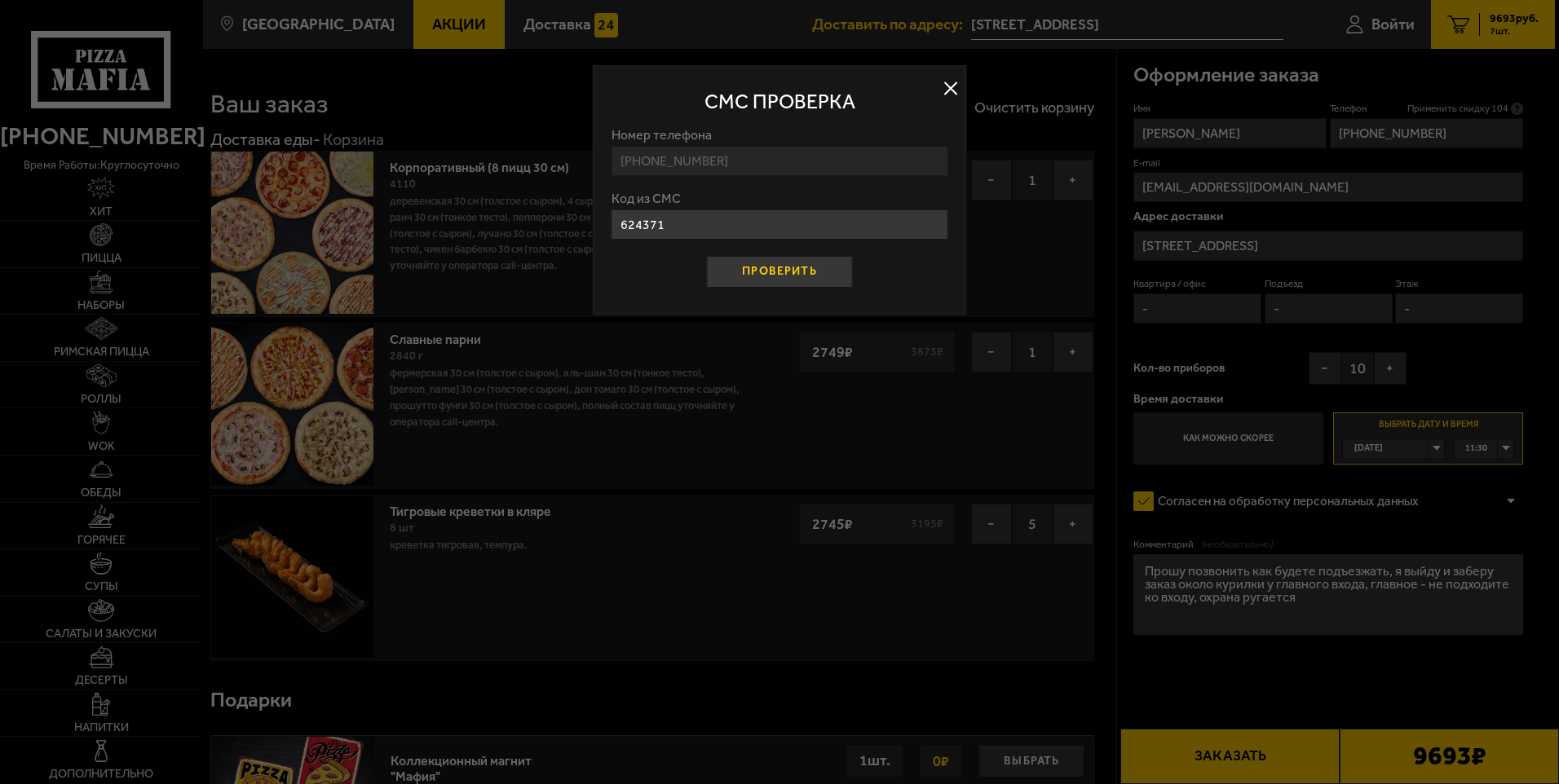
type input "[STREET_ADDRESS]"
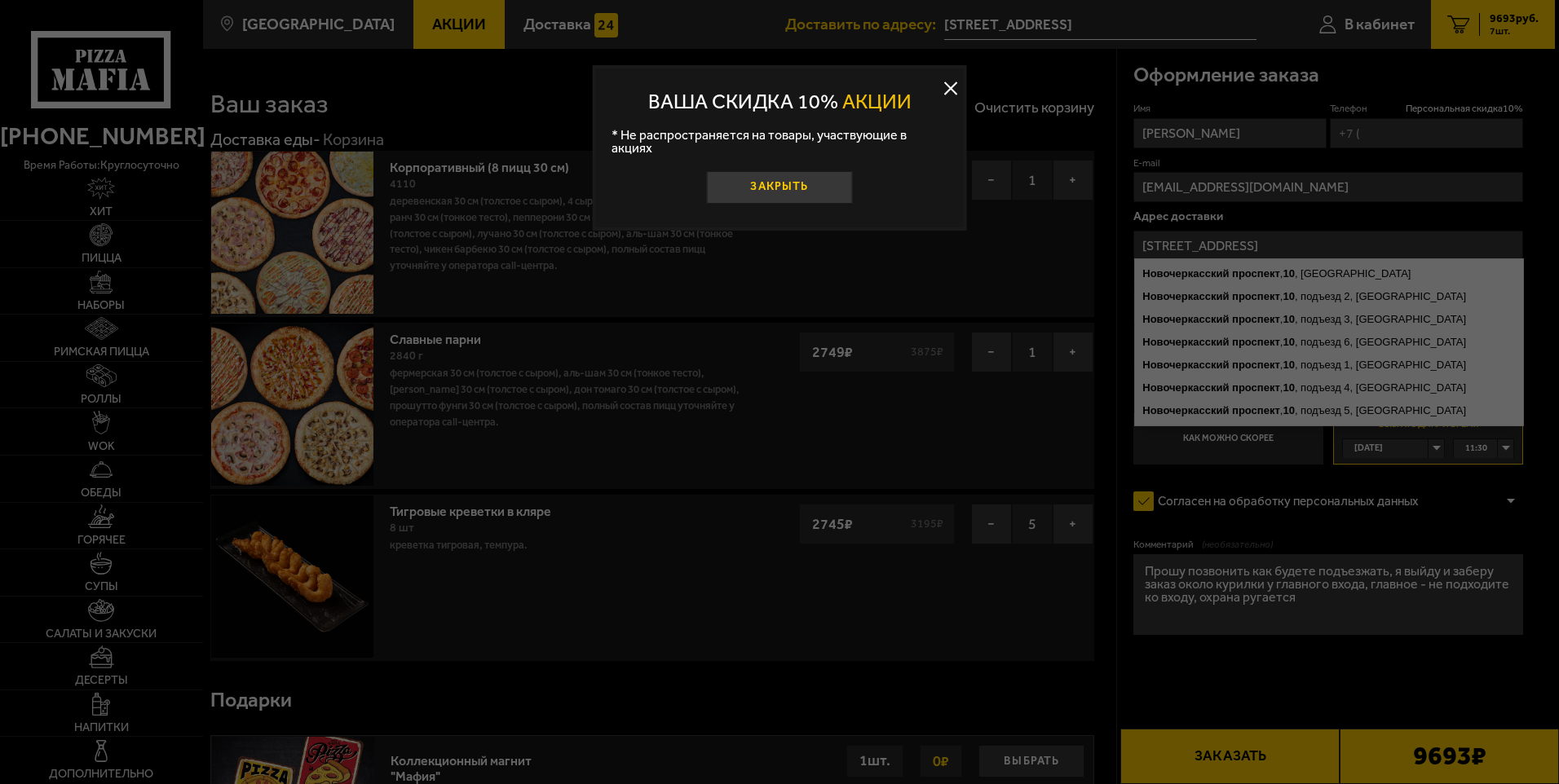
click at [789, 173] on button "Закрыть" at bounding box center [778, 187] width 146 height 32
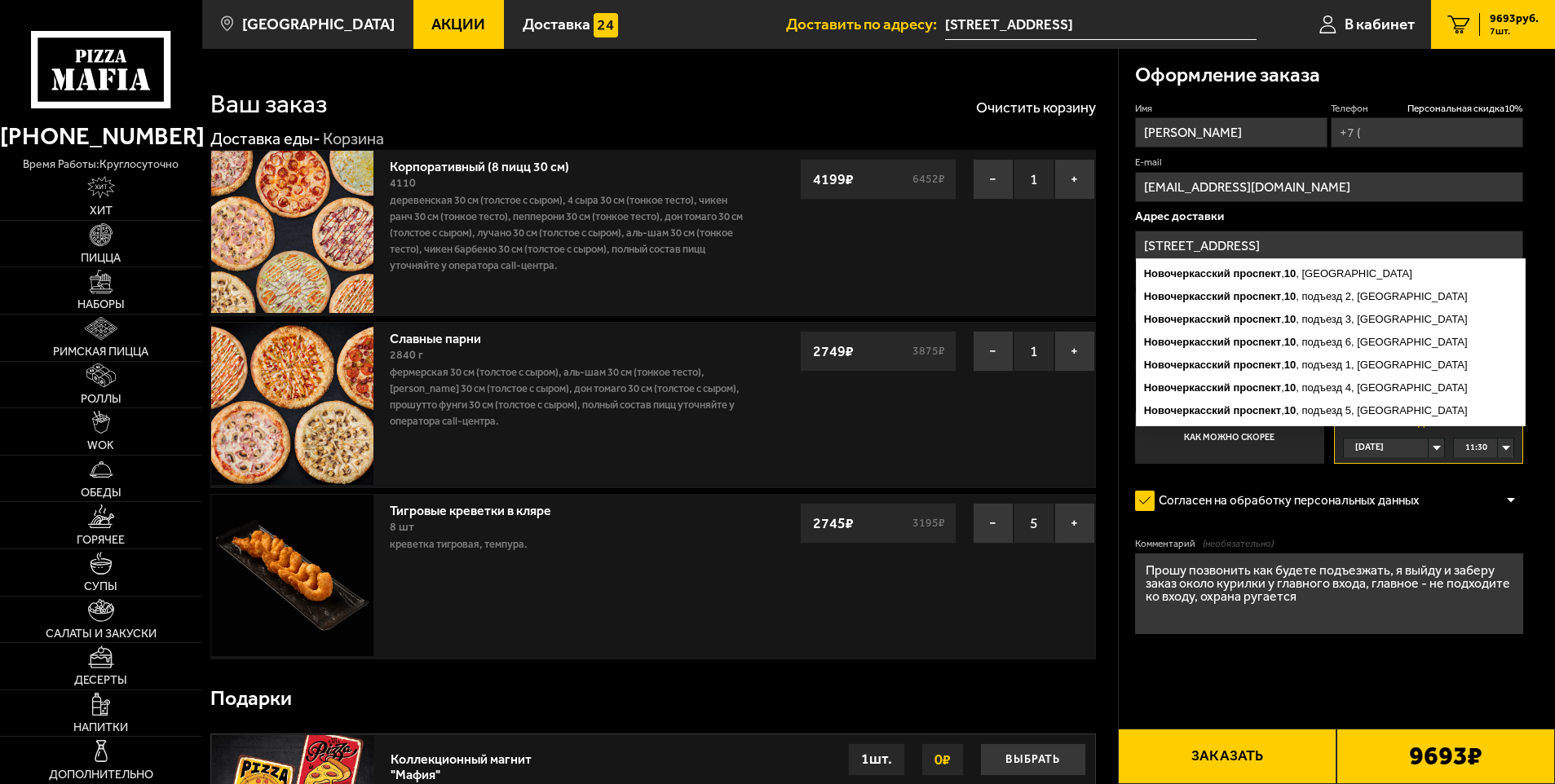
click at [1462, 233] on input "[STREET_ADDRESS]" at bounding box center [1329, 246] width 389 height 30
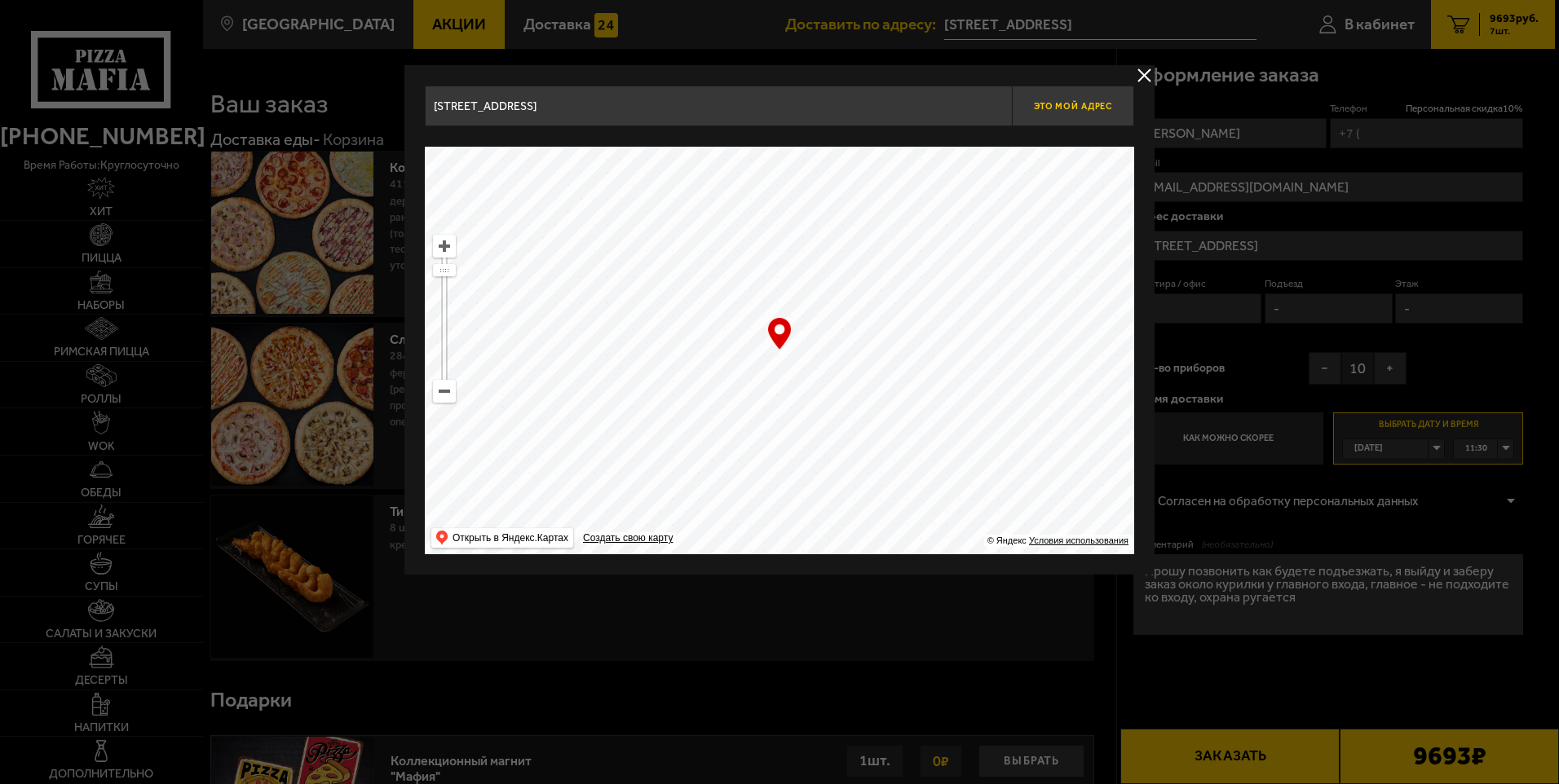
click at [1091, 104] on span "Это мой адрес" at bounding box center [1073, 106] width 78 height 11
type input "[STREET_ADDRESS]"
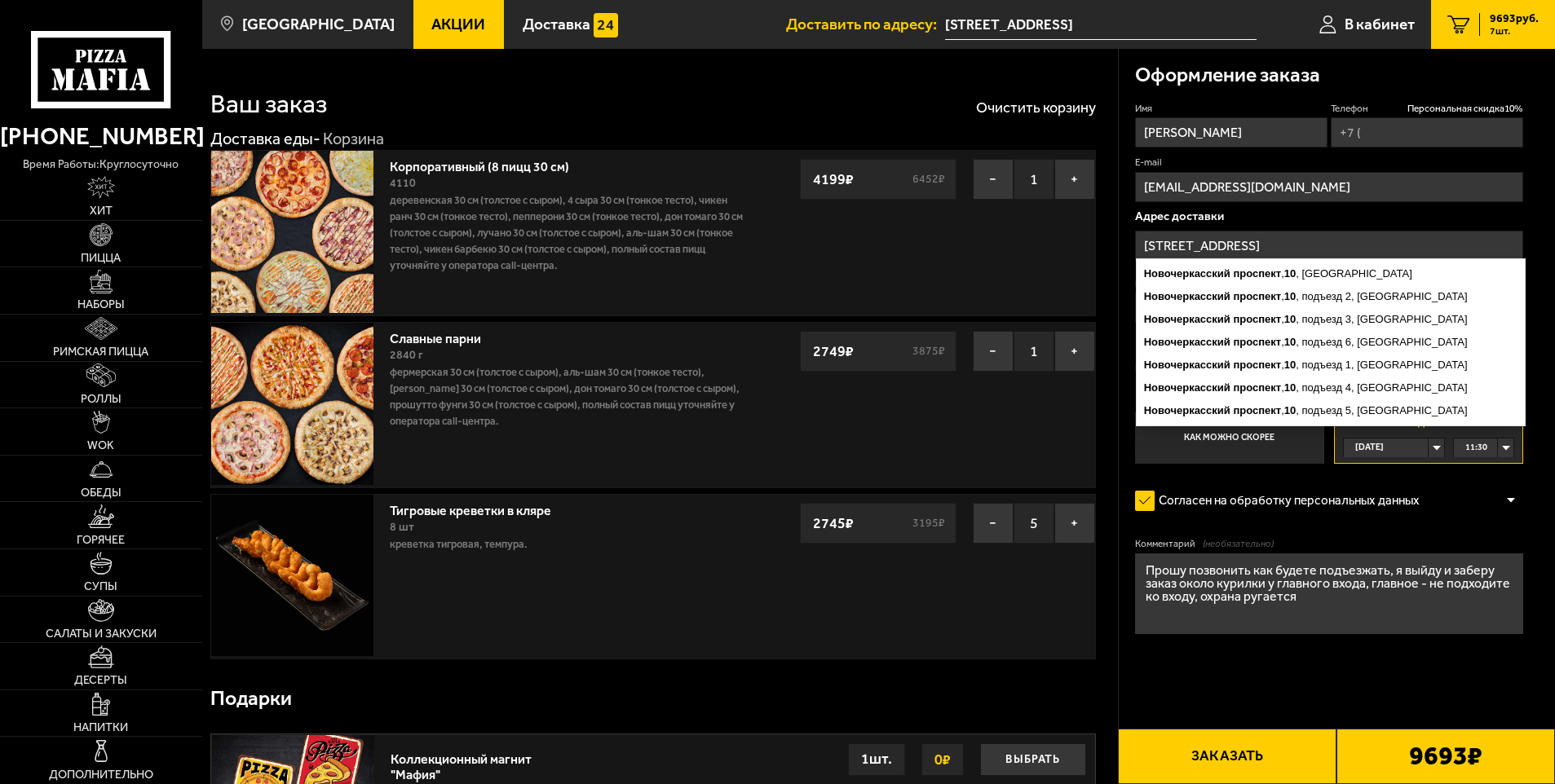
click at [1413, 245] on input "[STREET_ADDRESS]" at bounding box center [1329, 246] width 389 height 30
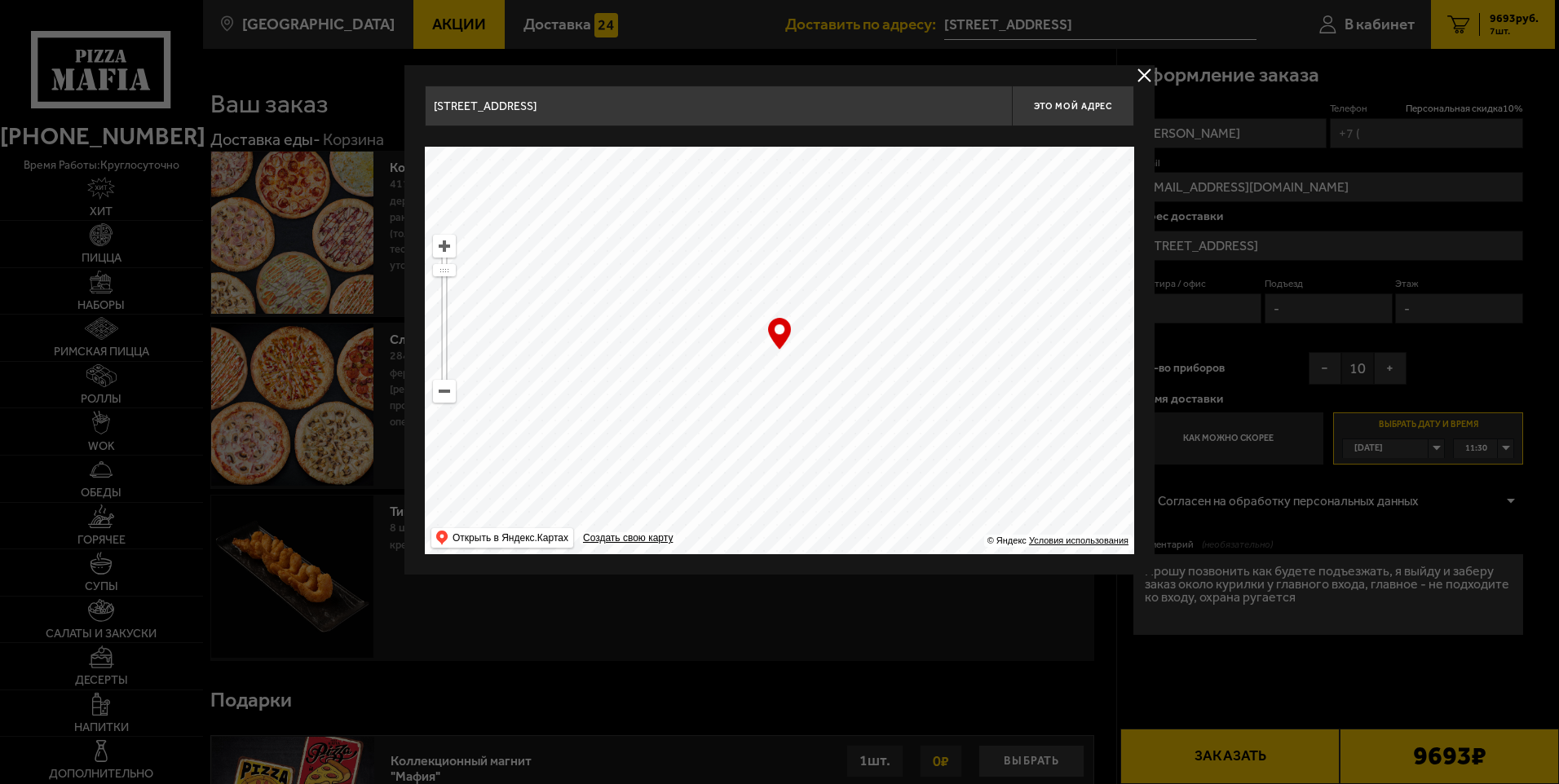
click at [777, 360] on ymaps at bounding box center [779, 350] width 709 height 408
click at [781, 353] on ymaps at bounding box center [779, 350] width 709 height 408
type input "[STREET_ADDRESS]"
click at [1070, 107] on span "Это мой адрес" at bounding box center [1073, 106] width 78 height 11
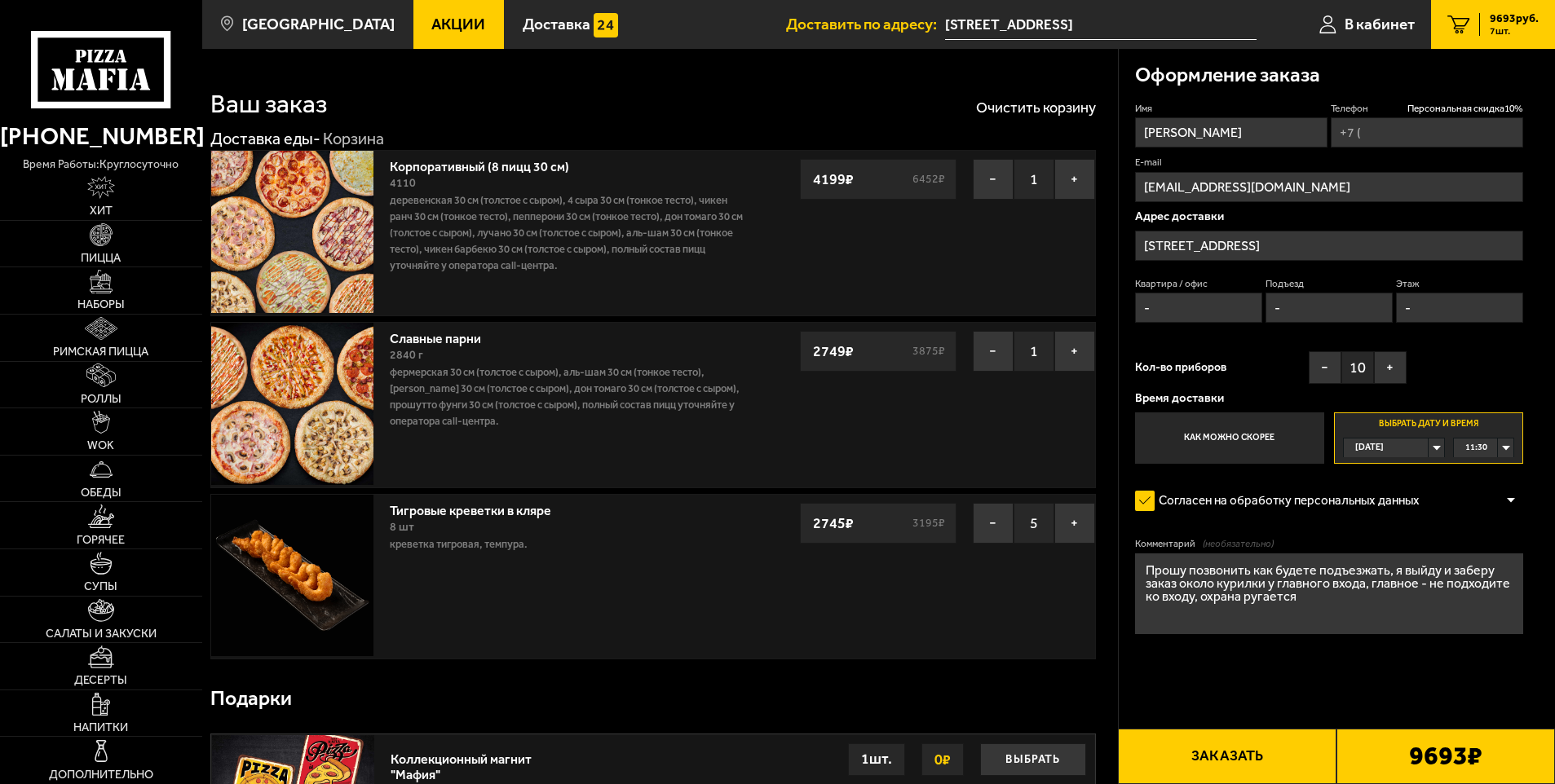
click at [1358, 606] on textarea "Прошу позвонить как будете подъезжать, я выйду и заберу заказ около курилки у г…" at bounding box center [1329, 593] width 389 height 81
click at [1517, 593] on textarea "Прошу позвонить как будете подъезжать, я выйду и заберу заказ около курилки у г…" at bounding box center [1329, 593] width 389 height 81
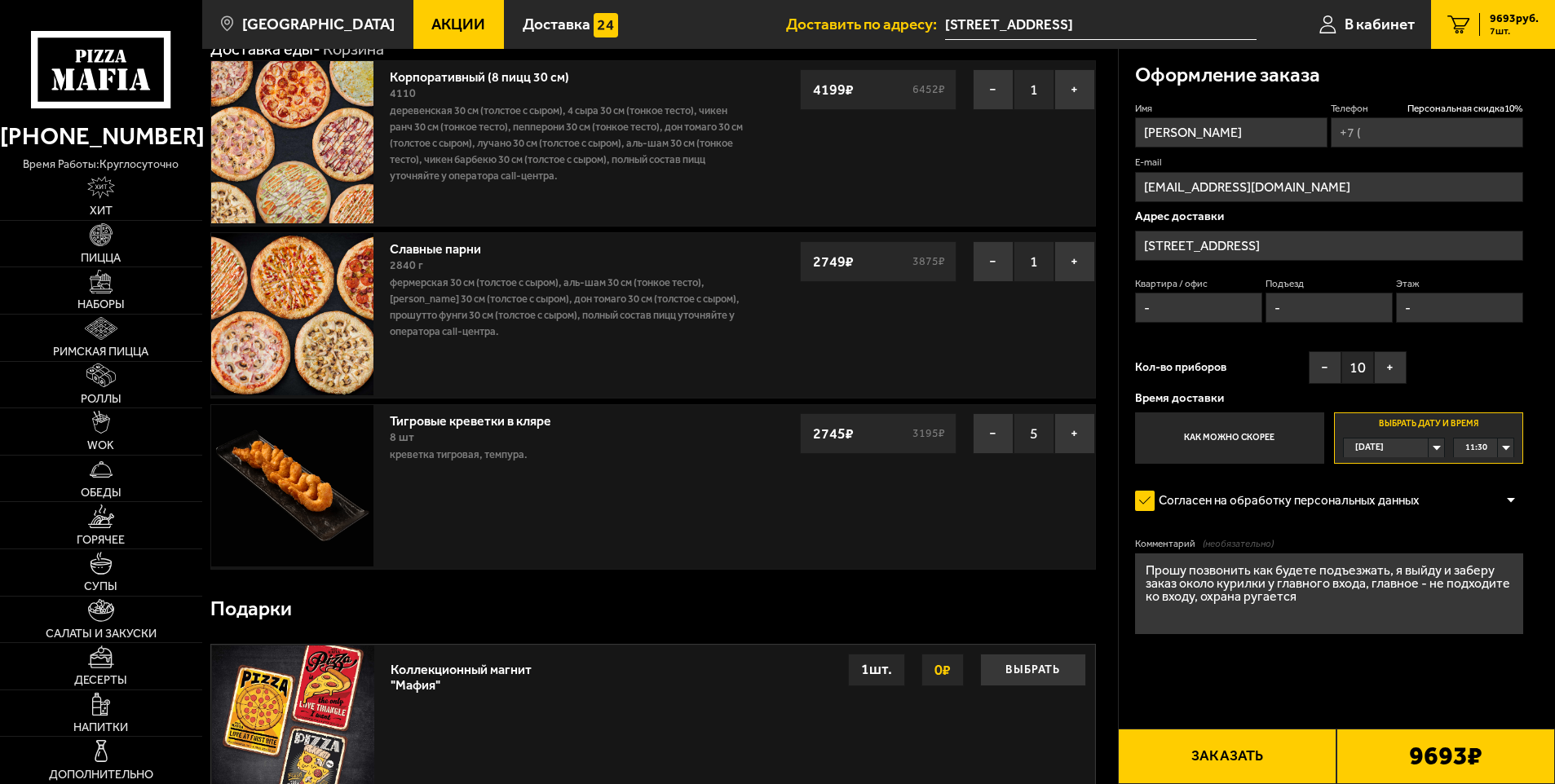
scroll to position [245, 0]
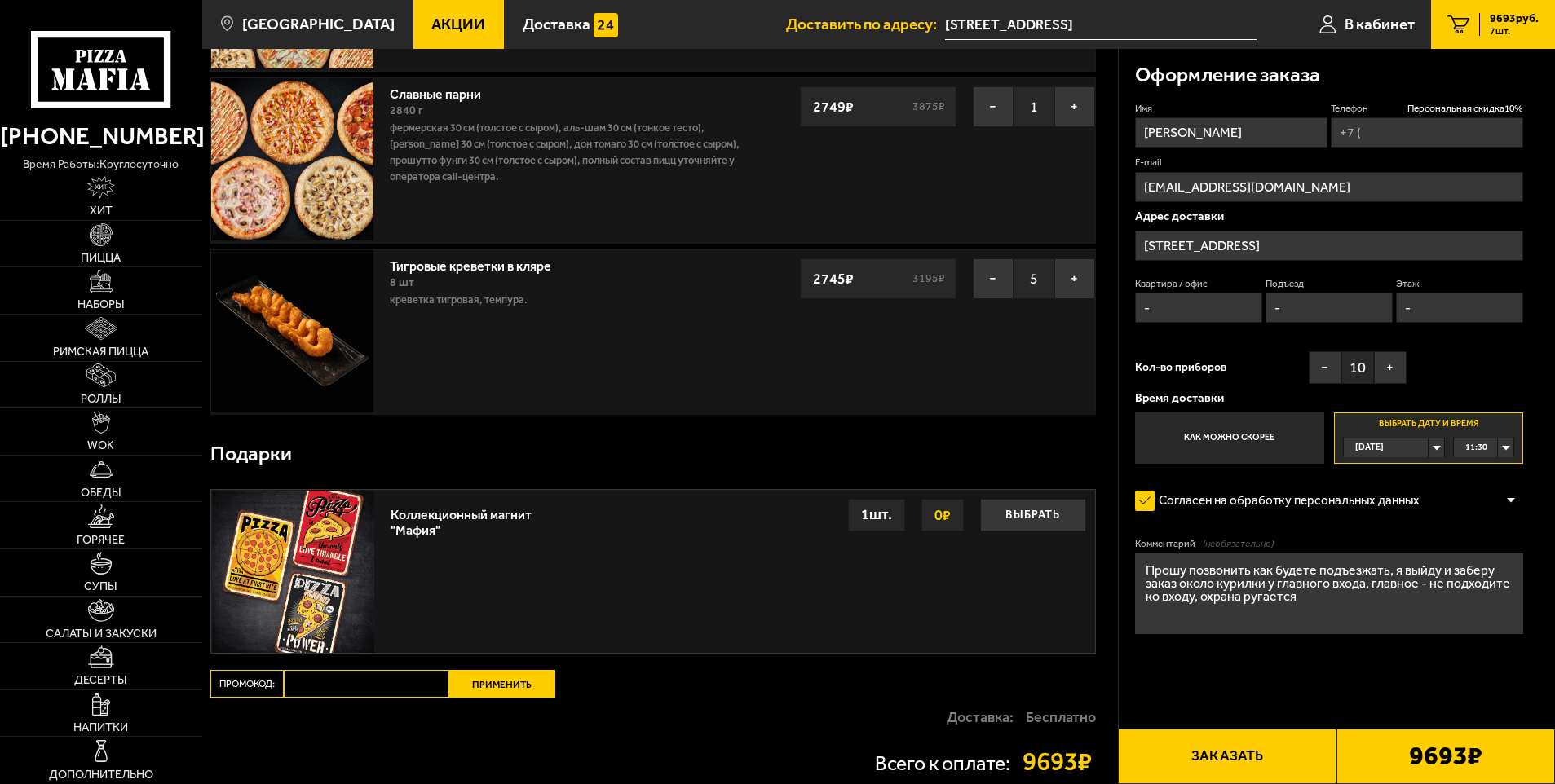
click at [1368, 748] on div "9693 ₽" at bounding box center [1445, 757] width 219 height 56
click at [1230, 741] on button "Заказать" at bounding box center [1227, 757] width 219 height 56
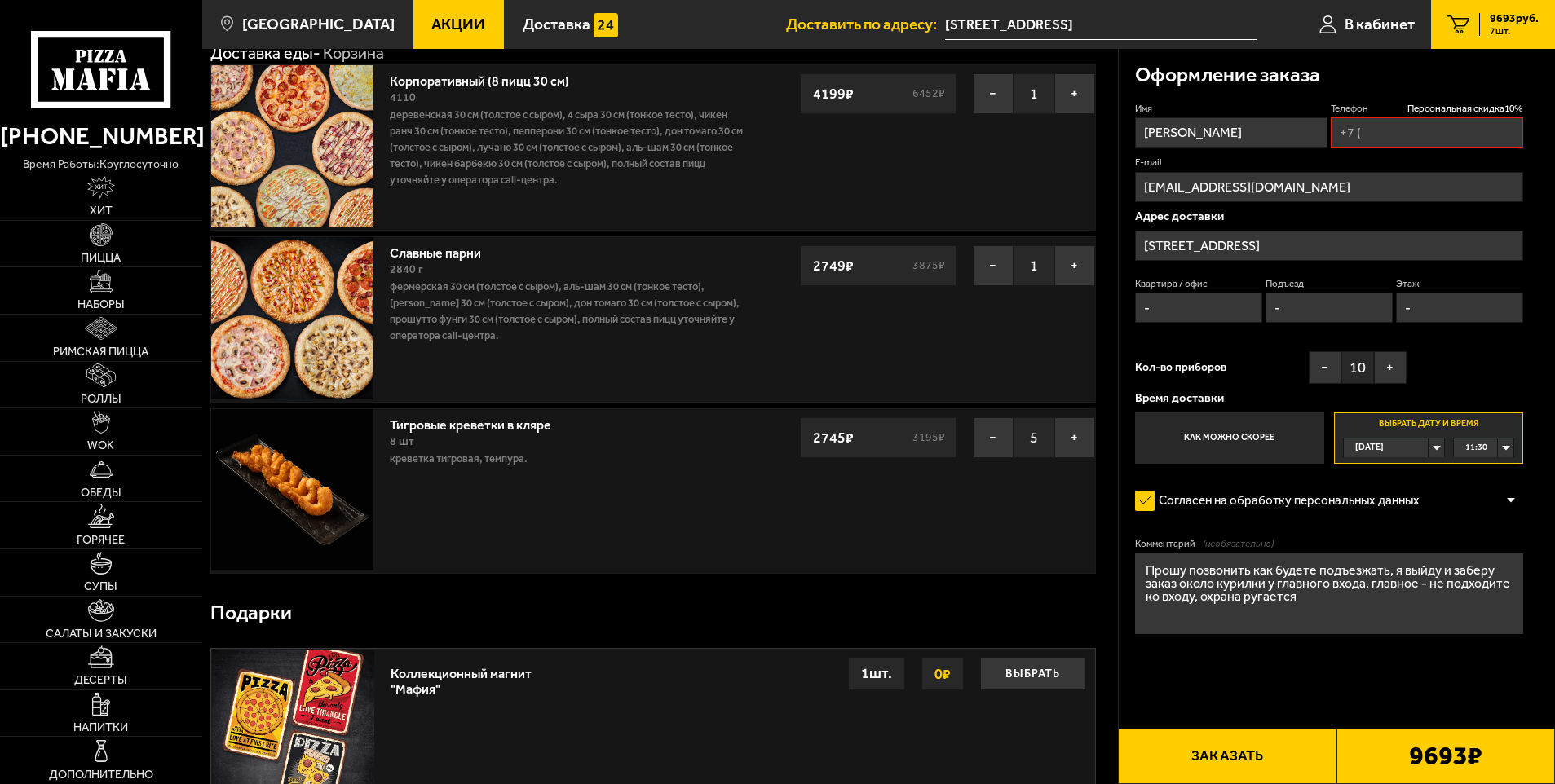
scroll to position [0, 0]
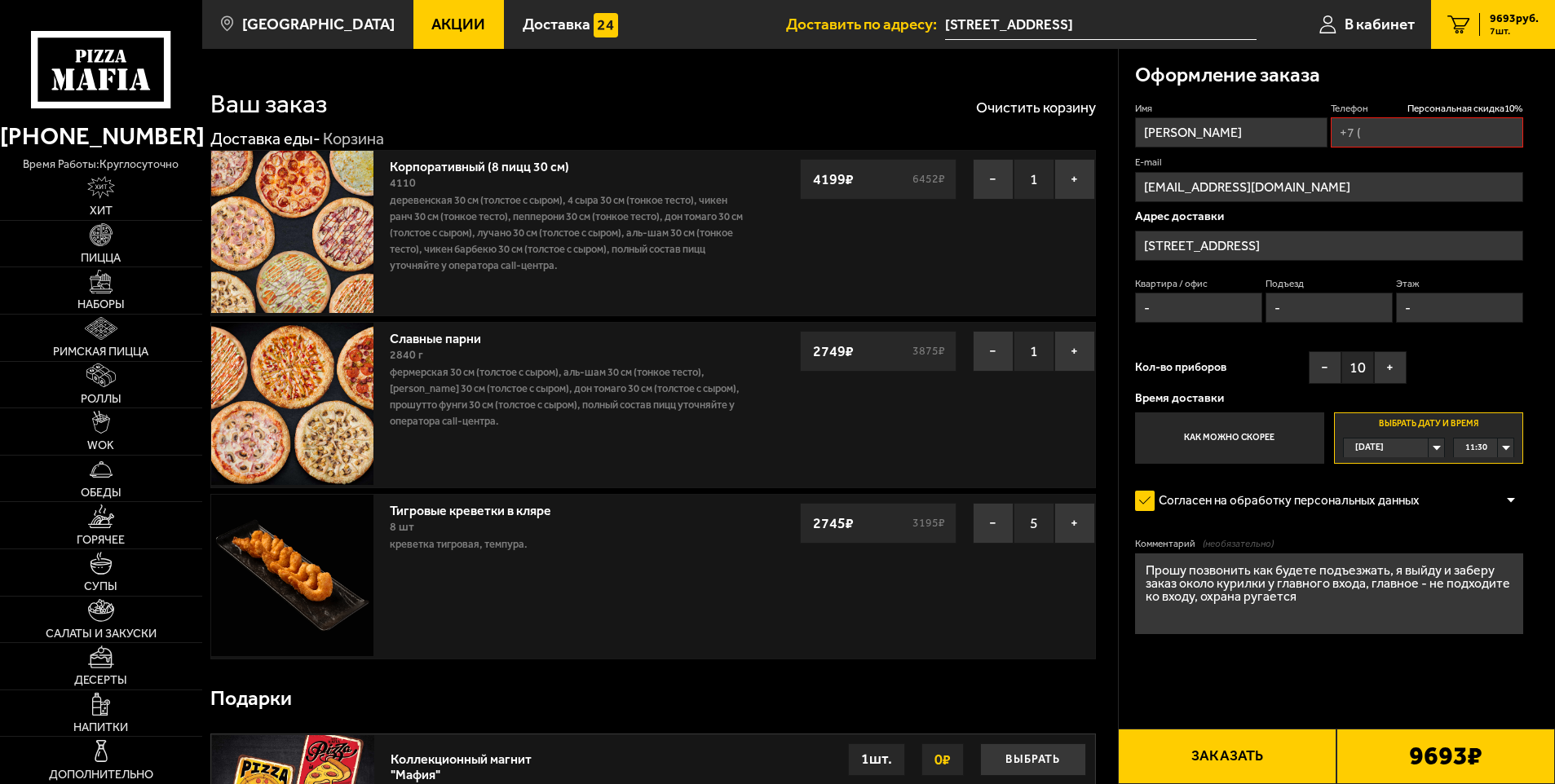
click at [1389, 133] on input "Телефон Персональная скидка 10 %" at bounding box center [1427, 132] width 192 height 30
type input "[PHONE_NUMBER]"
click at [1473, 102] on span "Персональная скидка 10 %" at bounding box center [1465, 108] width 116 height 14
click at [1493, 105] on span "Персональная скидка 10 %" at bounding box center [1465, 108] width 116 height 14
click at [1523, 77] on div "Оформление заказа" at bounding box center [1329, 76] width 389 height 53
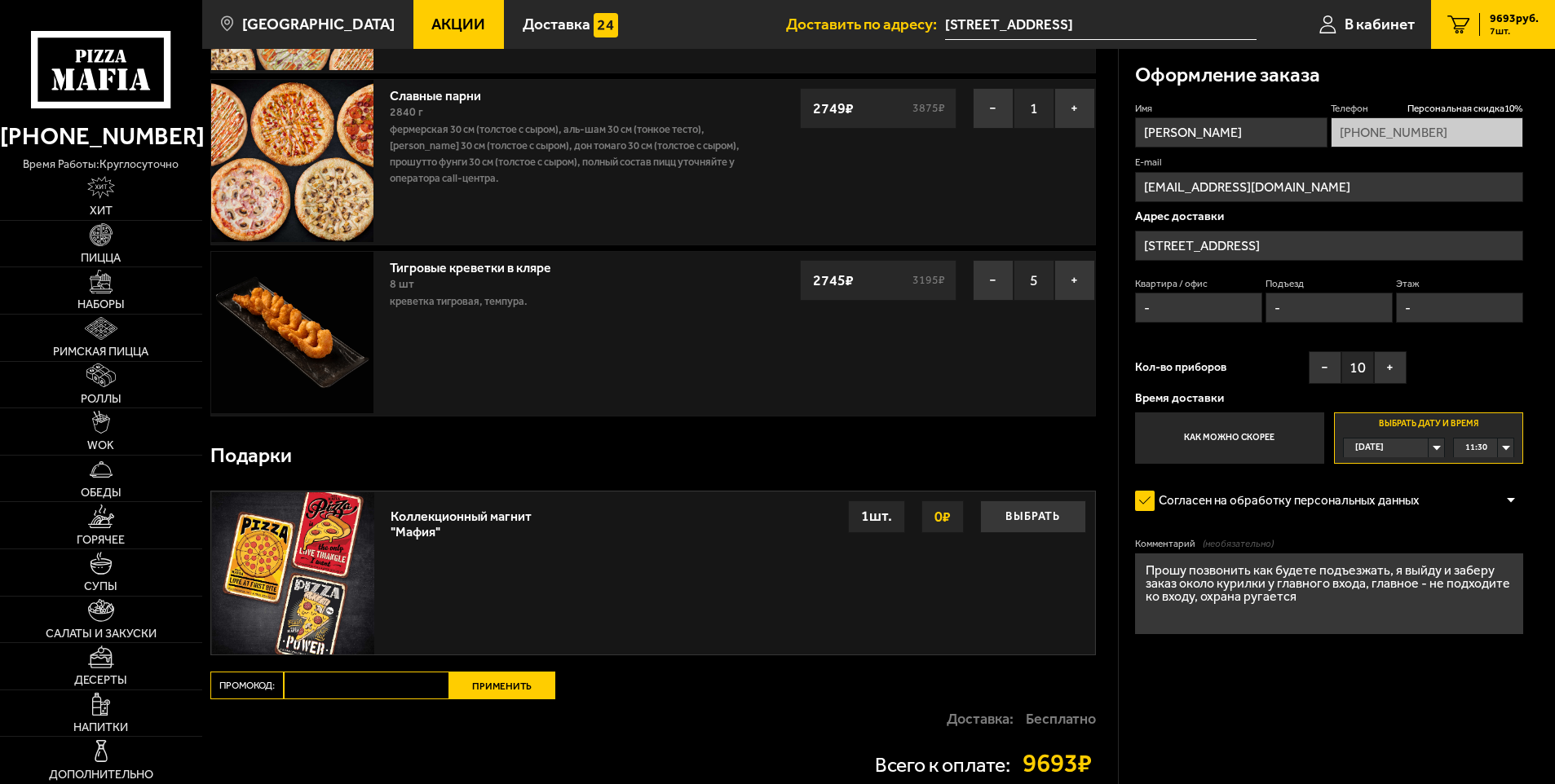
scroll to position [326, 0]
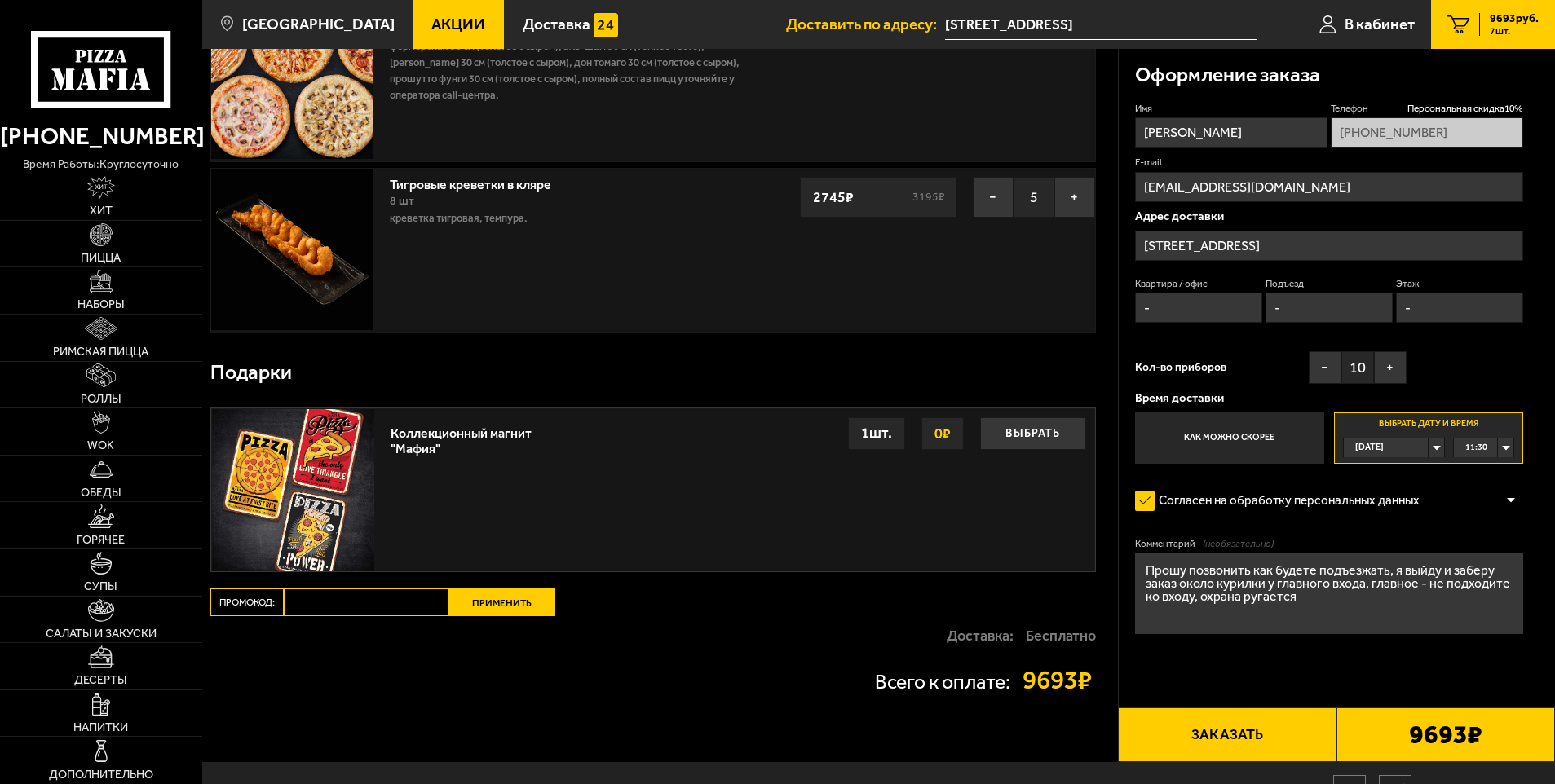
click at [1195, 743] on button "Заказать" at bounding box center [1227, 735] width 219 height 56
click at [1243, 723] on button "Заказать" at bounding box center [1227, 735] width 219 height 56
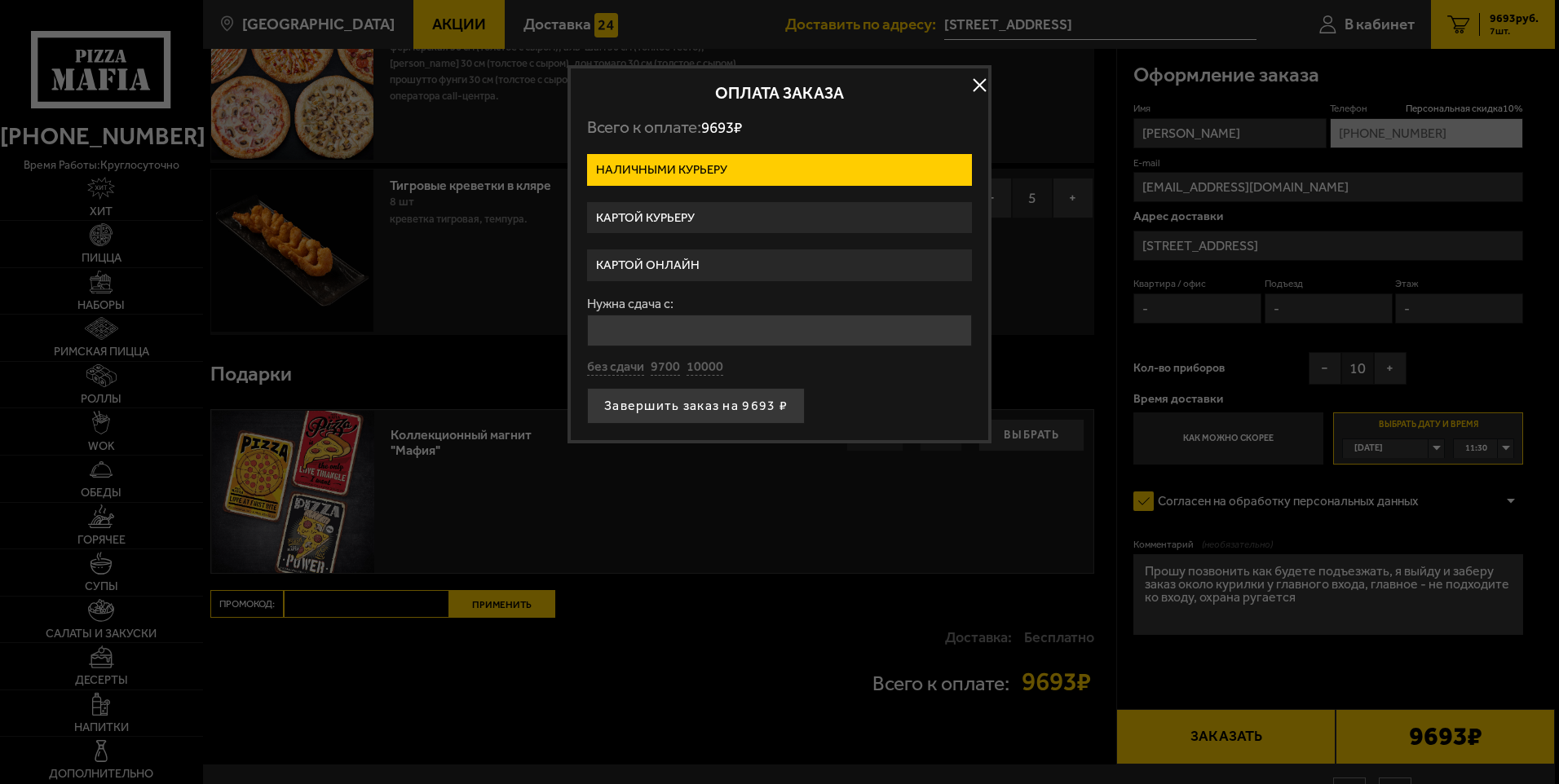
click at [702, 275] on label "Картой онлайн" at bounding box center [779, 265] width 385 height 32
click at [0, 0] on input "Картой онлайн" at bounding box center [0, 0] width 0 height 0
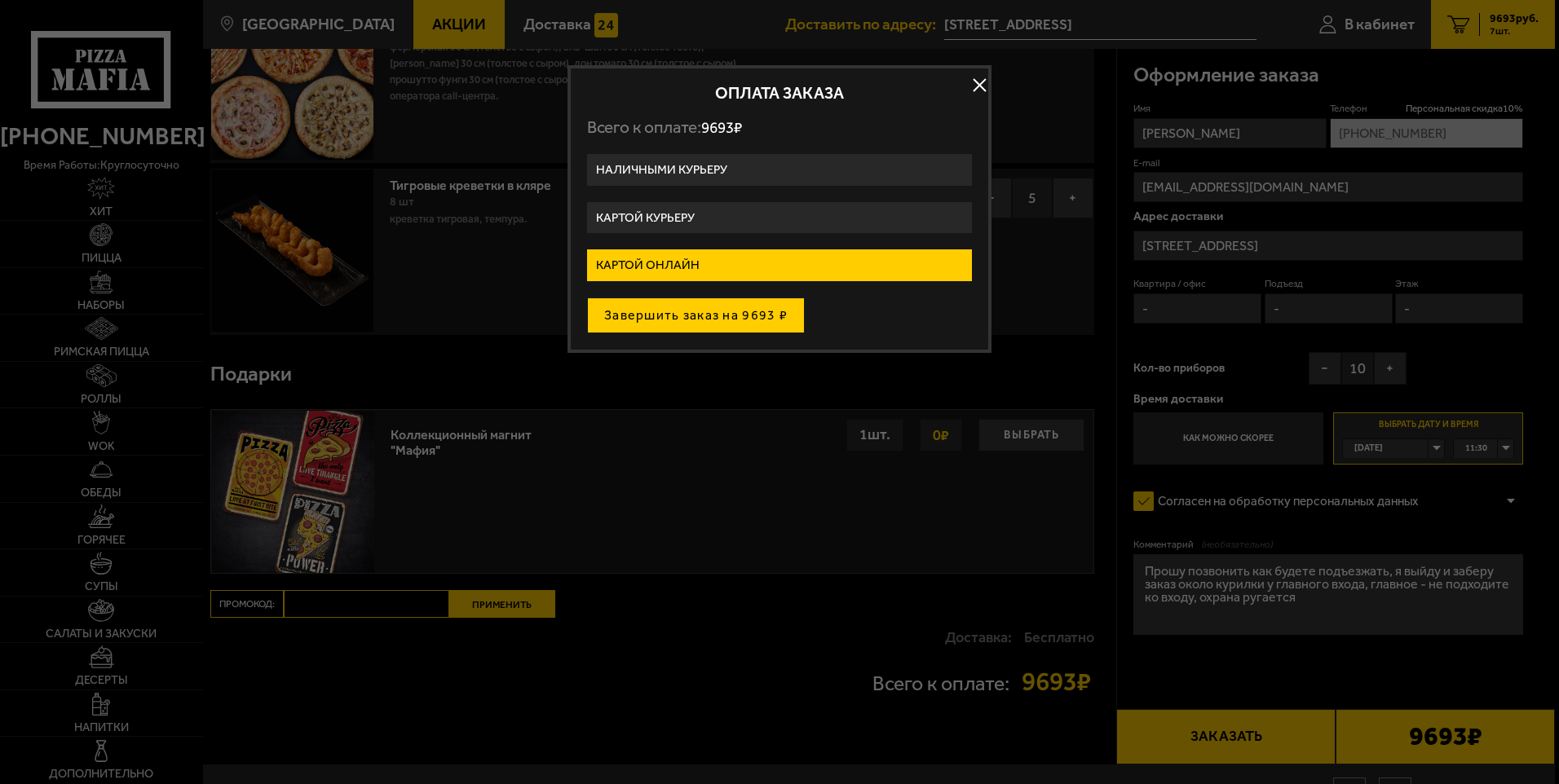
click at [729, 318] on button "Завершить заказ на 9693 ₽" at bounding box center [696, 315] width 218 height 36
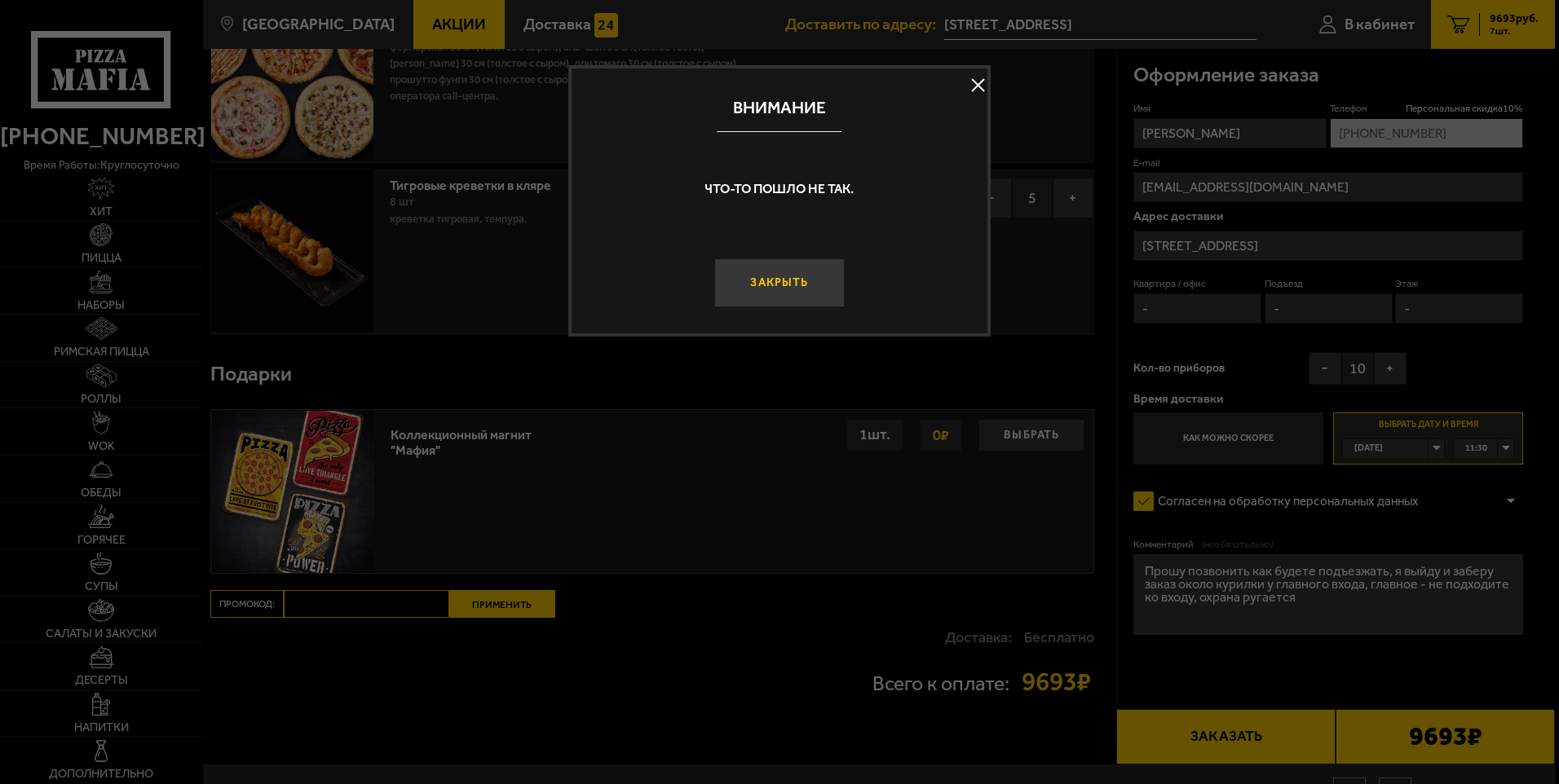
click at [757, 291] on button "Закрыть" at bounding box center [779, 283] width 130 height 49
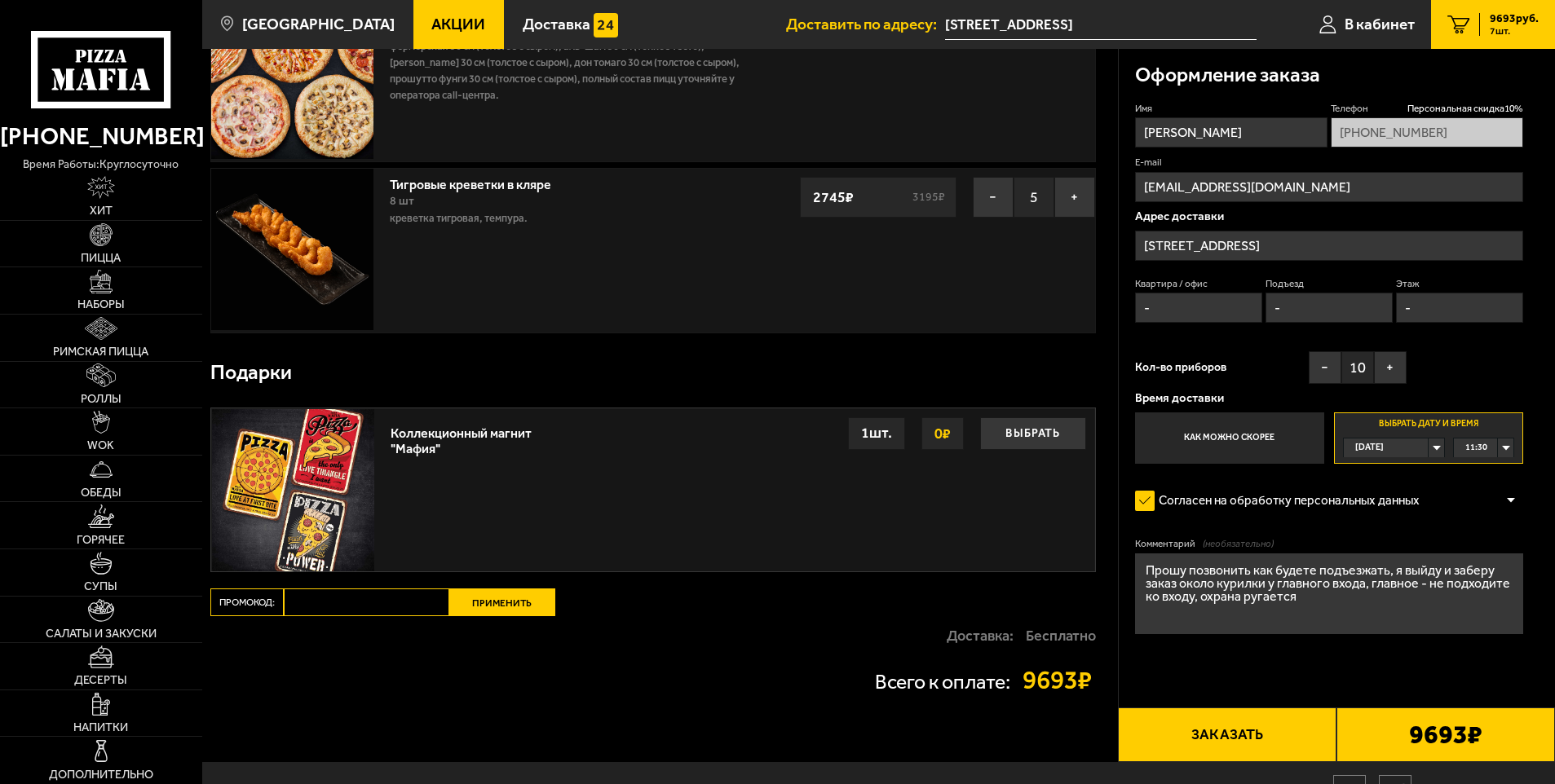
click at [1266, 732] on button "Заказать" at bounding box center [1227, 735] width 219 height 56
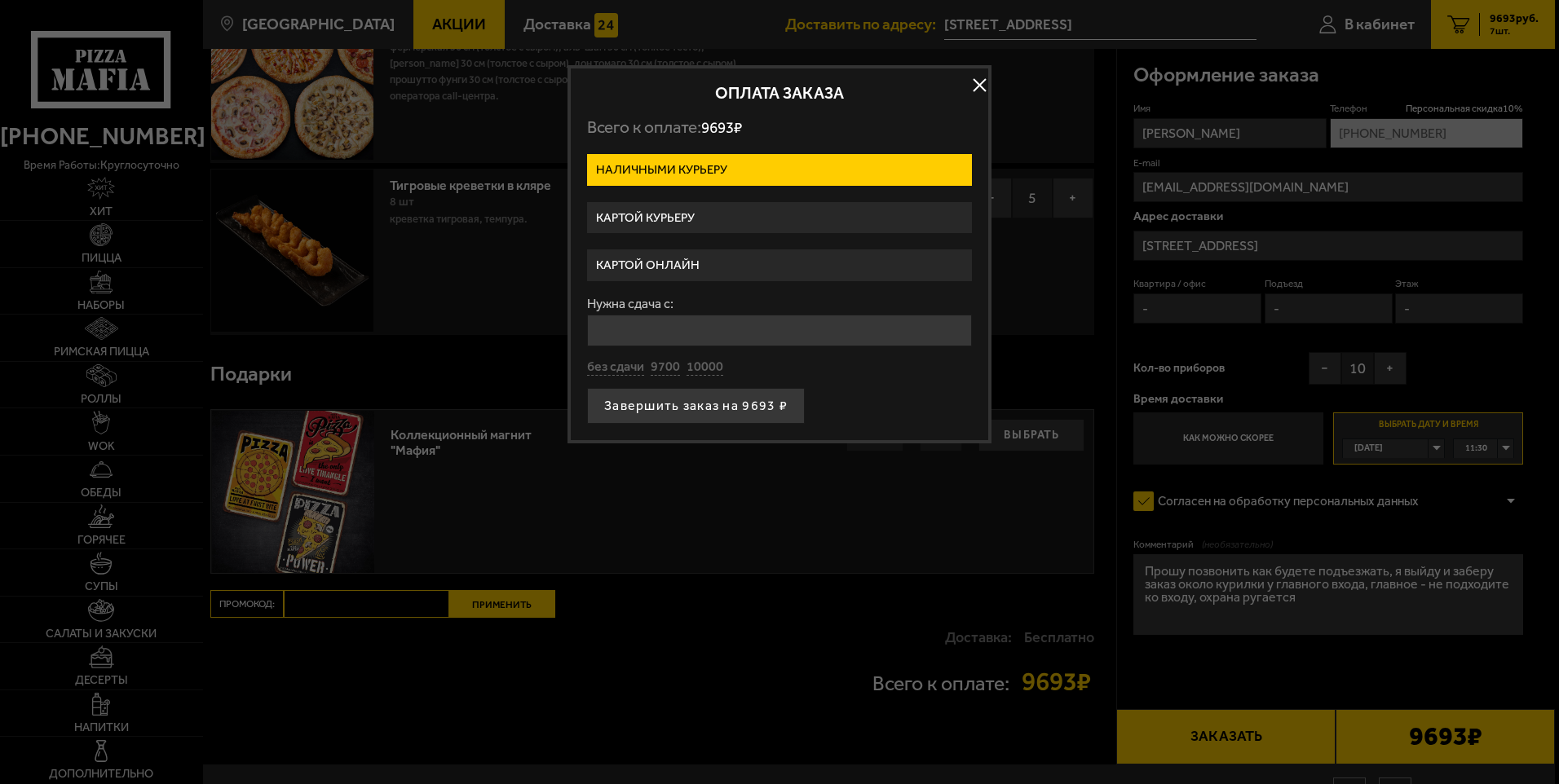
click at [658, 232] on label "Картой курьеру" at bounding box center [779, 218] width 385 height 32
click at [0, 0] on input "Картой курьеру" at bounding box center [0, 0] width 0 height 0
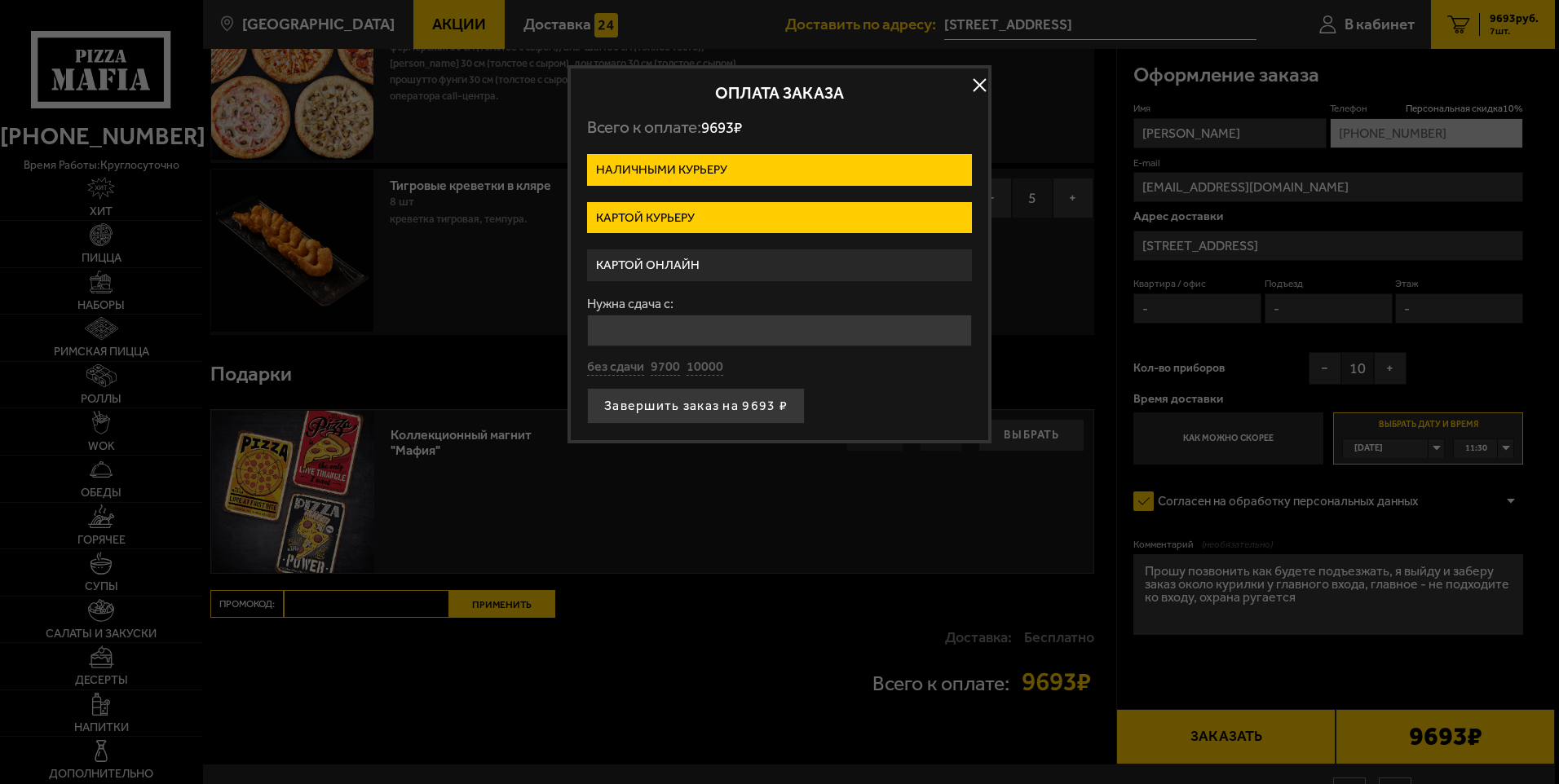
click at [663, 216] on label "Картой курьеру" at bounding box center [779, 218] width 385 height 32
click at [0, 0] on input "Картой курьеру" at bounding box center [0, 0] width 0 height 0
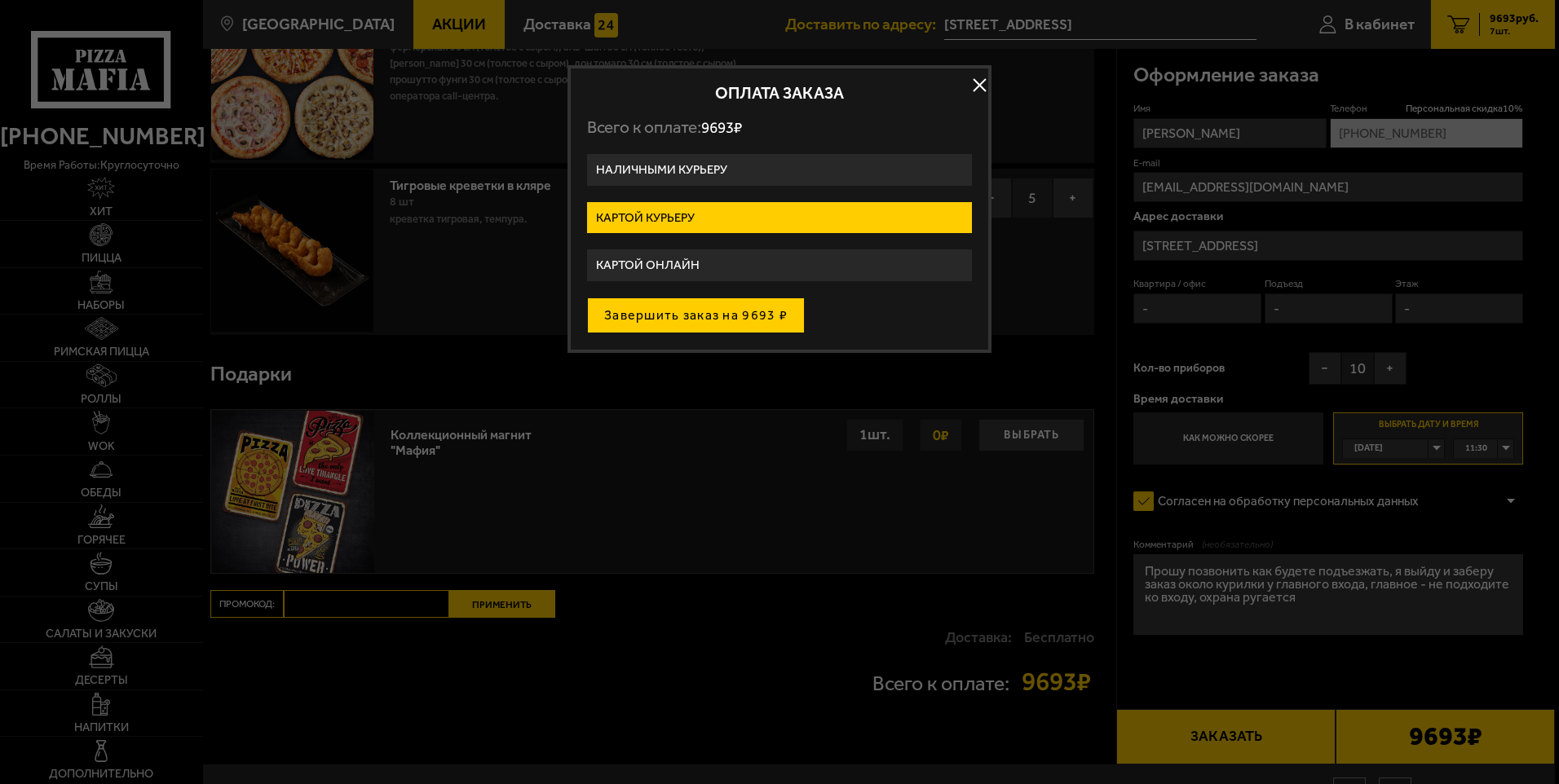
drag, startPoint x: 709, startPoint y: 339, endPoint x: 706, endPoint y: 328, distance: 11.4
click at [706, 330] on div "Оплата заказа Всего к оплате: 9693 ₽ Наличными курьеру Картой курьеру Картой он…" at bounding box center [779, 209] width 424 height 288
click at [705, 323] on button "Завершить заказ на 9693 ₽" at bounding box center [696, 315] width 218 height 36
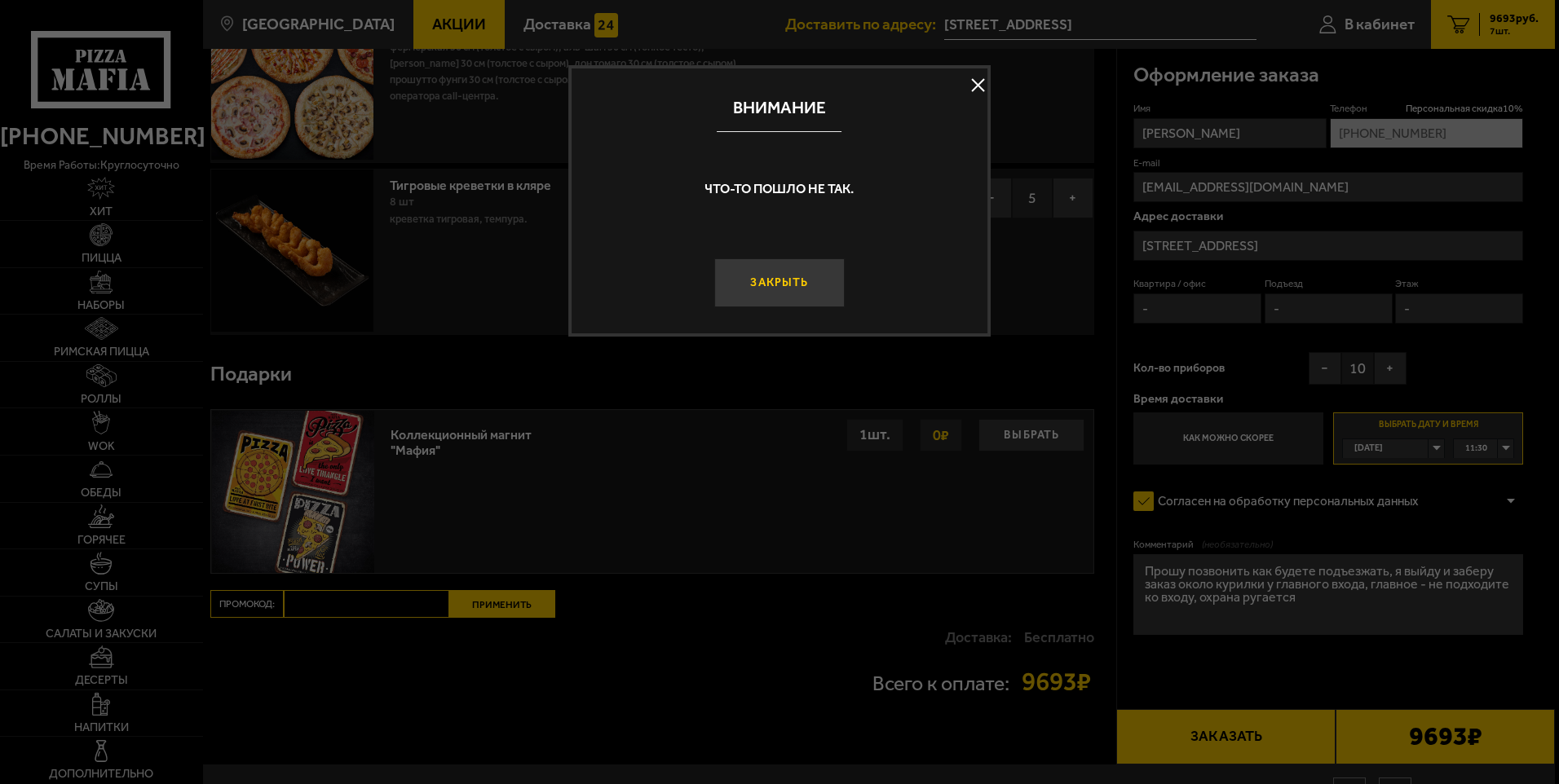
click at [796, 299] on button "Закрыть" at bounding box center [779, 283] width 130 height 49
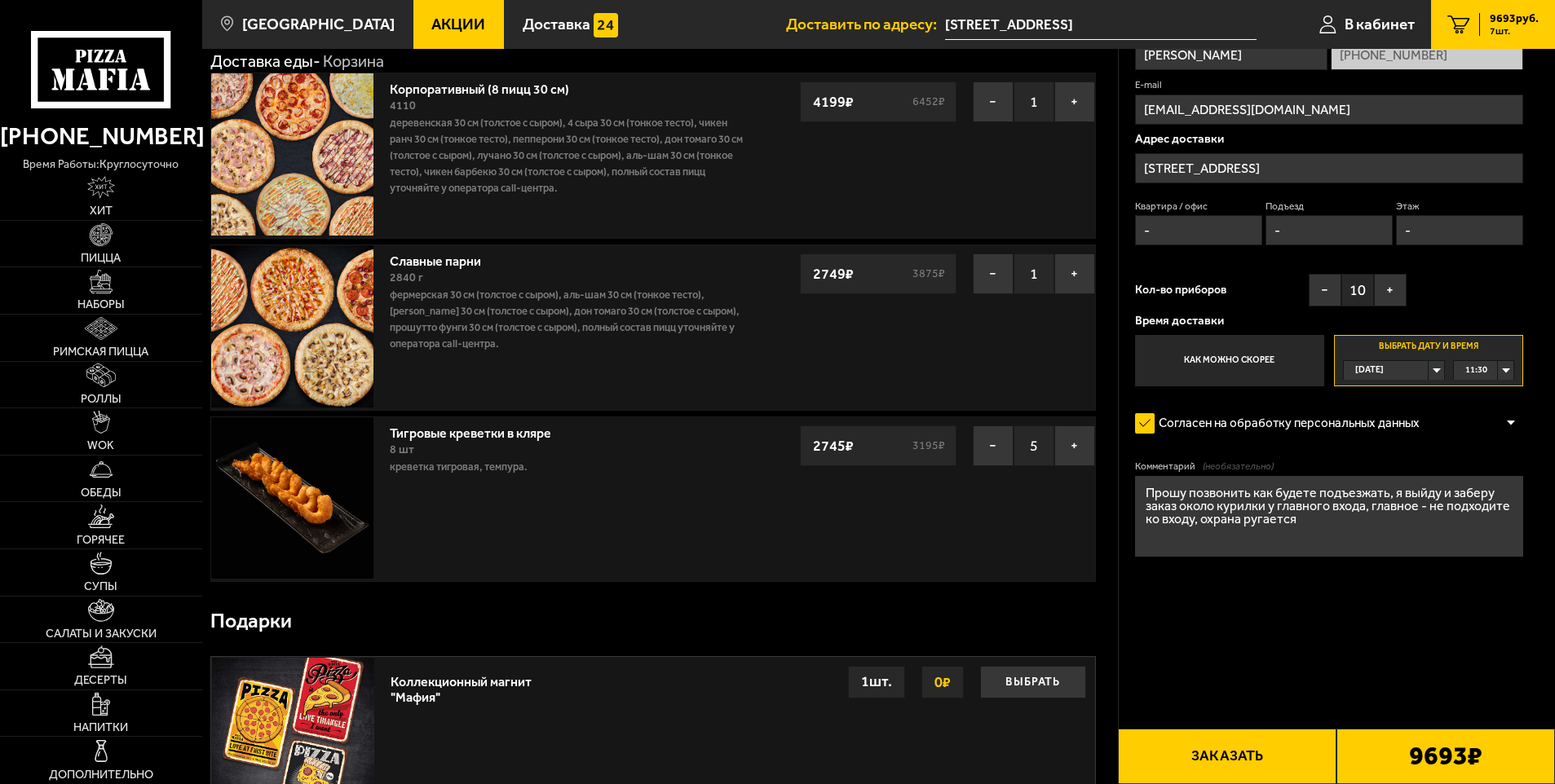
scroll to position [0, 0]
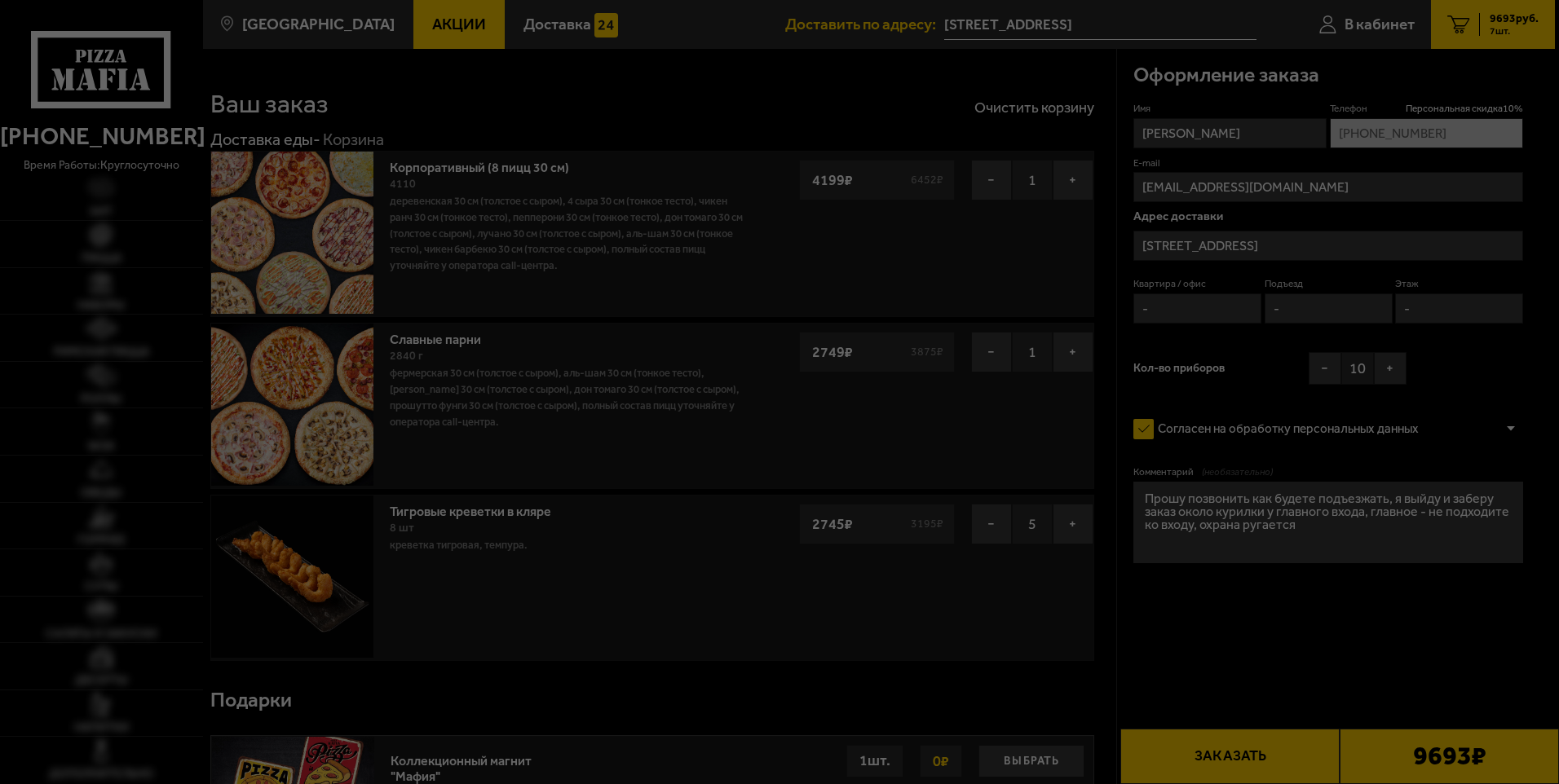
type input "[STREET_ADDRESS]"
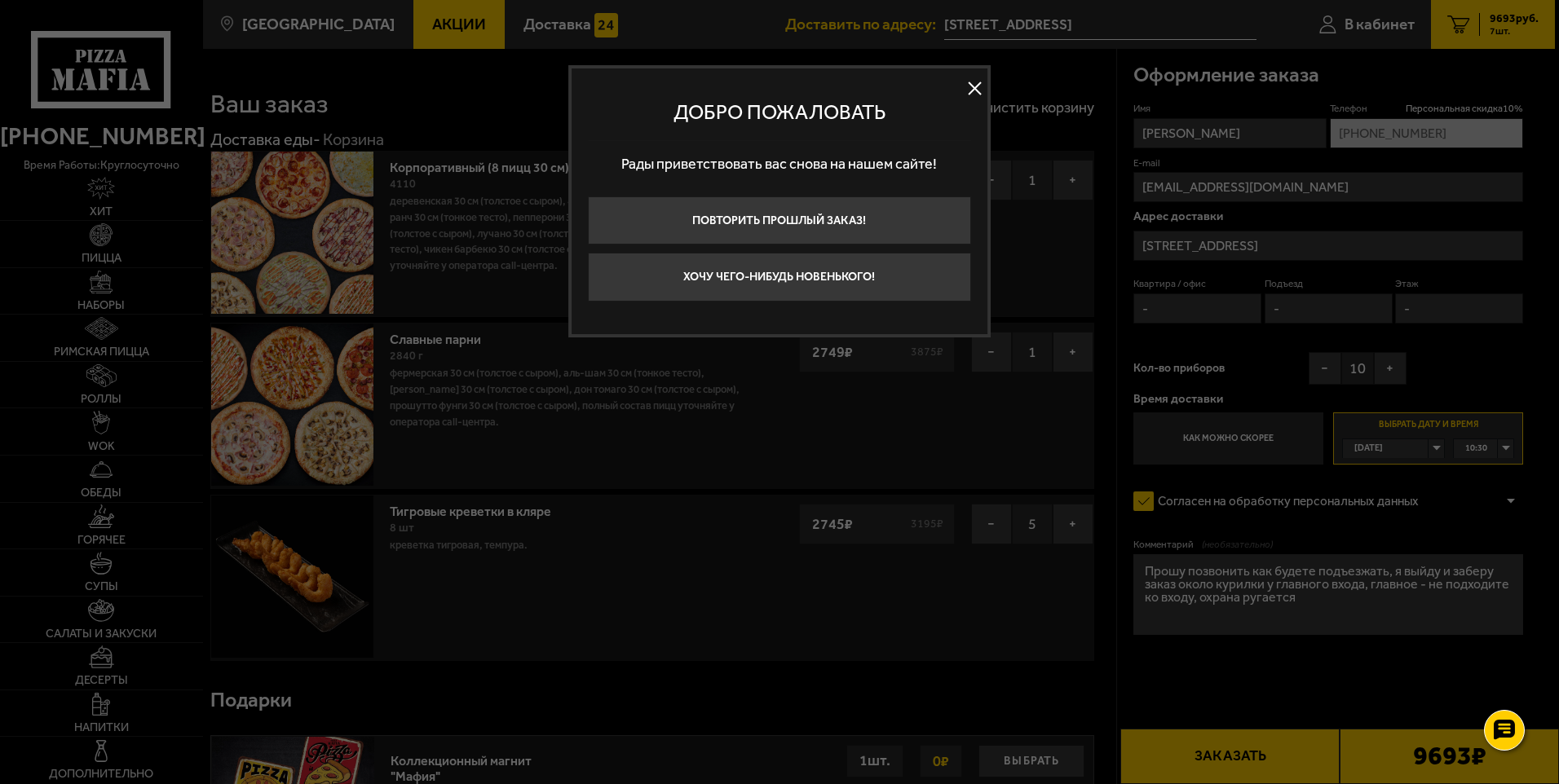
click at [975, 88] on button at bounding box center [975, 88] width 24 height 24
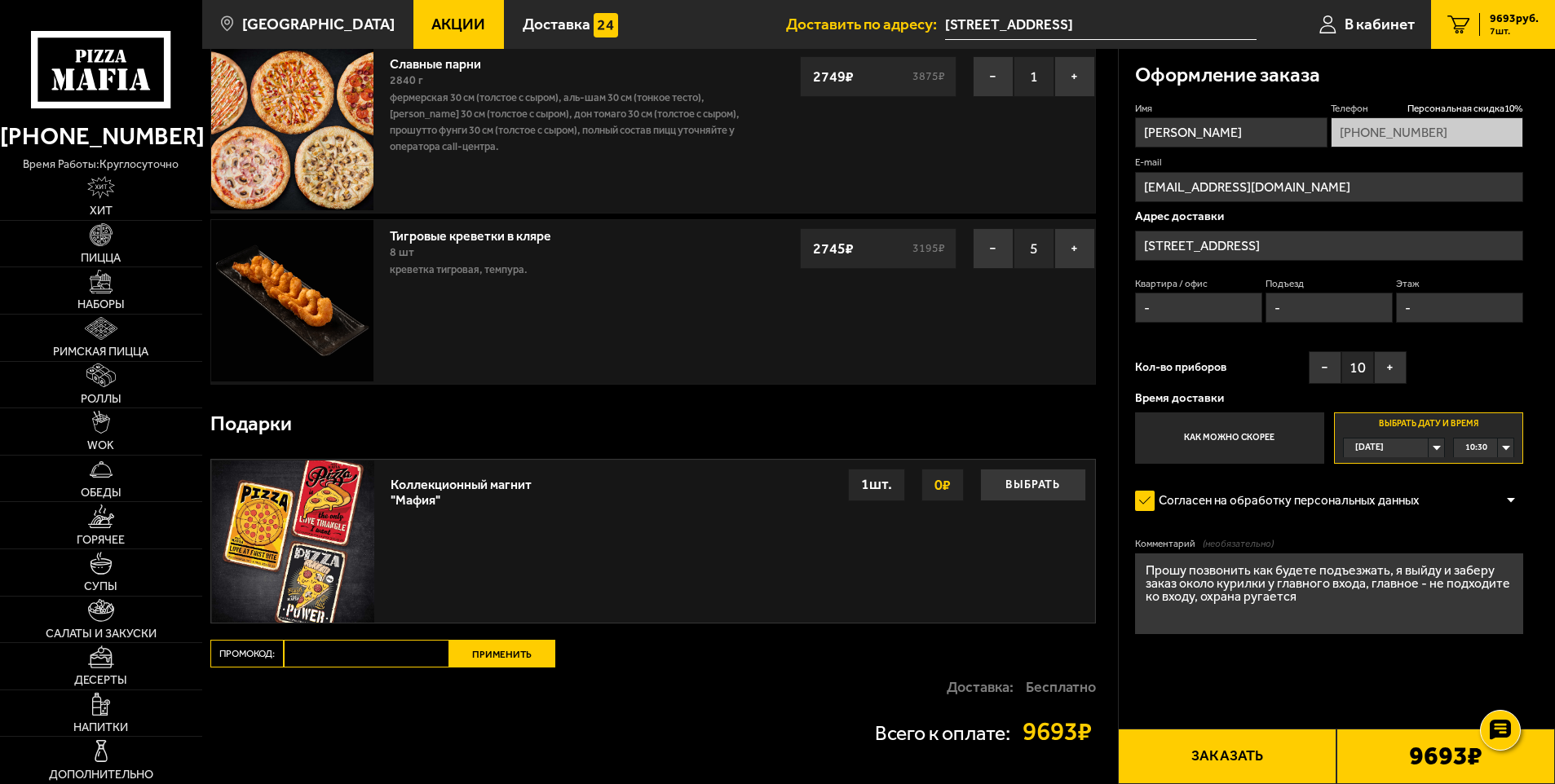
scroll to position [326, 0]
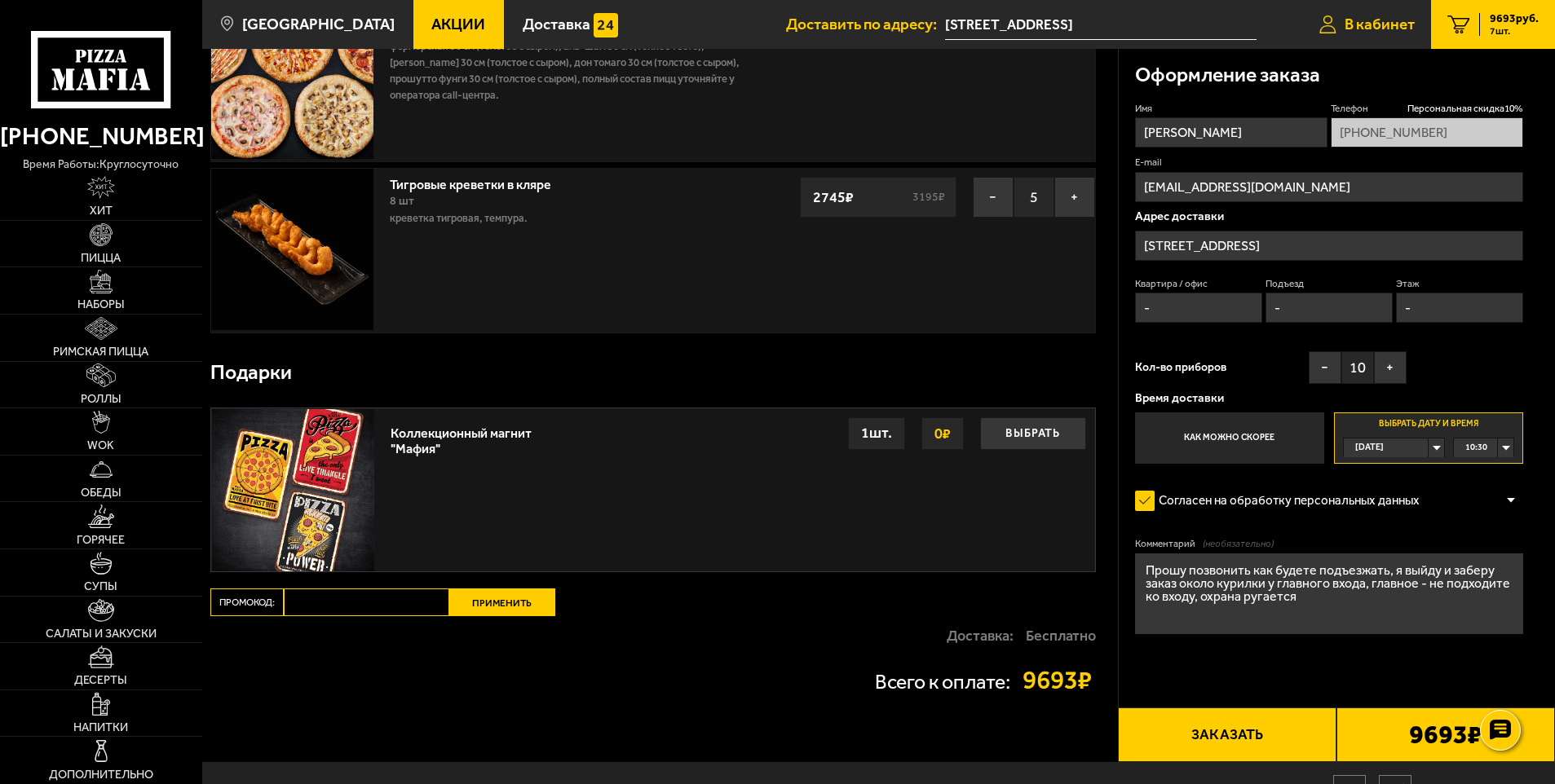
click at [1355, 24] on span "В кабинет" at bounding box center [1379, 24] width 70 height 16
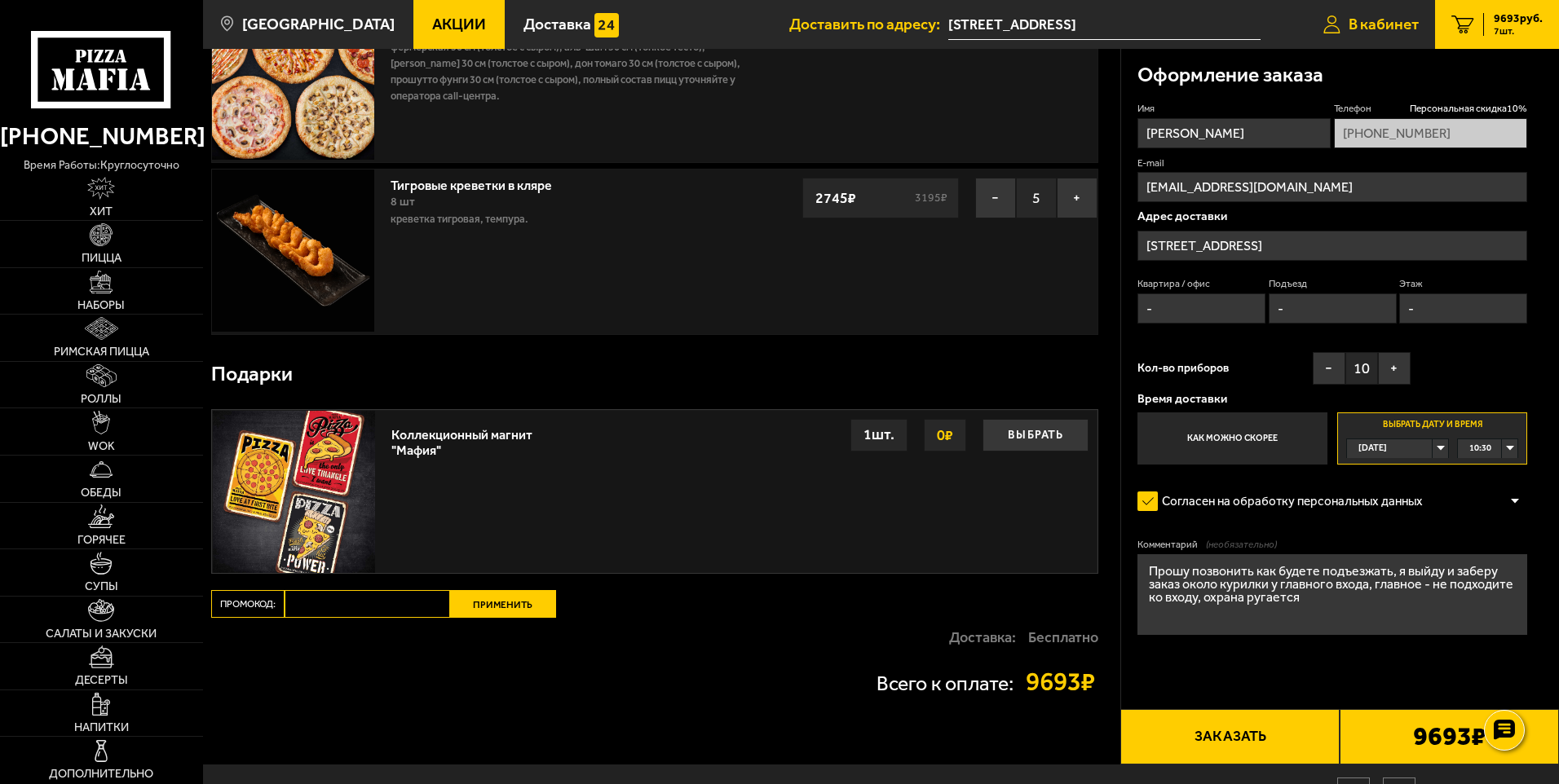
type input "[PHONE_NUMBER]"
type input "[STREET_ADDRESS]"
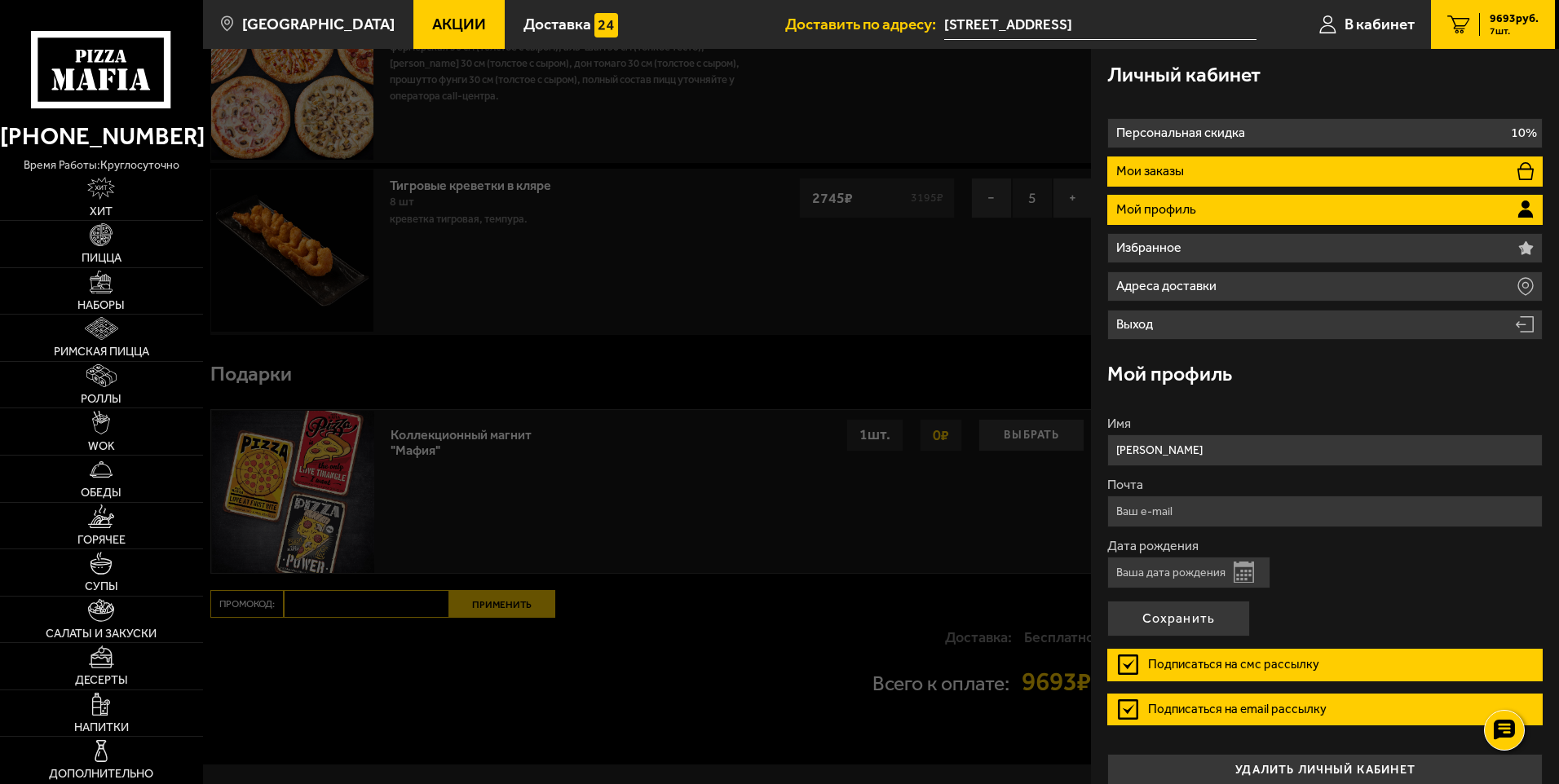
click at [1249, 173] on li "Мои заказы" at bounding box center [1324, 171] width 435 height 30
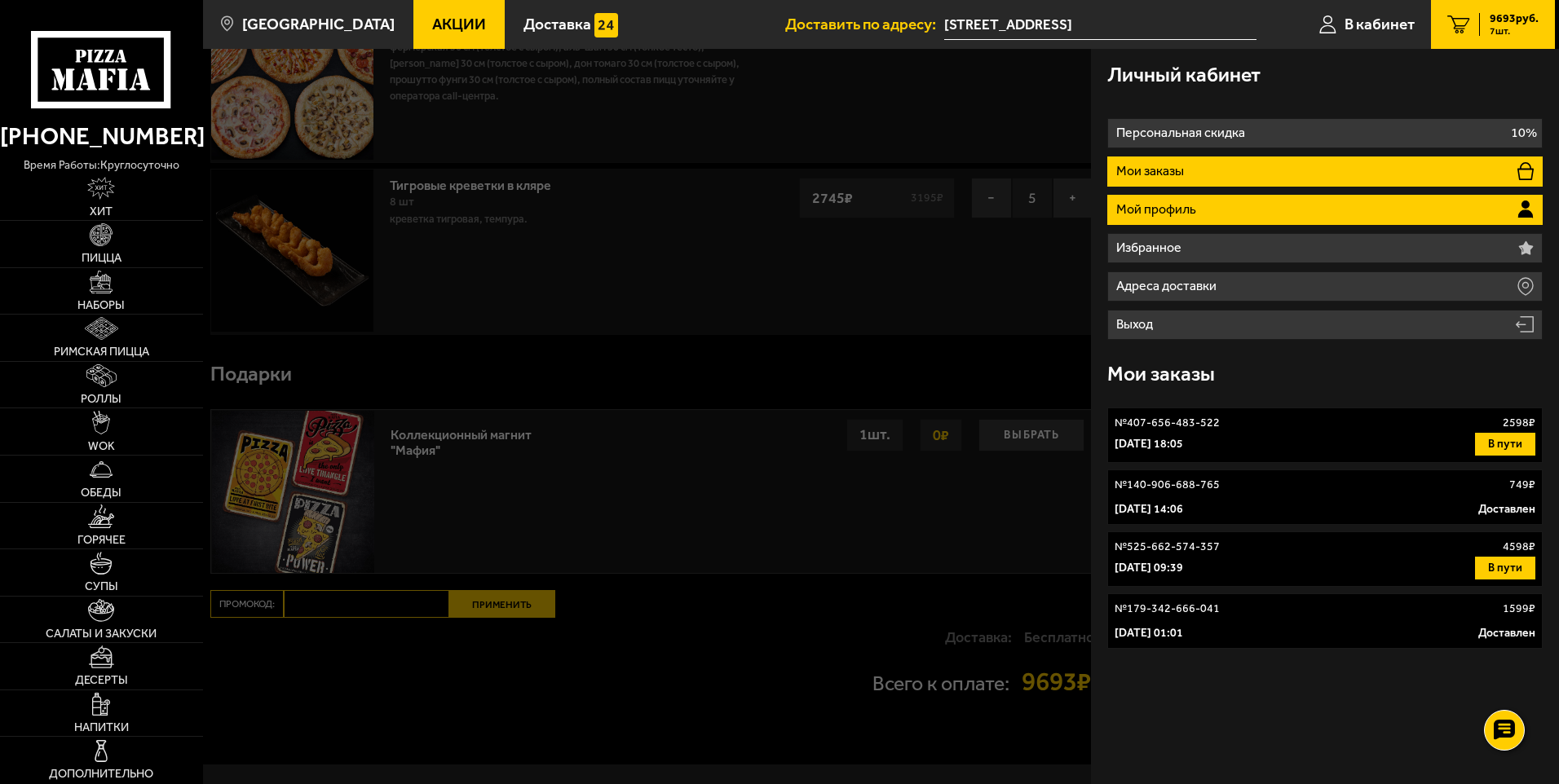
click at [1308, 201] on li "Мой профиль" at bounding box center [1324, 210] width 435 height 30
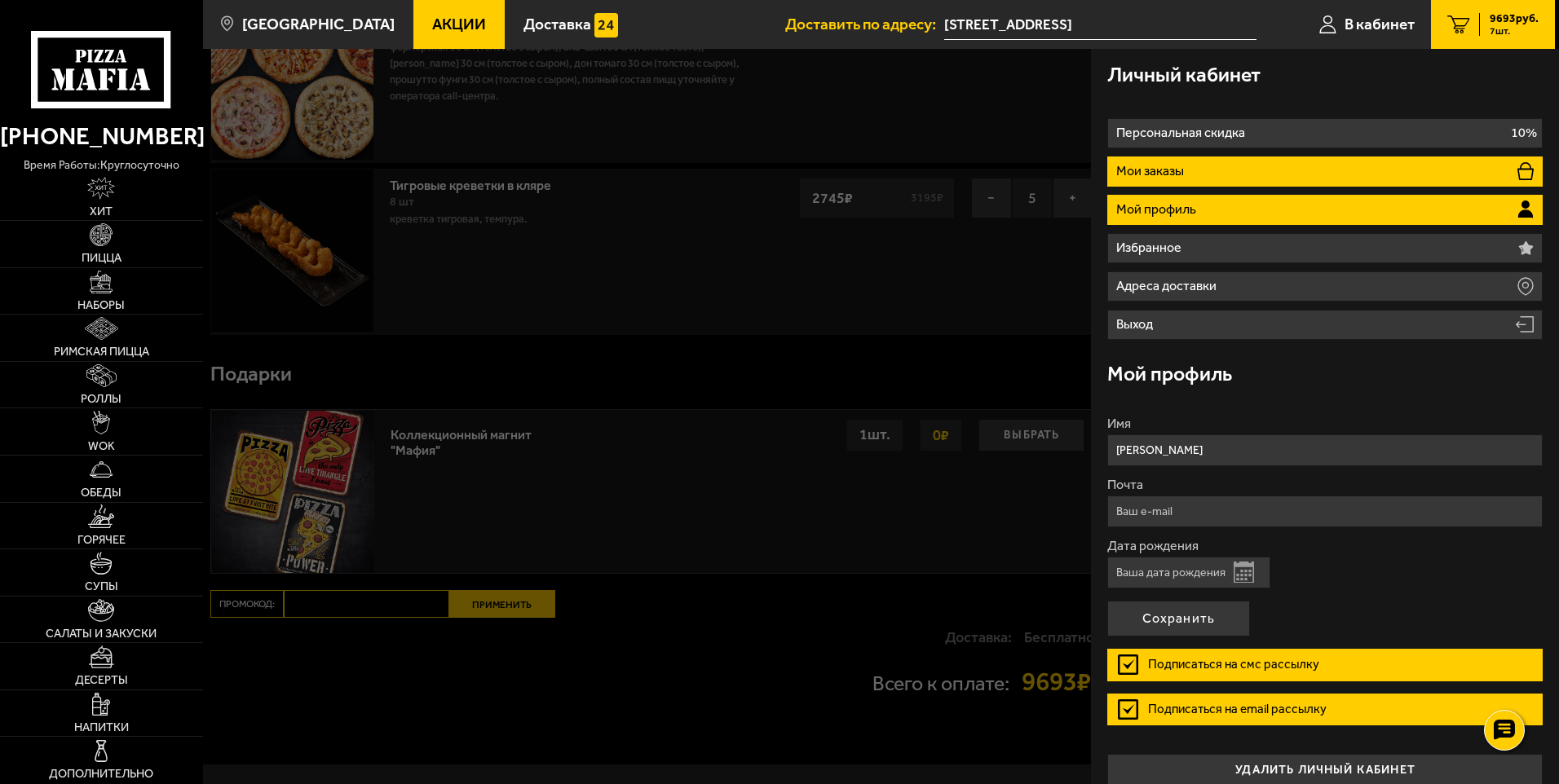
click at [1328, 170] on li "Мои заказы" at bounding box center [1324, 171] width 435 height 30
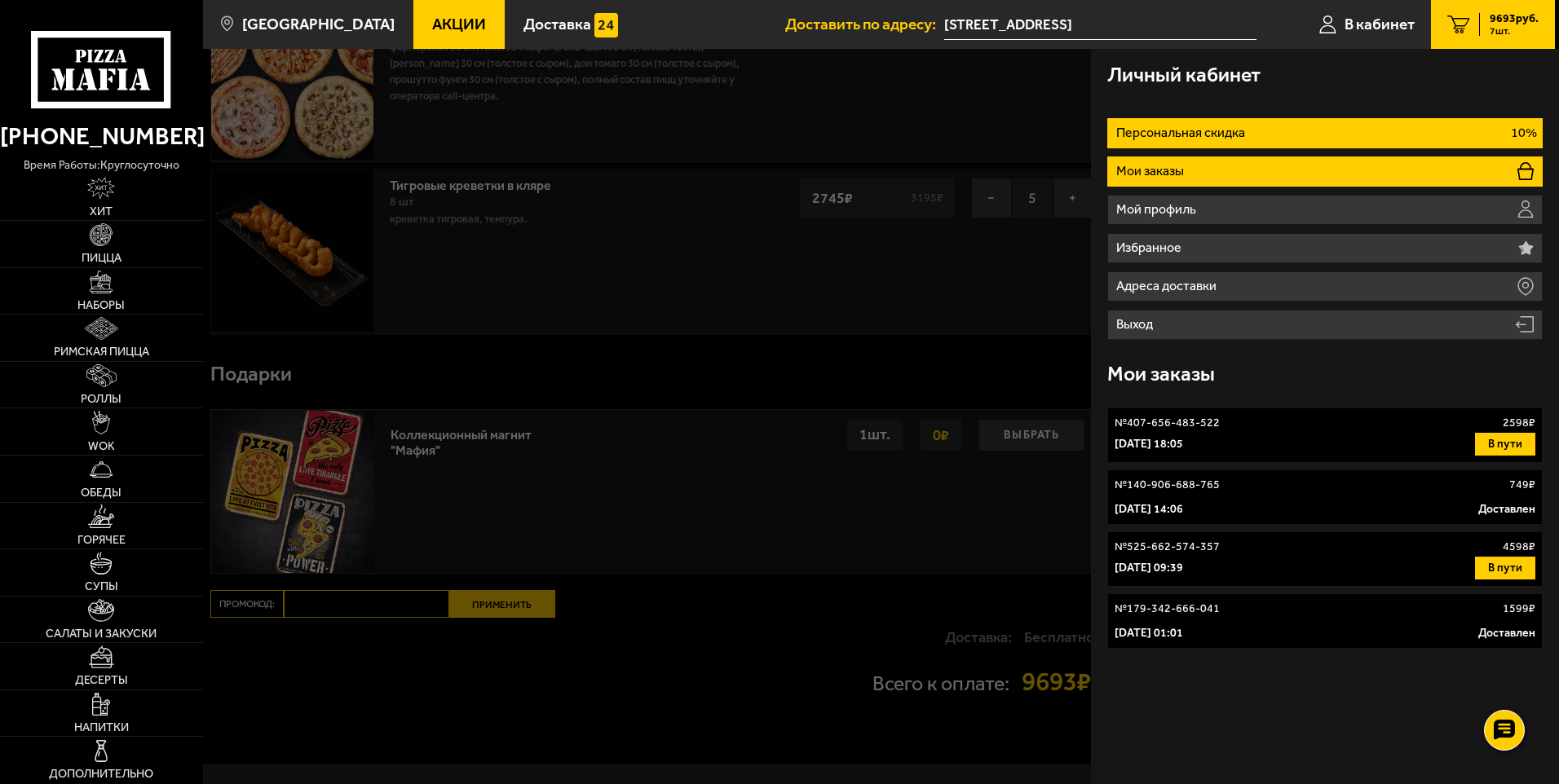
click at [1333, 140] on li "Персональная скидка 10%" at bounding box center [1324, 133] width 435 height 30
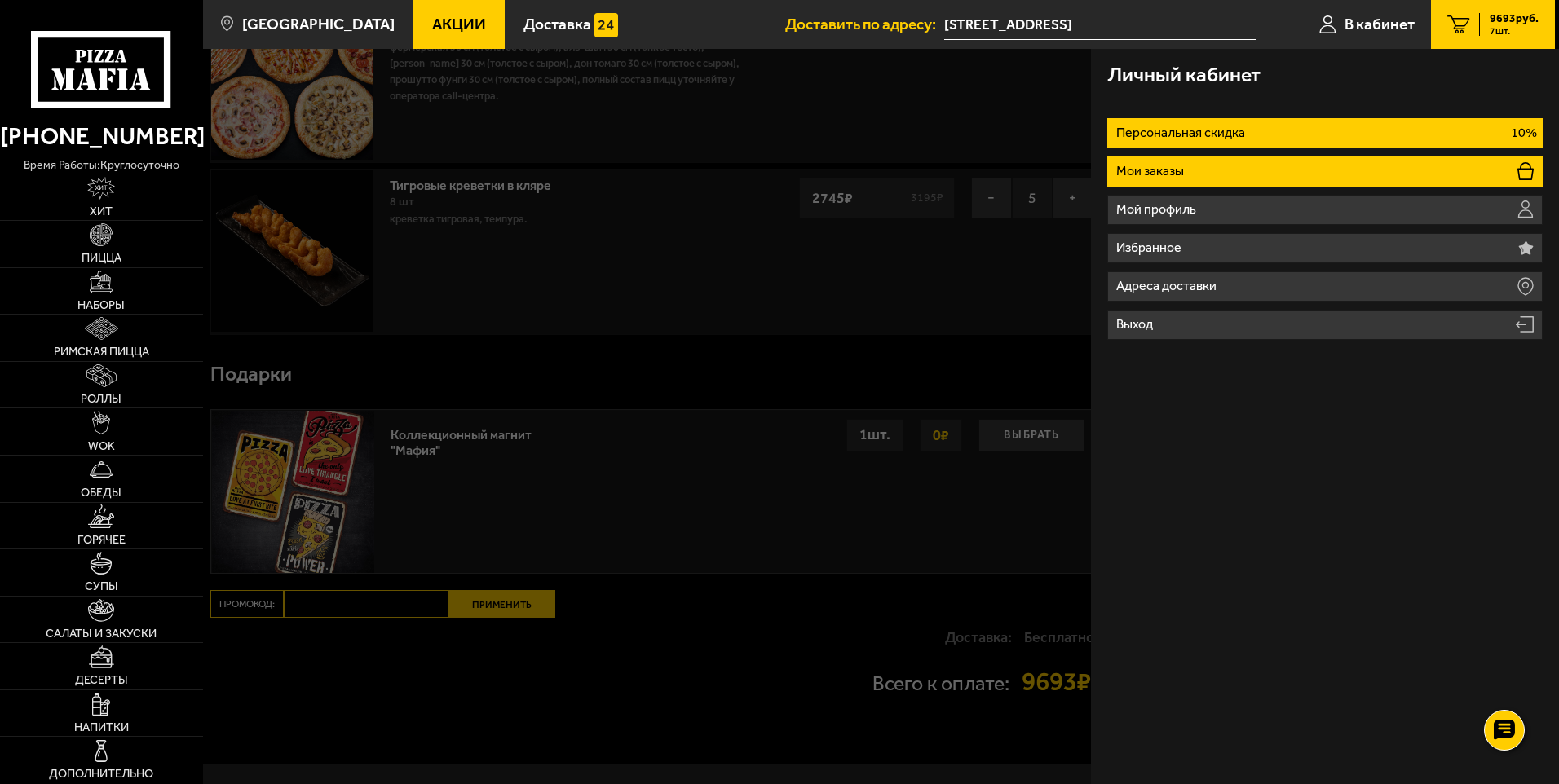
click at [1333, 166] on li "Мои заказы" at bounding box center [1324, 171] width 435 height 30
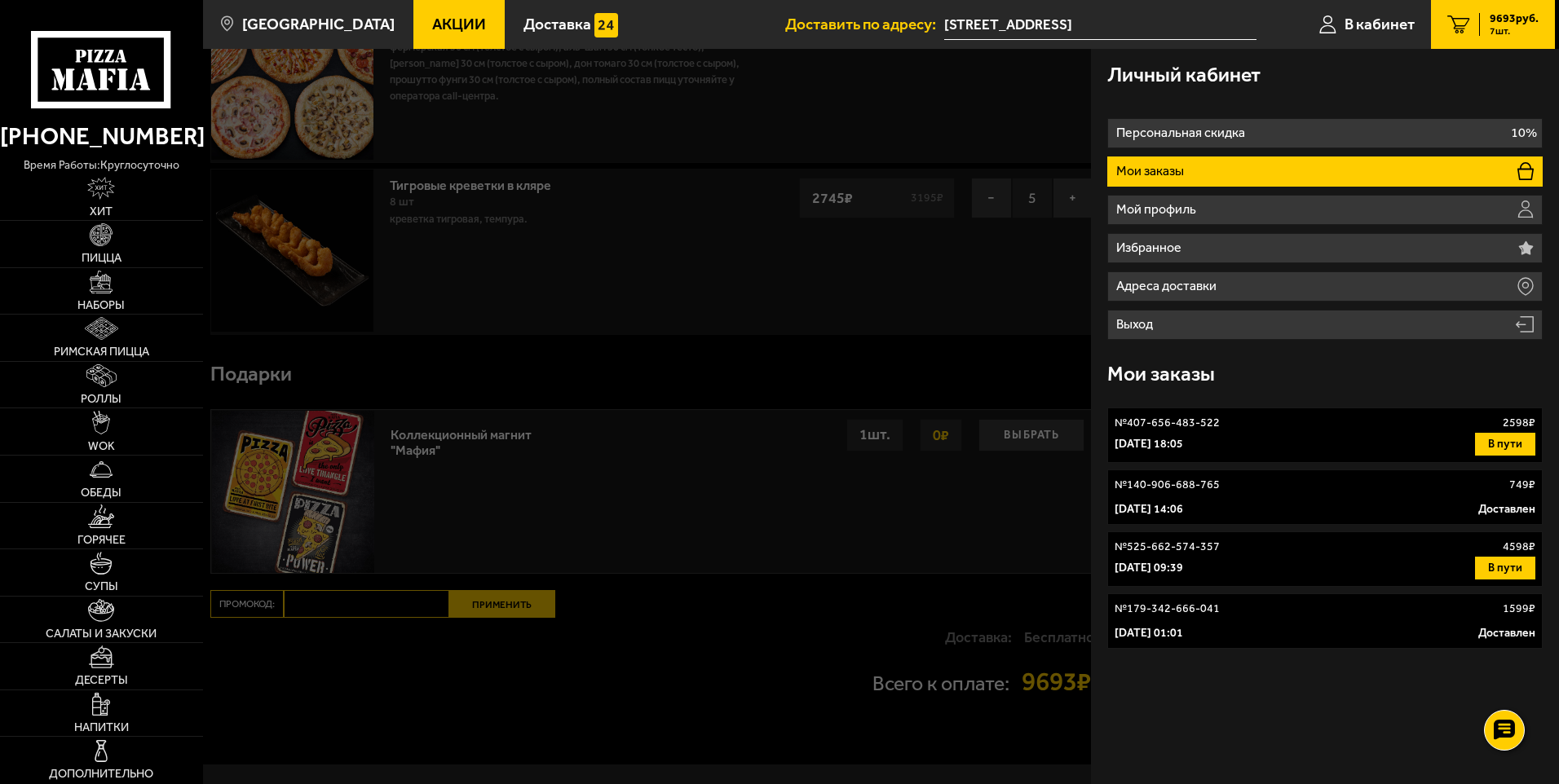
click at [918, 180] on div at bounding box center [982, 441] width 1559 height 784
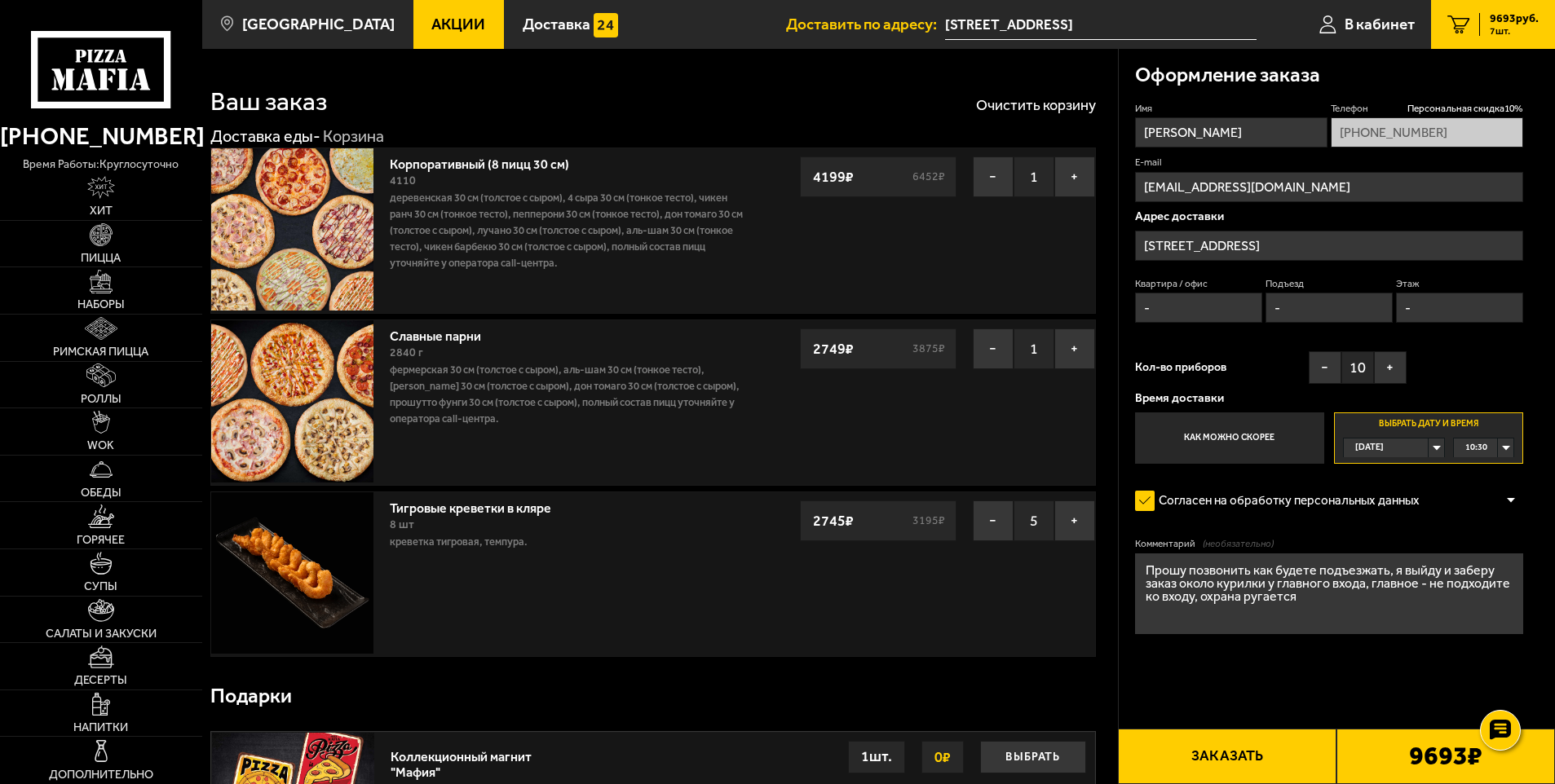
scroll to position [0, 0]
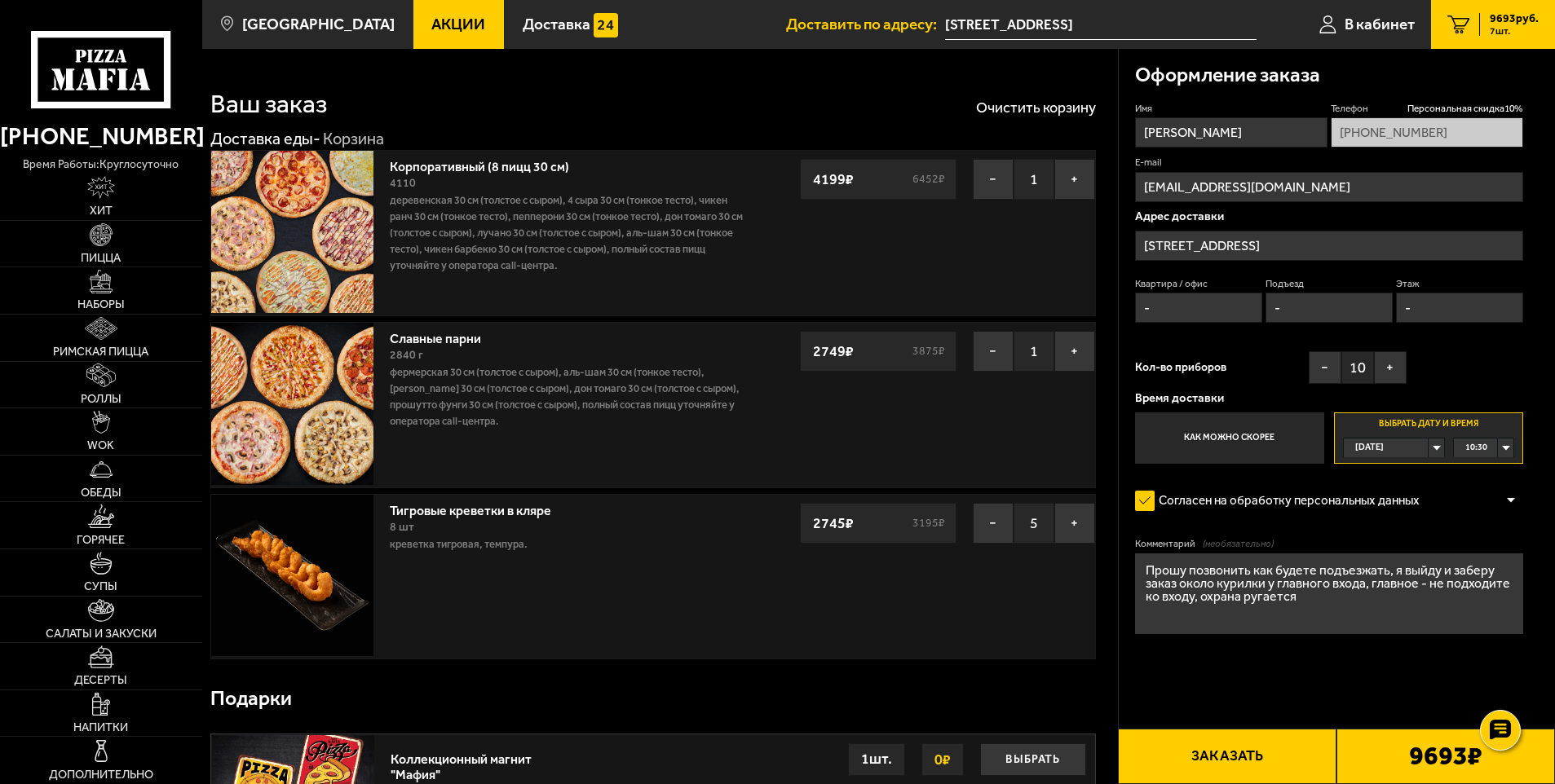
click at [1178, 303] on input "-" at bounding box center [1200, 308] width 128 height 30
click at [1170, 310] on input "Квартира / офис" at bounding box center [1200, 308] width 128 height 30
click at [1346, 300] on input "-" at bounding box center [1329, 308] width 128 height 30
click at [1152, 300] on input "Квартира / офис" at bounding box center [1200, 308] width 128 height 30
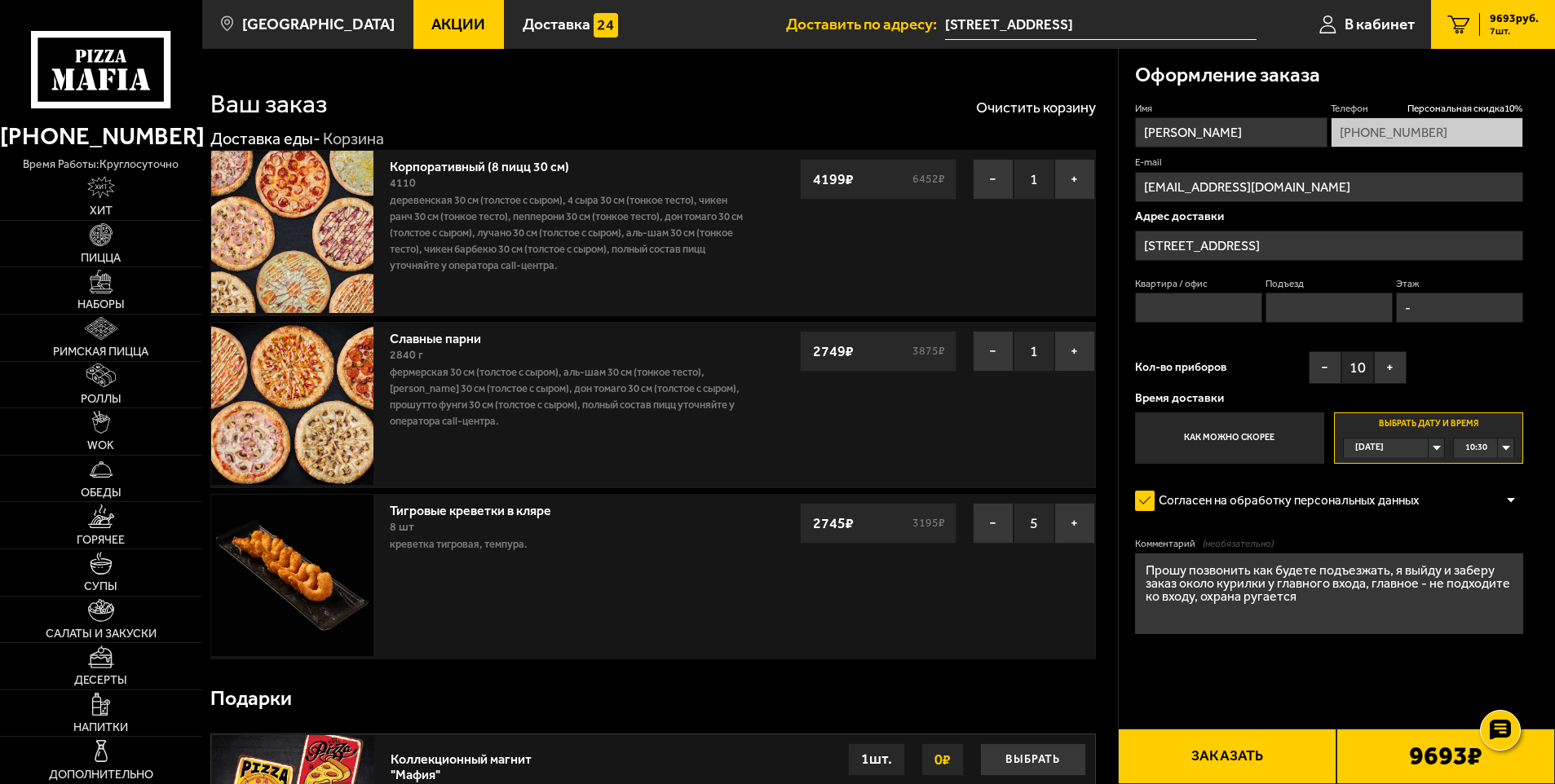
click at [1152, 300] on input "Квартира / офис" at bounding box center [1200, 308] width 128 height 30
drag, startPoint x: 1352, startPoint y: 308, endPoint x: 1191, endPoint y: 309, distance: 161.0
click at [1336, 307] on input "Подъезд" at bounding box center [1329, 308] width 128 height 30
click at [1448, 305] on input "-" at bounding box center [1460, 308] width 128 height 30
click at [1096, 280] on div "Ваш заказ Очистить корзину Доставка еды - Корзина Корпоративный (8 пицц 30 см) …" at bounding box center [660, 568] width 916 height 1040
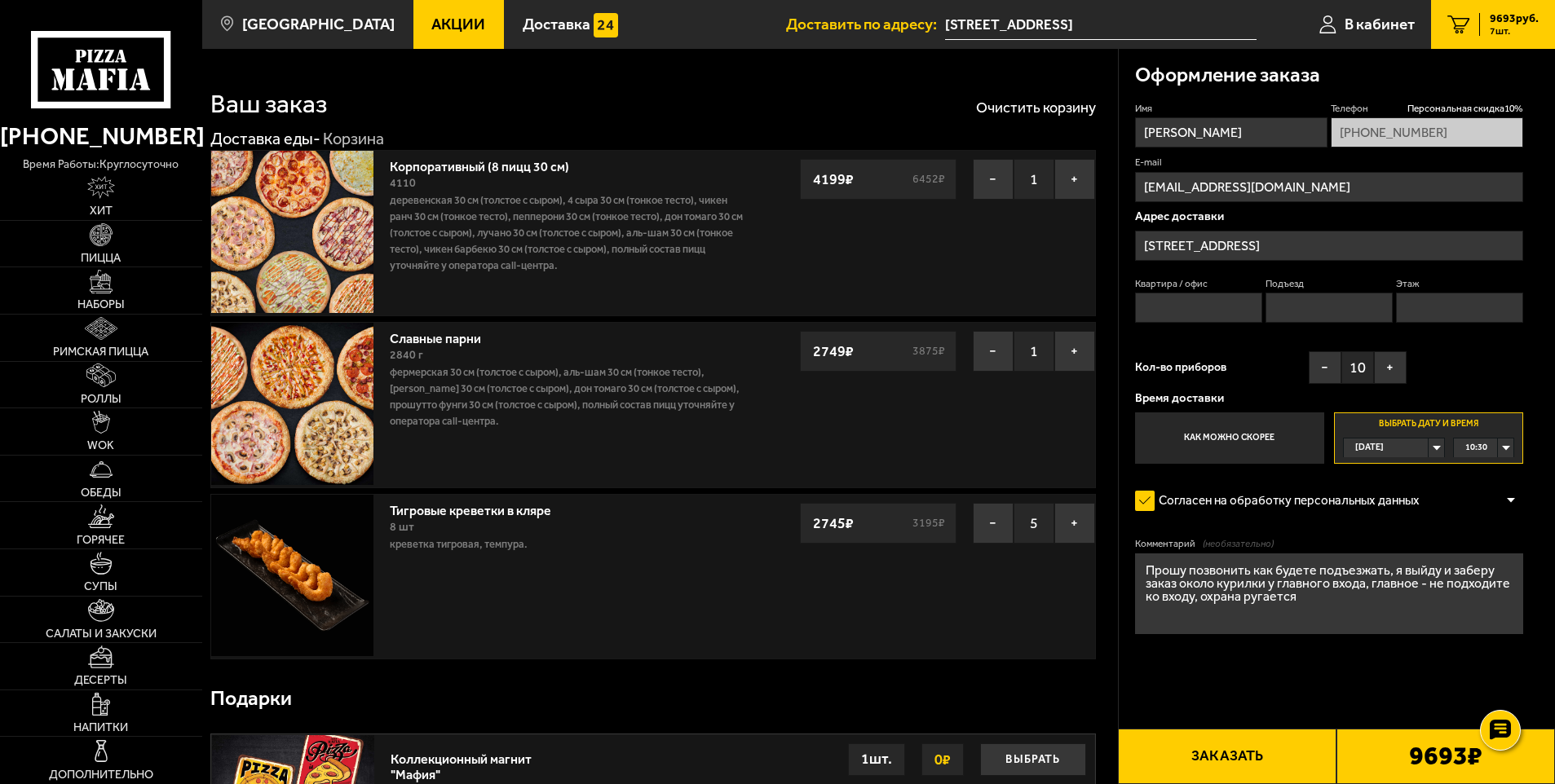
click at [1269, 740] on button "Заказать" at bounding box center [1227, 757] width 219 height 56
click at [1225, 300] on input "Квартира / офис" at bounding box center [1200, 308] width 128 height 30
click at [1315, 290] on label "Подъезд" at bounding box center [1329, 284] width 128 height 14
click at [1315, 293] on input "Подъезд" at bounding box center [1329, 308] width 128 height 30
click at [1323, 299] on input "Подъезд" at bounding box center [1329, 308] width 128 height 30
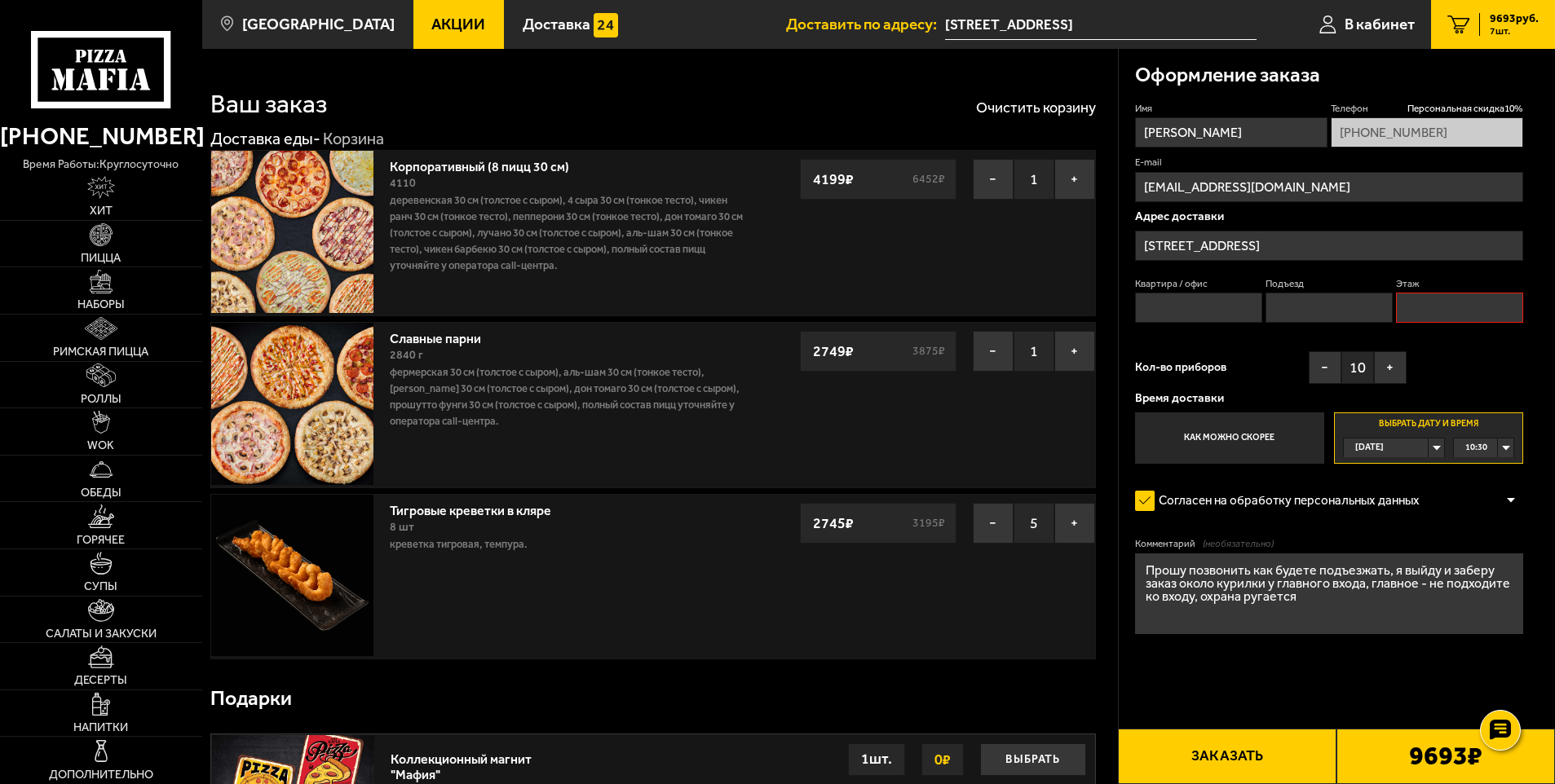
drag, startPoint x: 1540, startPoint y: 314, endPoint x: 1533, endPoint y: 312, distance: 7.3
click at [1534, 312] on div "Оформление заказа Имя Максим Фёдоров Телефон Персональная скидка 10 % +7 (965) …" at bounding box center [1337, 390] width 437 height 681
drag, startPoint x: 1494, startPoint y: 306, endPoint x: 1436, endPoint y: 306, distance: 58.0
click at [1472, 306] on input "Этаж" at bounding box center [1460, 308] width 128 height 30
click at [1188, 309] on input "Квартира / офис" at bounding box center [1200, 308] width 128 height 30
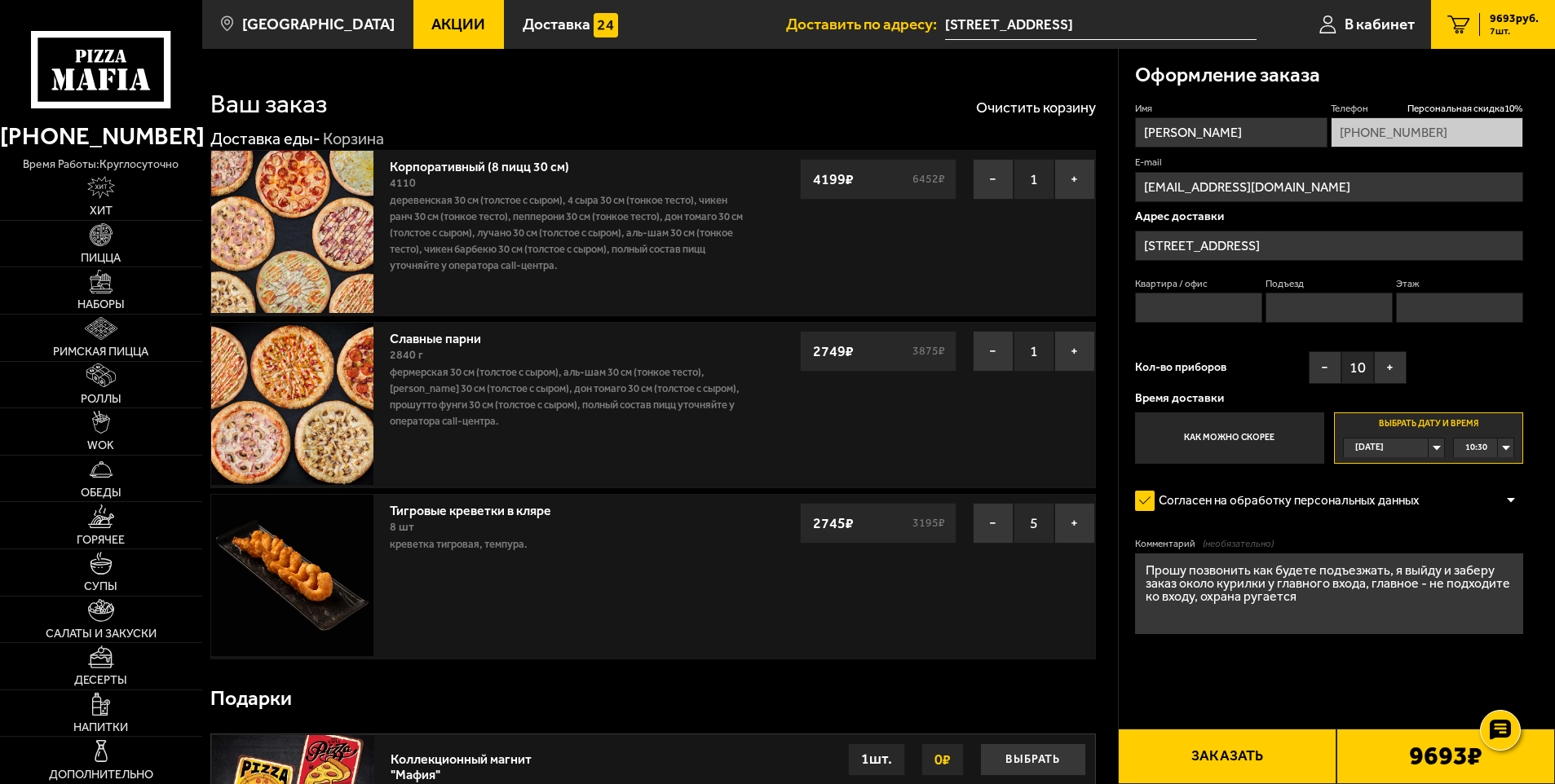
click at [1189, 309] on input "Квартира / офис" at bounding box center [1200, 308] width 128 height 30
type input "123"
click at [1328, 312] on input "Подъезд" at bounding box center [1329, 308] width 128 height 30
type input "12"
click at [1457, 306] on input "1" at bounding box center [1460, 308] width 128 height 30
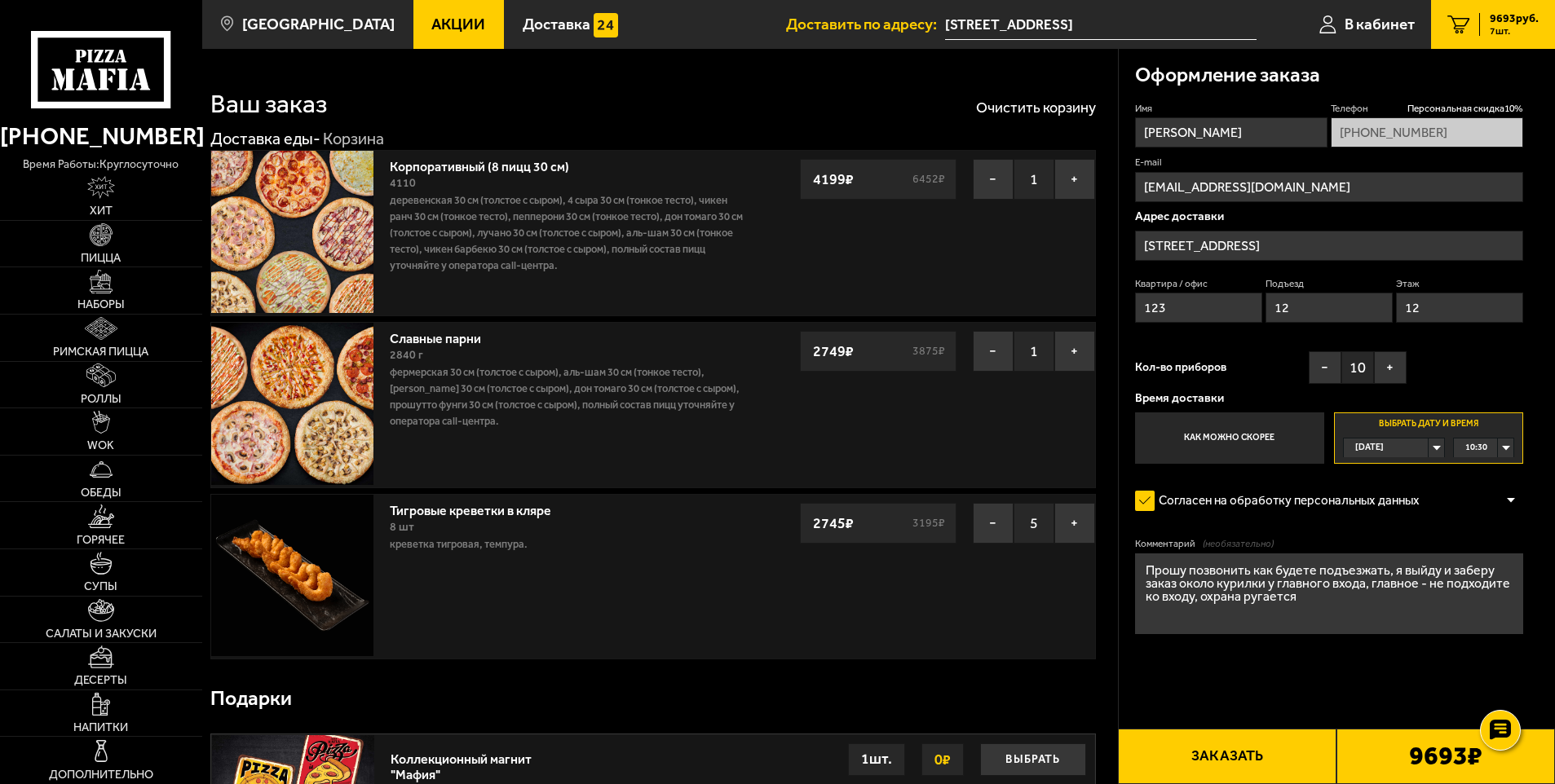
type input "12"
click at [1279, 310] on input "12" at bounding box center [1329, 308] width 128 height 30
click at [1304, 310] on input "12" at bounding box center [1329, 308] width 128 height 30
drag, startPoint x: 1235, startPoint y: 310, endPoint x: 1099, endPoint y: 310, distance: 136.0
click at [1099, 310] on section "Ваш заказ Очистить корзину Доставка еды - Корзина Корпоративный (8 пицц 30 см) …" at bounding box center [878, 568] width 1353 height 1040
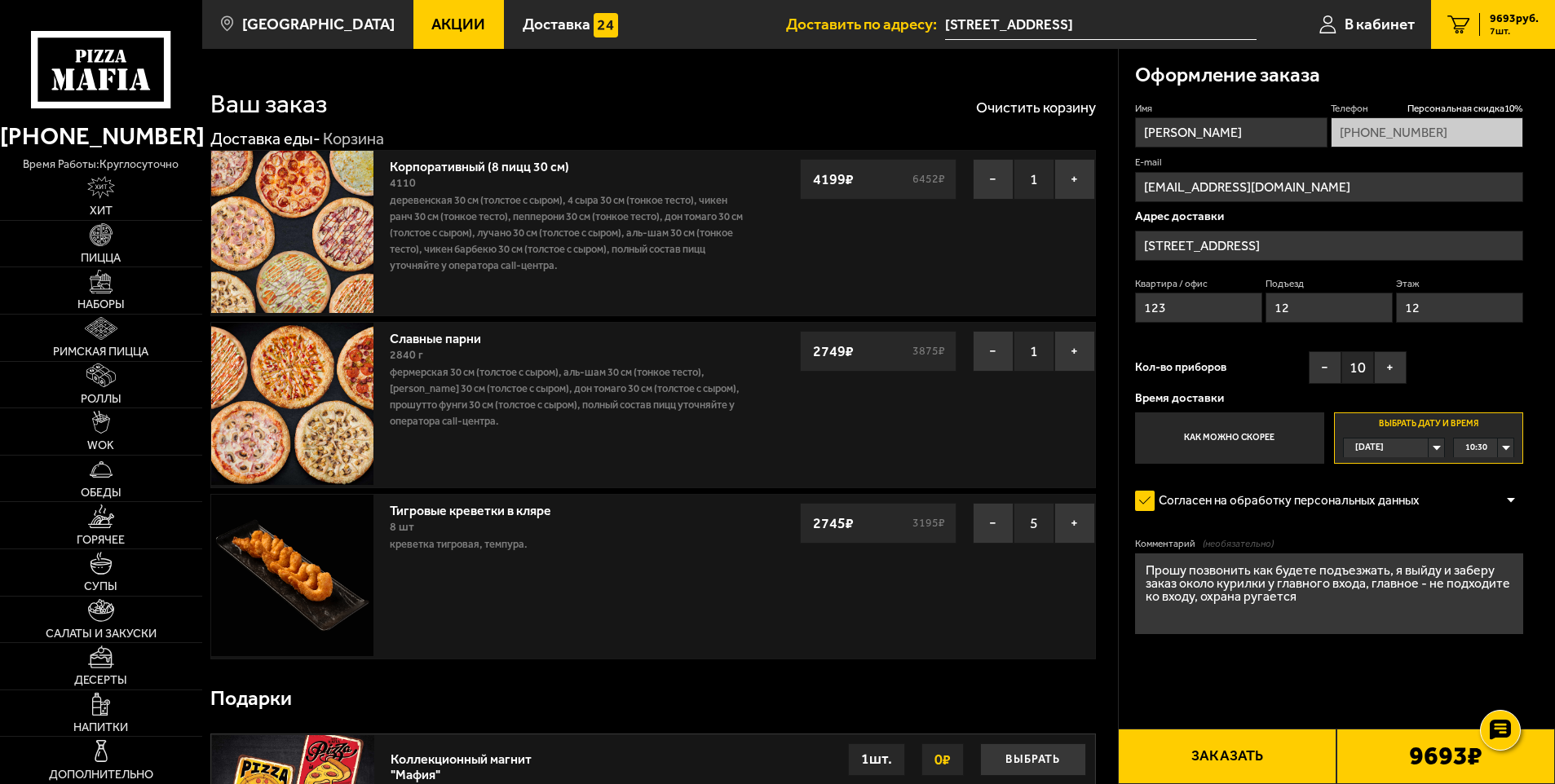
click at [1309, 306] on input "12" at bounding box center [1329, 308] width 128 height 30
type input "0"
click at [1199, 309] on input "123" at bounding box center [1200, 308] width 128 height 30
click at [1198, 310] on input "123" at bounding box center [1200, 308] width 128 height 30
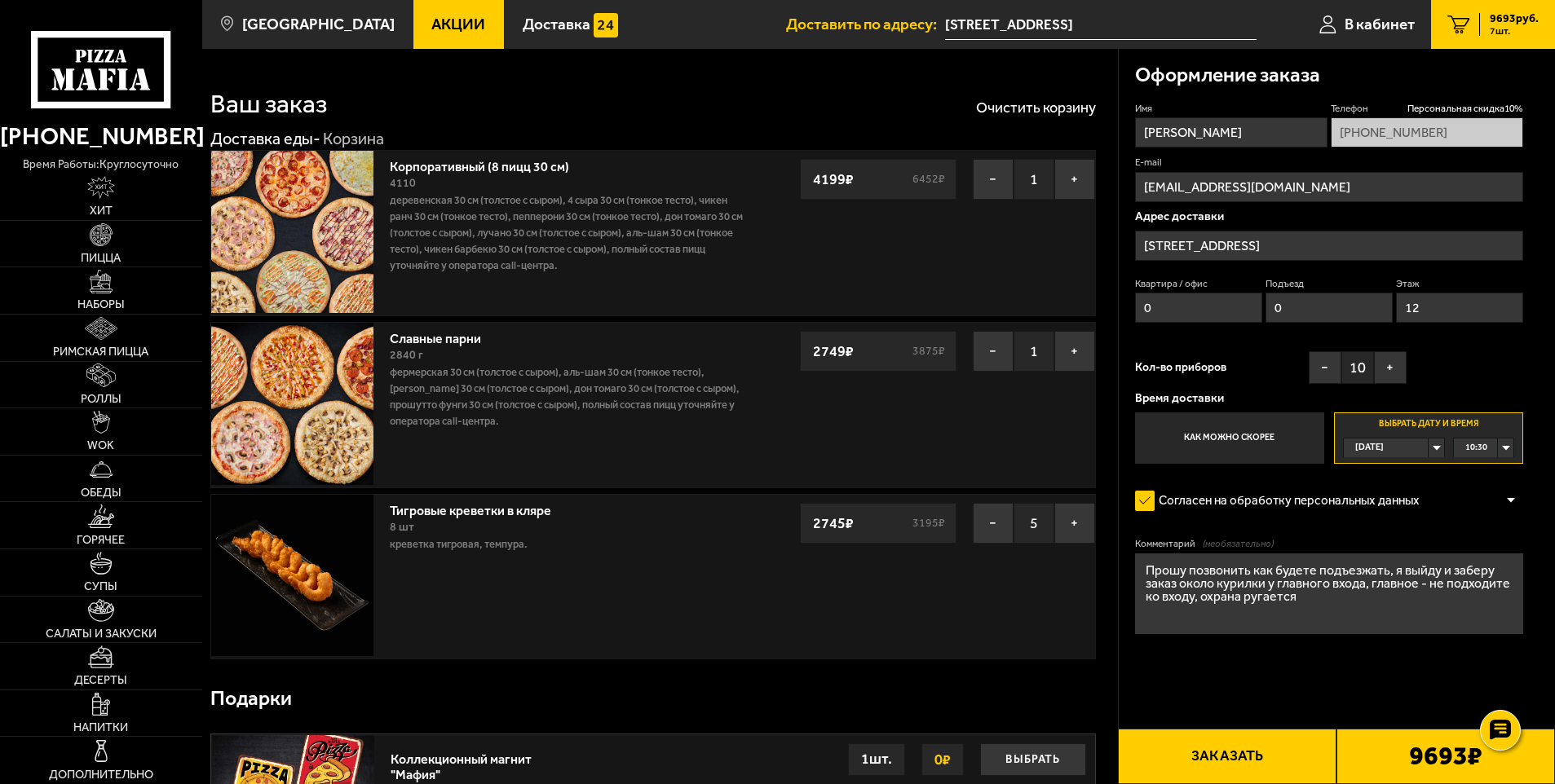
type input "0"
click at [1513, 303] on input "12" at bounding box center [1460, 308] width 128 height 30
click at [1511, 303] on input "12" at bounding box center [1460, 308] width 128 height 30
type input "0"
click at [1480, 364] on div "Имя Максим Фёдоров Телефон Персональная скидка 10 % +7 (965) 786-87-60 E-mail m…" at bounding box center [1329, 283] width 389 height 363
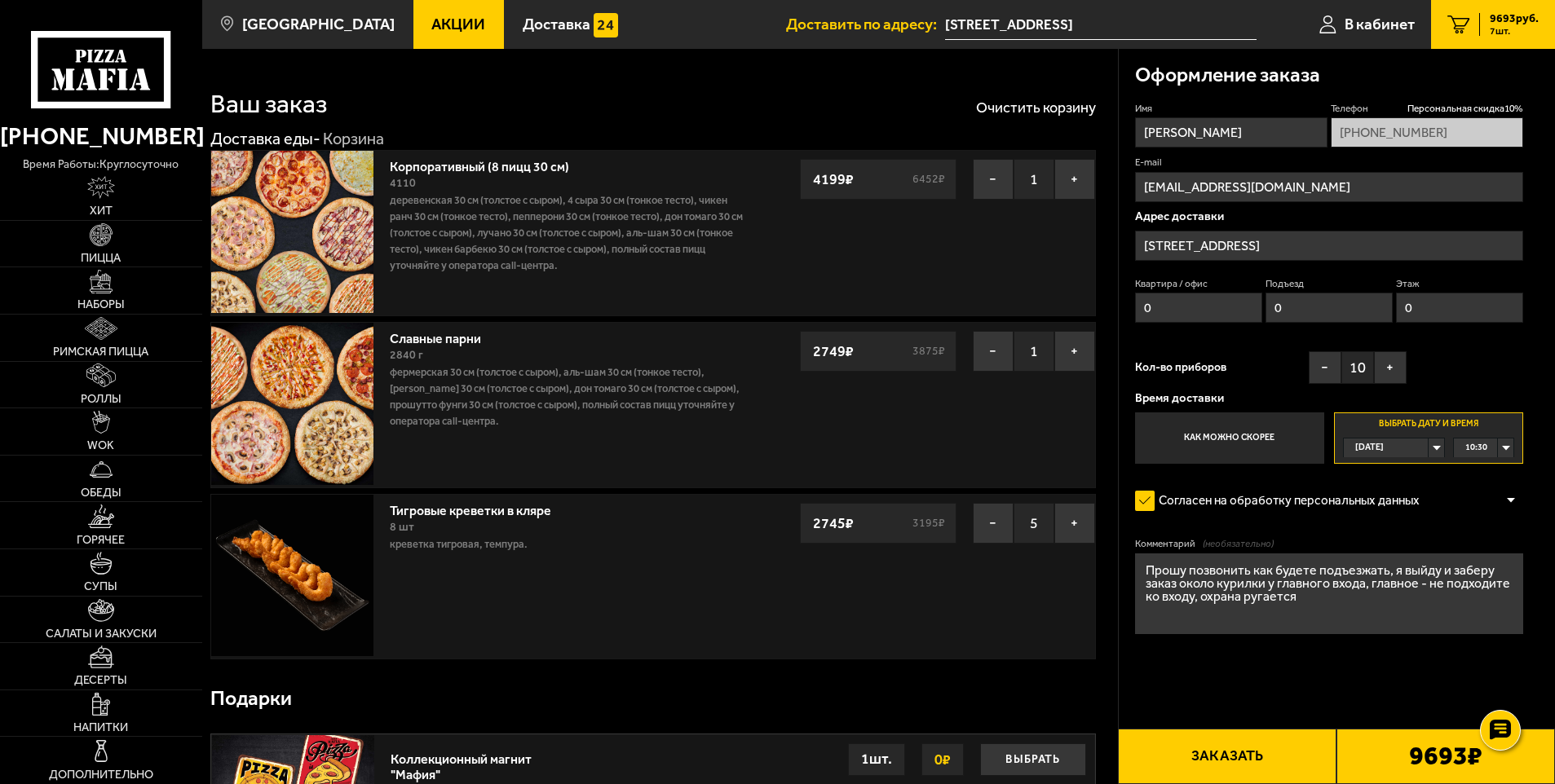
click at [1257, 768] on button "Заказать" at bounding box center [1227, 757] width 219 height 56
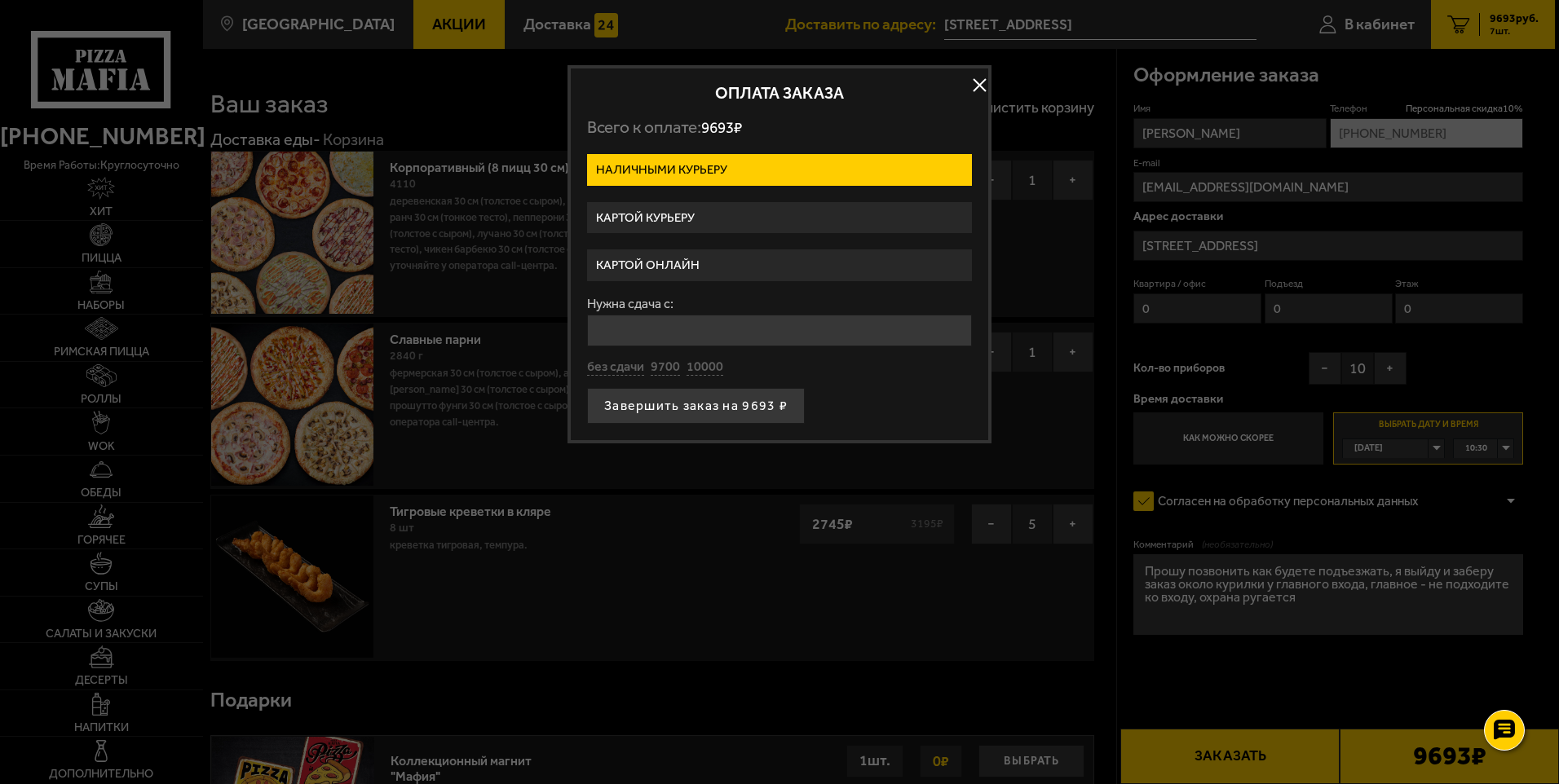
click at [730, 221] on label "Картой курьеру" at bounding box center [779, 218] width 385 height 32
click at [0, 0] on input "Картой курьеру" at bounding box center [0, 0] width 0 height 0
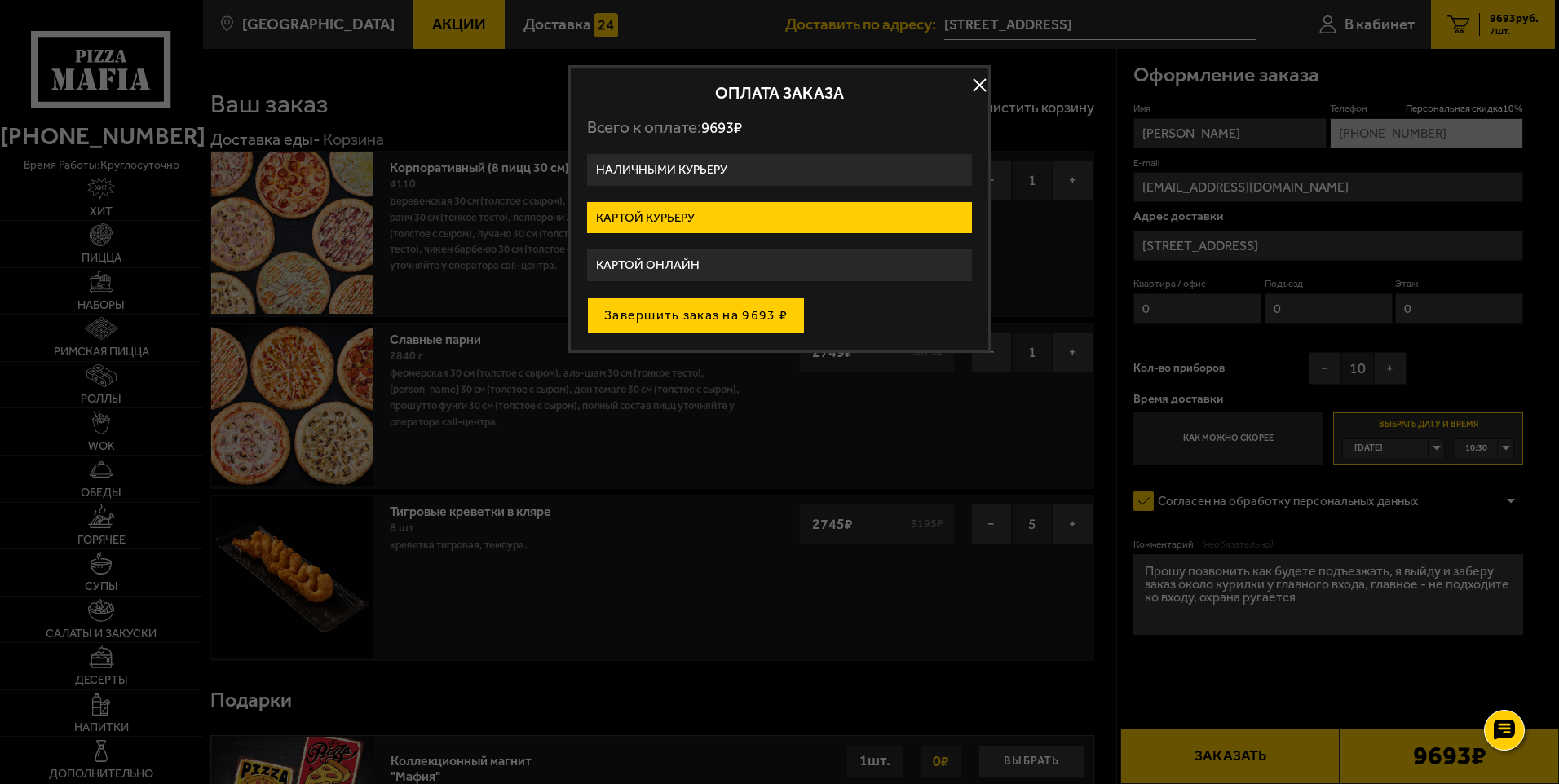
click at [723, 302] on button "Завершить заказ на 9693 ₽" at bounding box center [696, 315] width 218 height 36
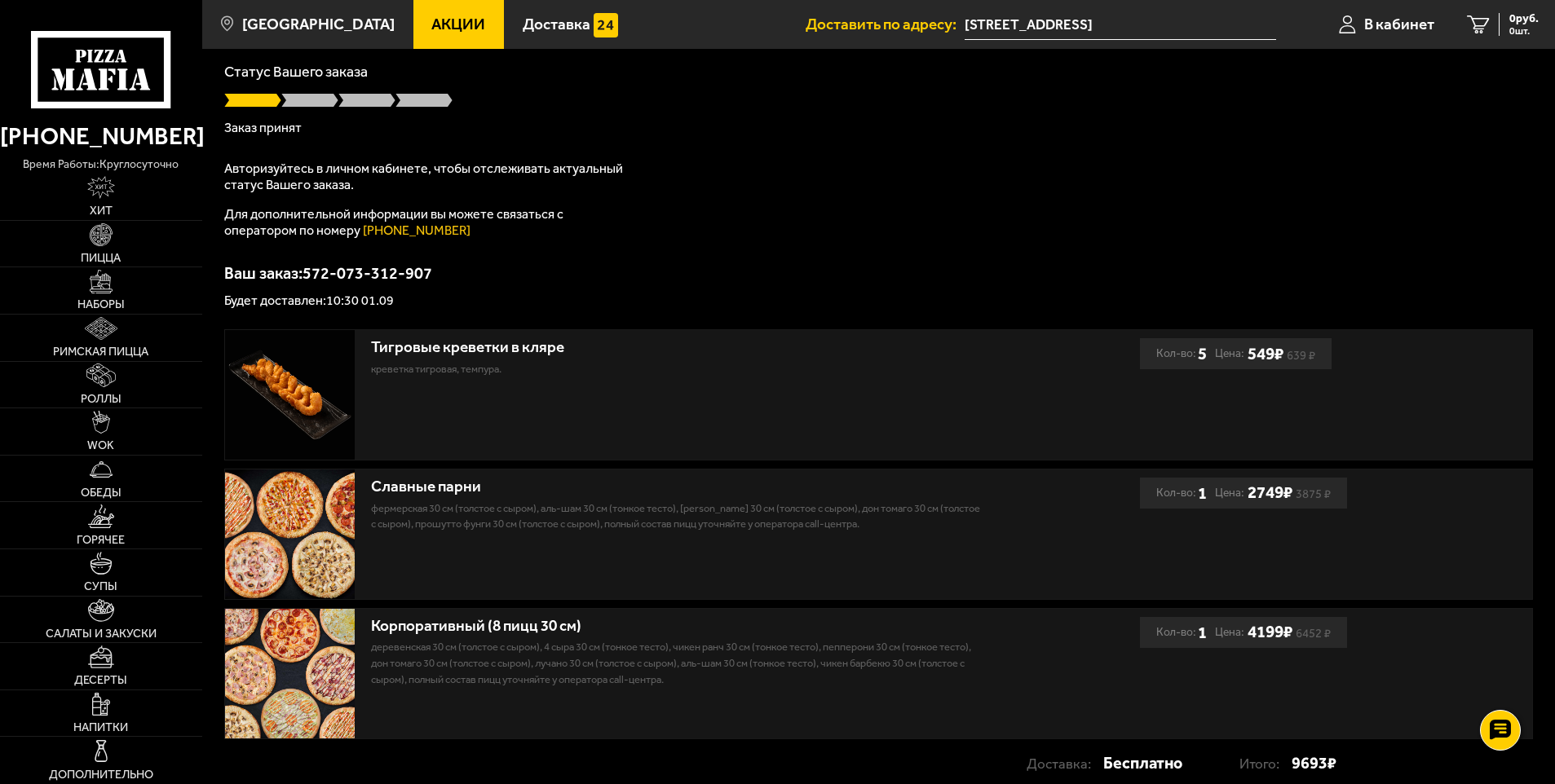
scroll to position [238, 0]
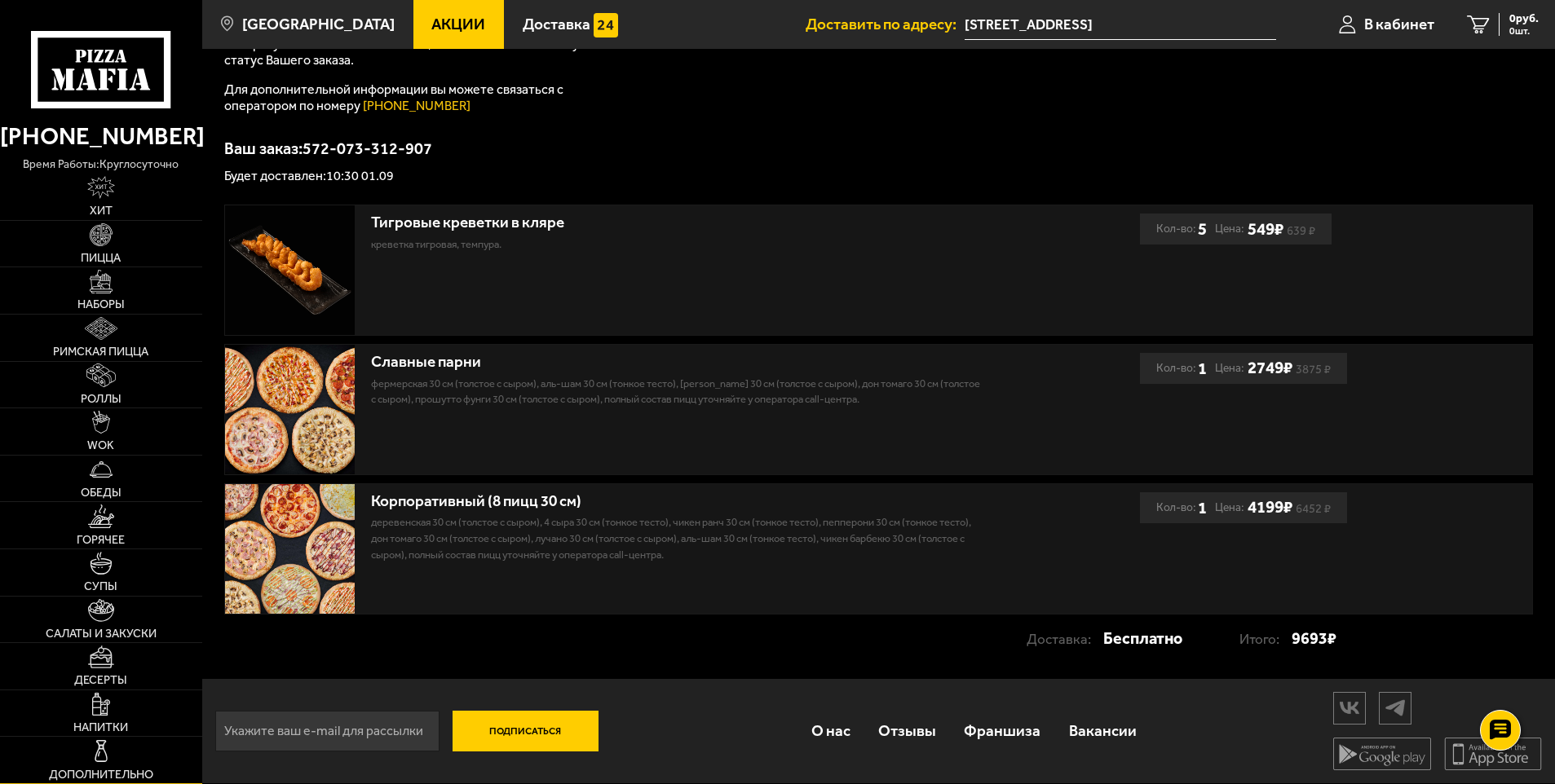
click at [90, 767] on link "Дополнительно" at bounding box center [101, 761] width 202 height 47
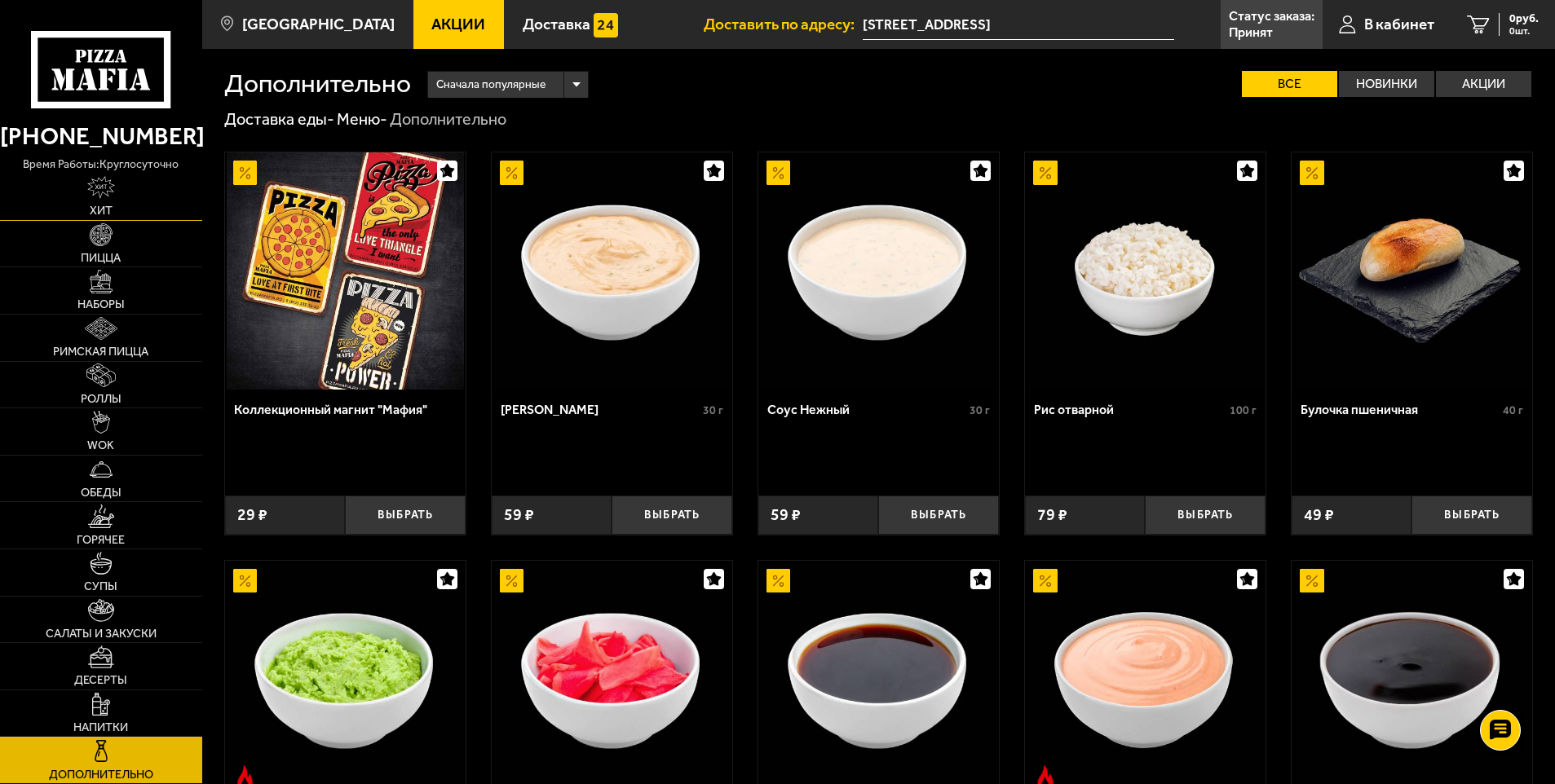
click at [117, 190] on link "Хит" at bounding box center [101, 197] width 202 height 47
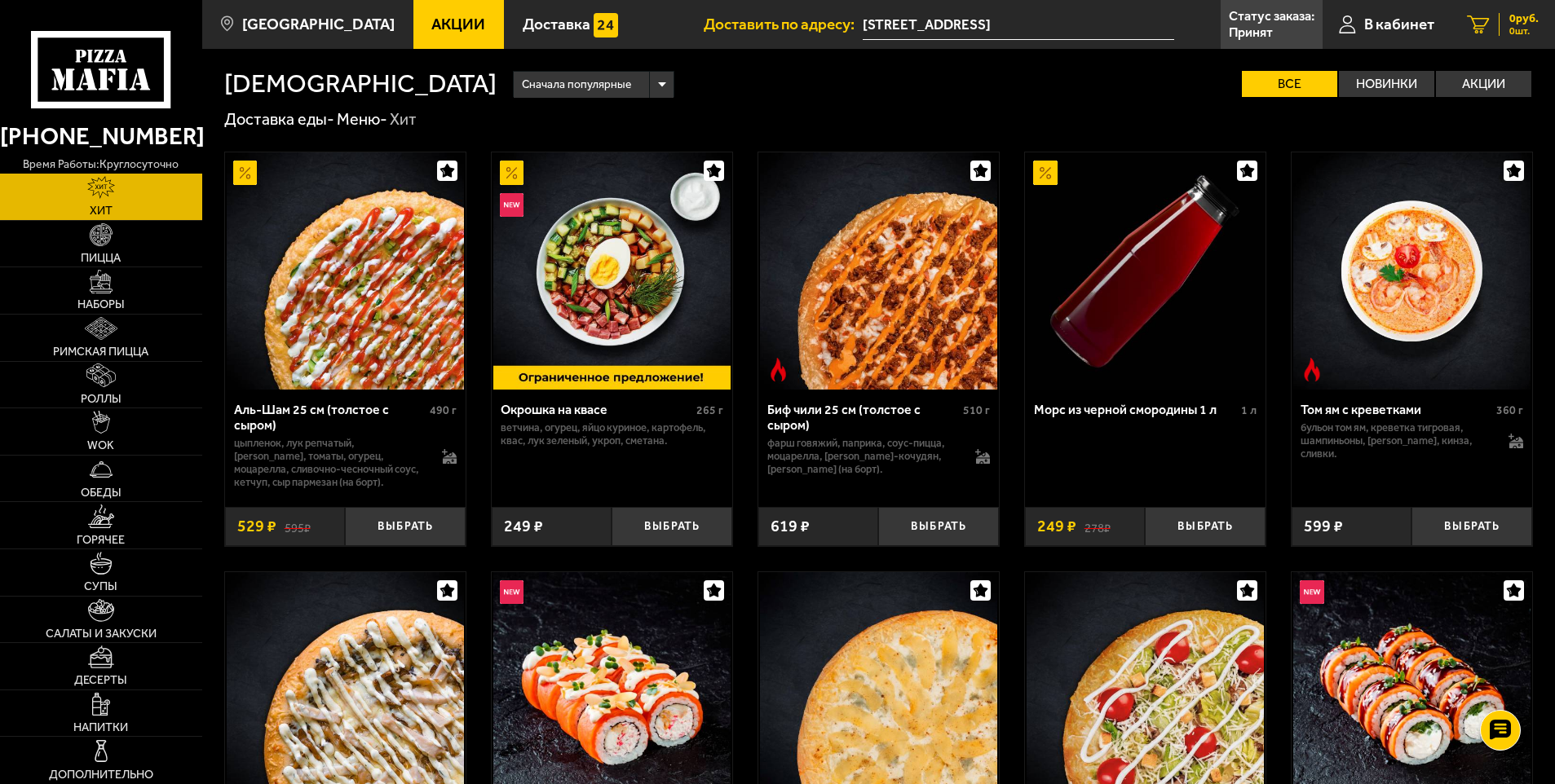
click at [1534, 27] on span "0 шт." at bounding box center [1523, 31] width 29 height 10
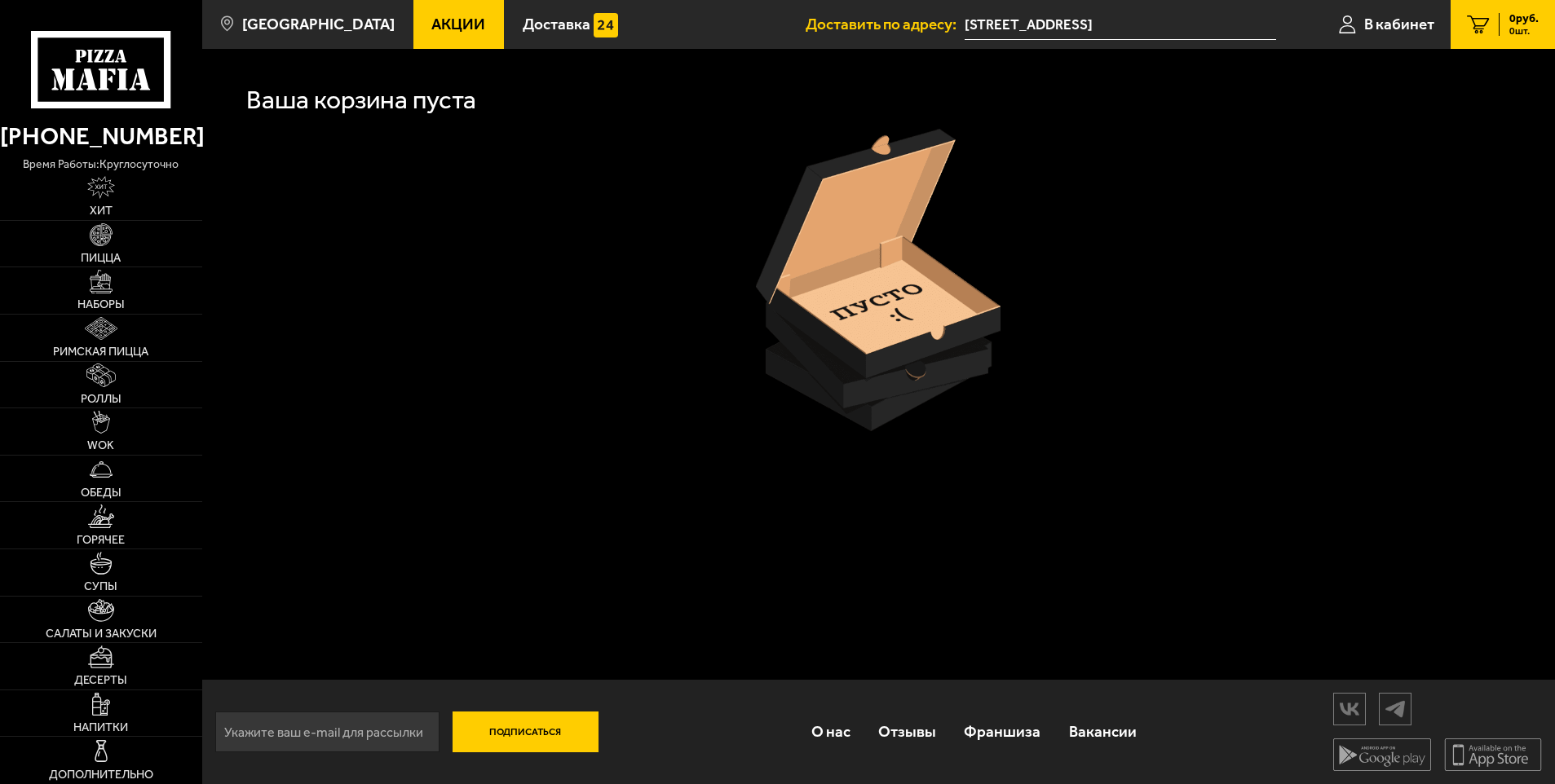
click at [116, 96] on icon at bounding box center [101, 69] width 140 height 77
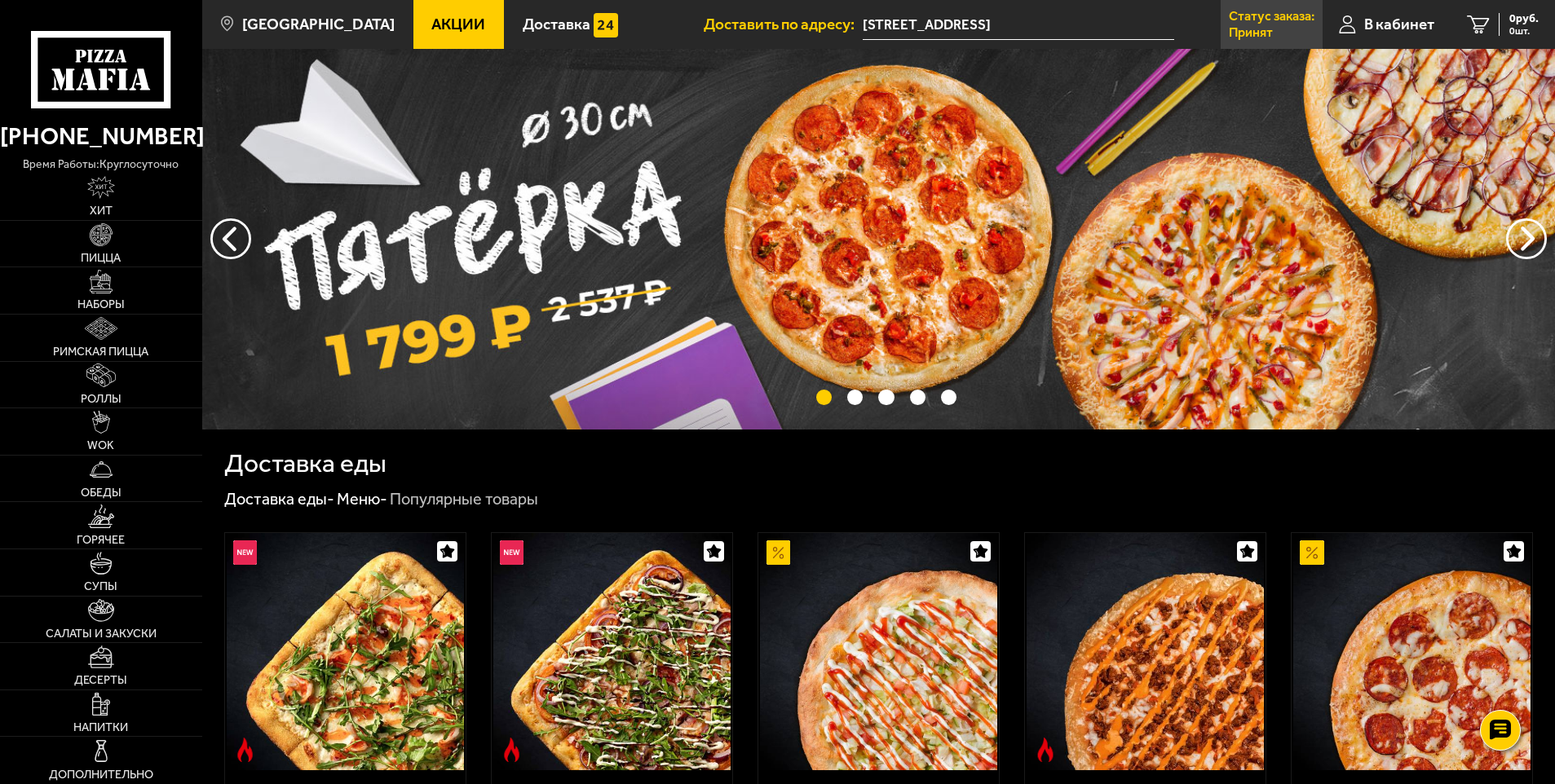
click at [1255, 22] on p "Статус заказа:" at bounding box center [1271, 17] width 86 height 13
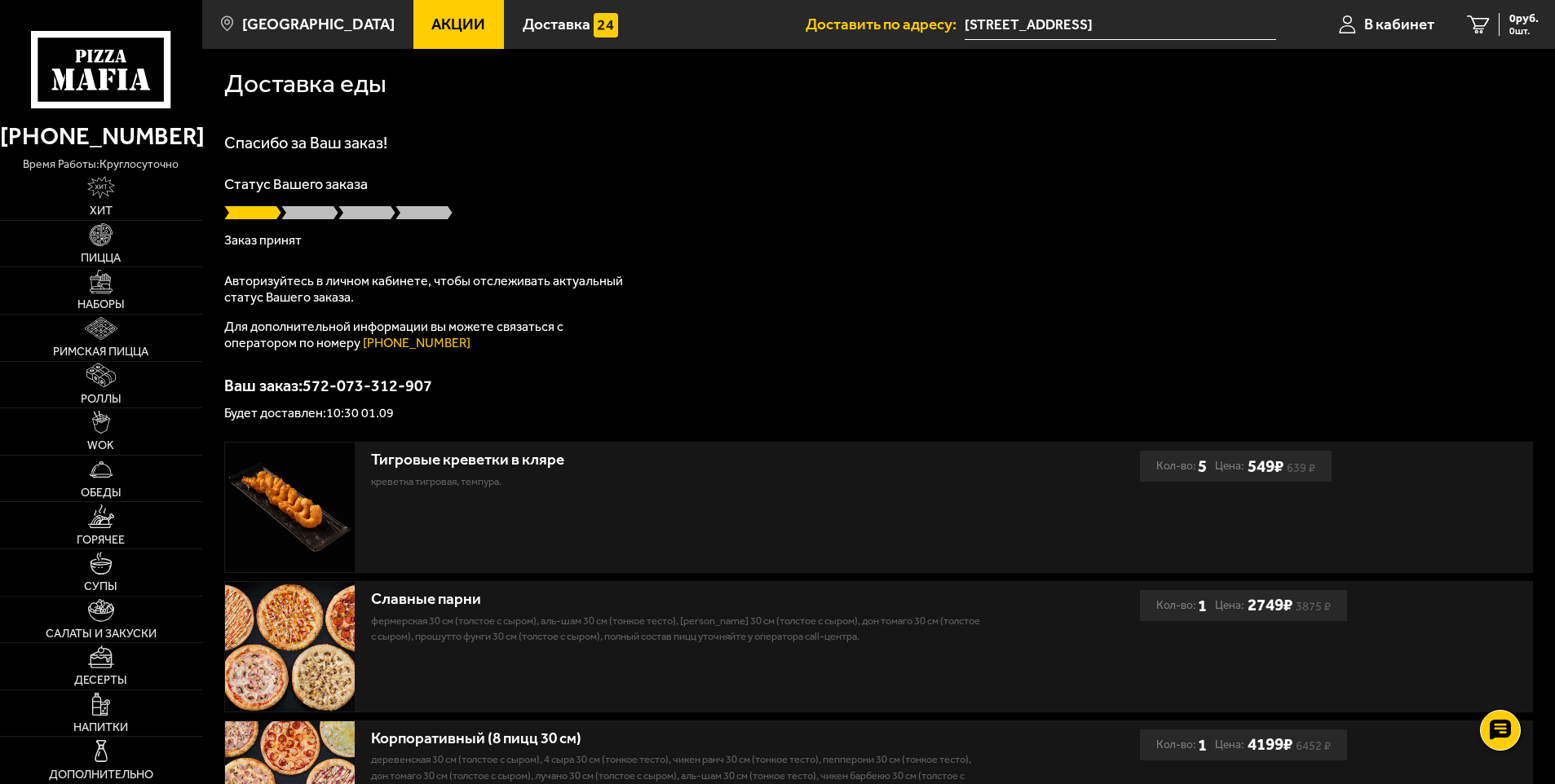
click at [1056, 31] on input "[STREET_ADDRESS]" at bounding box center [1120, 25] width 311 height 30
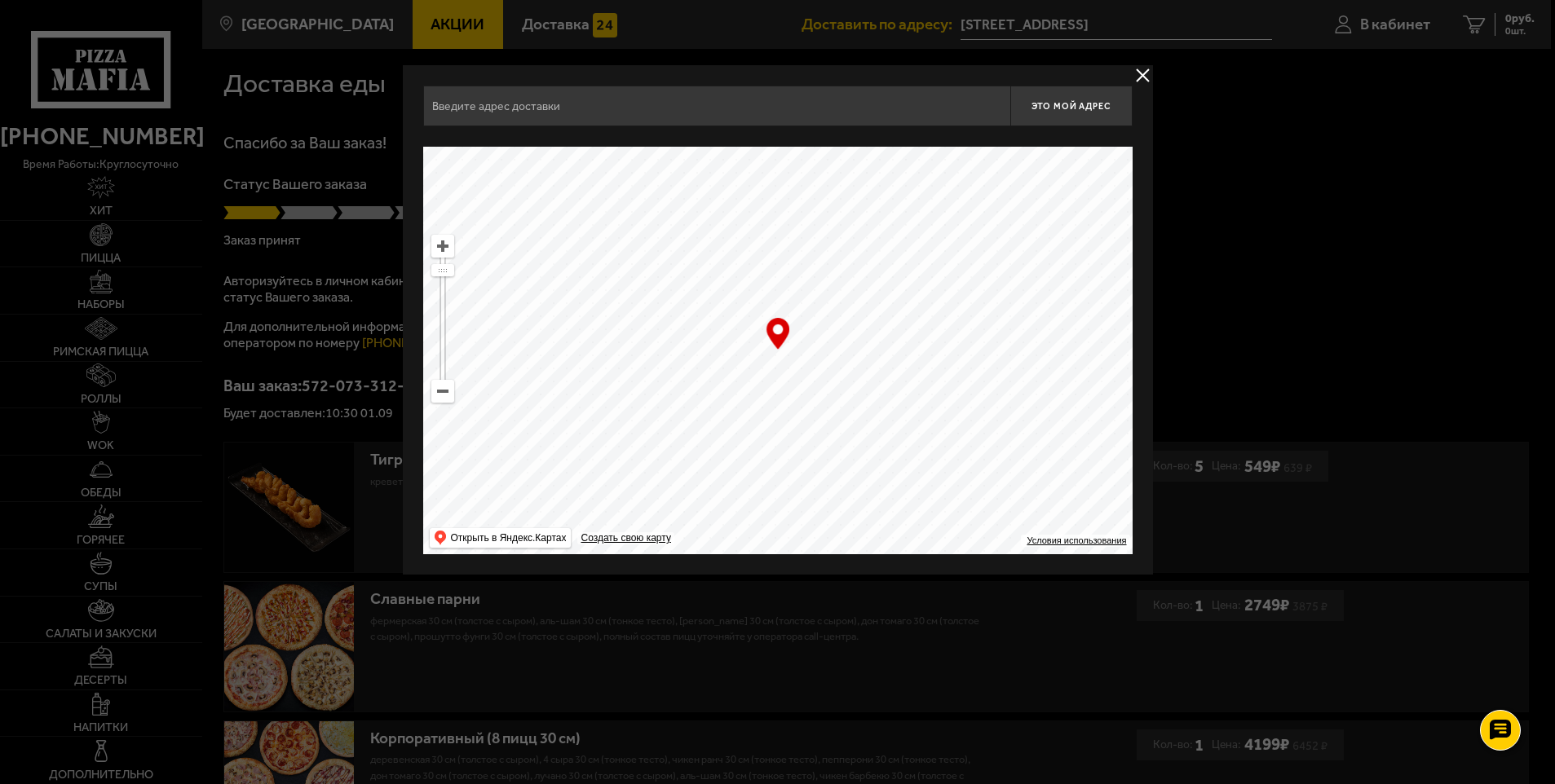
type input "[STREET_ADDRESS]"
click at [1057, 106] on span "Это мой адрес" at bounding box center [1073, 106] width 78 height 11
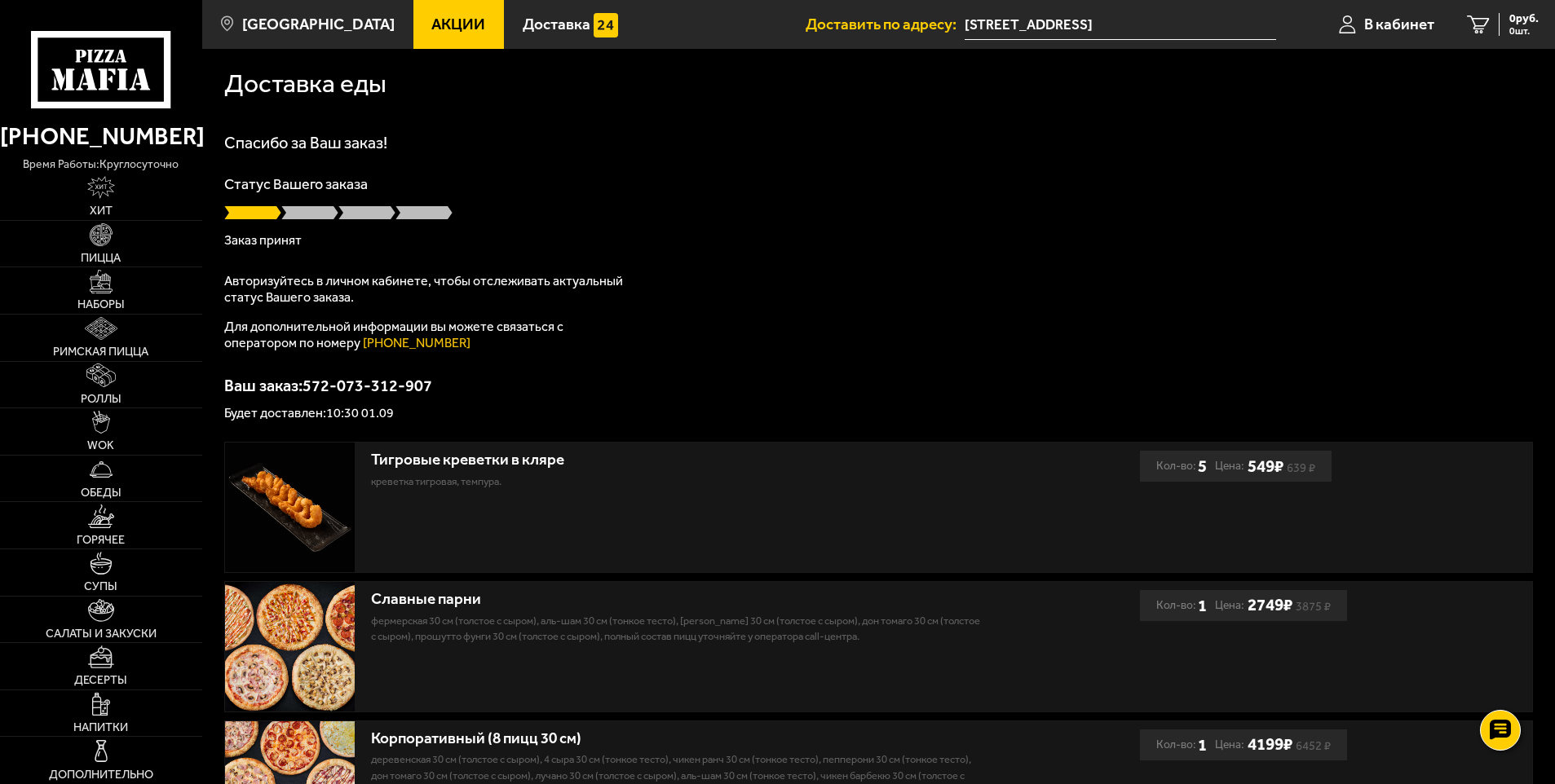
click at [1019, 7] on li "Доставить по адресу: Новочеркасский проспект, 10" at bounding box center [1041, 24] width 469 height 49
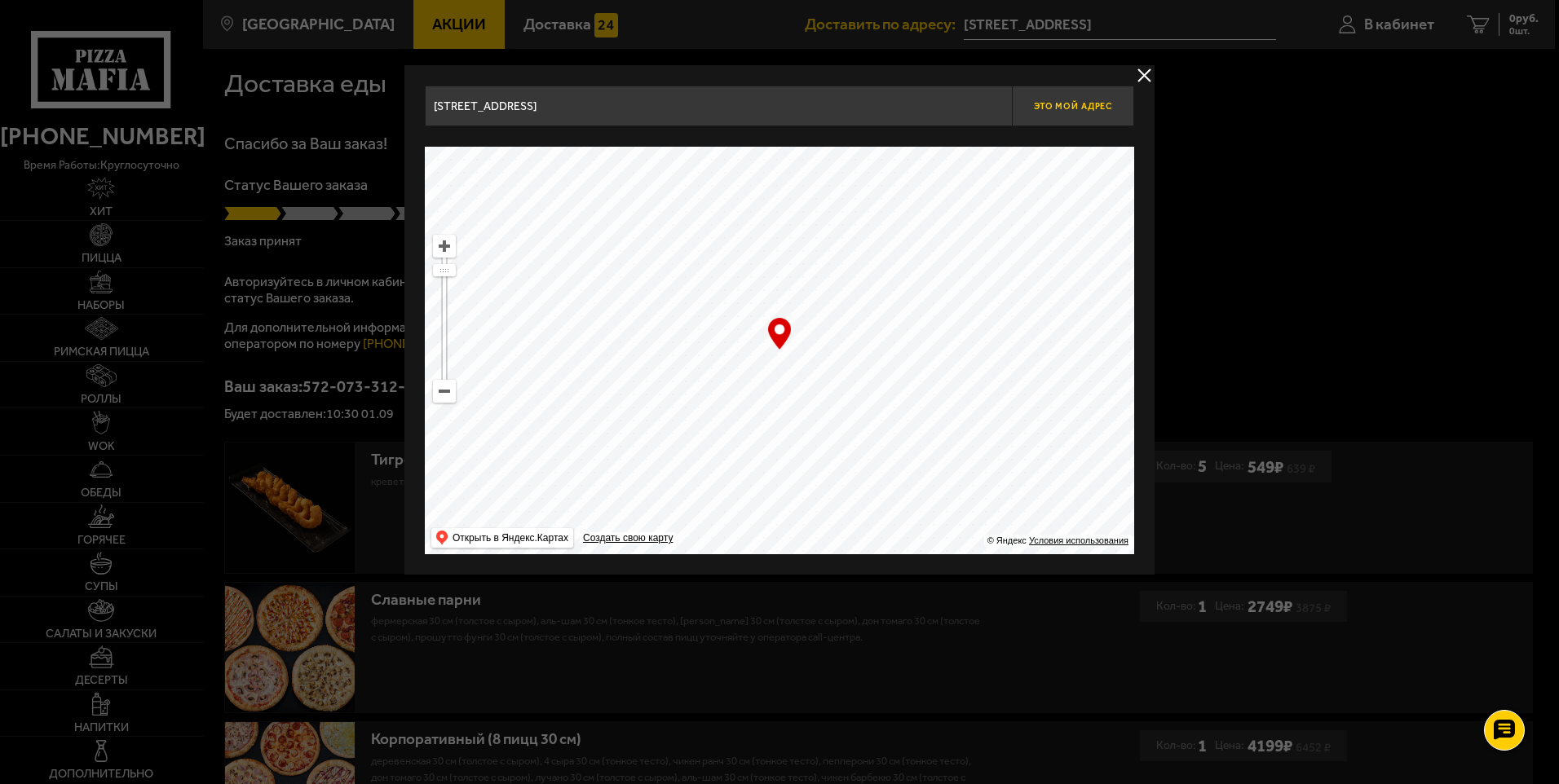
click at [1078, 105] on span "Это мой адрес" at bounding box center [1073, 106] width 78 height 11
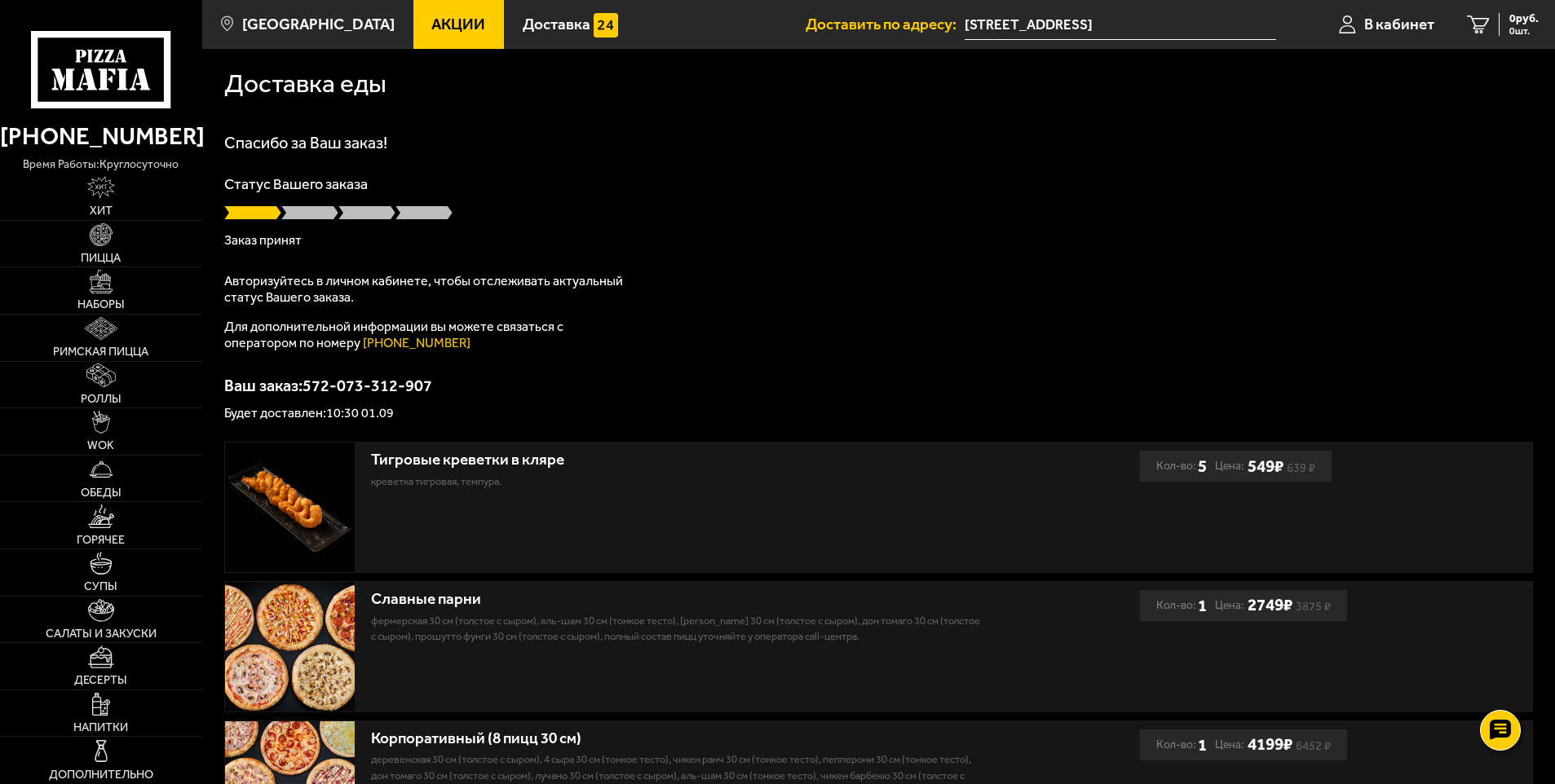
click at [1096, 26] on input "[STREET_ADDRESS]" at bounding box center [1120, 25] width 311 height 30
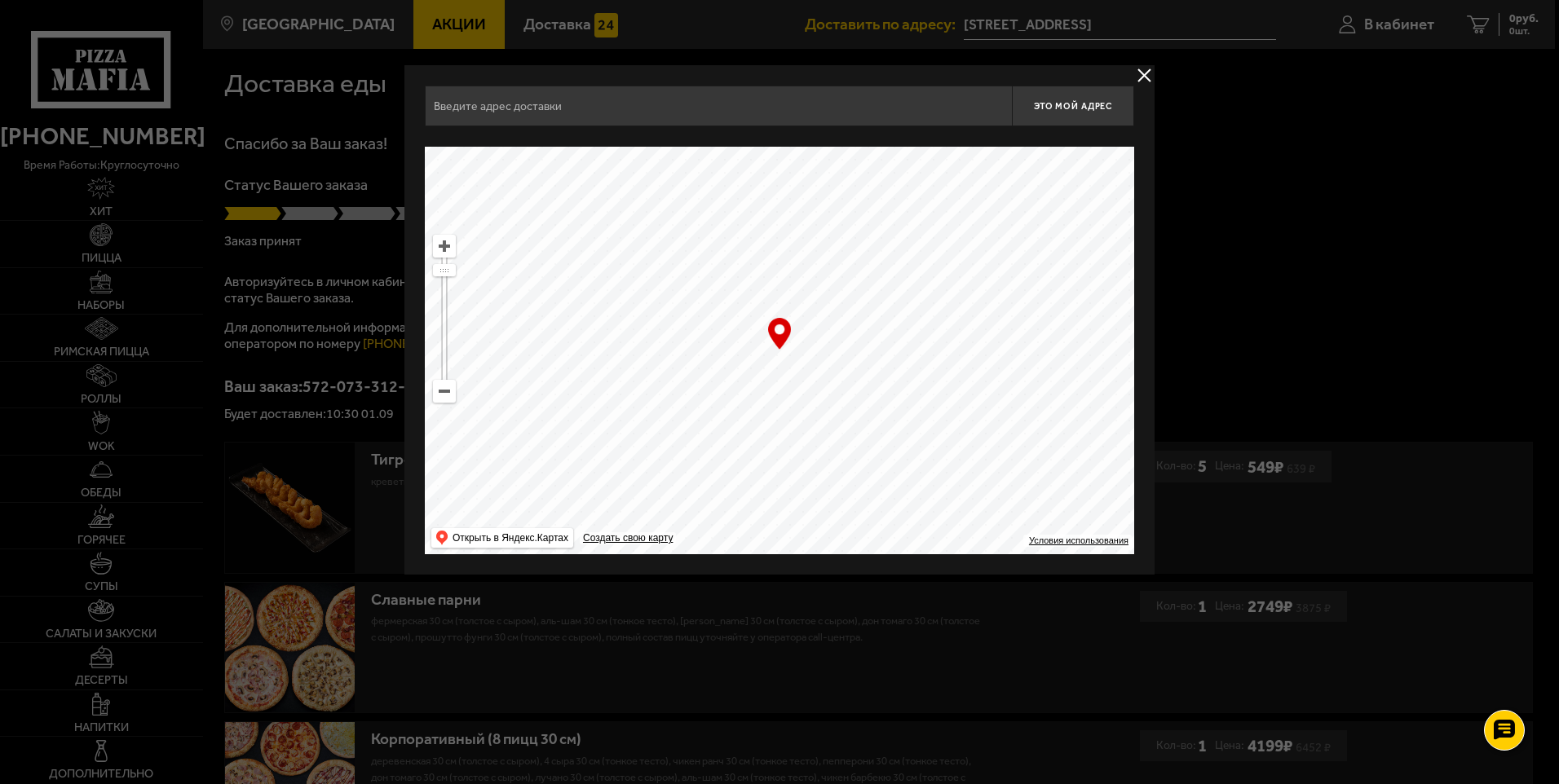
type input "[STREET_ADDRESS]"
click at [779, 361] on ymaps at bounding box center [779, 350] width 709 height 408
click at [784, 372] on ymaps at bounding box center [779, 350] width 709 height 408
click at [1082, 86] on button "Это мой адрес" at bounding box center [1073, 106] width 122 height 41
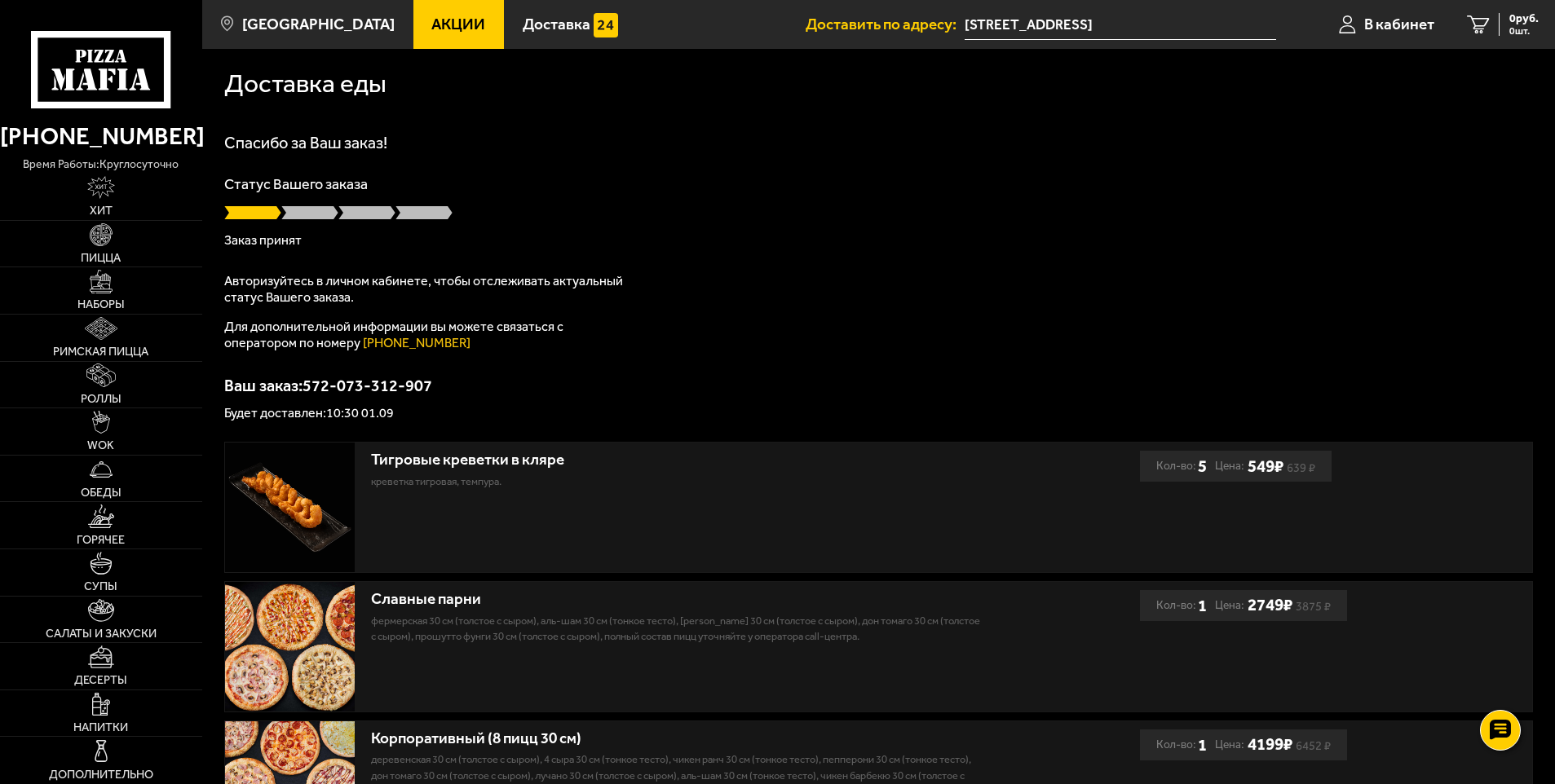
click at [1076, 94] on div "Доставка еды" at bounding box center [878, 83] width 1309 height 26
click at [1092, 35] on input "[STREET_ADDRESS]" at bounding box center [1120, 25] width 311 height 30
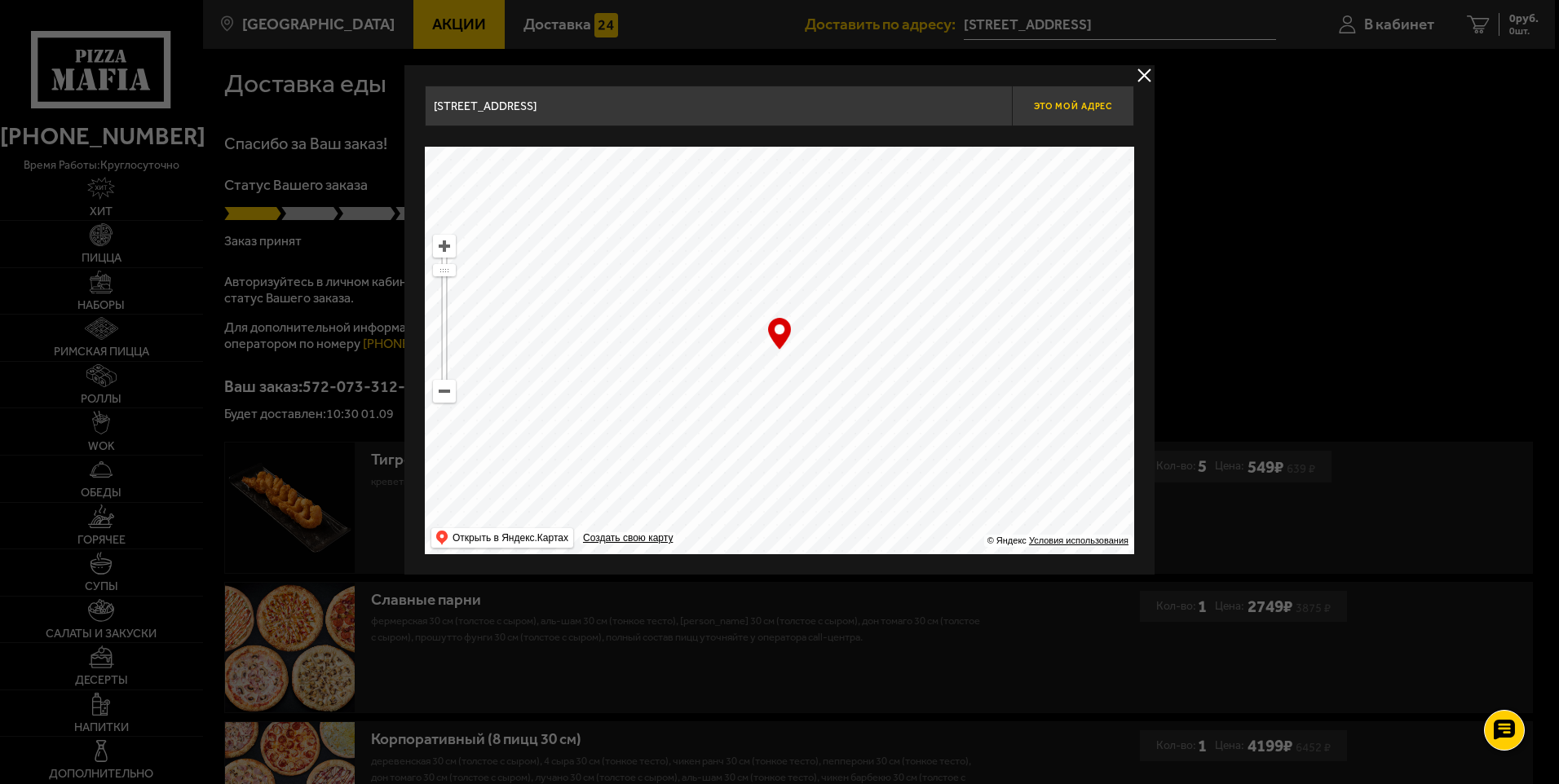
click at [1093, 102] on span "Это мой адрес" at bounding box center [1073, 106] width 78 height 11
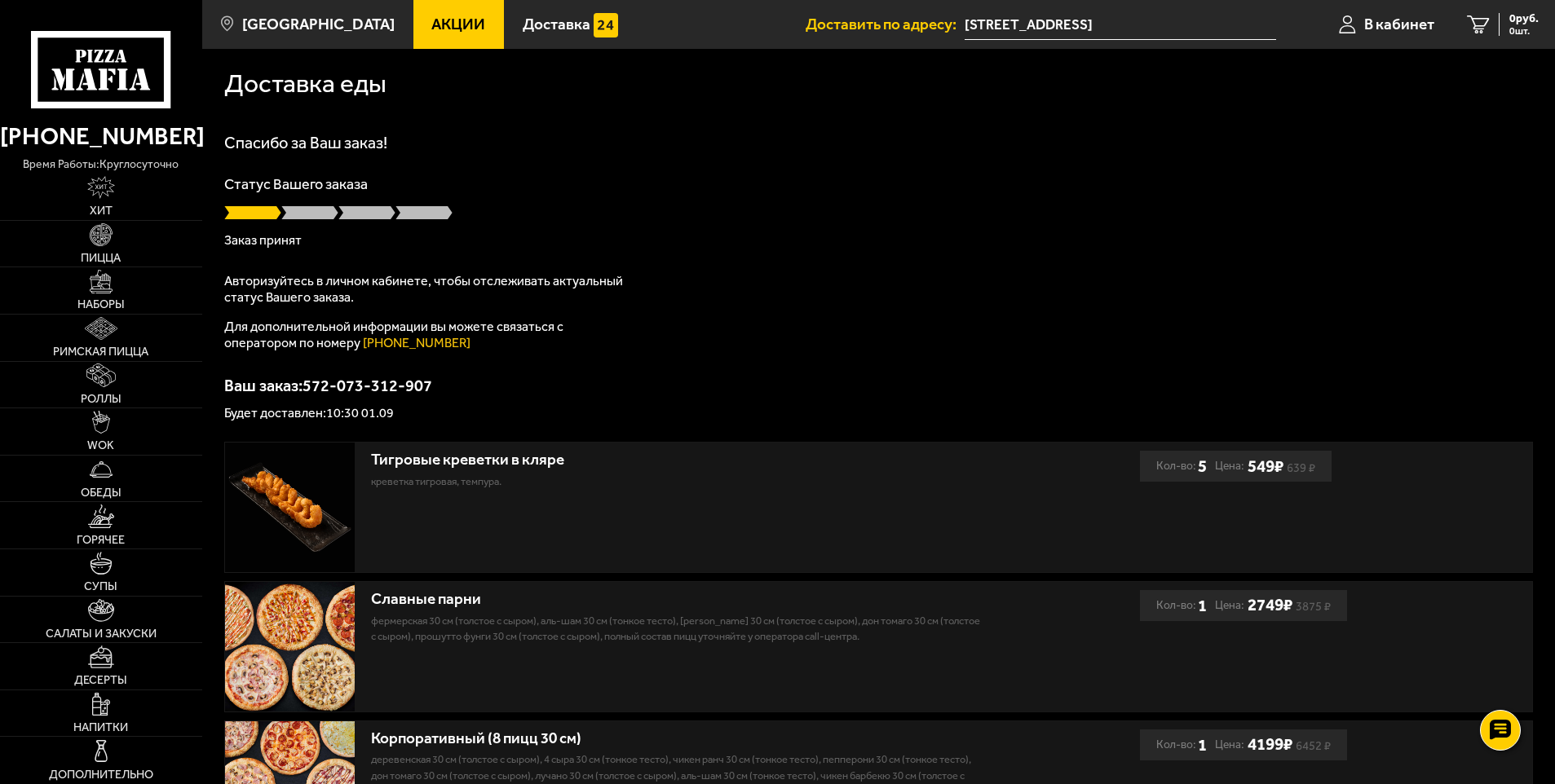
click at [1120, 25] on input "[STREET_ADDRESS]" at bounding box center [1120, 25] width 311 height 30
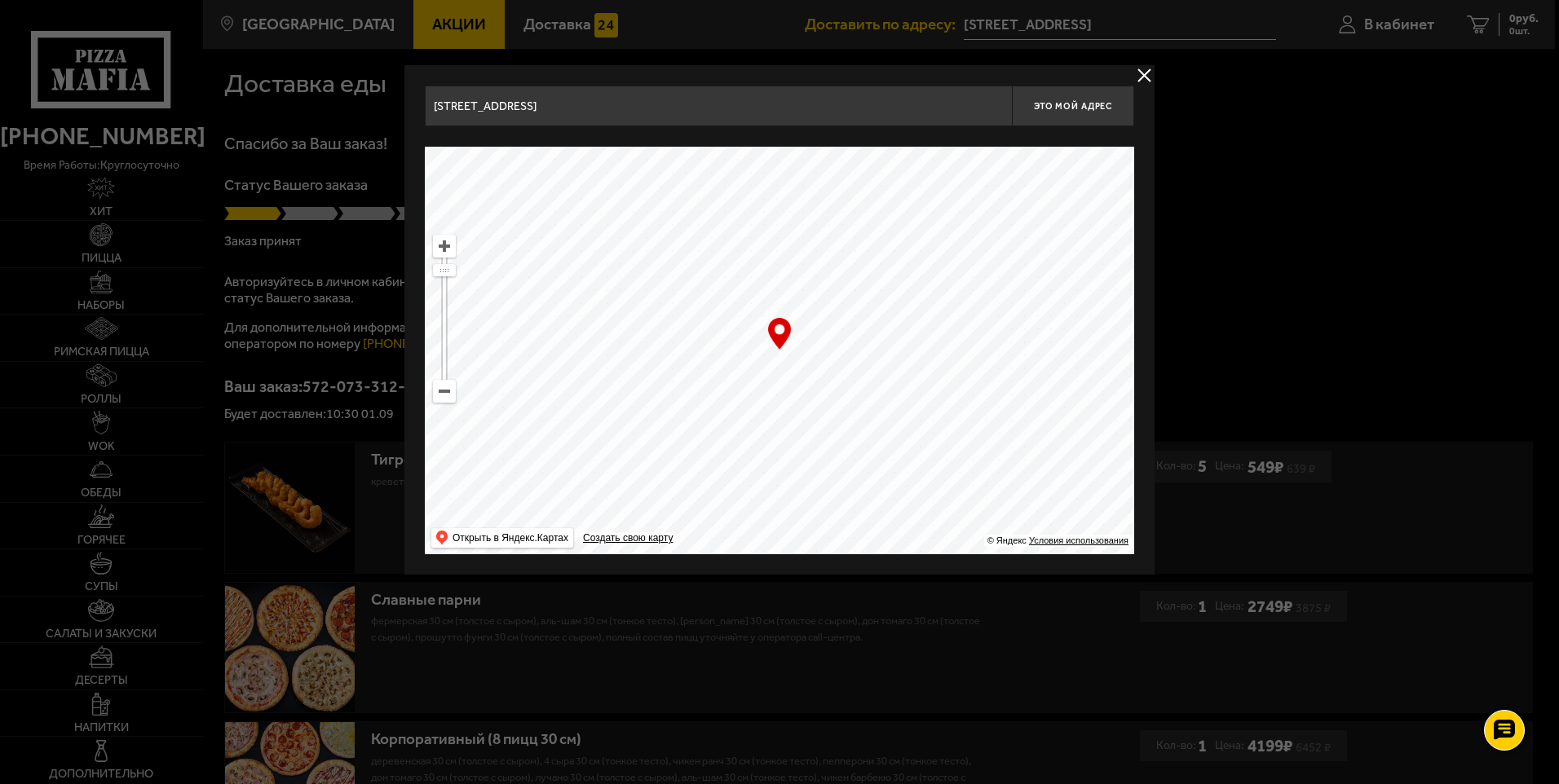
drag, startPoint x: 1097, startPoint y: 110, endPoint x: 1088, endPoint y: 84, distance: 27.5
click at [1094, 109] on span "Это мой адрес" at bounding box center [1073, 106] width 78 height 11
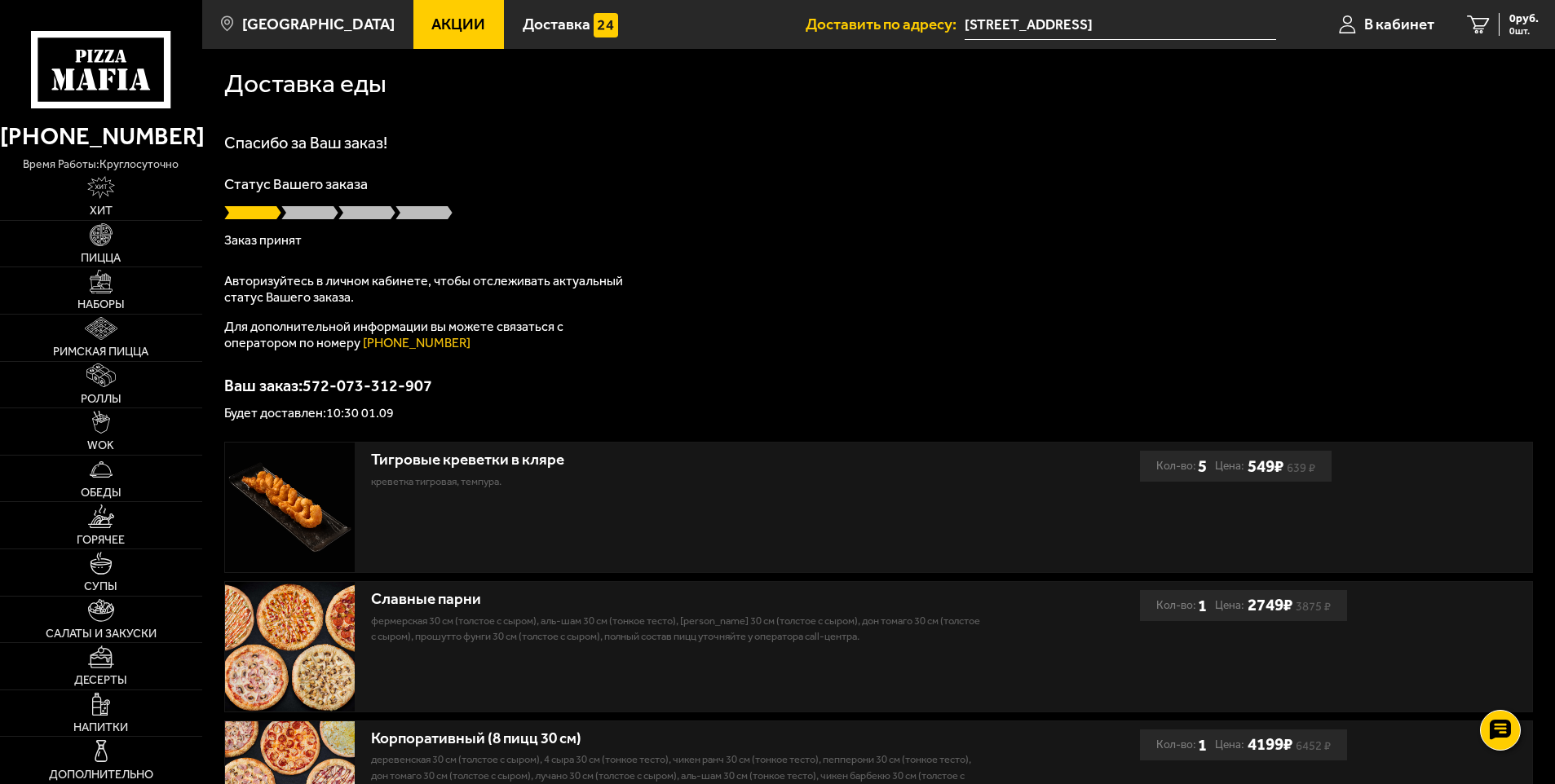
click at [1090, 17] on input "[STREET_ADDRESS]" at bounding box center [1120, 25] width 311 height 30
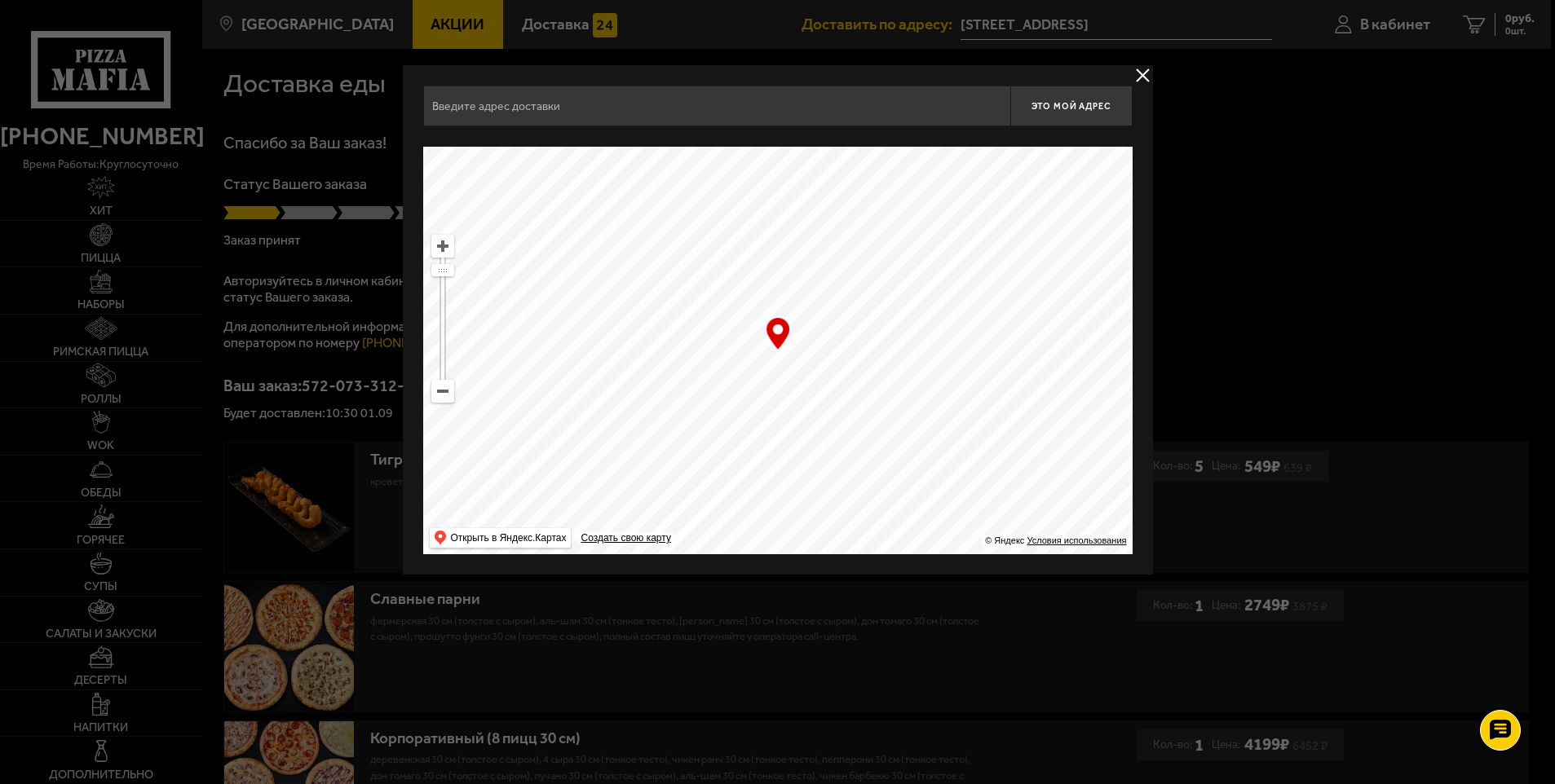
type input "[STREET_ADDRESS]"
click at [1104, 99] on button "Это мой адрес" at bounding box center [1073, 106] width 122 height 41
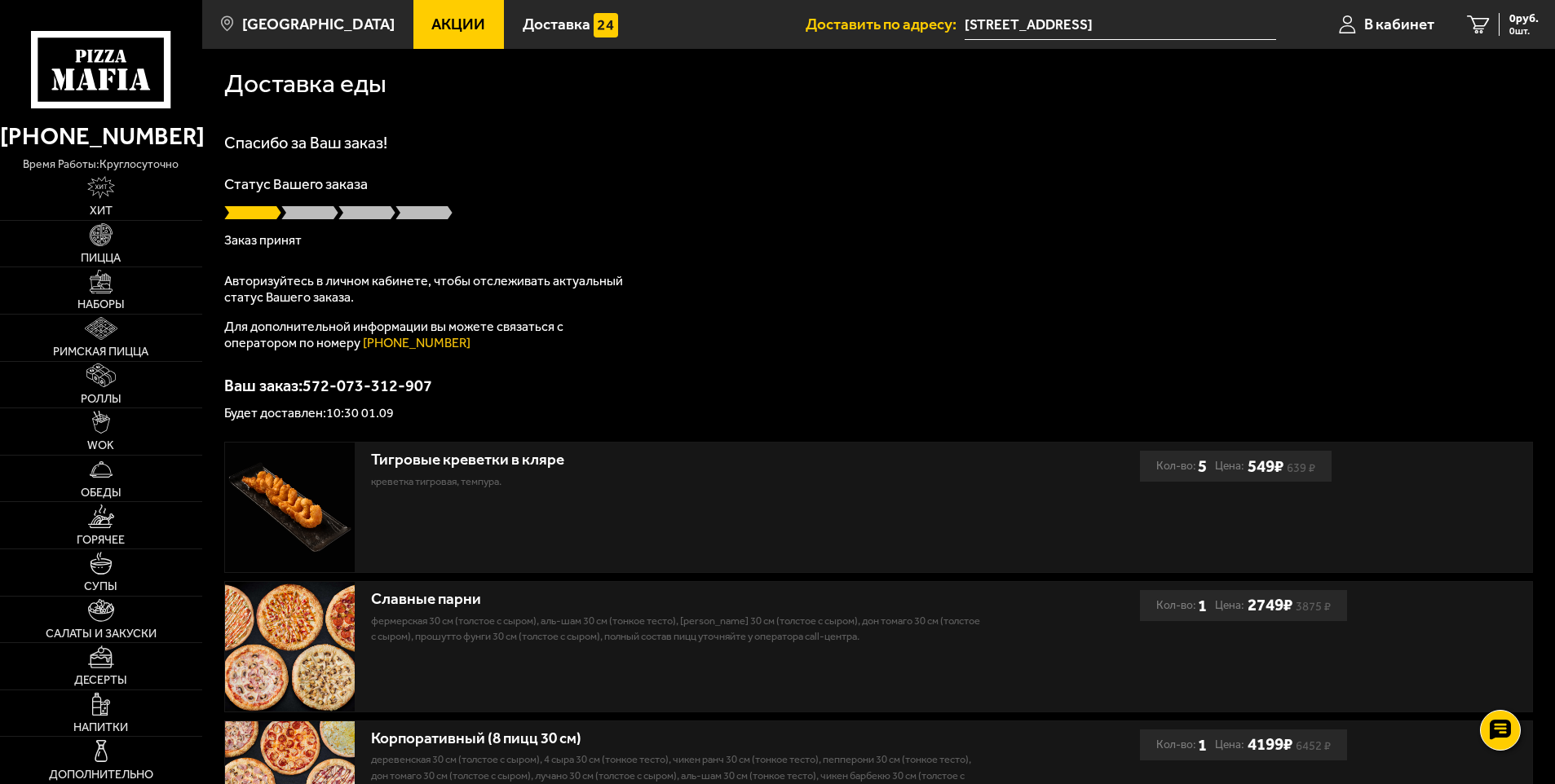
click at [1089, 22] on input "[STREET_ADDRESS]" at bounding box center [1120, 25] width 311 height 30
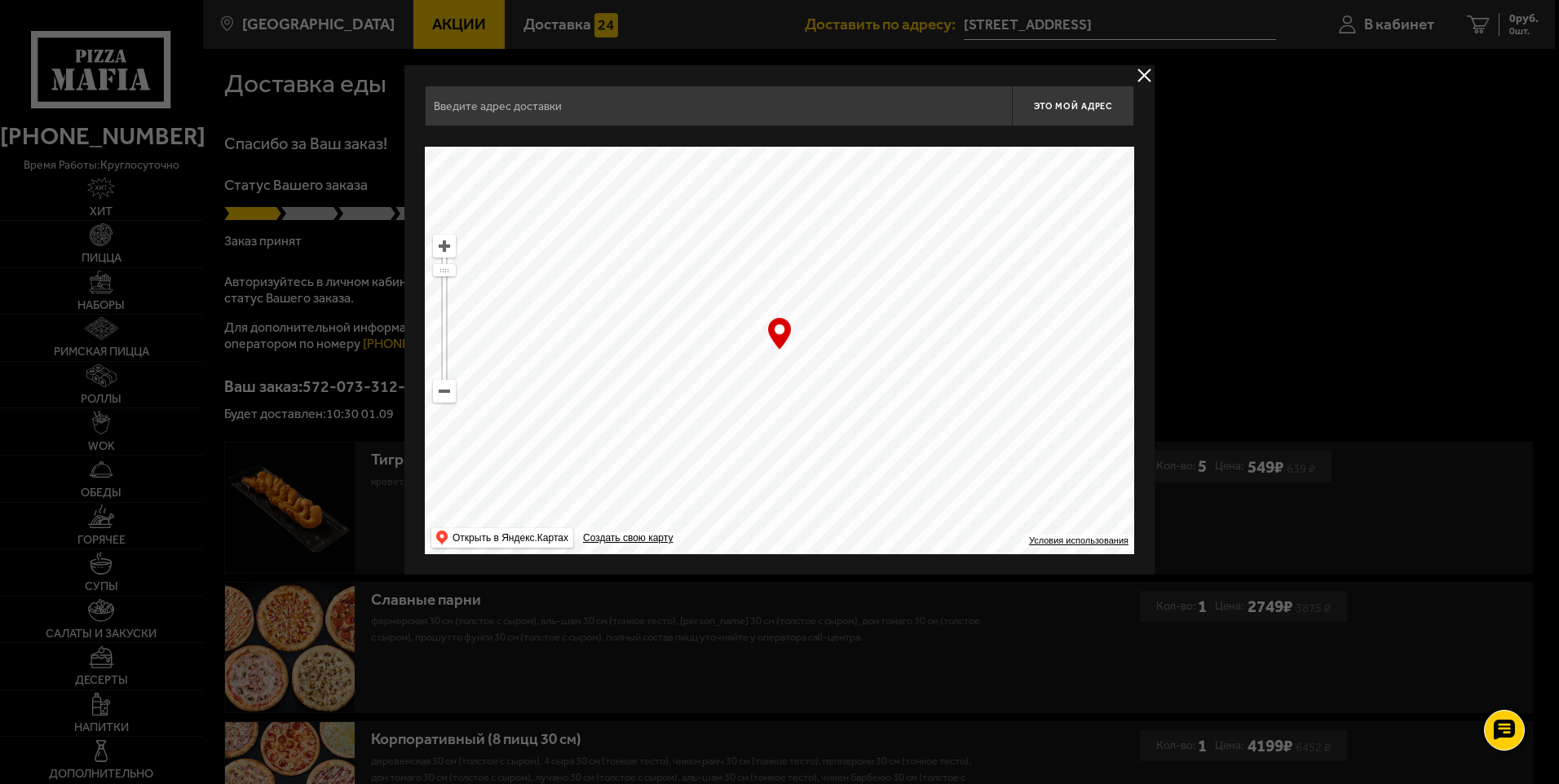
type input "[STREET_ADDRESS]"
click at [1087, 110] on span "Это мой адрес" at bounding box center [1073, 106] width 78 height 11
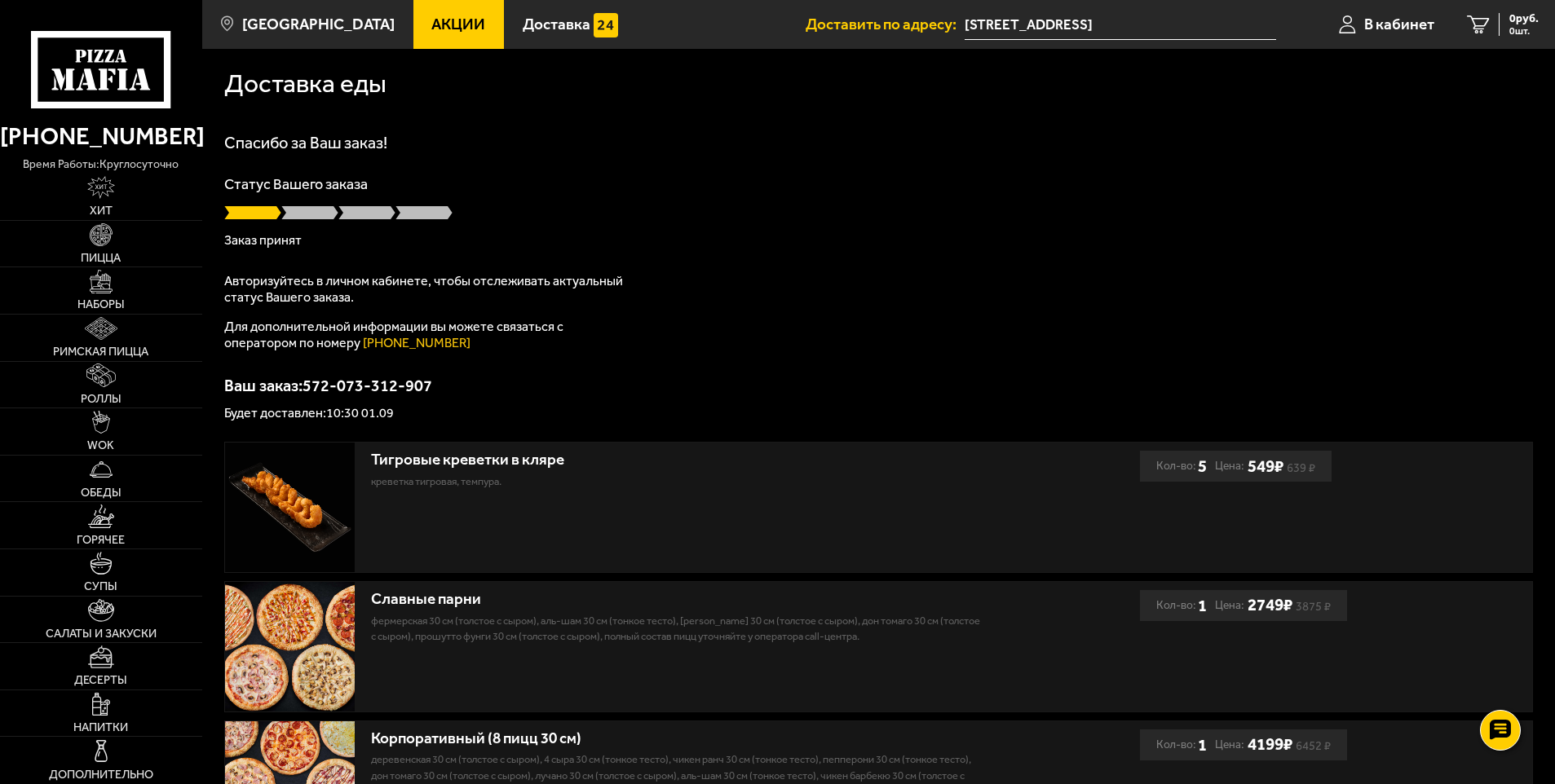
click at [1105, 20] on input "[STREET_ADDRESS]" at bounding box center [1120, 25] width 311 height 30
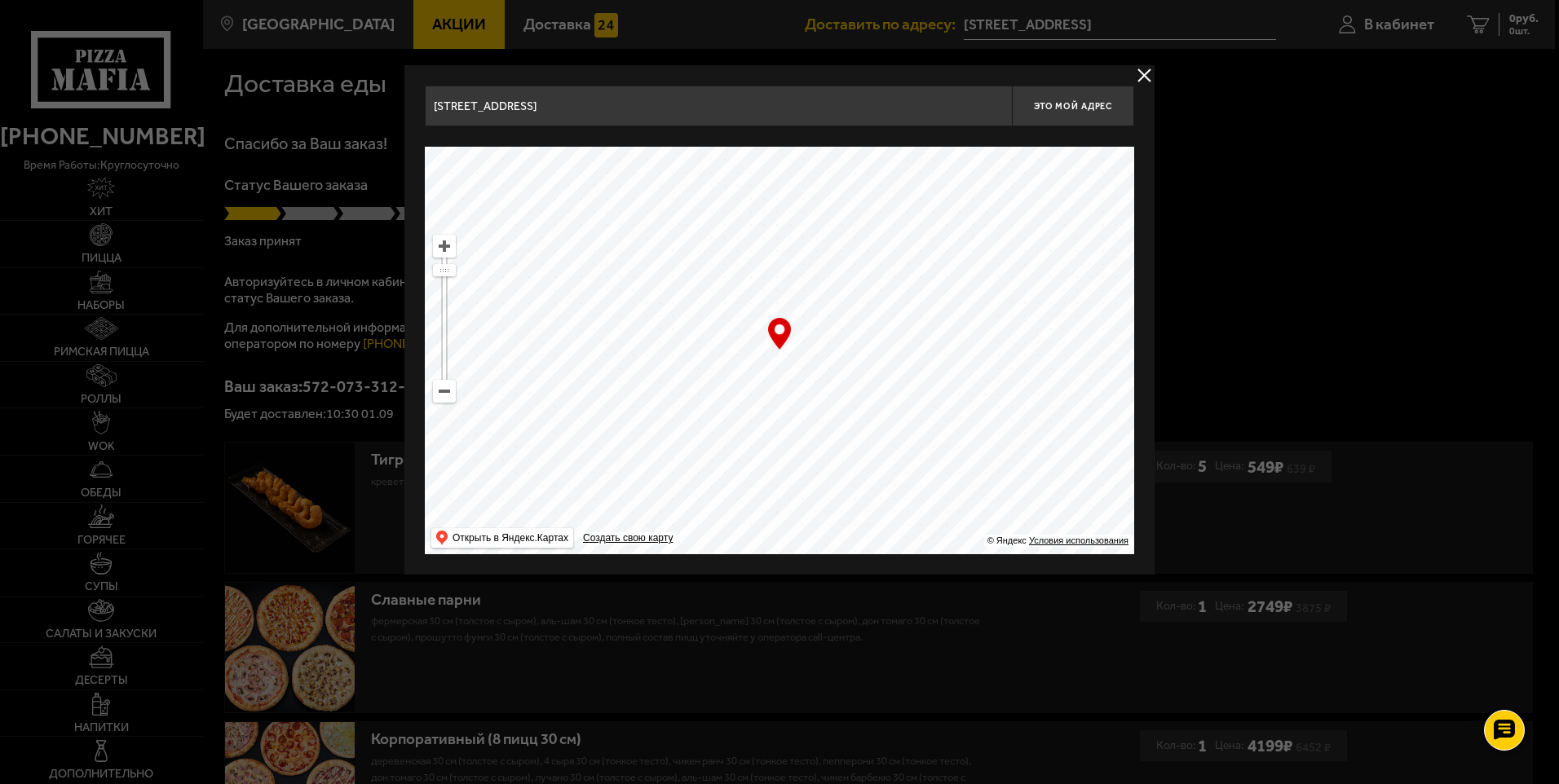
click at [1130, 69] on div "Зольная улица, 15 Это мой адрес Найдите адрес перетащив карту … © Яндекс Услови…" at bounding box center [779, 320] width 750 height 509
click at [1148, 71] on button "delivery type" at bounding box center [1144, 75] width 20 height 20
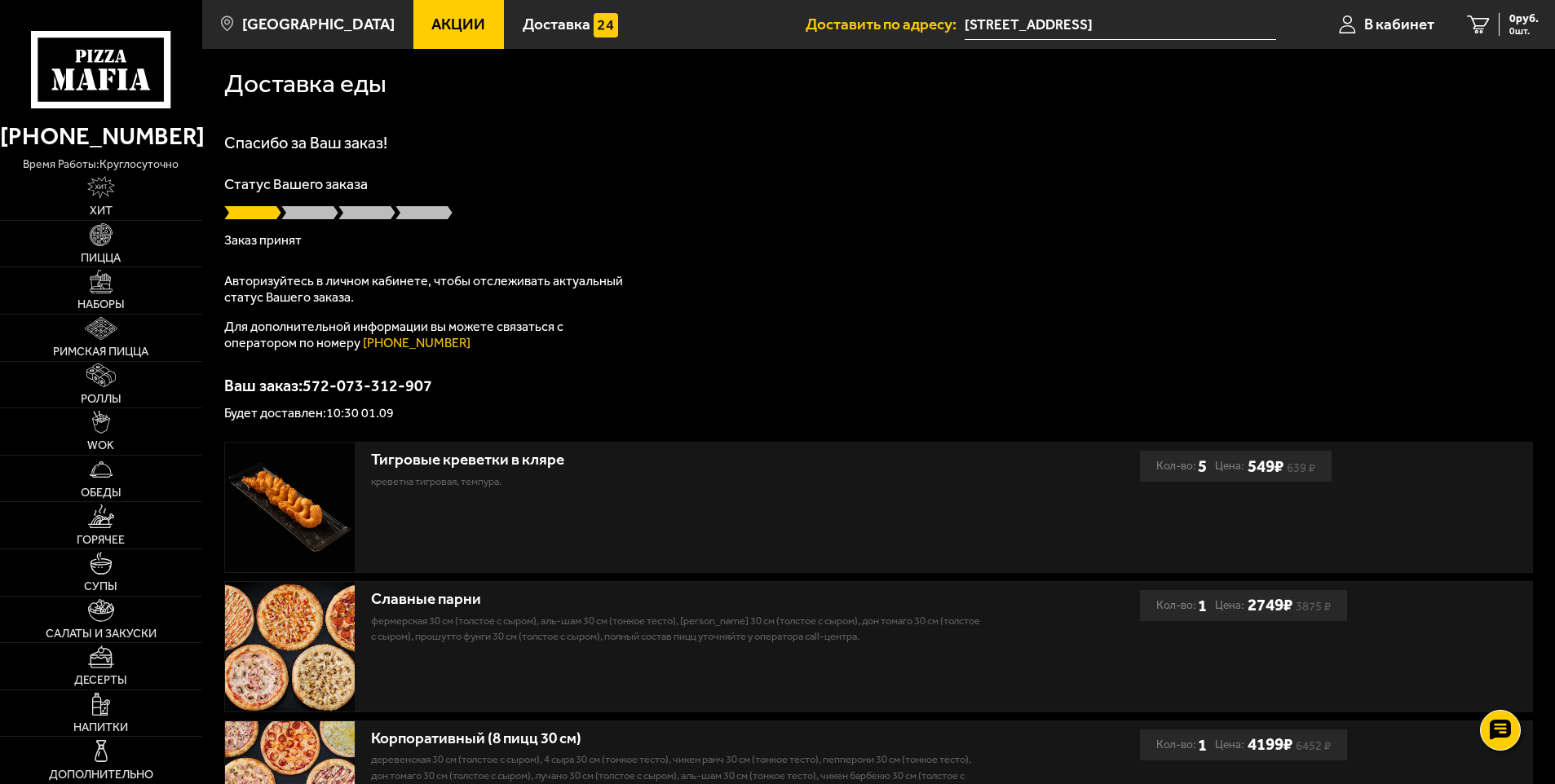
drag, startPoint x: 420, startPoint y: 349, endPoint x: 217, endPoint y: 323, distance: 204.7
click at [217, 323] on div "Доставка еды Спасибо за Ваш заказ! Статус Вашего заказа Заказ принят Авторизуйт…" at bounding box center [878, 483] width 1353 height 867
click at [221, 324] on div "Доставка еды Спасибо за Ваш заказ! Статус Вашего заказа Заказ принят Авторизуйт…" at bounding box center [878, 483] width 1353 height 867
click at [234, 324] on p "Для дополнительной информации вы можете связаться с оператором по номеру (812) …" at bounding box center [428, 335] width 408 height 32
click at [220, 321] on div "Доставка еды Спасибо за Ваш заказ! Статус Вашего заказа Заказ принят Авторизуйт…" at bounding box center [878, 483] width 1353 height 867
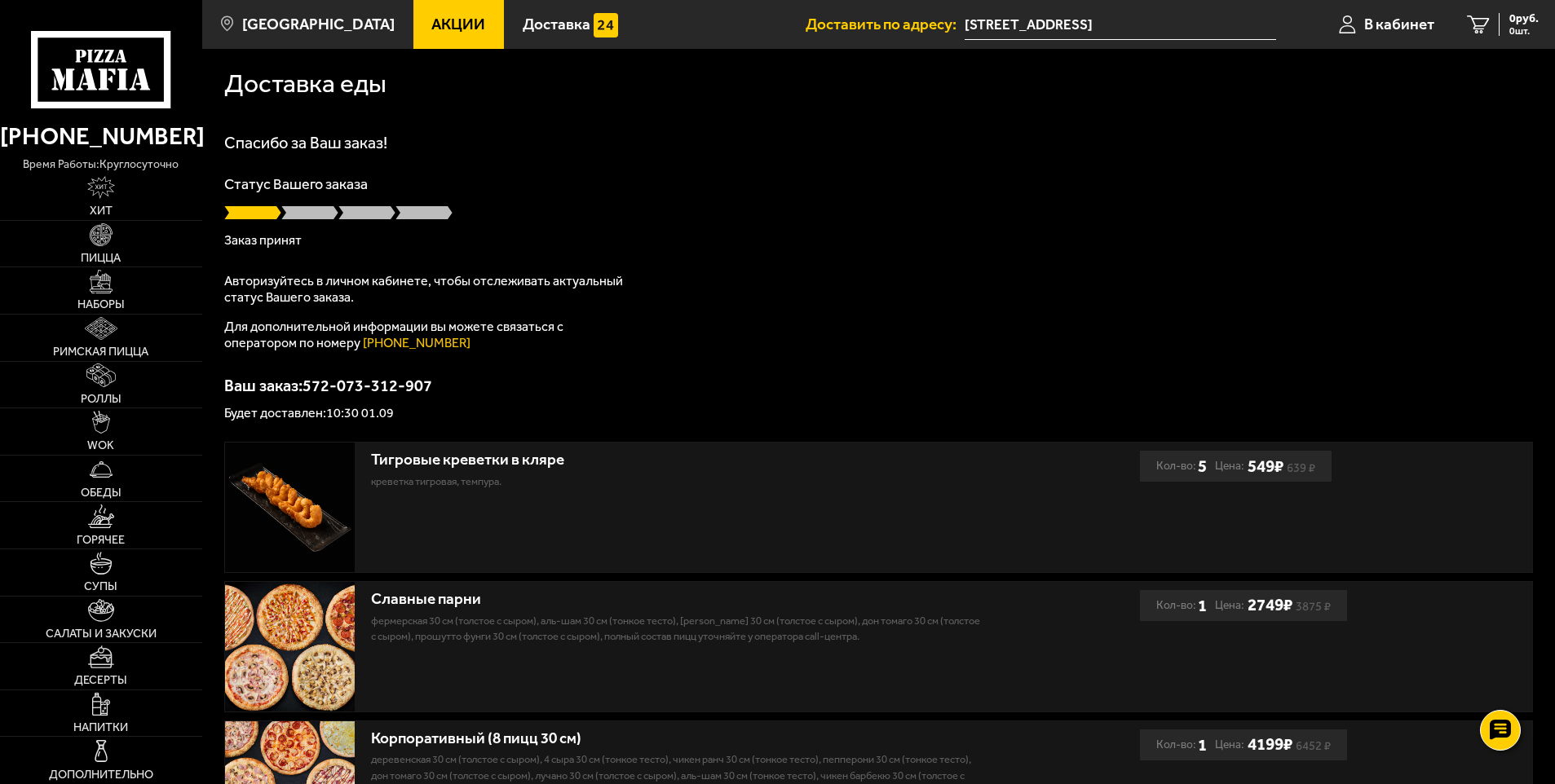
click at [227, 324] on p "Для дополнительной информации вы можете связаться с оператором по номеру (812) …" at bounding box center [428, 335] width 408 height 32
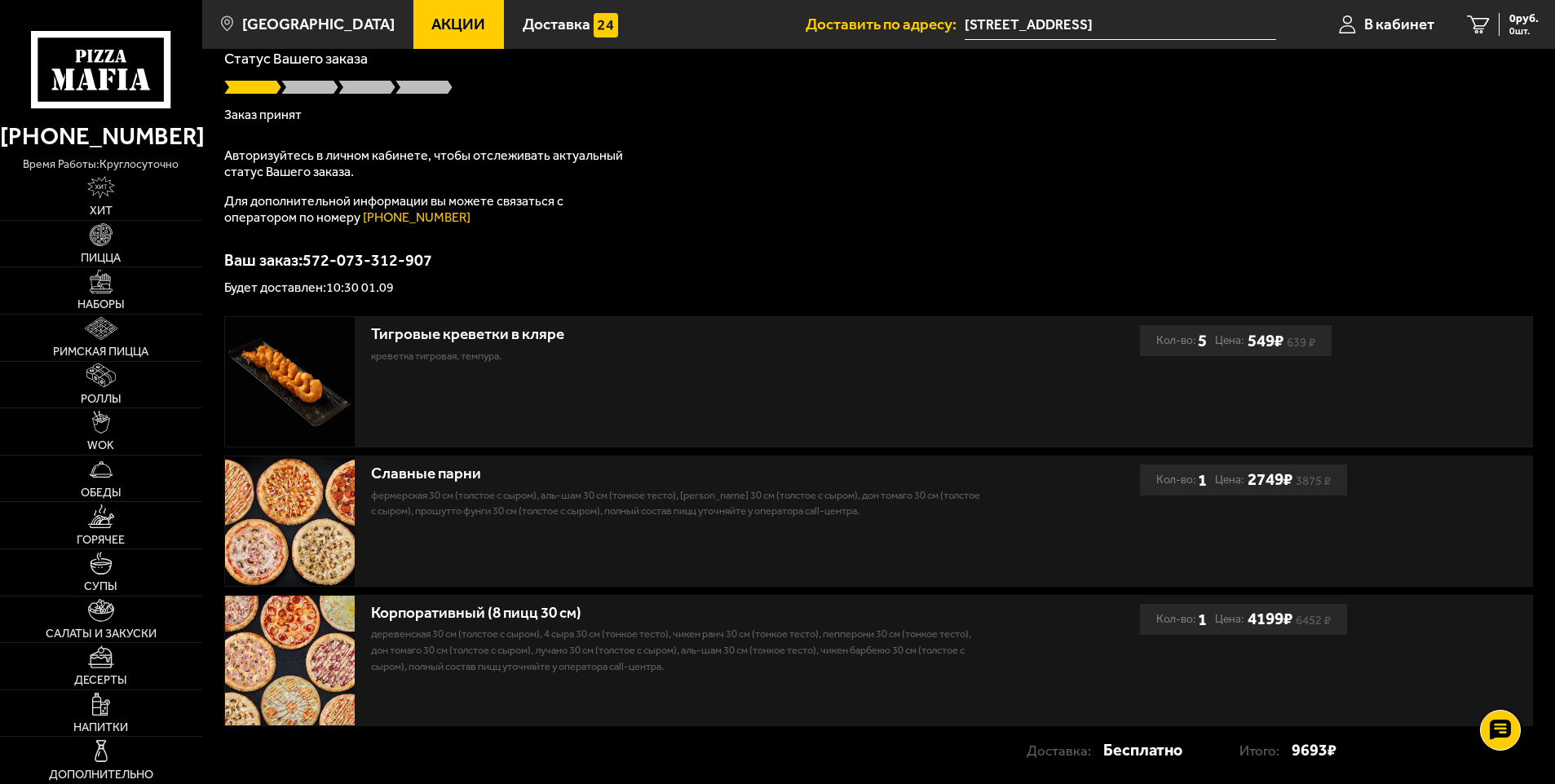
scroll to position [163, 0]
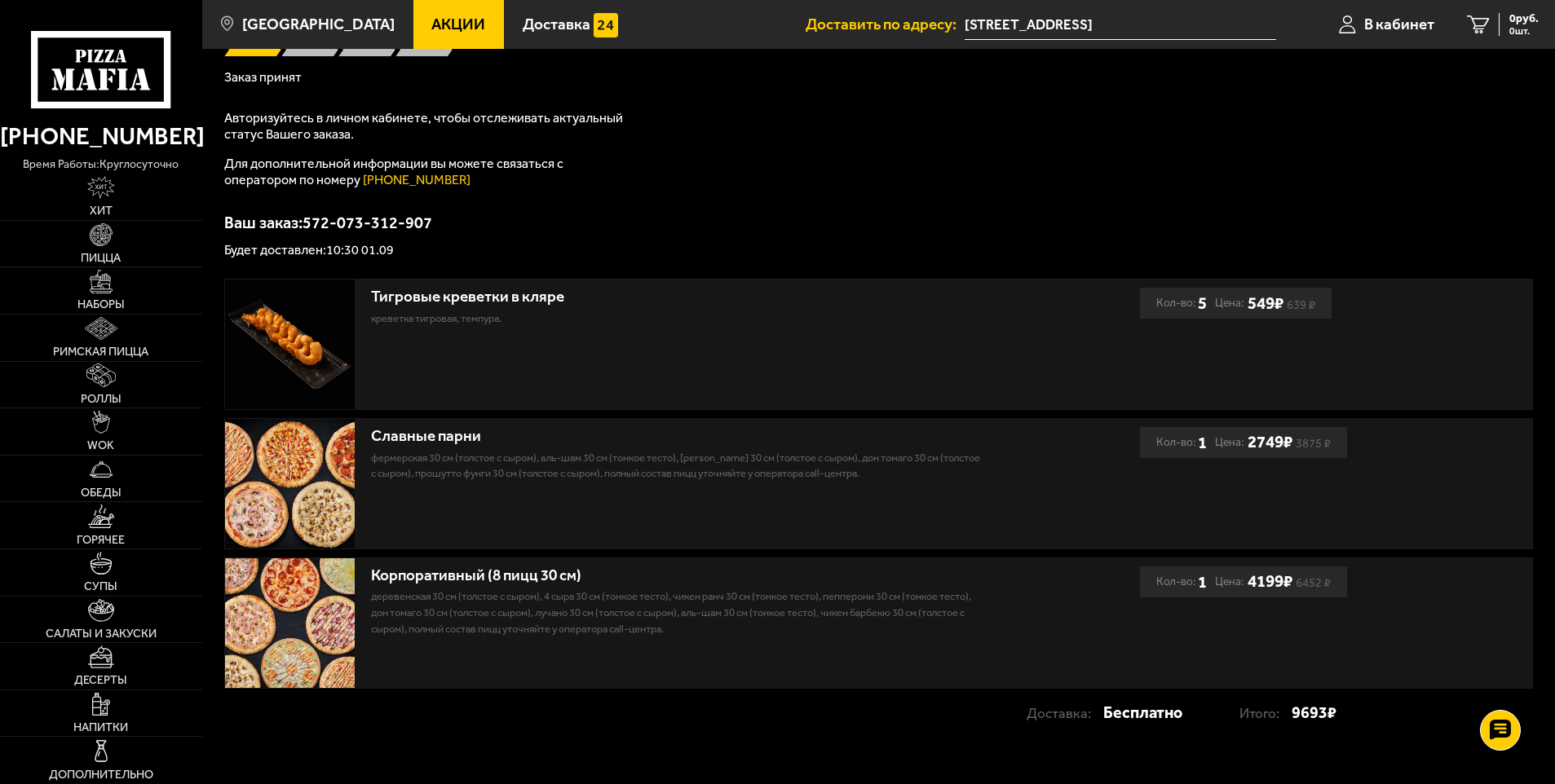
click at [852, 364] on div "Тигровые креветки в кляре креветка тигровая, темпура." at bounding box center [682, 345] width 915 height 130
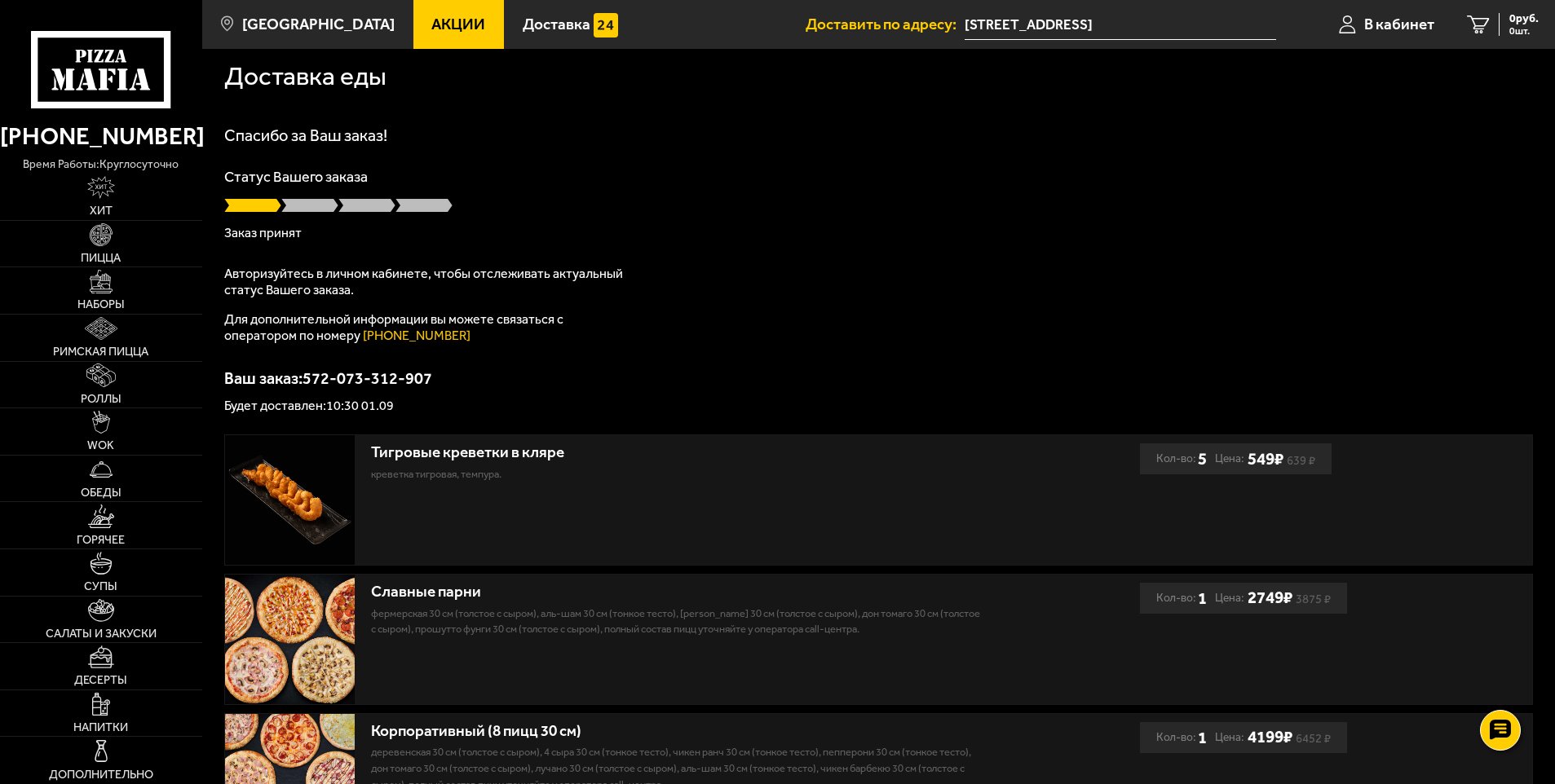
scroll to position [0, 0]
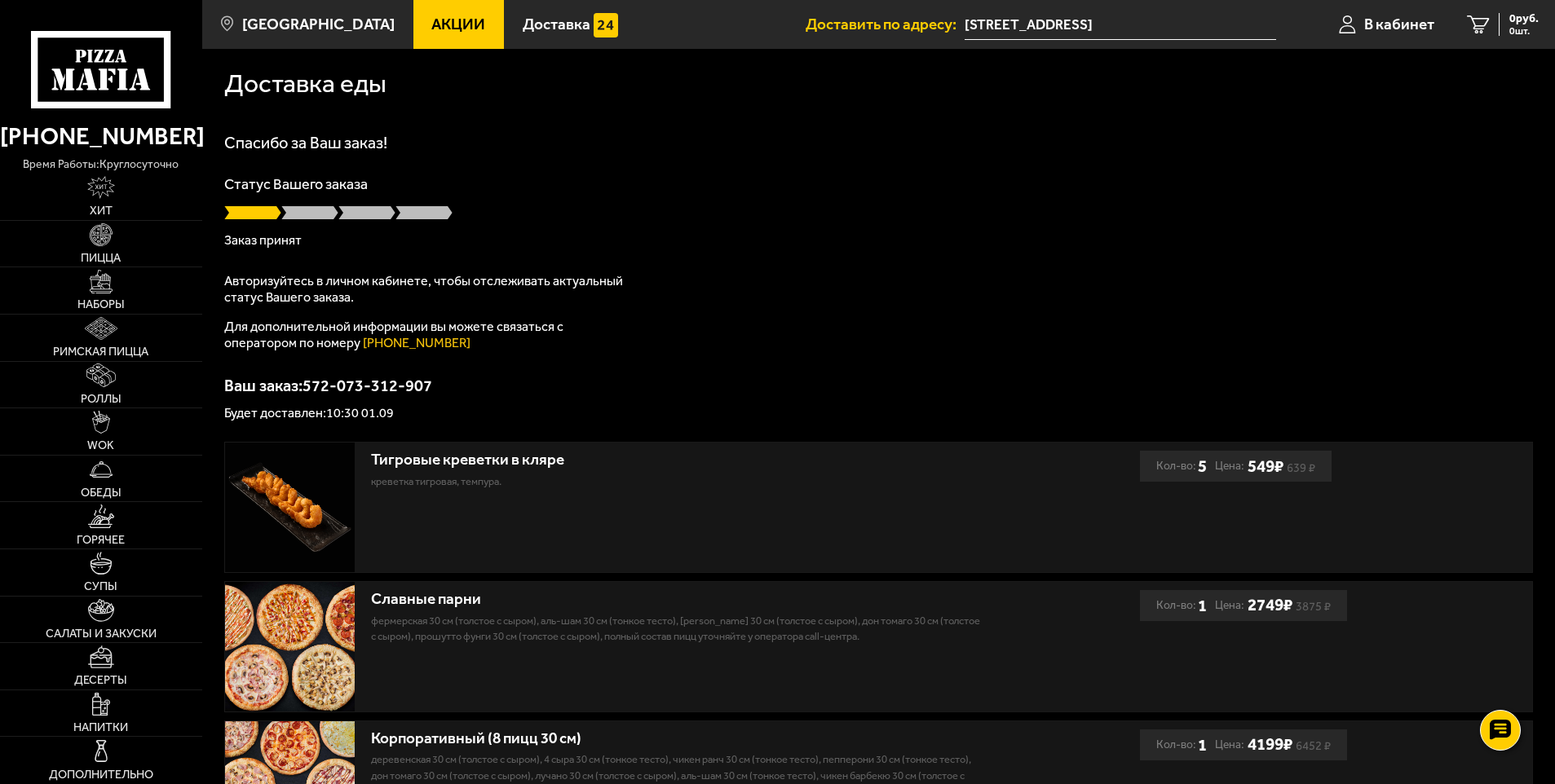
click at [1164, 14] on input "[STREET_ADDRESS]" at bounding box center [1120, 25] width 311 height 30
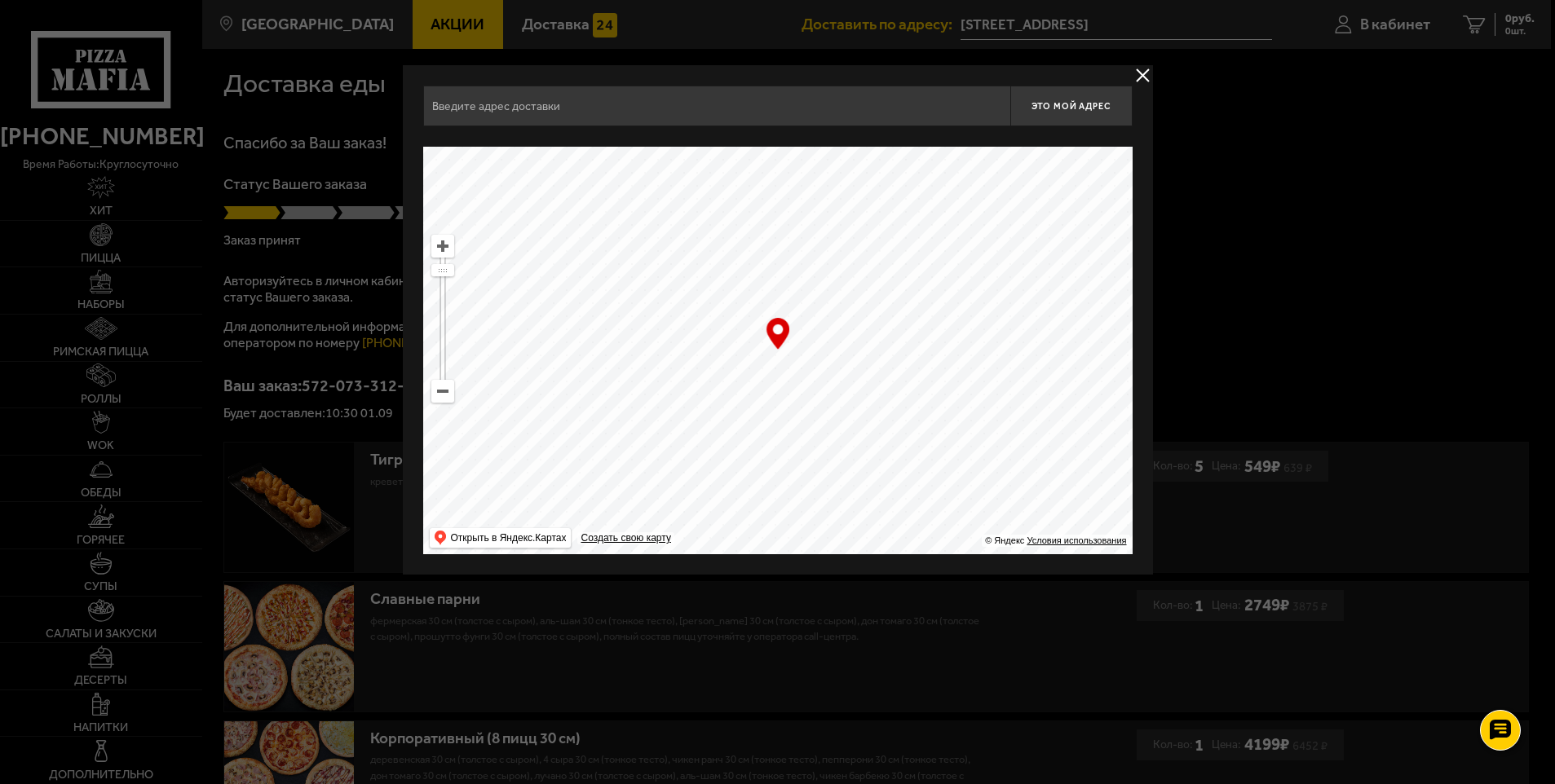
type input "[STREET_ADDRESS]"
click at [1156, 67] on div at bounding box center [779, 392] width 1559 height 784
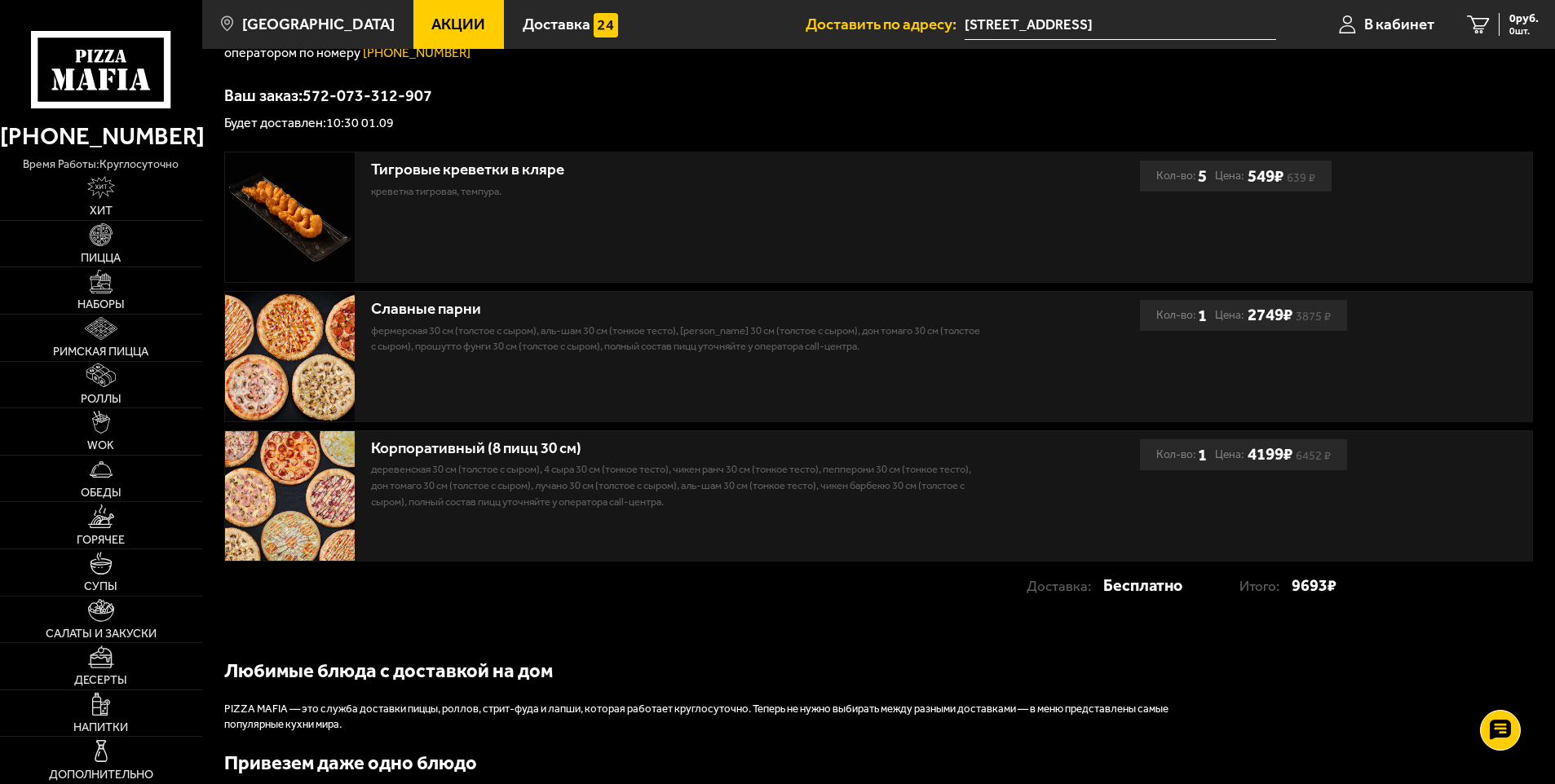
scroll to position [326, 0]
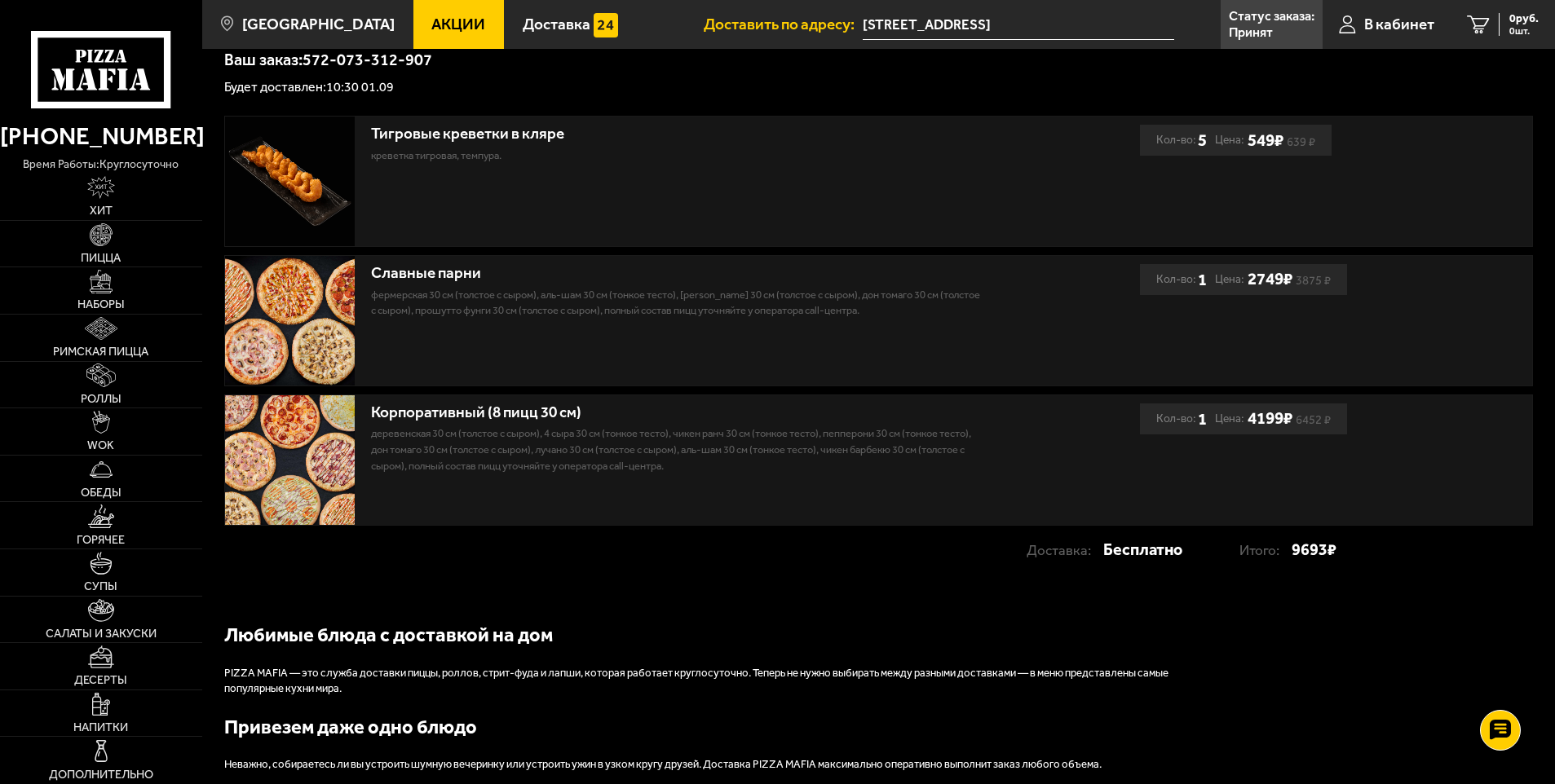
click at [224, 60] on p "Ваш заказ: 572-073-312-907" at bounding box center [878, 60] width 1309 height 17
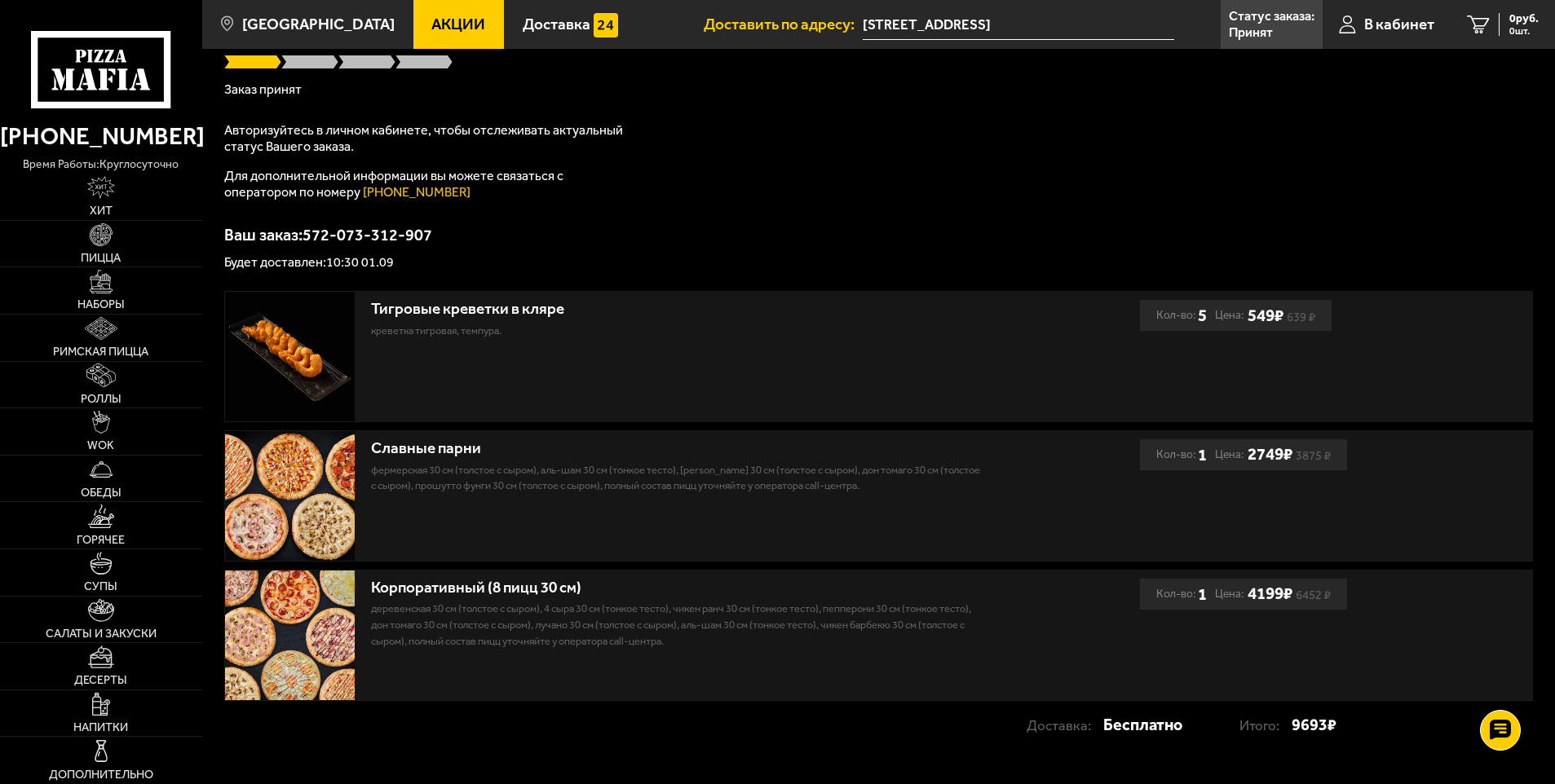
scroll to position [0, 0]
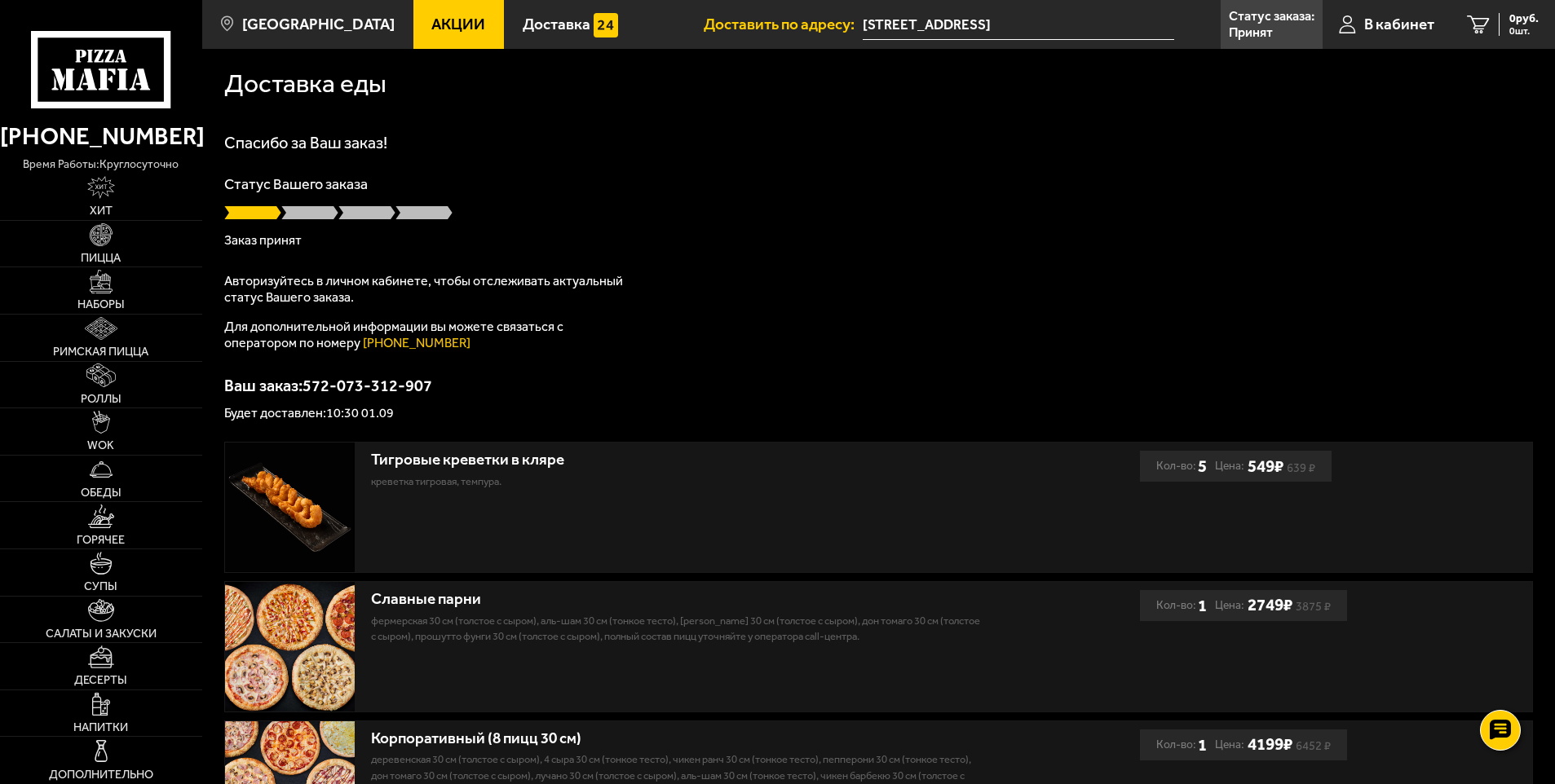
click at [298, 194] on div "Статус Вашего заказа Заказ принят" at bounding box center [878, 212] width 1309 height 70
click at [299, 232] on div "Статус Вашего заказа Заказ принят" at bounding box center [878, 212] width 1309 height 70
click at [1384, 13] on link "В кабинет" at bounding box center [1387, 24] width 128 height 49
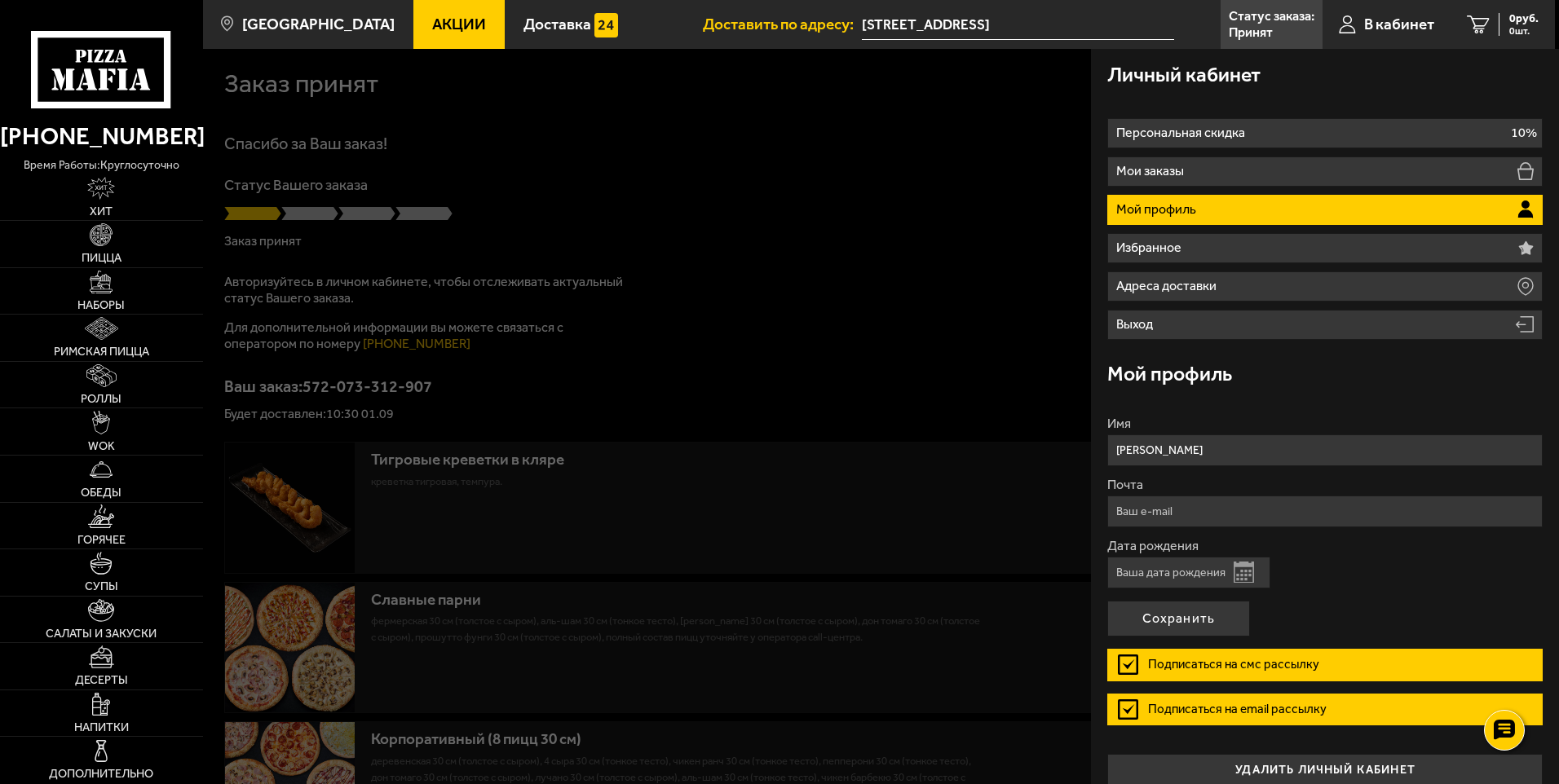
click at [792, 188] on div at bounding box center [982, 441] width 1559 height 784
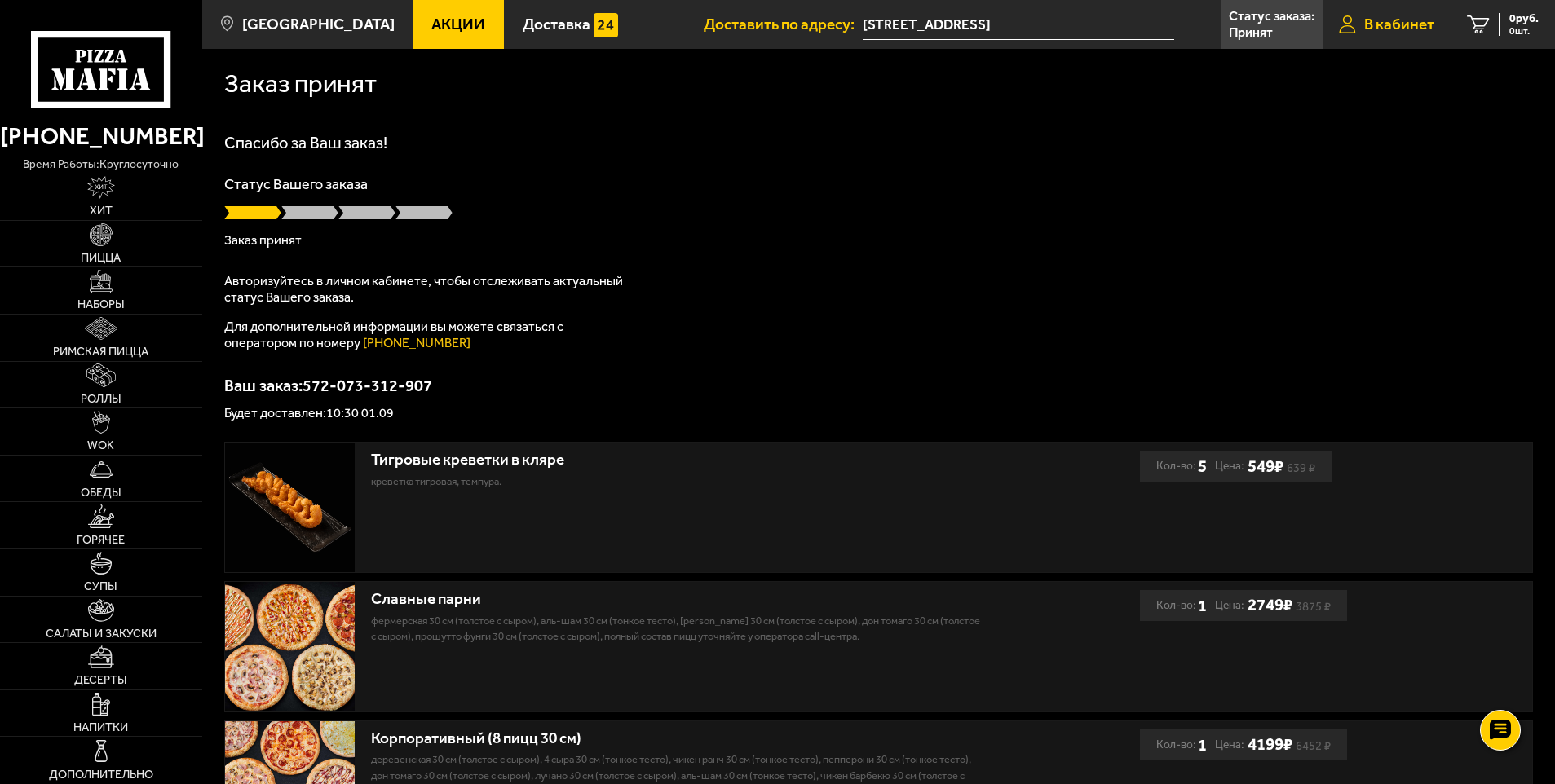
click at [1414, 31] on span "В кабинет" at bounding box center [1399, 24] width 70 height 16
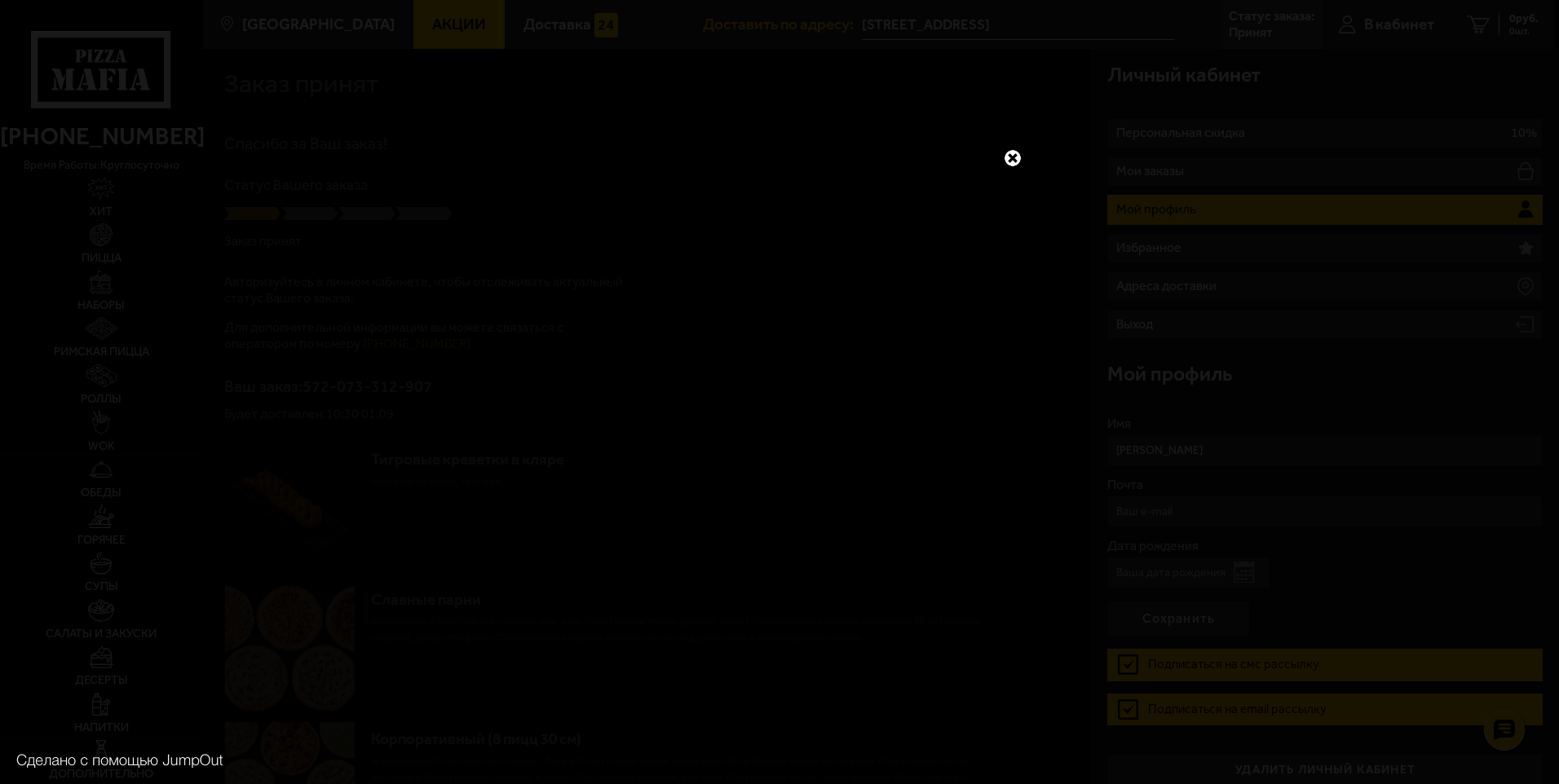
click at [1012, 146] on div at bounding box center [779, 392] width 1559 height 784
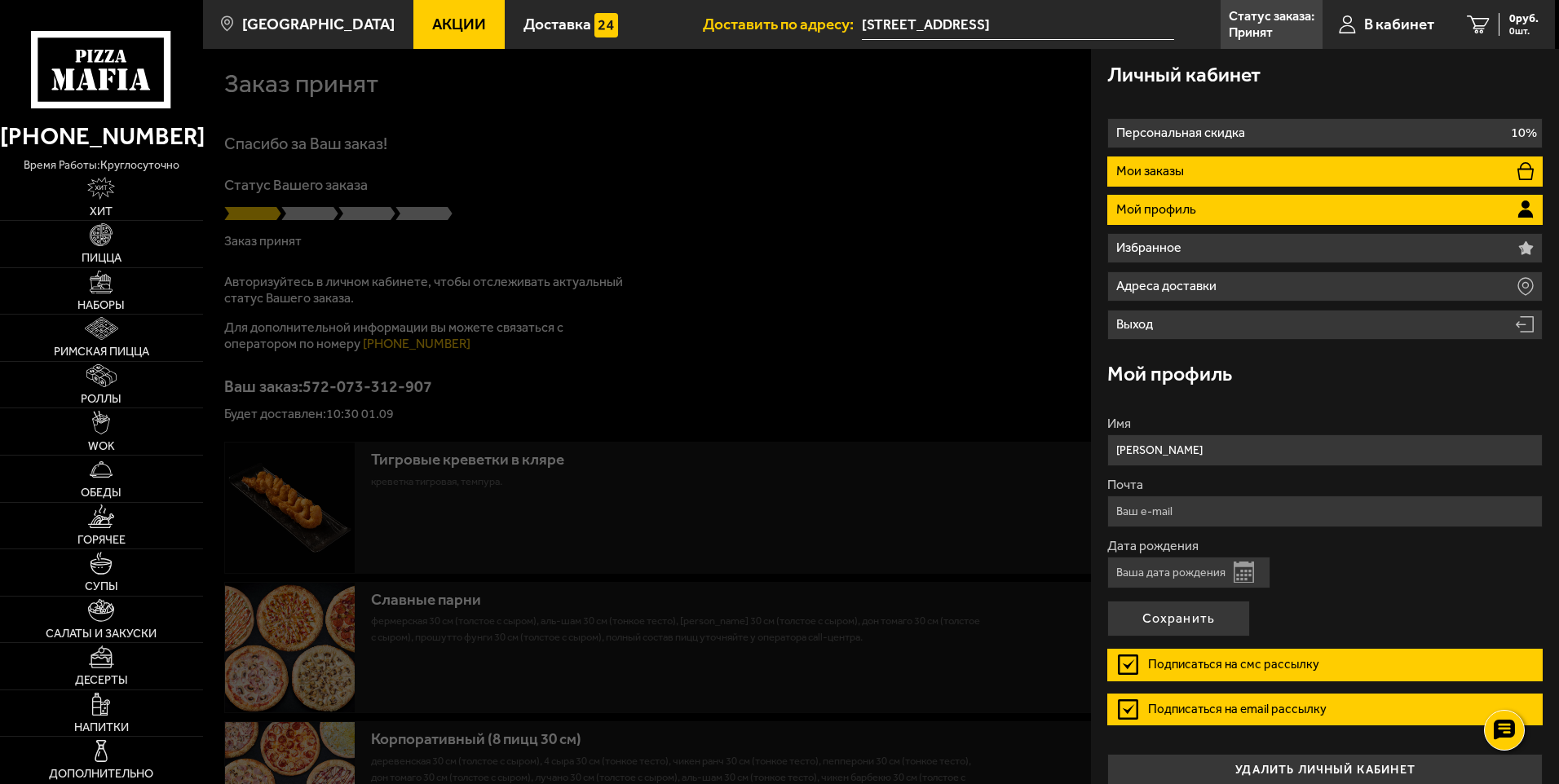
click at [1326, 161] on li "Мои заказы" at bounding box center [1324, 171] width 435 height 30
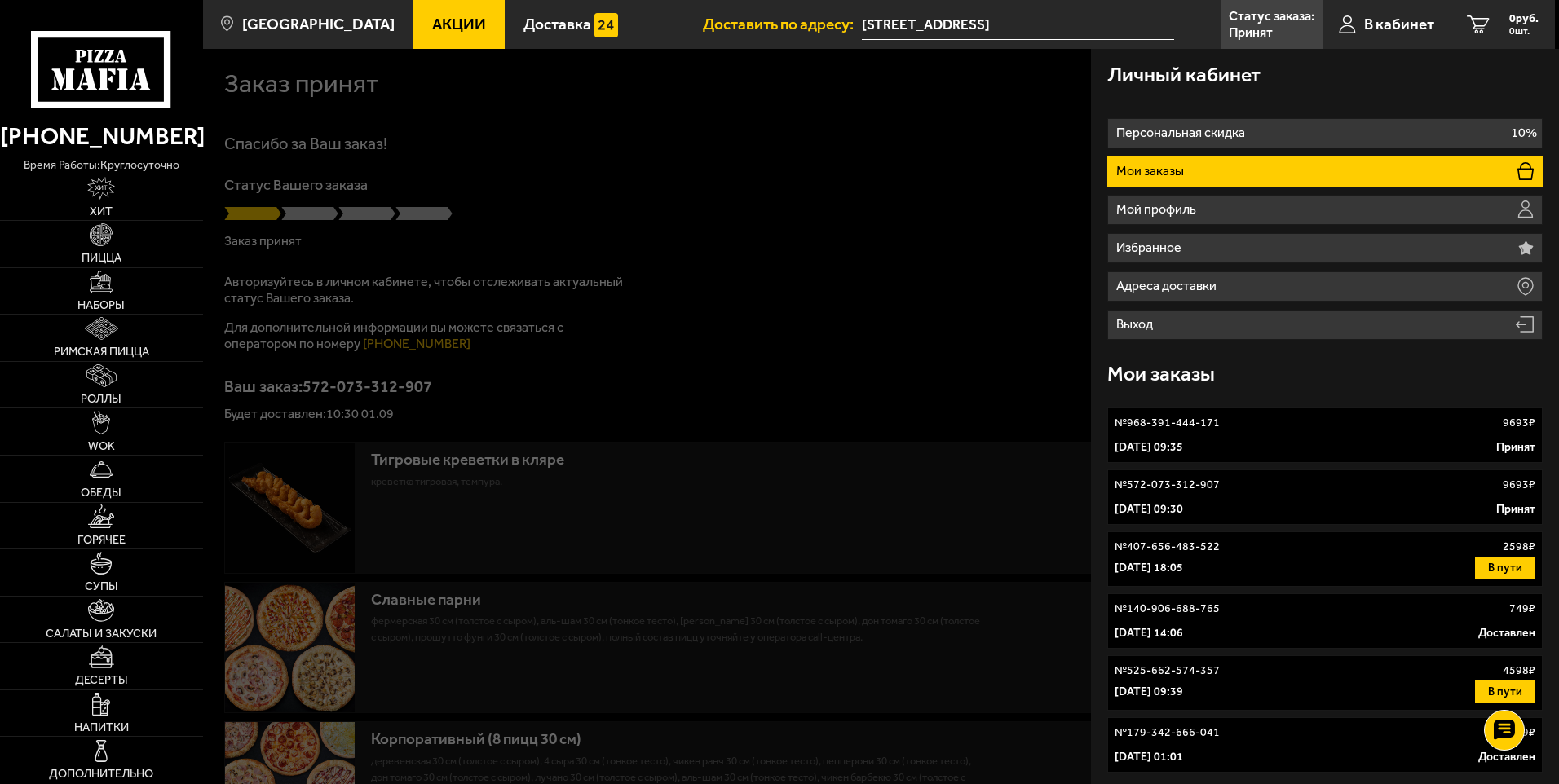
click at [1289, 415] on div "№ 968-391-444-171 9693 ₽" at bounding box center [1324, 424] width 420 height 17
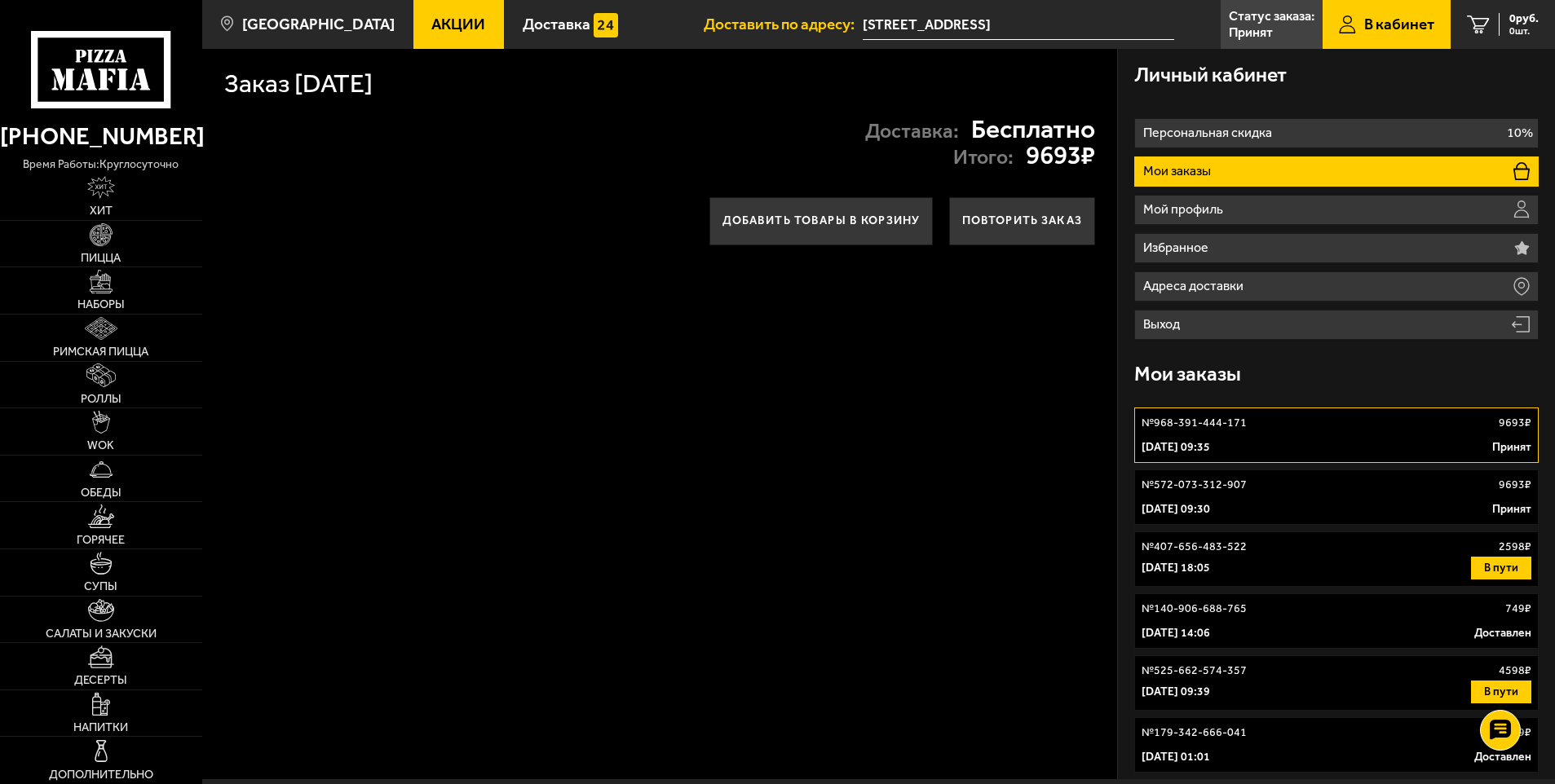
click at [941, 115] on div "Доставка: Бесплатно Итого: 9693 ₽" at bounding box center [659, 142] width 915 height 76
drag, startPoint x: 464, startPoint y: 173, endPoint x: 372, endPoint y: 101, distance: 116.8
click at [462, 173] on div "Доставка: Бесплатно Итого: 9693 ₽" at bounding box center [659, 142] width 915 height 76
click at [350, 87] on h1 "Заказ 1 сентября 2025 г." at bounding box center [298, 83] width 148 height 26
click at [1341, 430] on div "№ 968-391-444-171 9693 ₽" at bounding box center [1336, 424] width 390 height 17
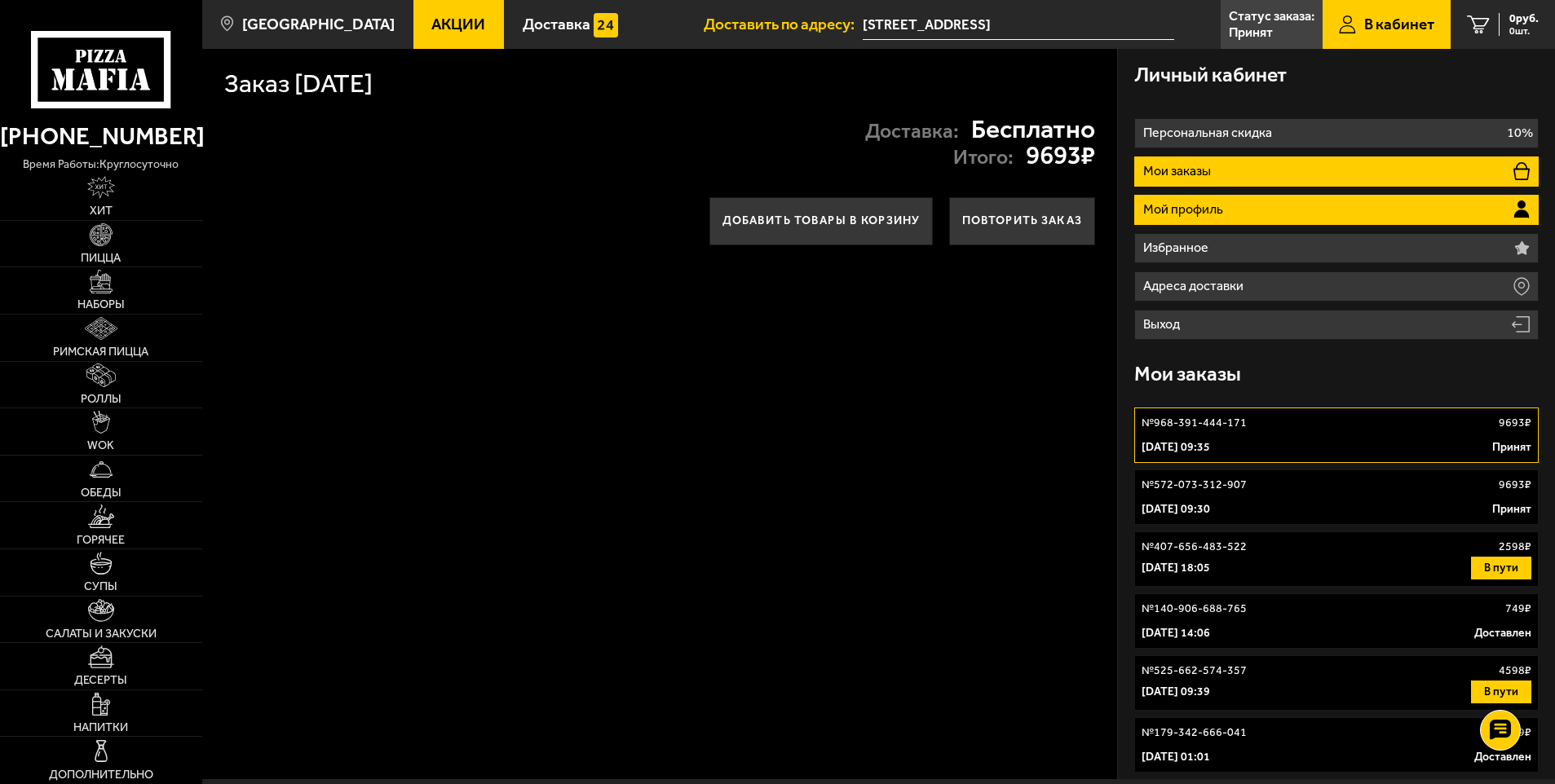
click at [1259, 209] on li "Мой профиль" at bounding box center [1337, 210] width 405 height 30
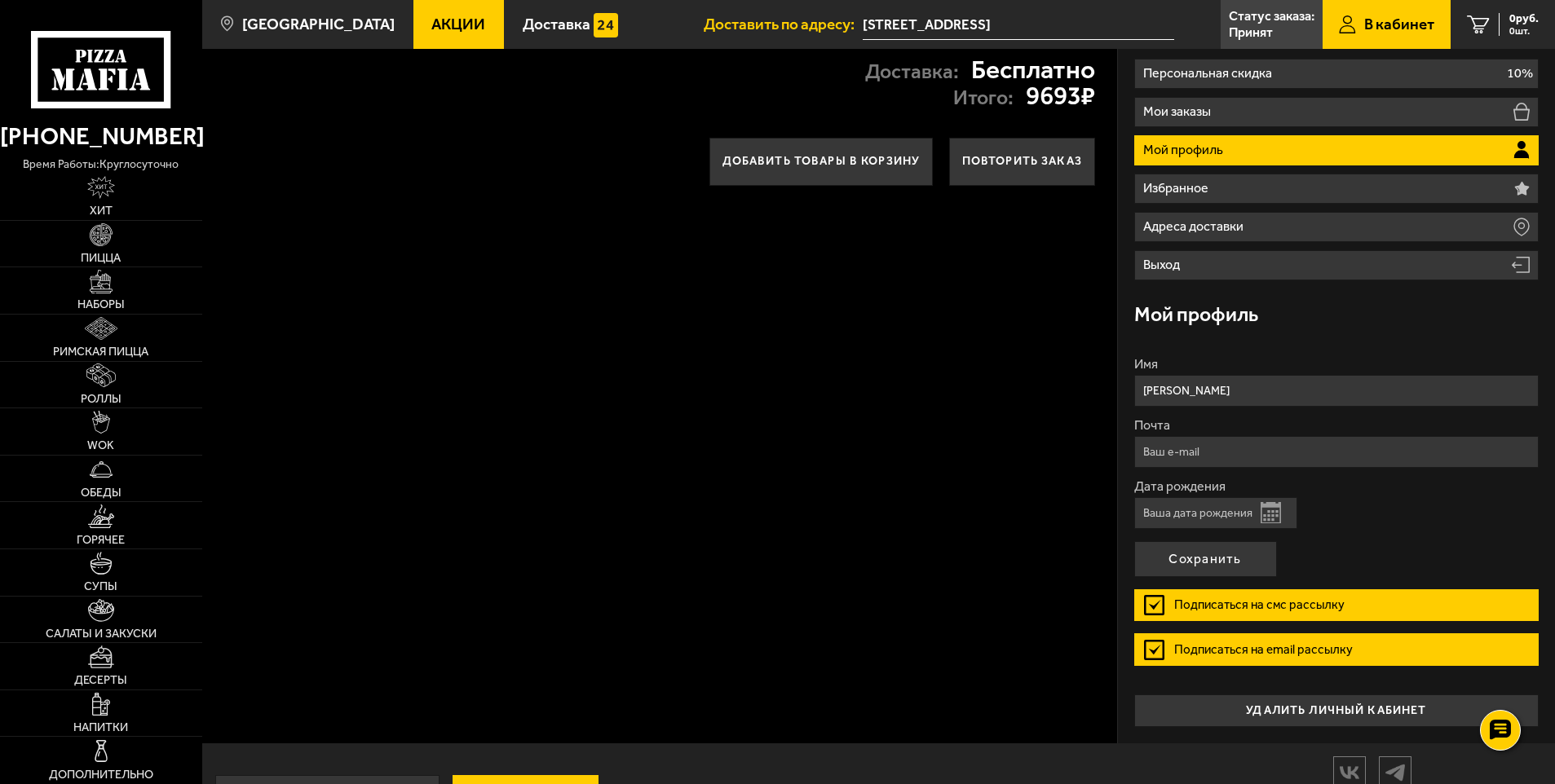
scroll to position [124, 0]
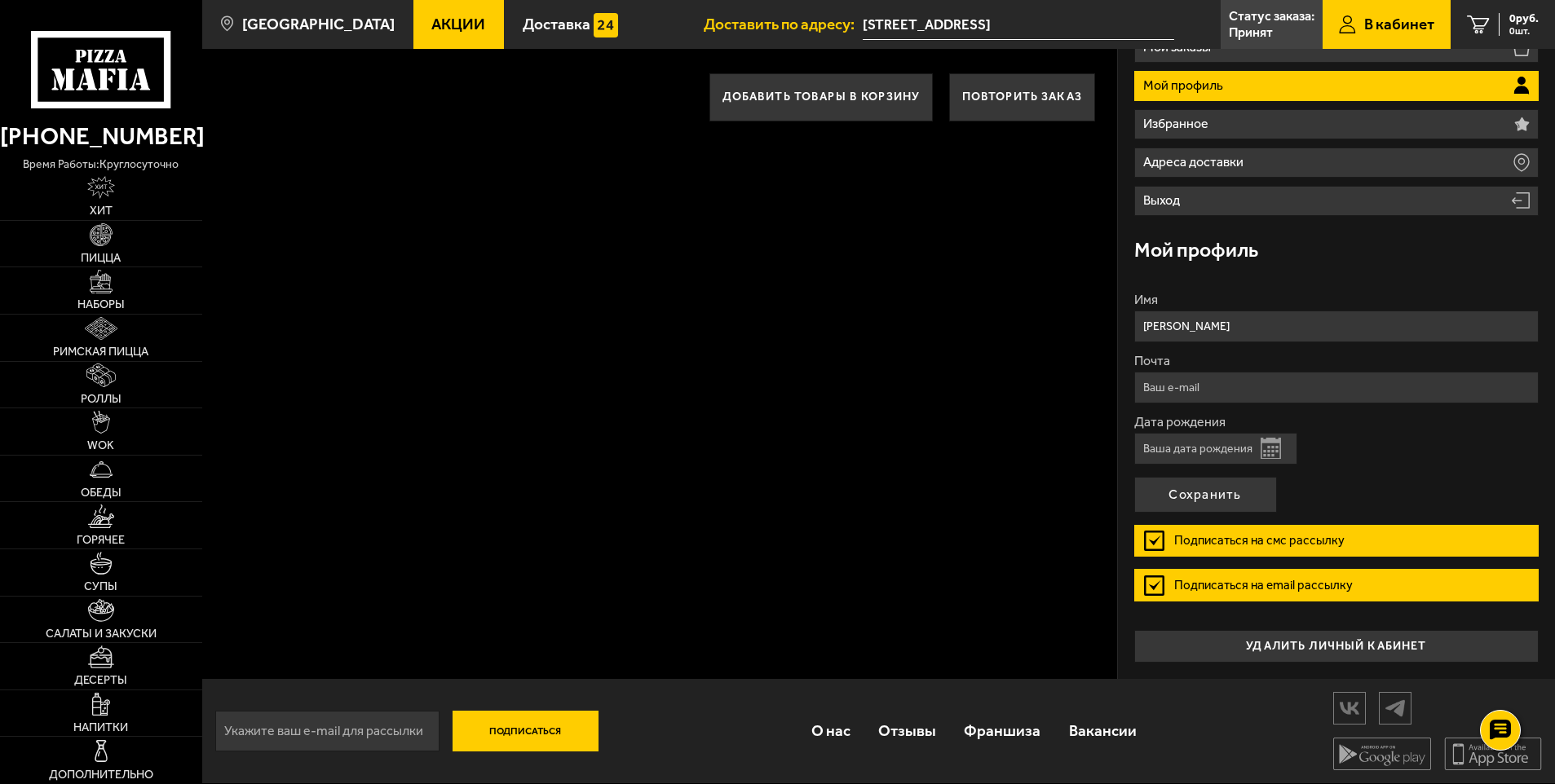
click at [1147, 542] on label "Подписаться на смс рассылку" at bounding box center [1337, 541] width 405 height 32
click at [0, 0] on input "Подписаться на смс рассылку" at bounding box center [0, 0] width 0 height 0
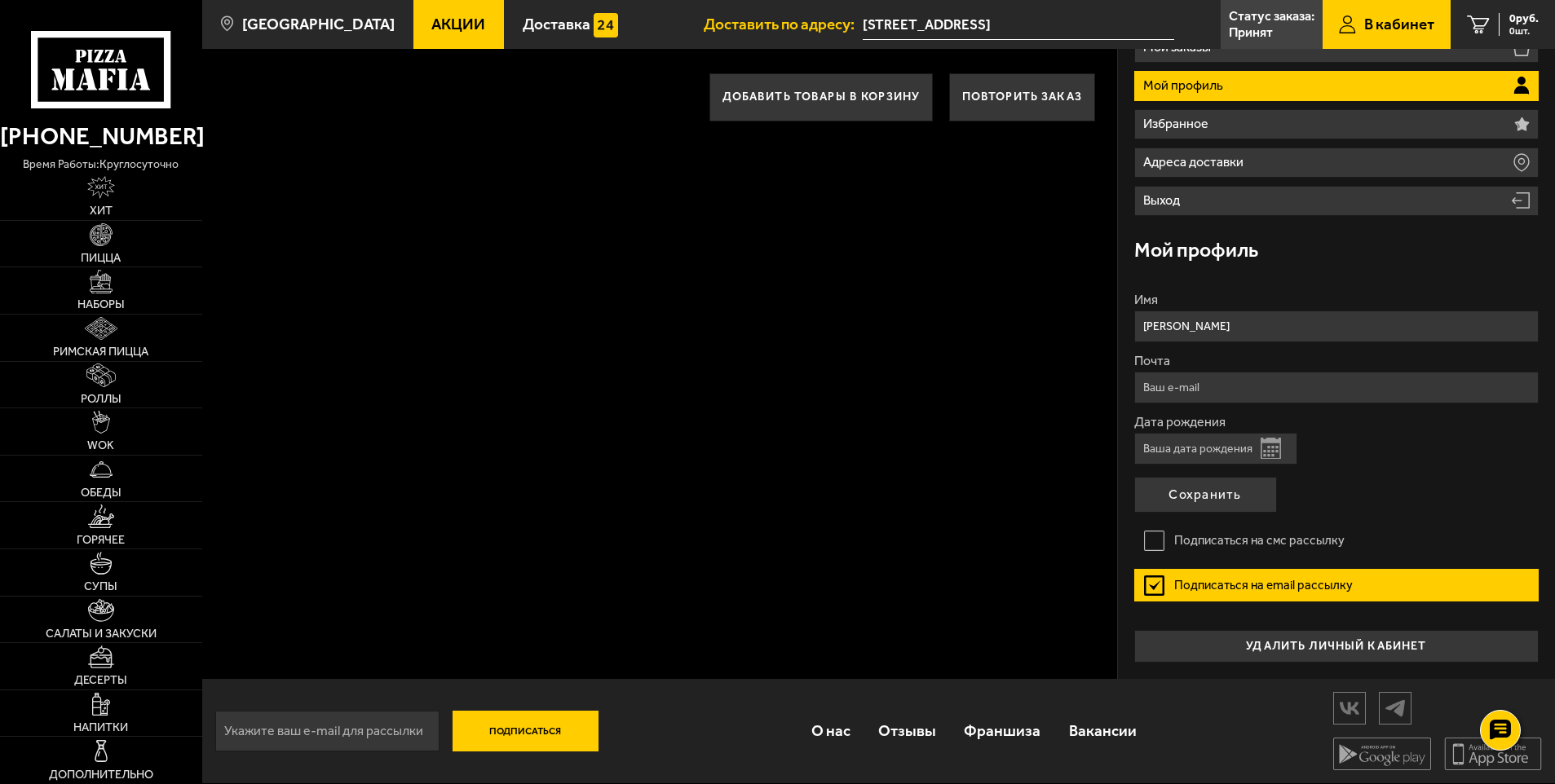
click at [1160, 586] on label "Подписаться на email рассылку" at bounding box center [1337, 585] width 405 height 32
click at [0, 0] on input "Подписаться на email рассылку" at bounding box center [0, 0] width 0 height 0
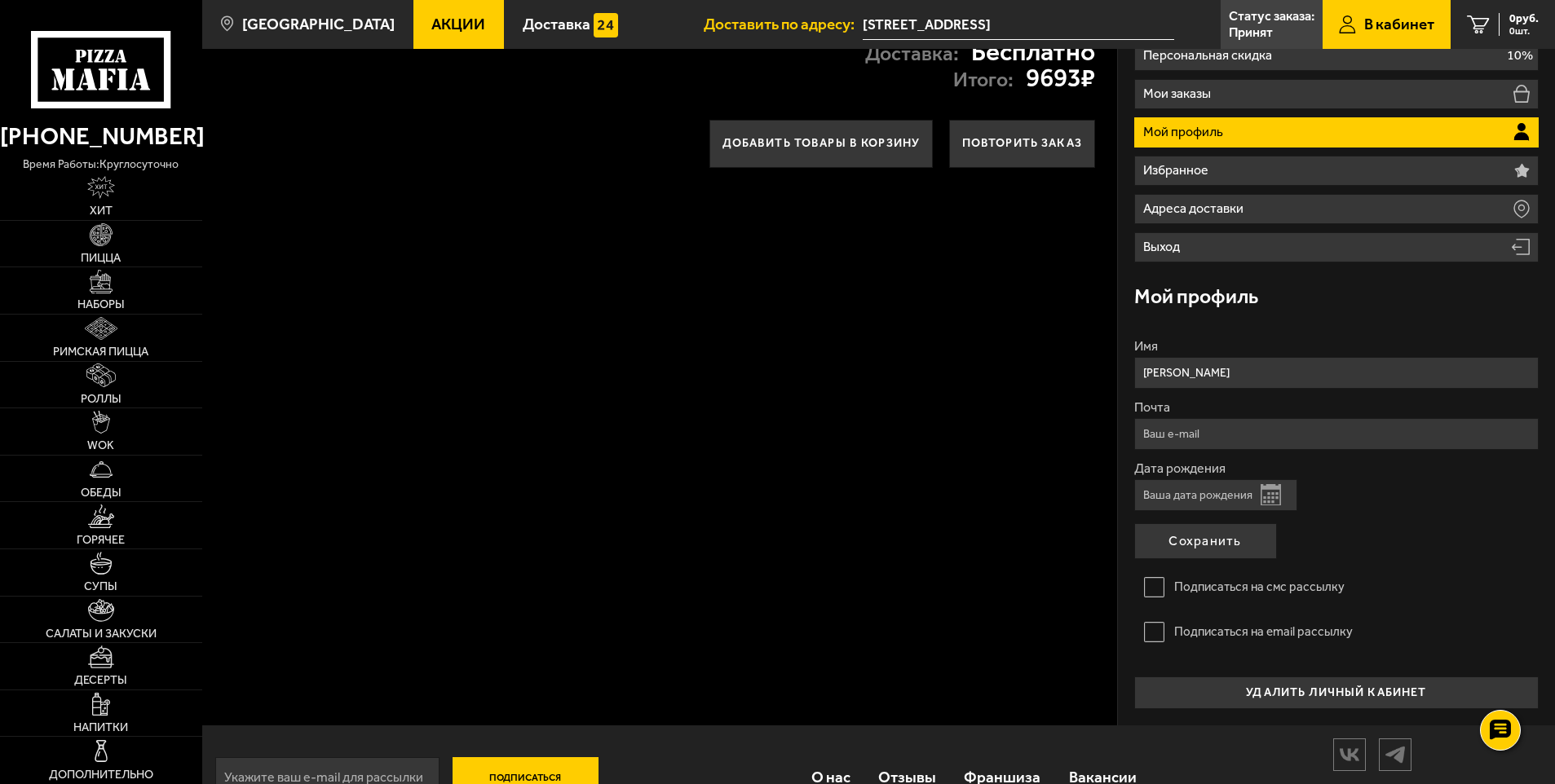
scroll to position [0, 0]
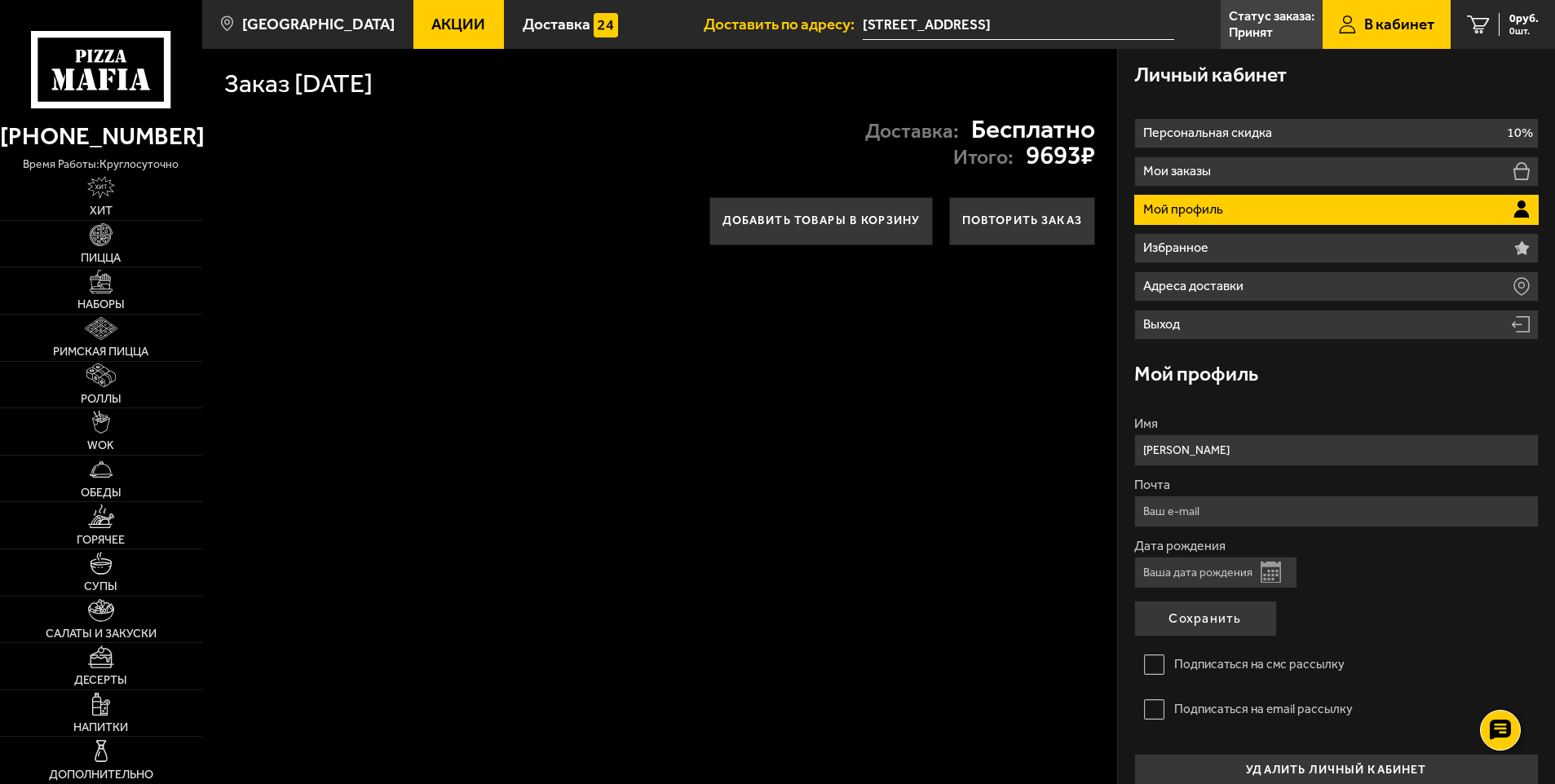
click at [1019, 263] on div "Заказ 1 сентября 2025 г. Доставка: Бесплатно Итого: 9693 ₽ Добавить товары в ко…" at bounding box center [660, 426] width 916 height 754
click at [1026, 319] on div "Заказ 1 сентября 2025 г. Доставка: Бесплатно Итого: 9693 ₽ Добавить товары в ко…" at bounding box center [660, 426] width 916 height 754
click at [1280, 10] on p "Статус заказа:" at bounding box center [1271, 17] width 86 height 13
